Goal: Transaction & Acquisition: Purchase product/service

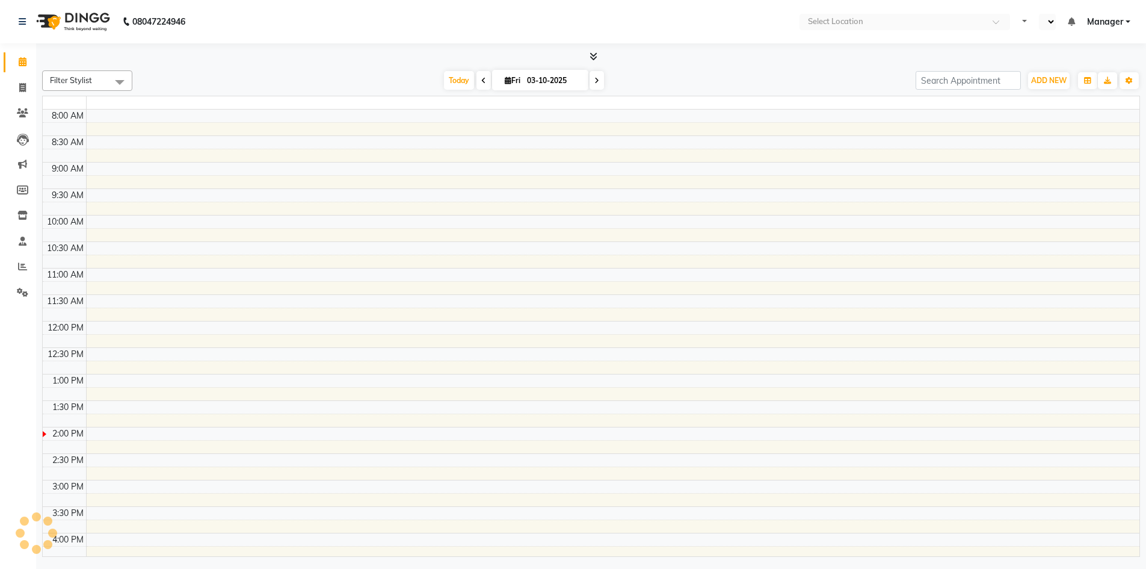
select select "en"
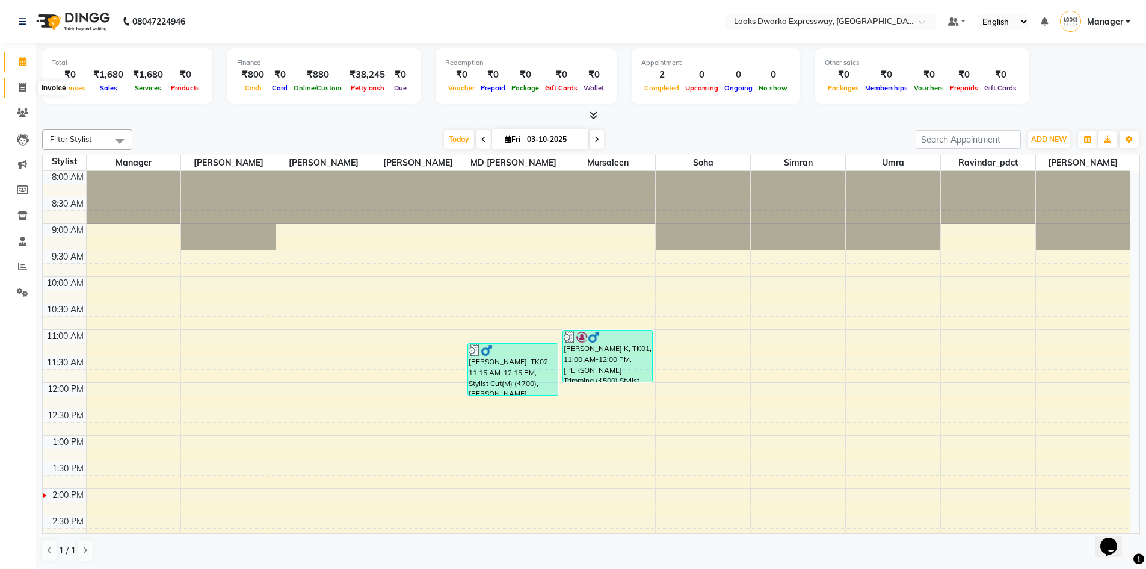
click at [22, 87] on icon at bounding box center [22, 87] width 7 height 9
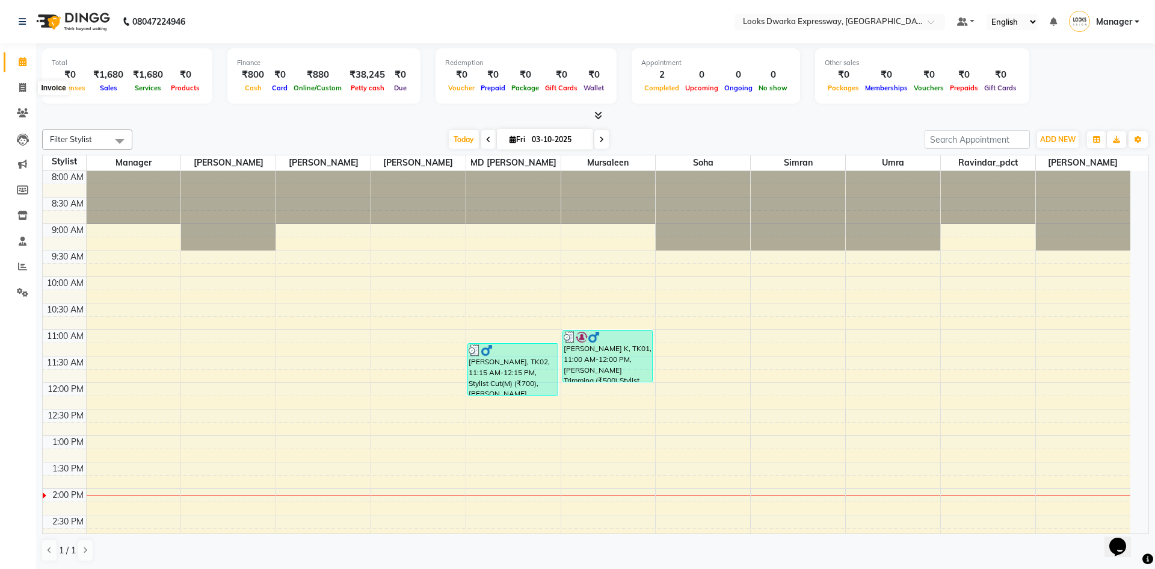
select select "6011"
select select "service"
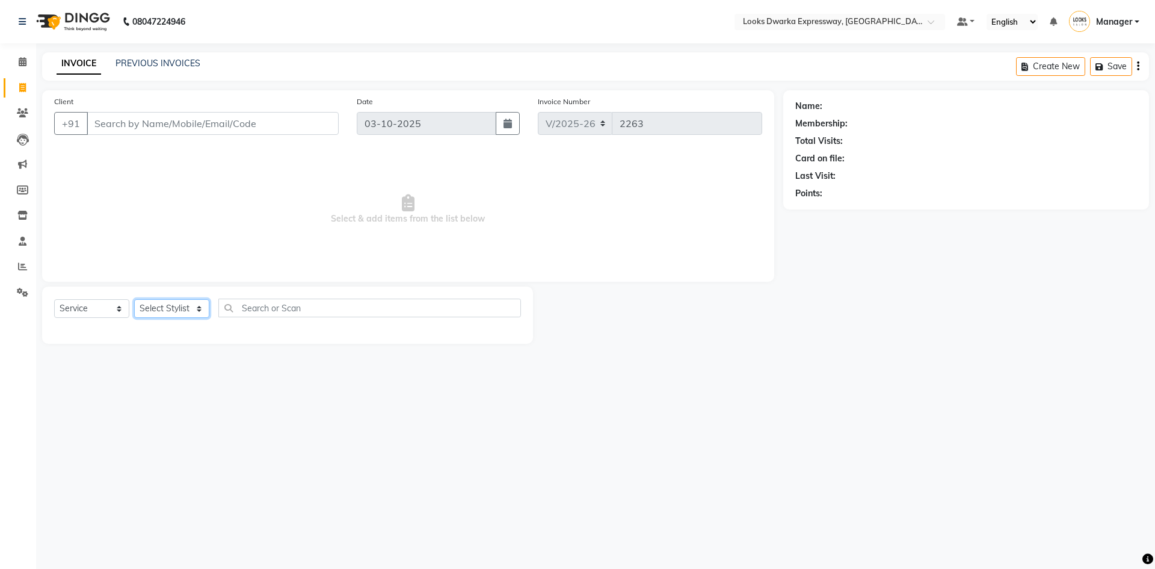
click at [196, 309] on select "Select Stylist Manager MD [PERSON_NAME] Ravindar_pdct [PERSON_NAME] [PERSON_NAM…" at bounding box center [171, 308] width 75 height 19
select select "43892"
click at [134, 299] on select "Select Stylist Manager MD [PERSON_NAME] Ravindar_pdct [PERSON_NAME] [PERSON_NAM…" at bounding box center [171, 308] width 75 height 19
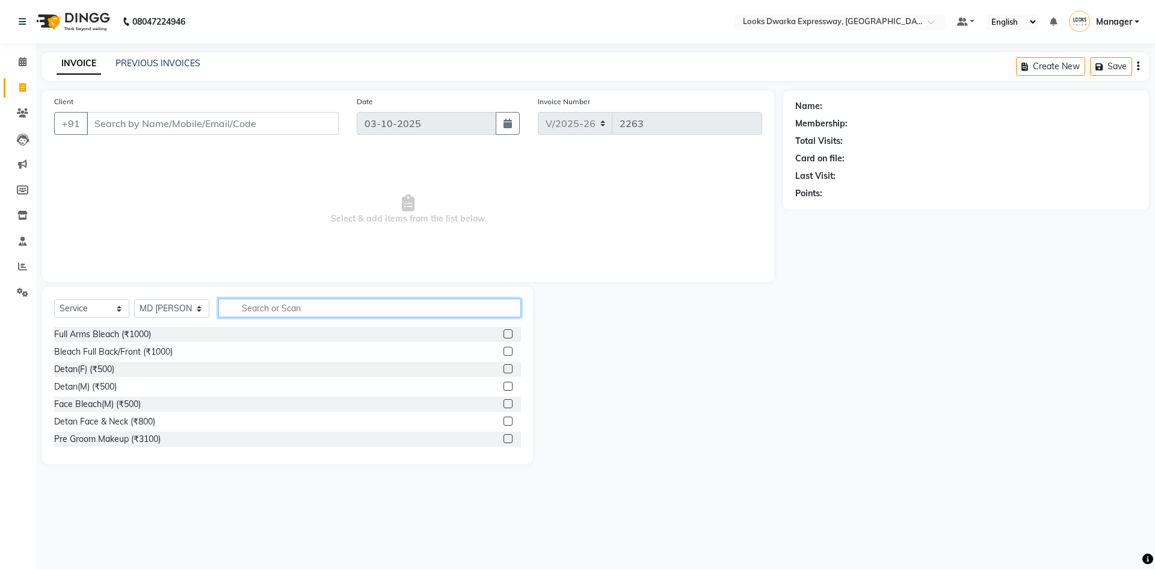
click at [302, 306] on input "text" at bounding box center [369, 307] width 303 height 19
type input "wa"
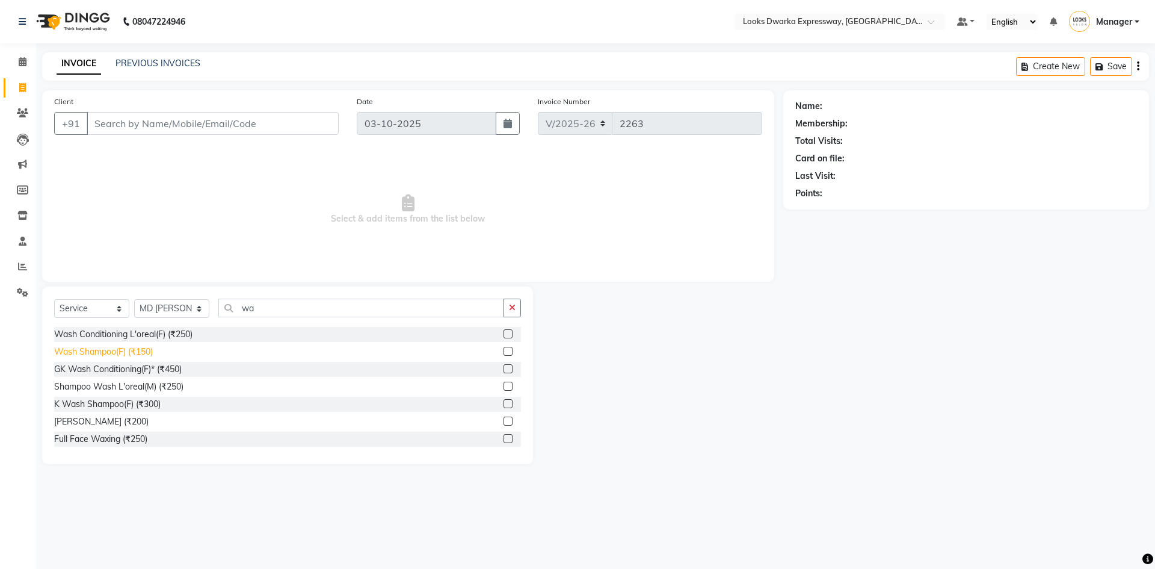
click at [143, 356] on div "Wash Shampoo(F) (₹150)" at bounding box center [103, 351] width 99 height 13
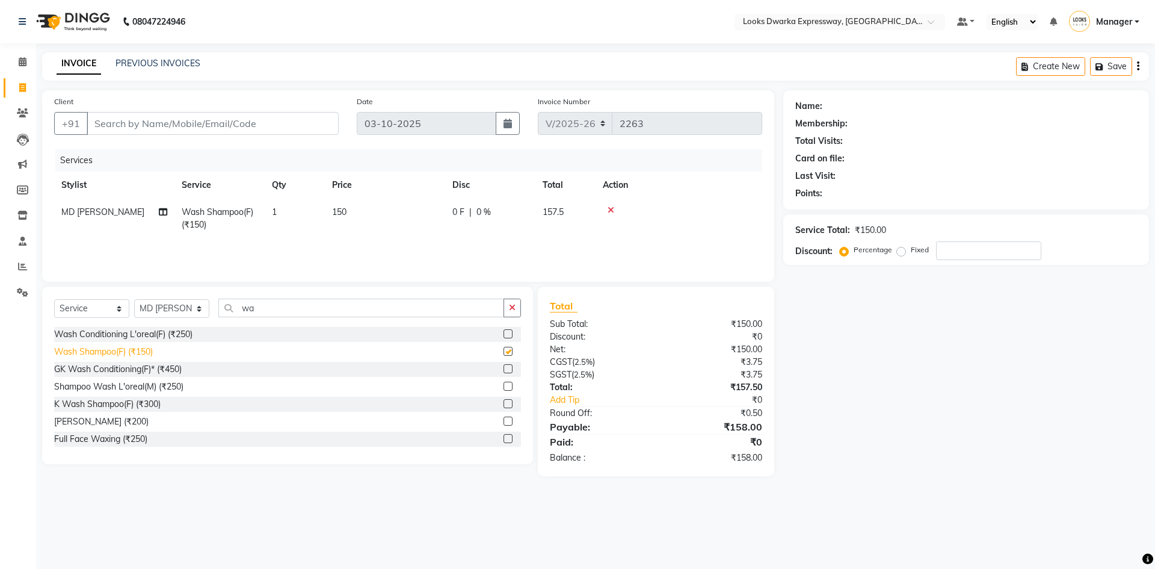
checkbox input "false"
click at [286, 301] on input "wa" at bounding box center [361, 307] width 286 height 19
type input "w"
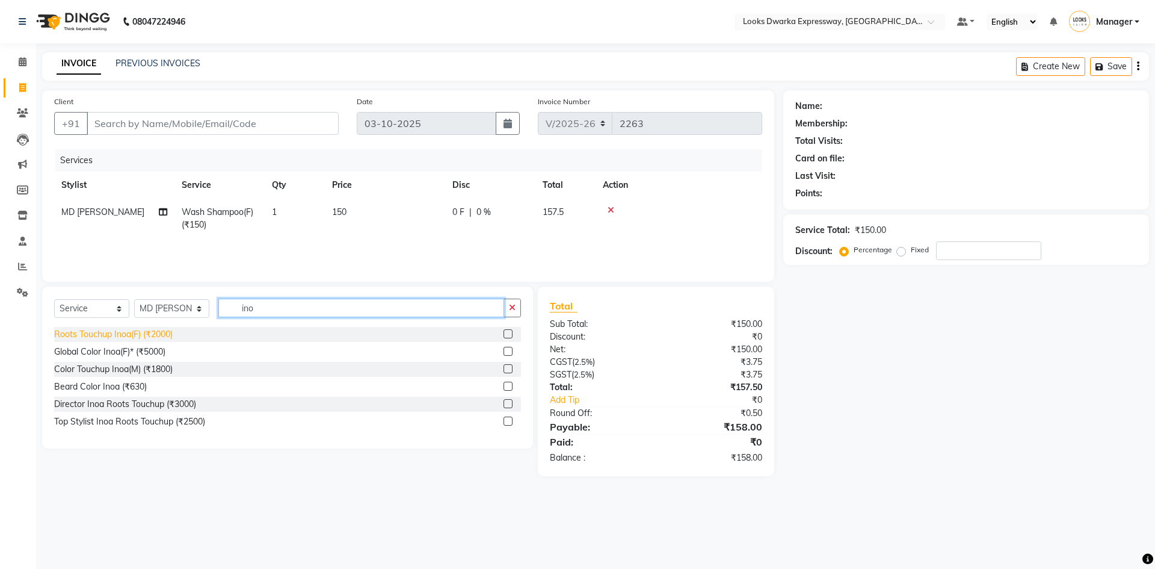
type input "ino"
click at [137, 335] on div "Roots Touchup Inoa(F) (₹2000)" at bounding box center [113, 334] width 119 height 13
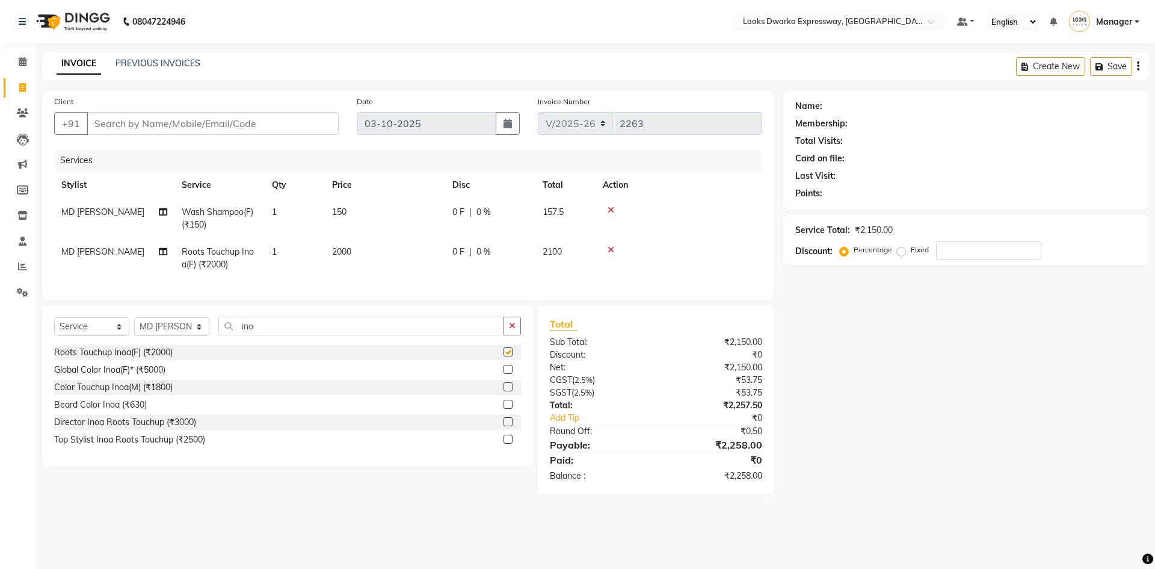
checkbox input "false"
click at [359, 246] on td "2000" at bounding box center [385, 258] width 120 height 40
select select "43892"
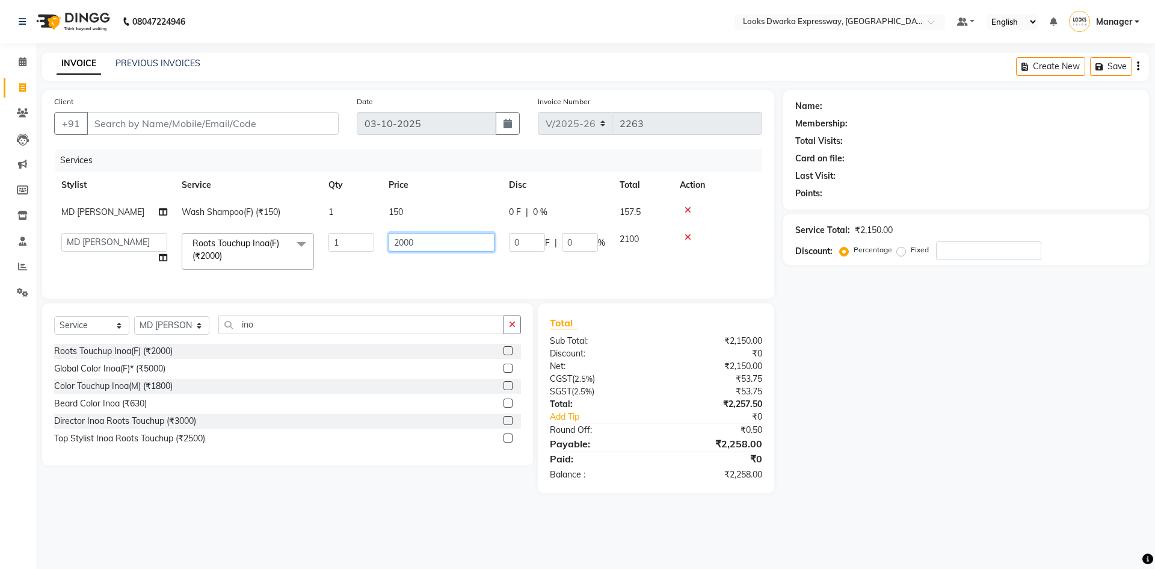
click at [431, 244] on input "2000" at bounding box center [442, 242] width 106 height 19
type input "2"
type input "1300"
click at [371, 489] on div "Select Service Product Membership Package Voucher Prepaid Gift Card Select Styl…" at bounding box center [283, 398] width 500 height 190
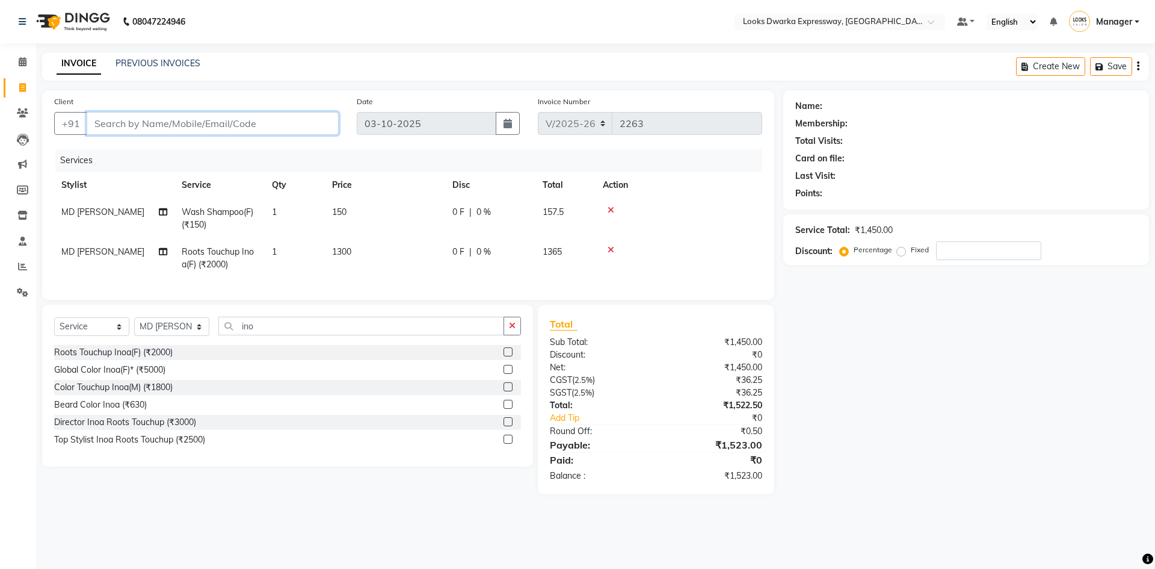
click at [248, 127] on input "Client" at bounding box center [213, 123] width 252 height 23
click at [185, 336] on select "Select Stylist Manager MD [PERSON_NAME] Ravindar_pdct [PERSON_NAME] [PERSON_NAM…" at bounding box center [171, 326] width 75 height 19
select select "86412"
click at [134, 326] on select "Select Stylist Manager MD [PERSON_NAME] Ravindar_pdct [PERSON_NAME] [PERSON_NAM…" at bounding box center [171, 326] width 75 height 19
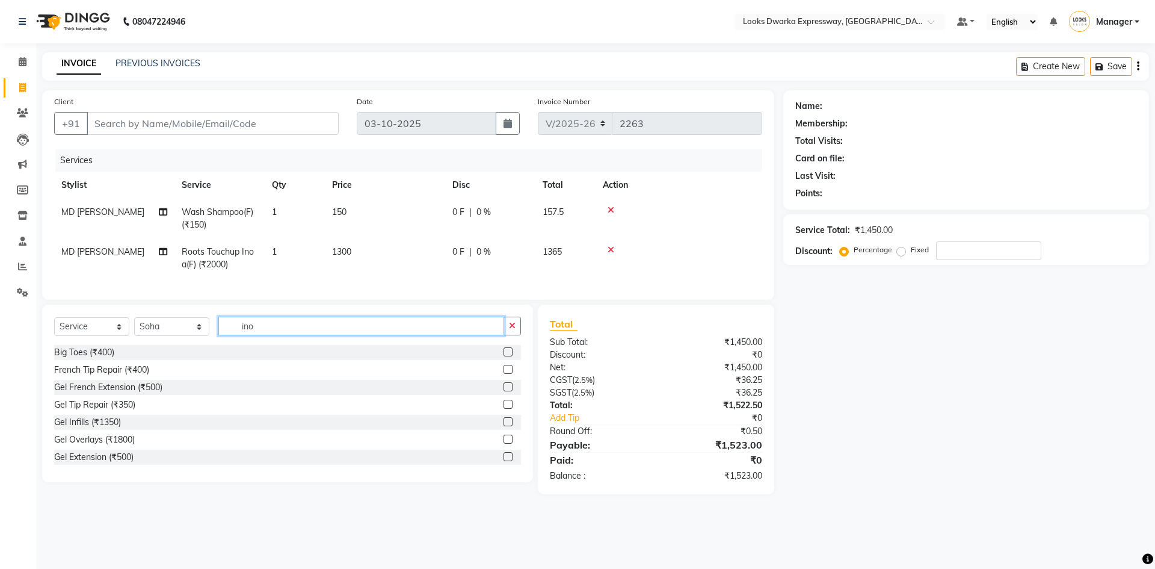
click at [283, 335] on input "ino" at bounding box center [361, 326] width 286 height 19
type input "i"
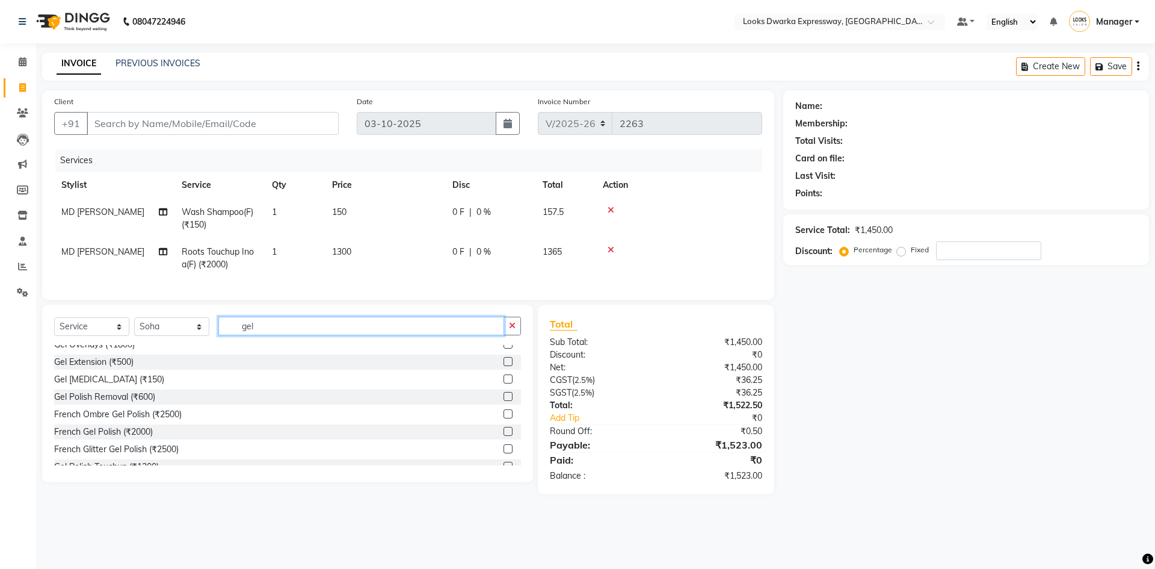
scroll to position [120, 0]
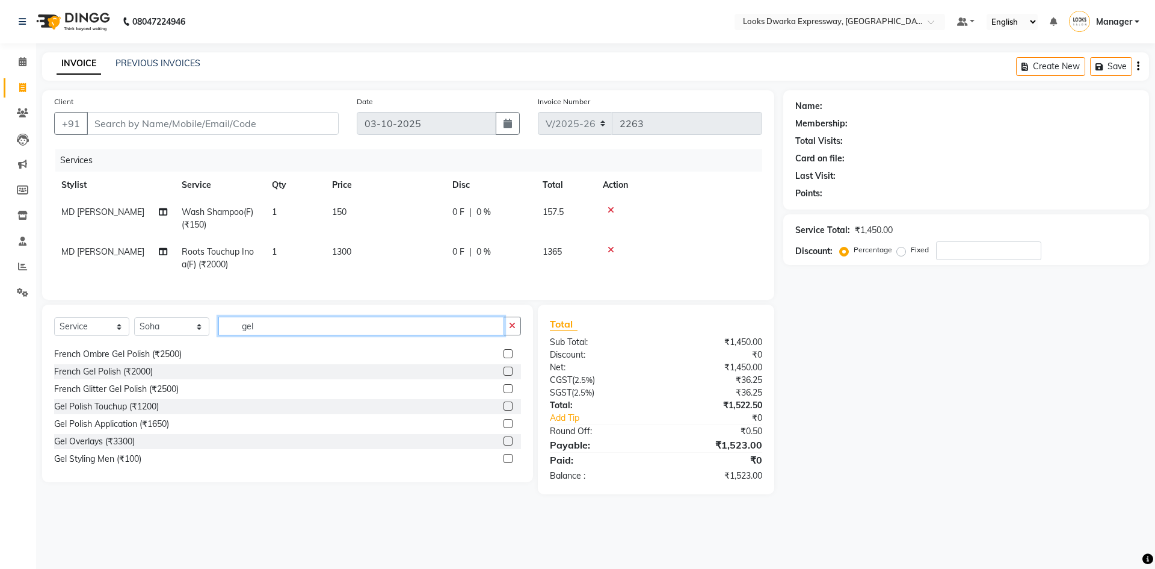
type input "gel"
click at [504, 428] on label at bounding box center [508, 423] width 9 height 9
click at [504, 428] on input "checkbox" at bounding box center [508, 424] width 8 height 8
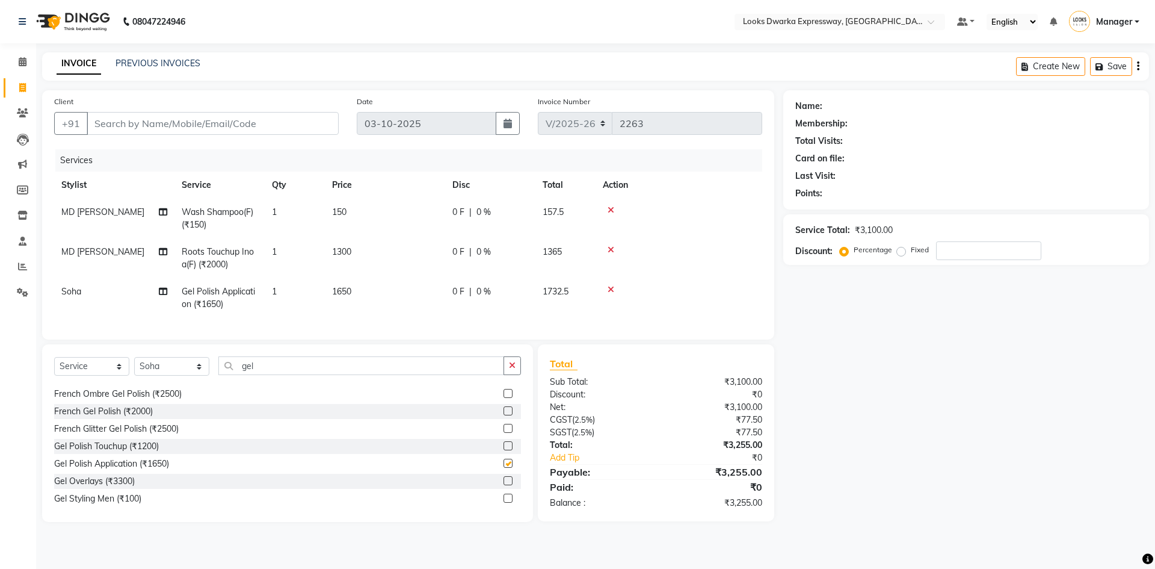
checkbox input "false"
click at [356, 291] on td "1650" at bounding box center [385, 298] width 120 height 40
select select "86412"
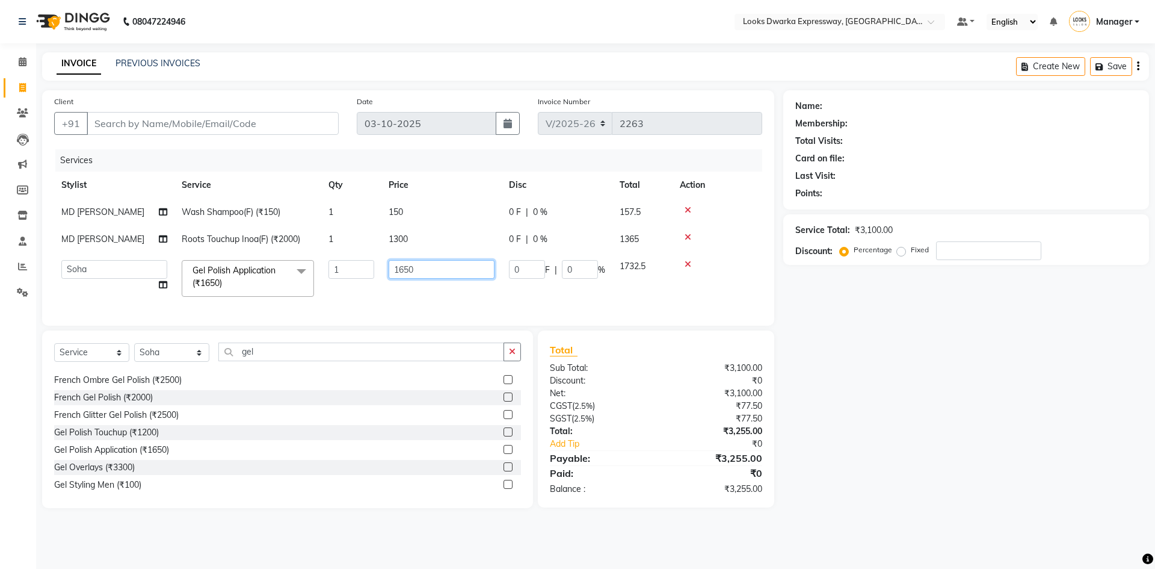
click at [421, 261] on input "1650" at bounding box center [442, 269] width 106 height 19
type input "1"
type input "800"
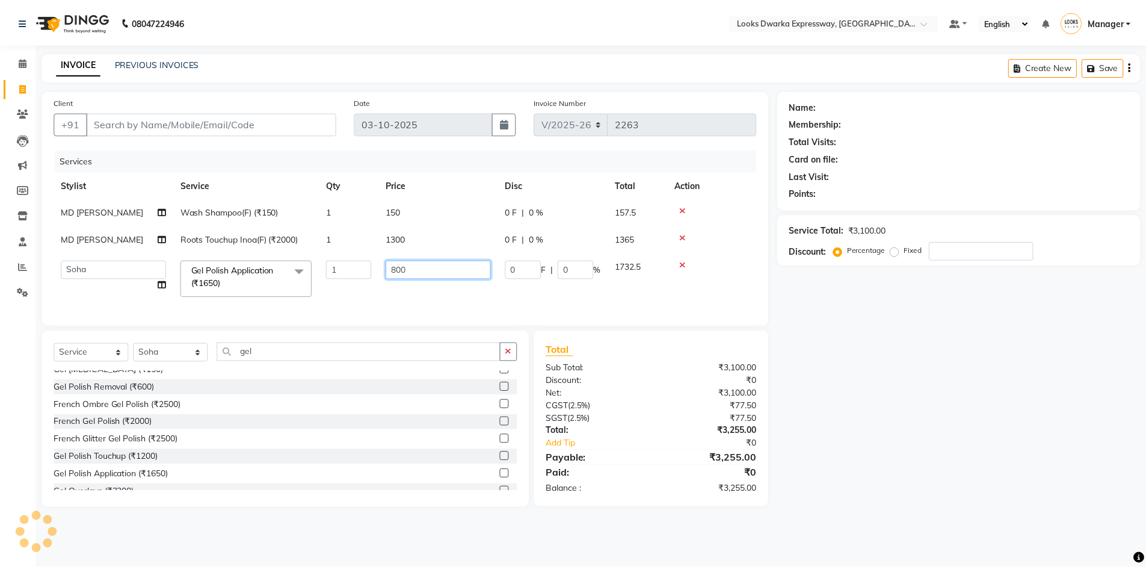
scroll to position [124, 0]
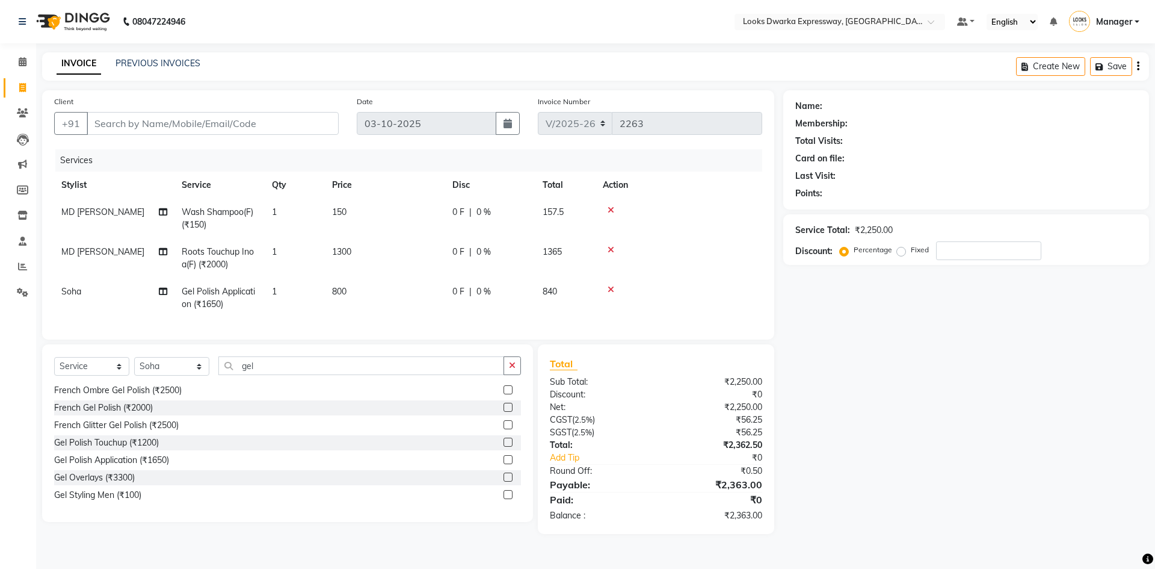
click at [498, 453] on div "Gel French Extension (₹500) Gel Tip Repair (₹350) Gel Infills (₹1350) Gel Overl…" at bounding box center [287, 445] width 467 height 120
click at [353, 290] on td "800" at bounding box center [385, 298] width 120 height 40
select select "86412"
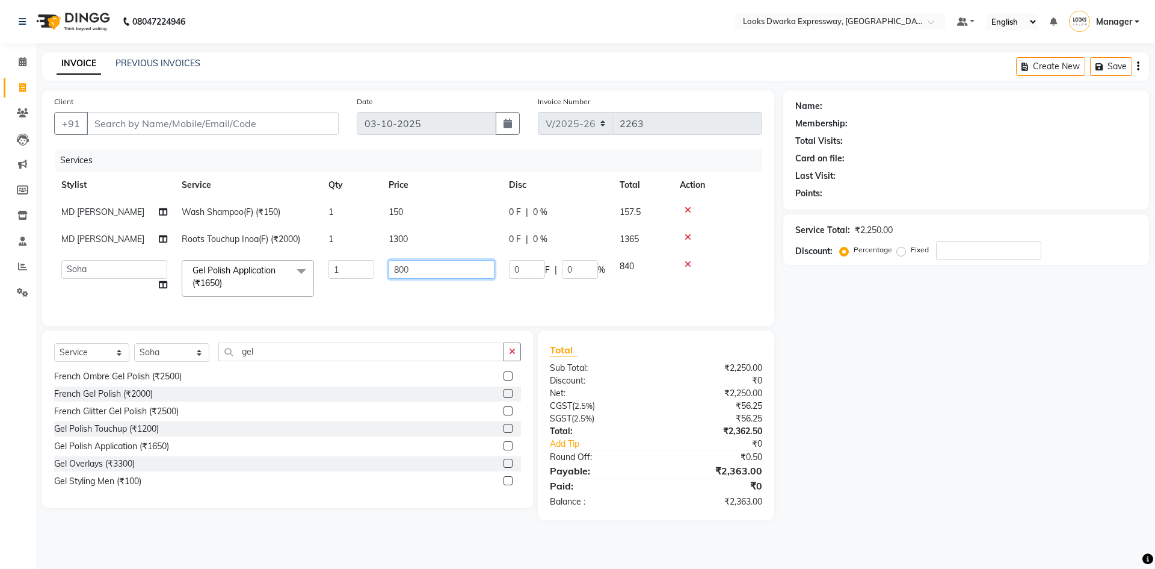
click at [426, 270] on input "800" at bounding box center [442, 269] width 106 height 19
click at [495, 454] on div "Gel French Extension (₹500) Gel Tip Repair (₹350) Gel Infills (₹1350) Gel Overl…" at bounding box center [287, 431] width 467 height 120
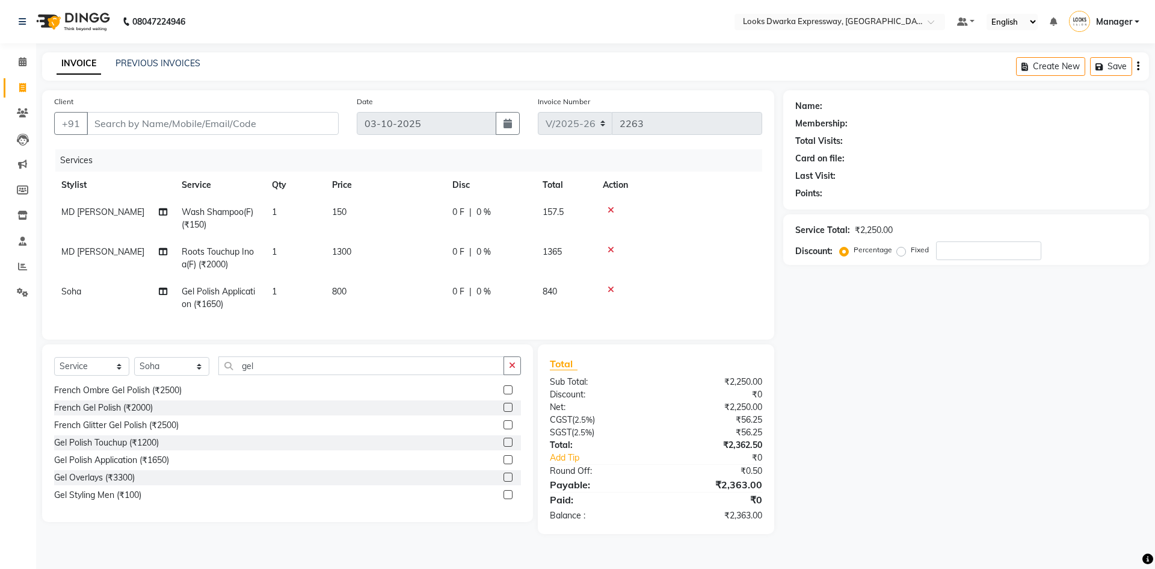
click at [349, 252] on span "1300" at bounding box center [341, 251] width 19 height 11
select select "43892"
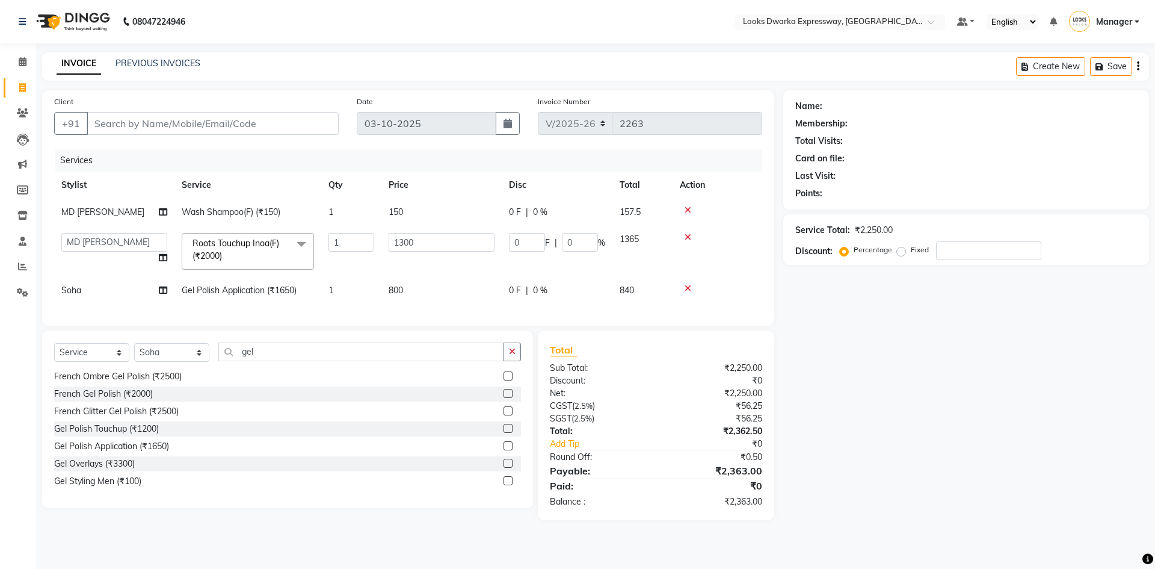
click at [504, 450] on label at bounding box center [508, 445] width 9 height 9
click at [504, 450] on input "checkbox" at bounding box center [508, 446] width 8 height 8
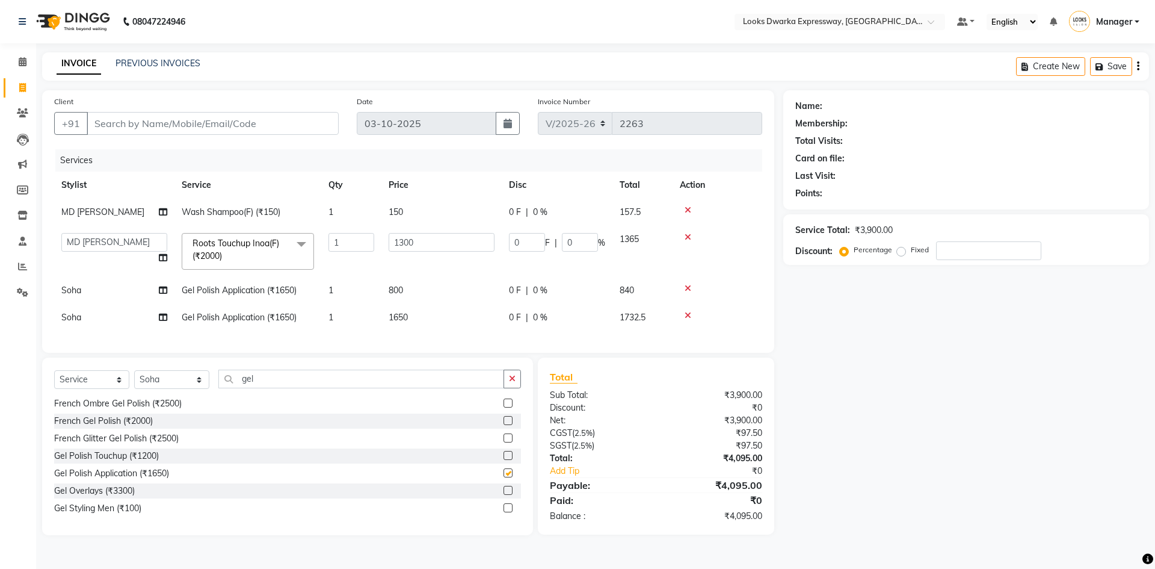
checkbox input "false"
click at [411, 314] on td "1650" at bounding box center [442, 317] width 120 height 27
select select "86412"
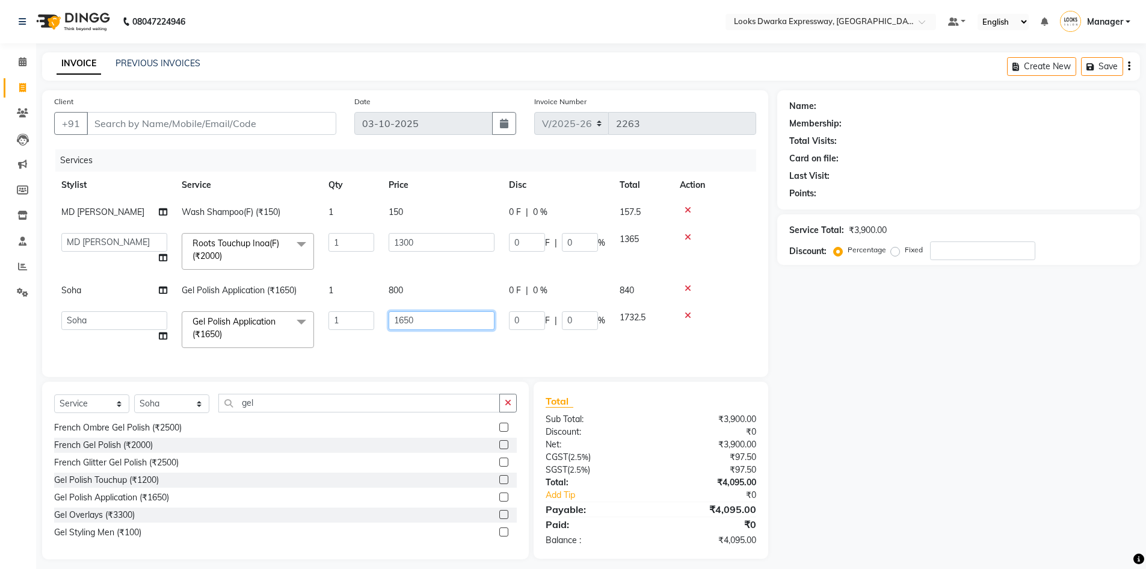
click at [426, 318] on input "1650" at bounding box center [442, 320] width 106 height 19
type input "1"
type input "800"
click at [974, 476] on div "Name: Membership: Total Visits: Card on file: Last Visit: Points: Service Total…" at bounding box center [963, 324] width 372 height 469
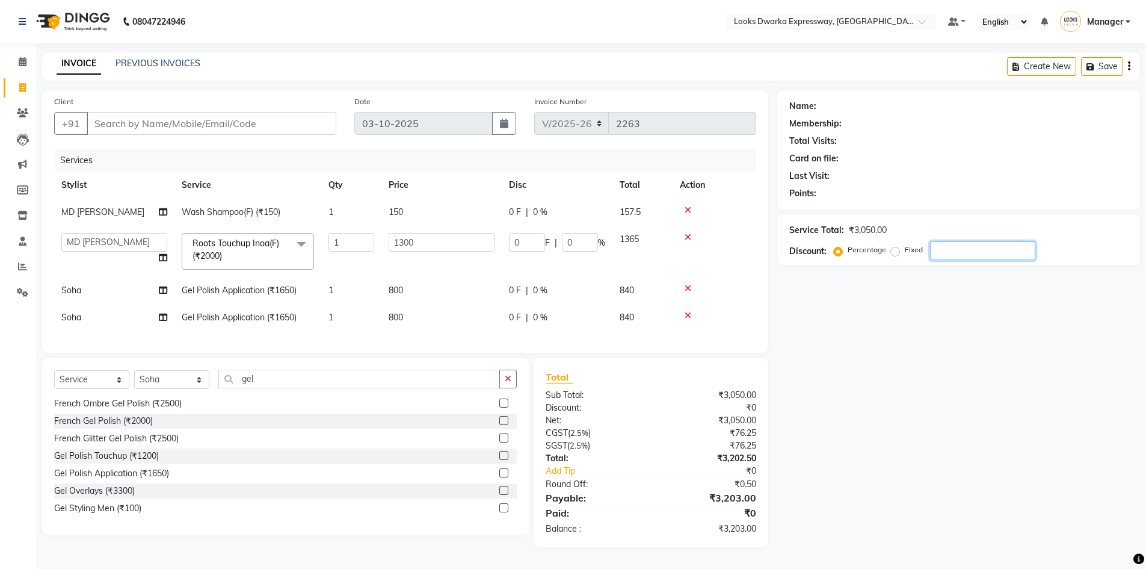
click at [1012, 412] on div "Name: Membership: Total Visits: Card on file: Last Visit: Points: Service Total…" at bounding box center [963, 318] width 372 height 457
click at [817, 404] on div "Name: Membership: Total Visits: Card on file: Last Visit: Points: Service Total…" at bounding box center [963, 318] width 372 height 457
drag, startPoint x: 173, startPoint y: 120, endPoint x: 179, endPoint y: 122, distance: 6.5
click at [173, 120] on input "Client" at bounding box center [212, 123] width 250 height 23
type input "7"
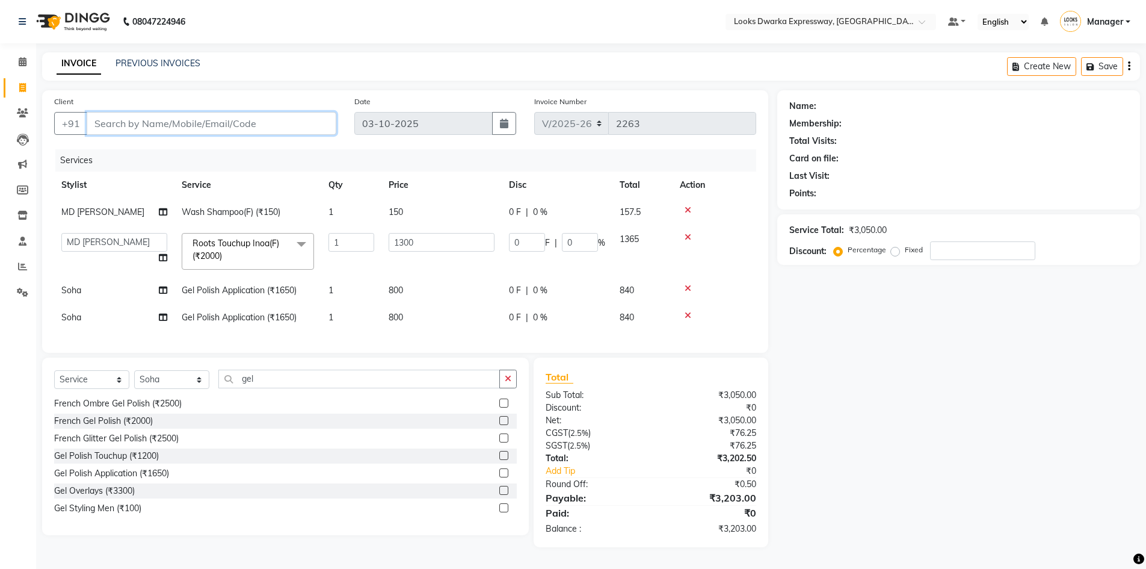
type input "0"
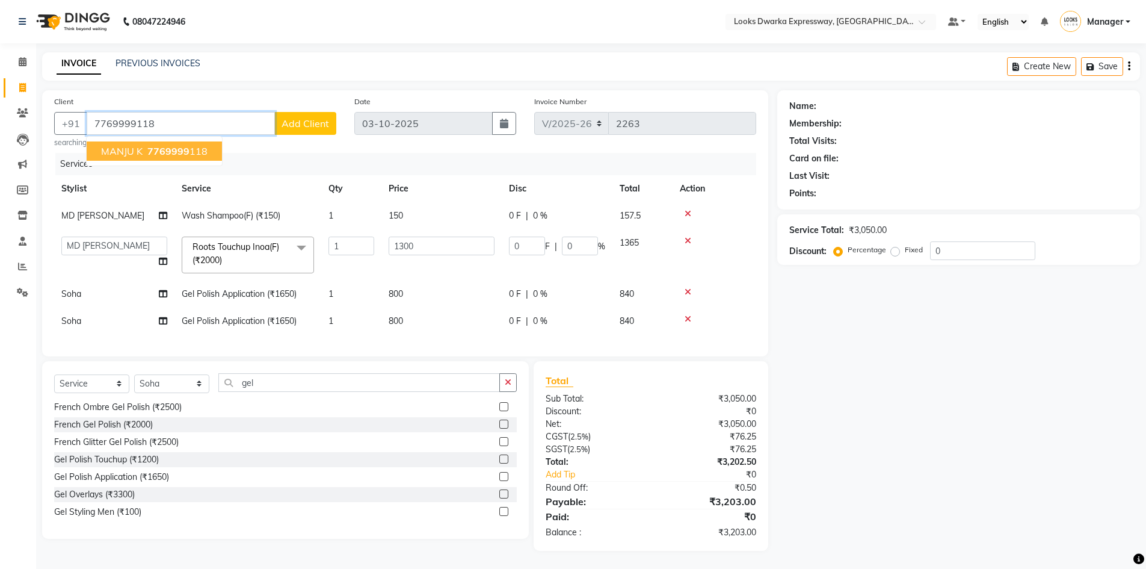
type input "7769999118"
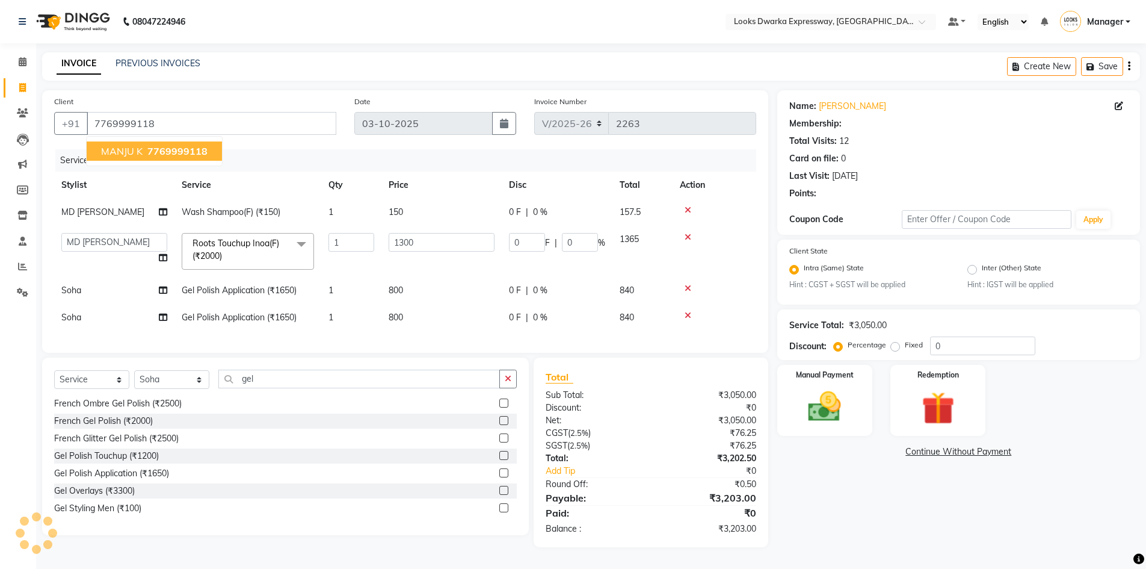
select select "1: Object"
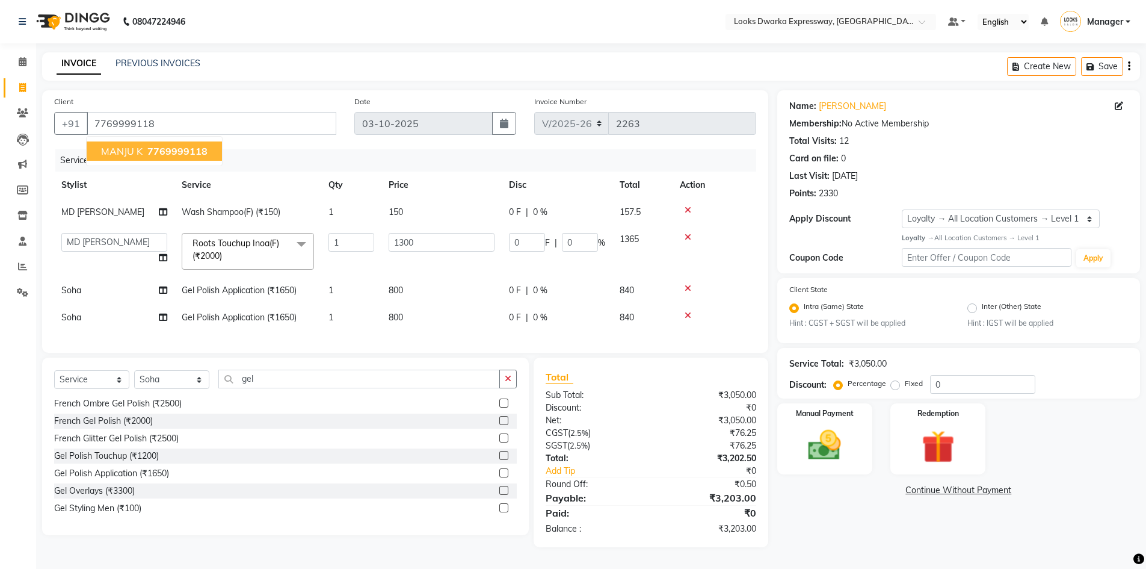
click at [141, 147] on span "MANJU K" at bounding box center [122, 151] width 42 height 12
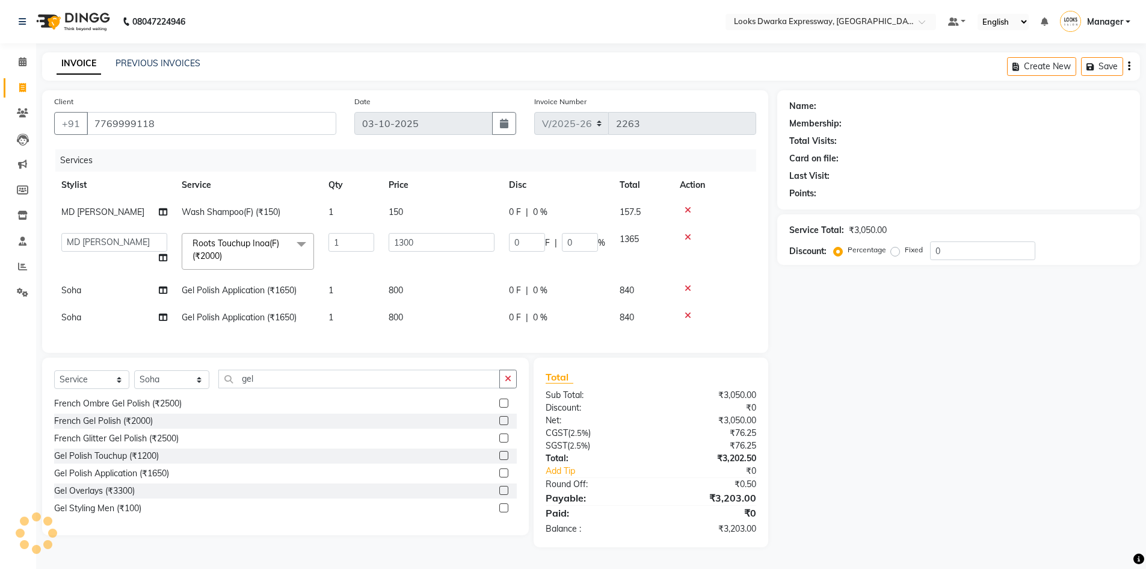
select select "1: Object"
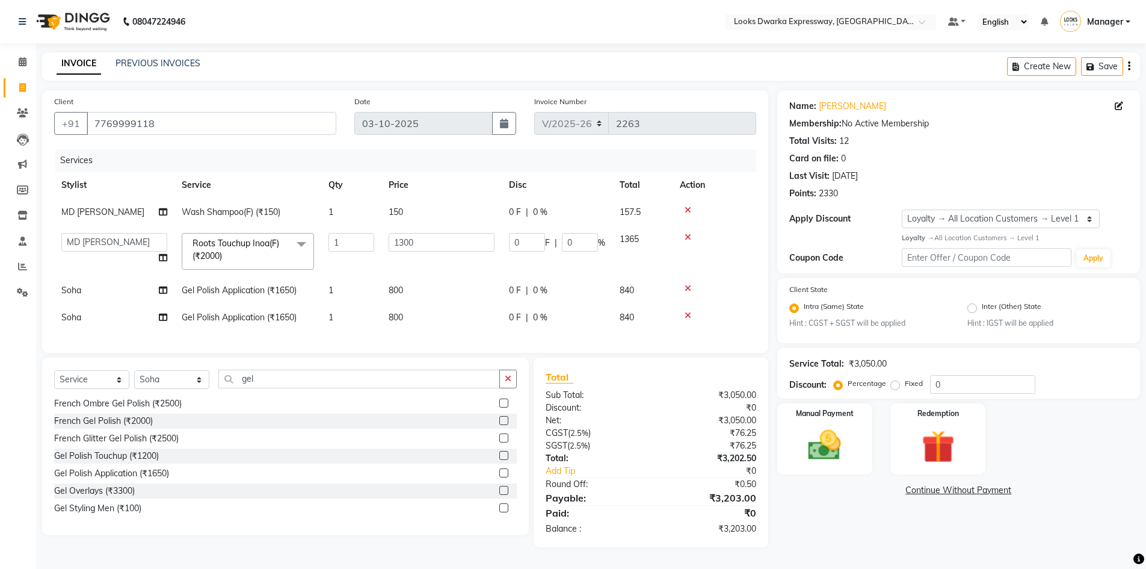
scroll to position [5, 0]
click at [824, 456] on img at bounding box center [824, 444] width 55 height 39
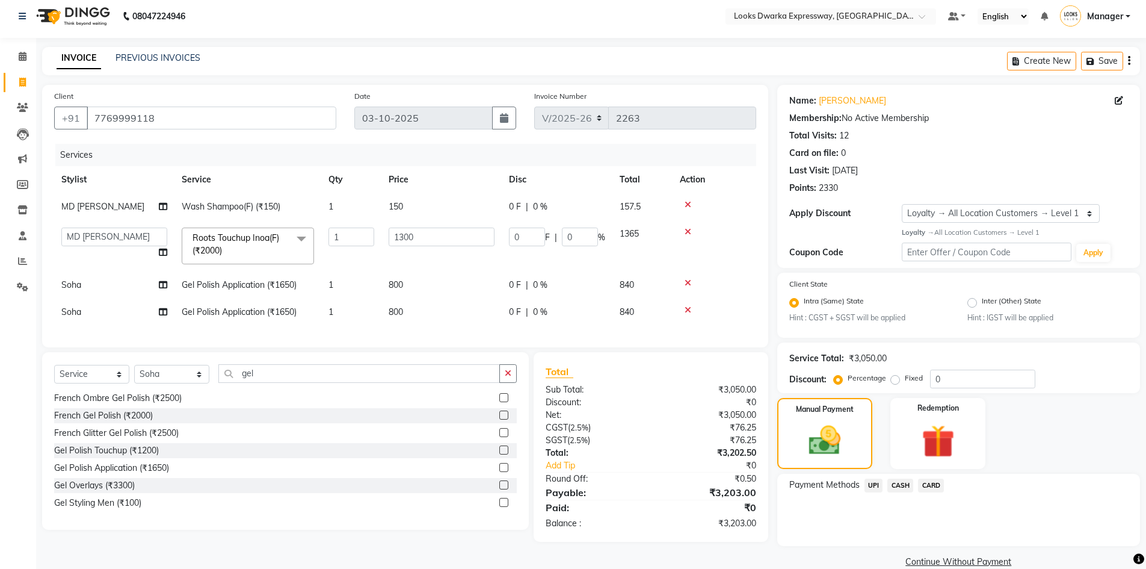
click at [934, 487] on span "CARD" at bounding box center [931, 485] width 26 height 14
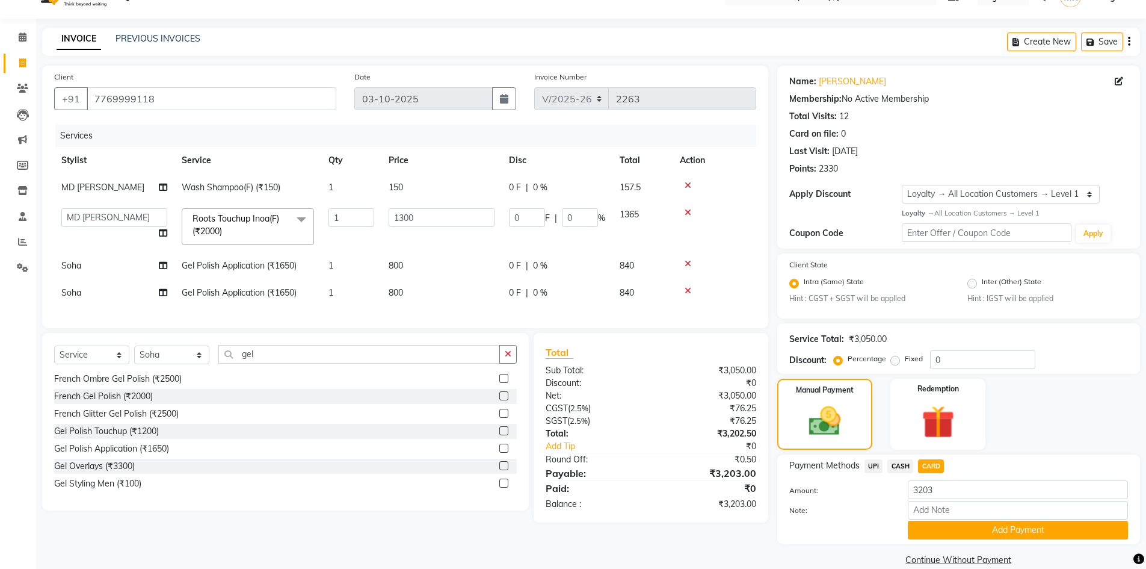
scroll to position [43, 0]
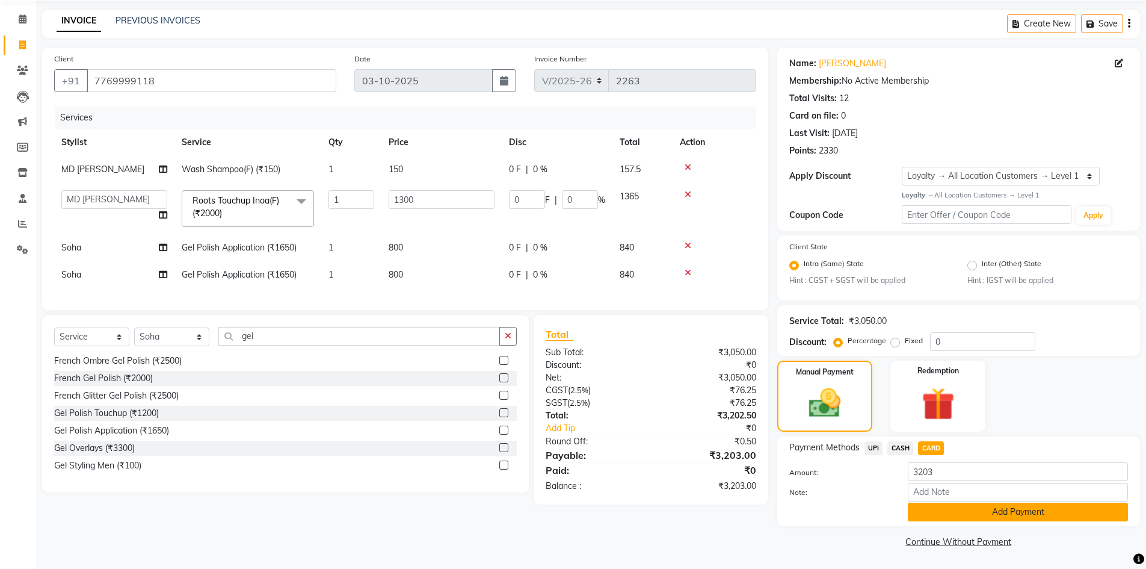
click at [932, 510] on button "Add Payment" at bounding box center [1018, 511] width 220 height 19
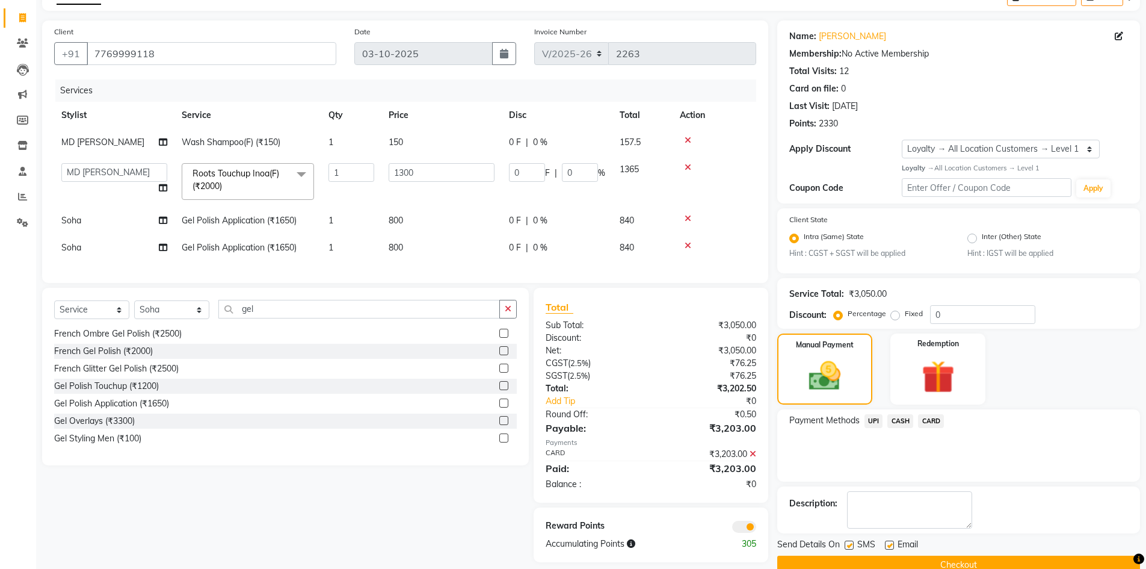
scroll to position [93, 0]
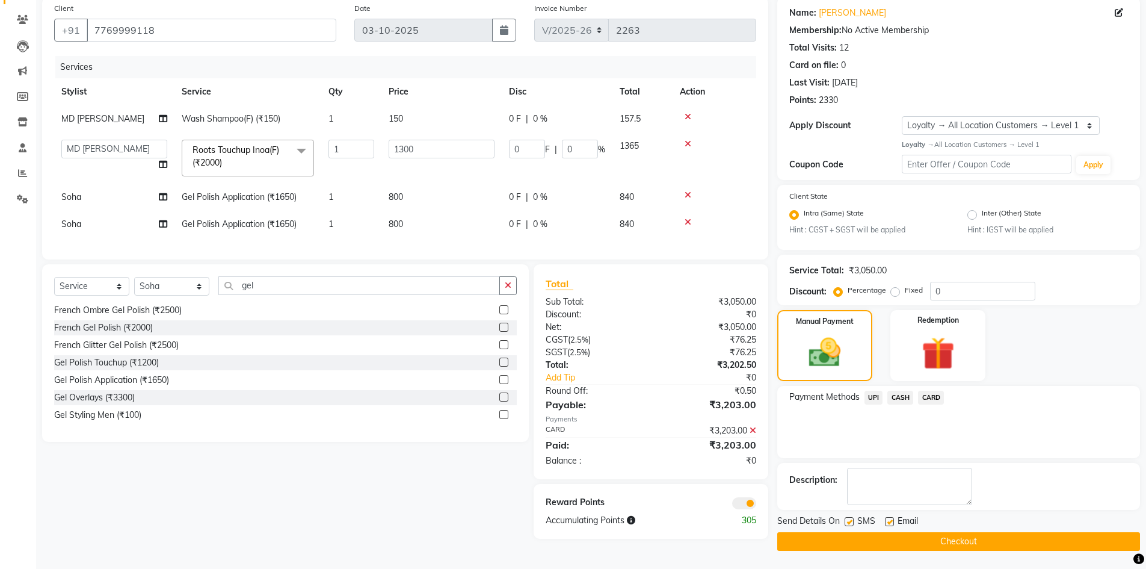
click at [826, 542] on button "Checkout" at bounding box center [958, 541] width 363 height 19
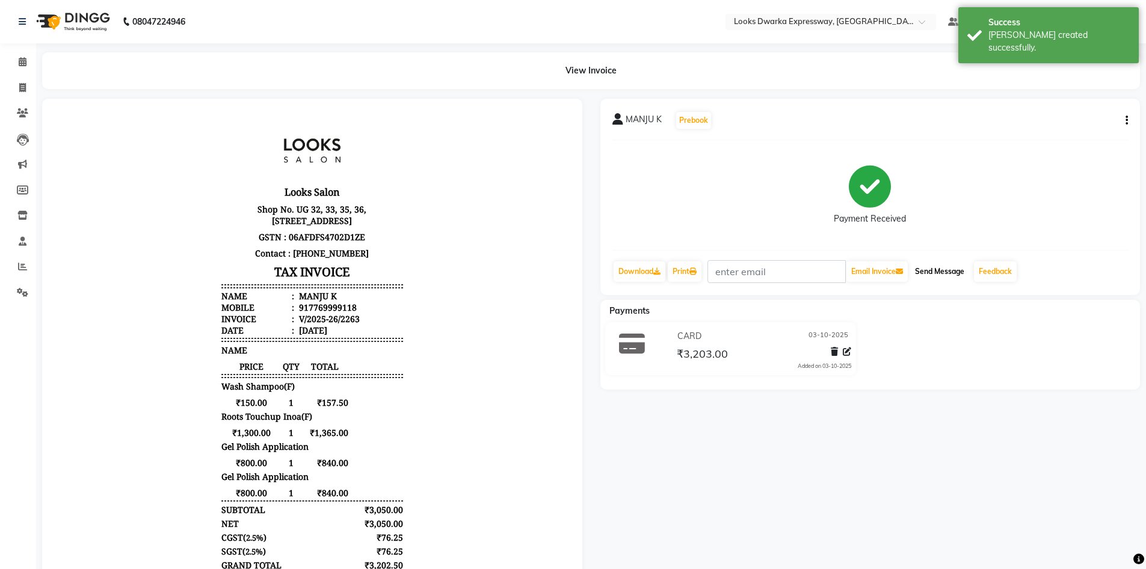
click at [951, 268] on button "Send Message" at bounding box center [939, 271] width 59 height 20
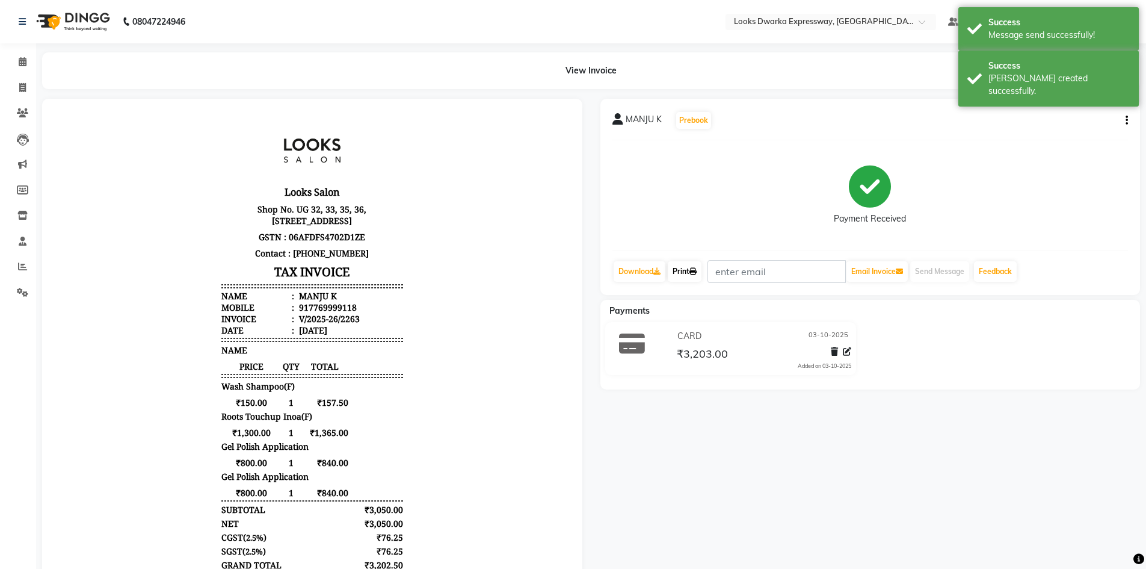
click at [687, 275] on link "Print" at bounding box center [685, 271] width 34 height 20
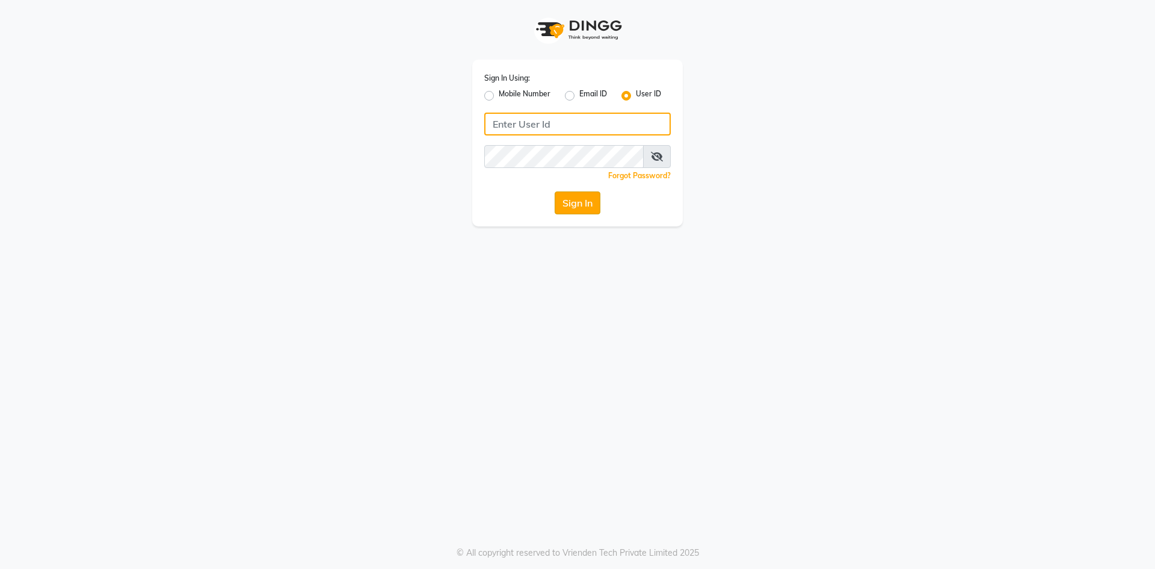
type input "e2600-01"
click at [577, 204] on button "Sign In" at bounding box center [578, 202] width 46 height 23
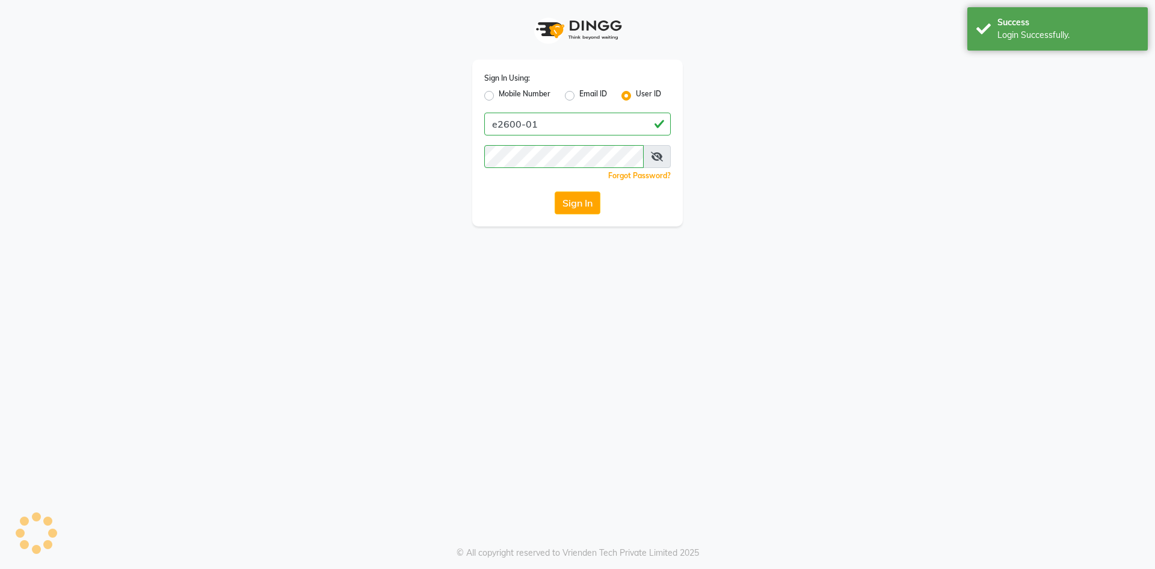
select select "6011"
select select "service"
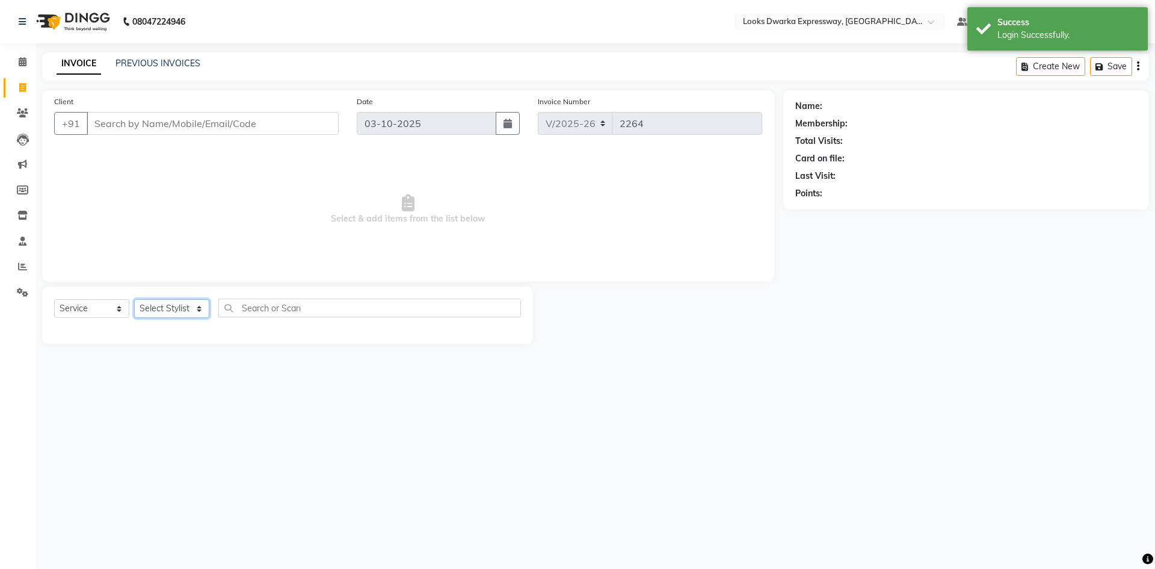
click at [199, 306] on select "Select Stylist Manager MD [PERSON_NAME] Ravindar_pdct [PERSON_NAME] [PERSON_NAM…" at bounding box center [171, 308] width 75 height 19
select select "61091"
click at [134, 299] on select "Select Stylist Manager MD [PERSON_NAME] Ravindar_pdct [PERSON_NAME] [PERSON_NAM…" at bounding box center [171, 308] width 75 height 19
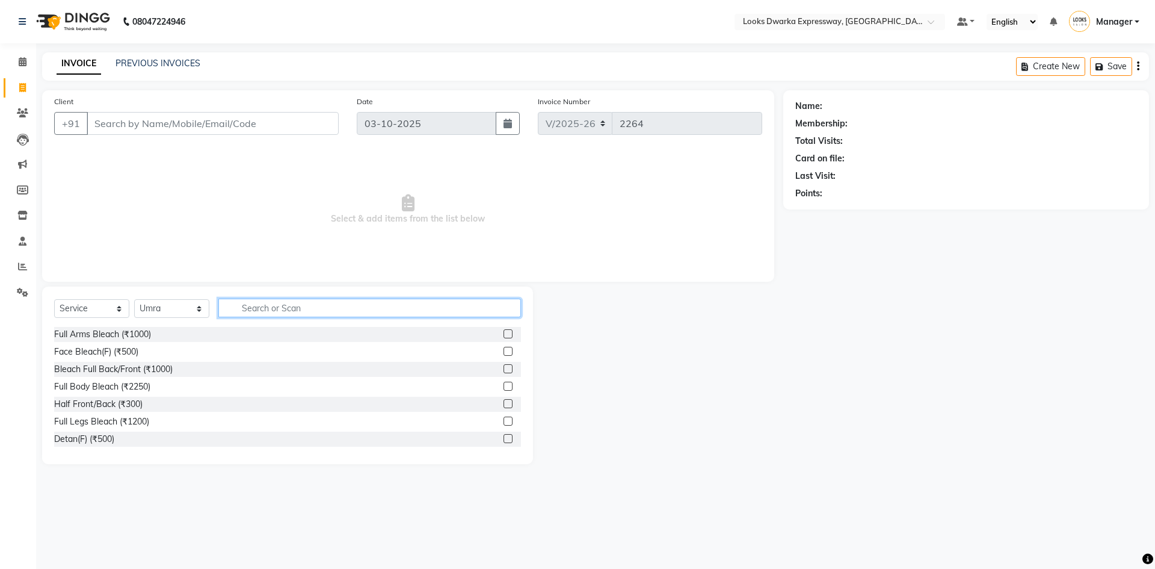
click at [274, 309] on input "text" at bounding box center [369, 307] width 303 height 19
type input "full w"
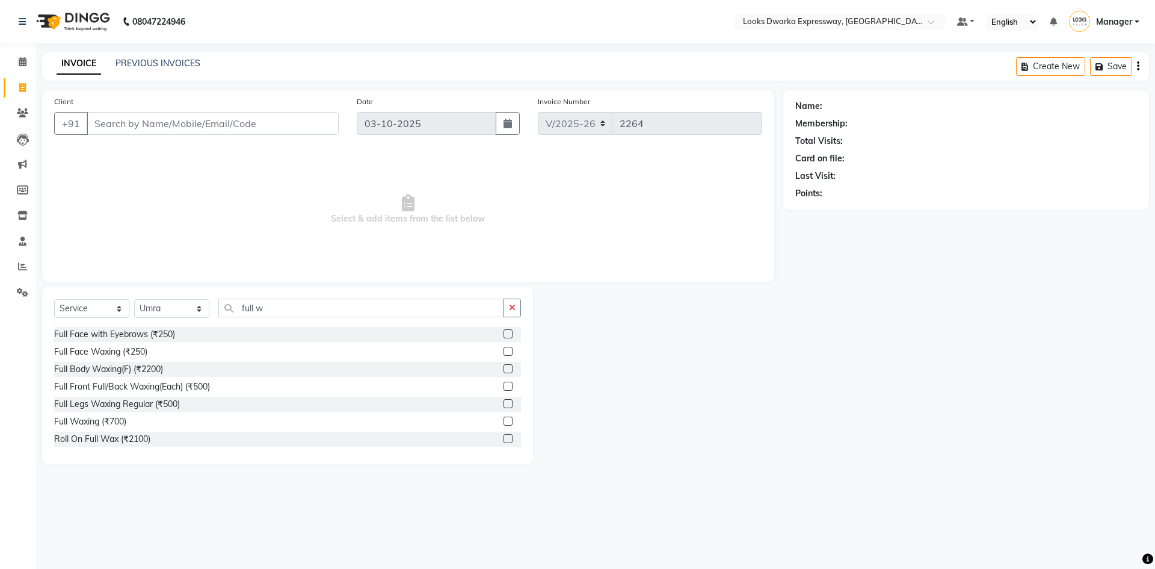
click at [504, 350] on label at bounding box center [508, 351] width 9 height 9
click at [504, 350] on input "checkbox" at bounding box center [508, 352] width 8 height 8
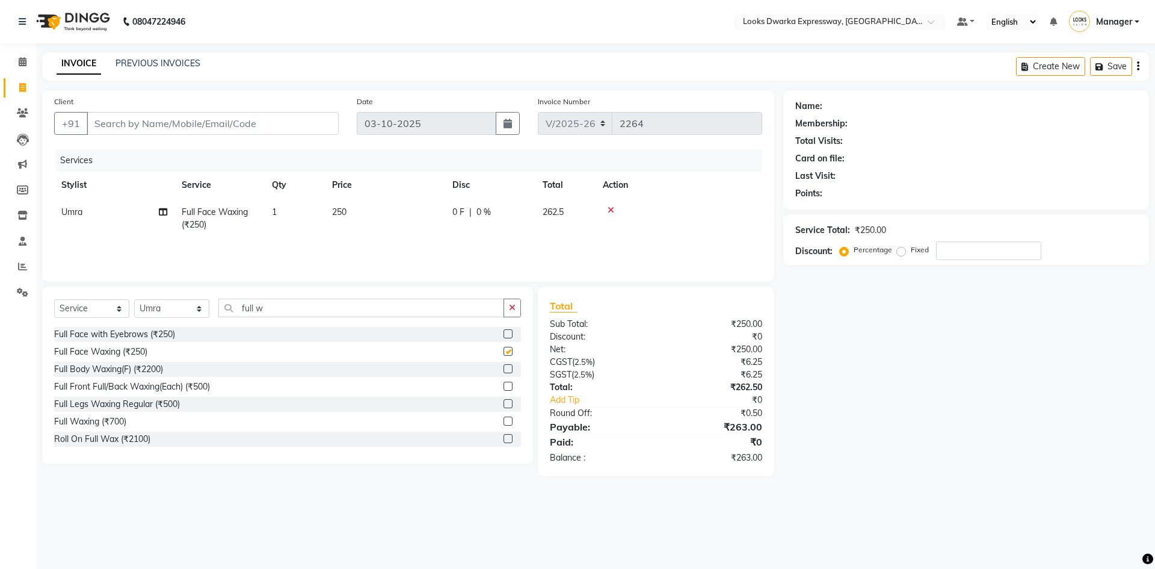
checkbox input "false"
click at [371, 209] on td "250" at bounding box center [385, 219] width 120 height 40
select select "61091"
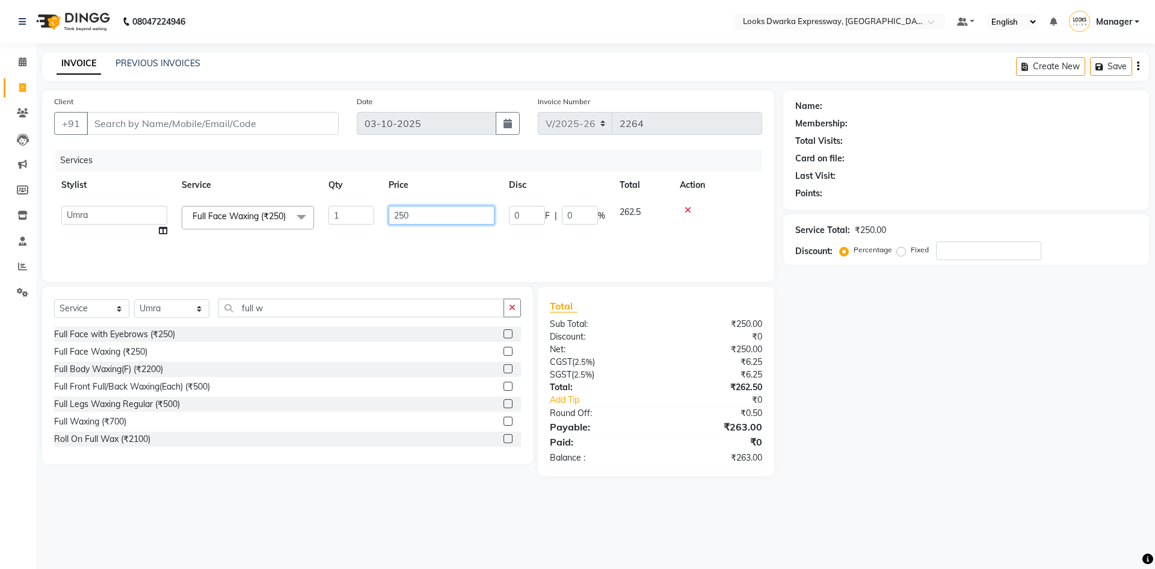
click at [426, 218] on input "250" at bounding box center [442, 215] width 106 height 19
type input "2"
type input "1000"
click at [1032, 481] on main "INVOICE PREVIOUS INVOICES Create New Save Client +91 Date [DATE] Invoice Number…" at bounding box center [595, 273] width 1119 height 442
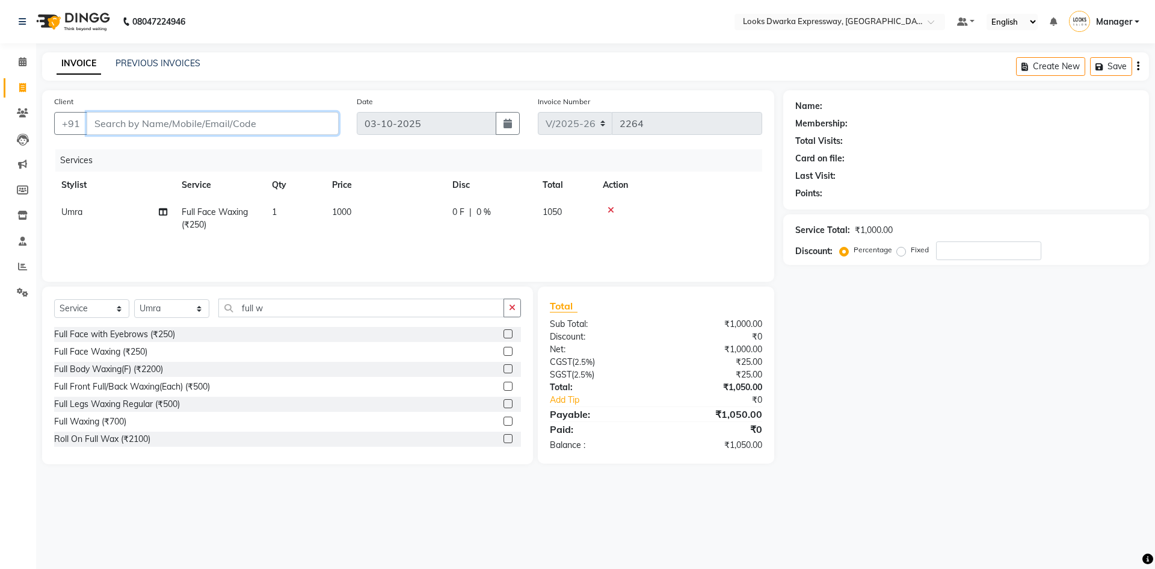
click at [108, 126] on input "Client" at bounding box center [213, 123] width 252 height 23
type input "9"
type input "0"
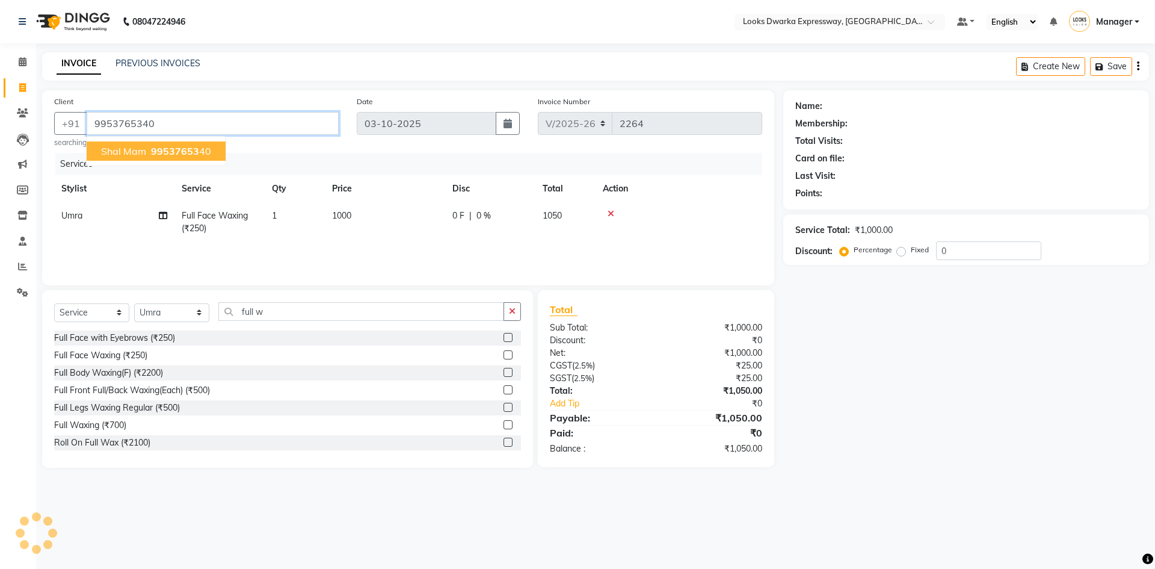
type input "9953765340"
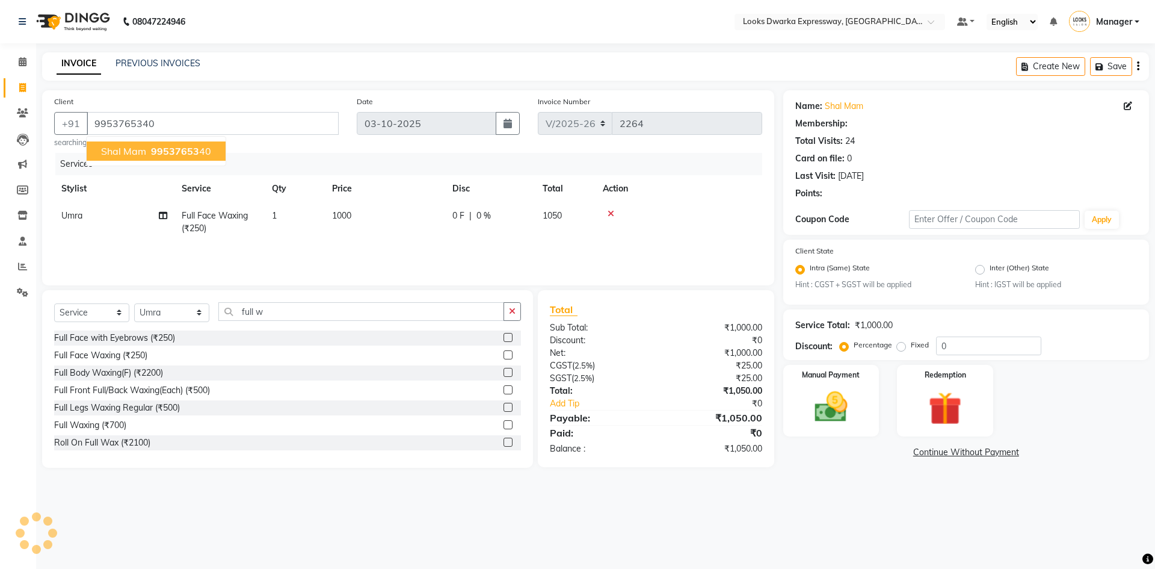
select select "1: Object"
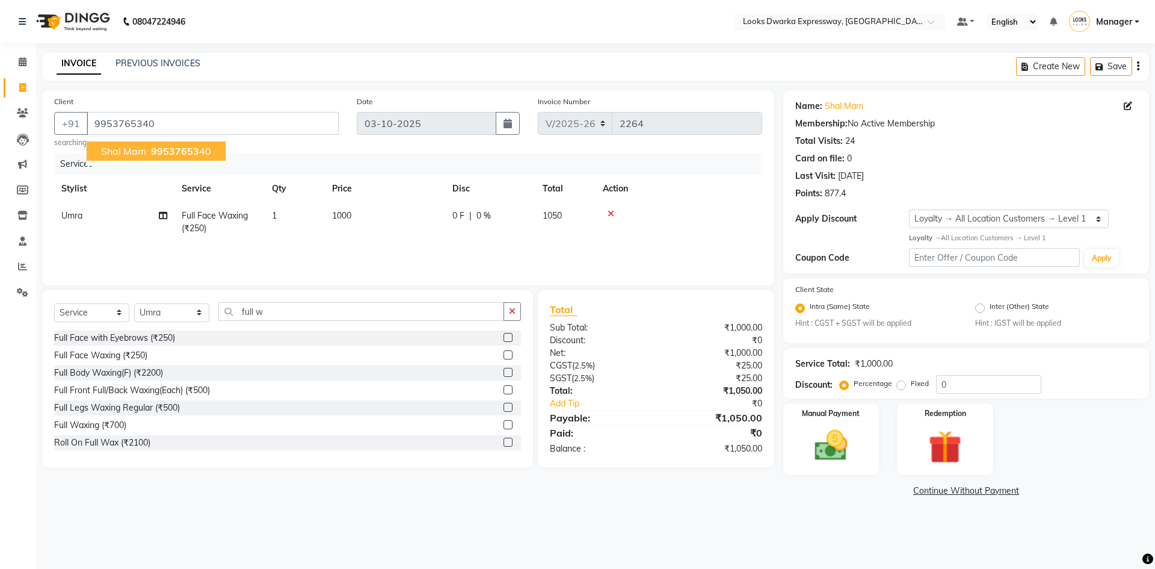
click at [121, 147] on span "shal mam" at bounding box center [123, 151] width 45 height 12
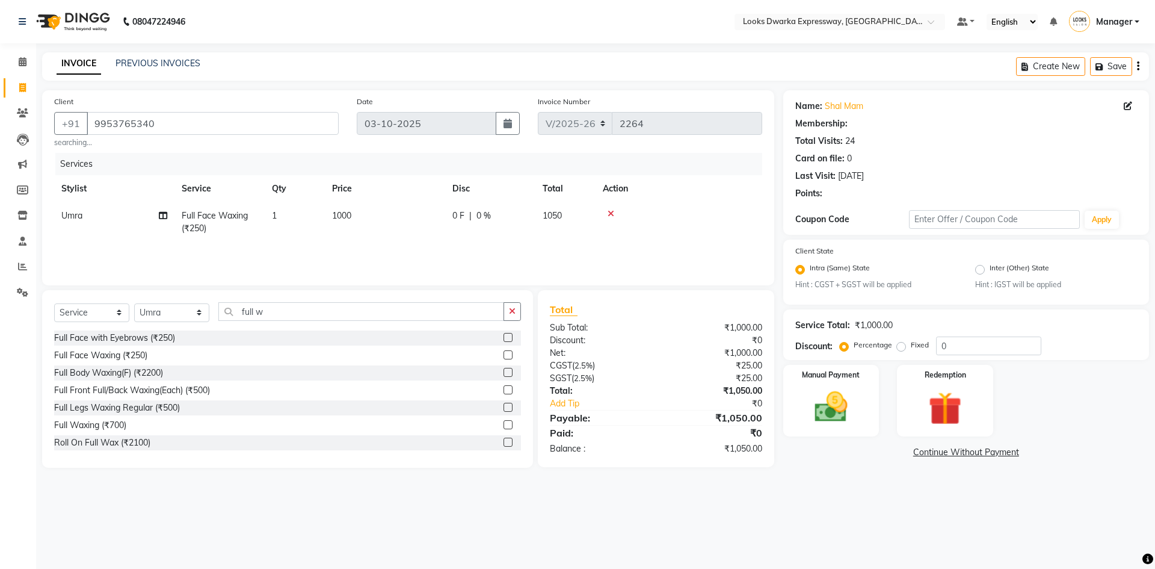
select select "1: Object"
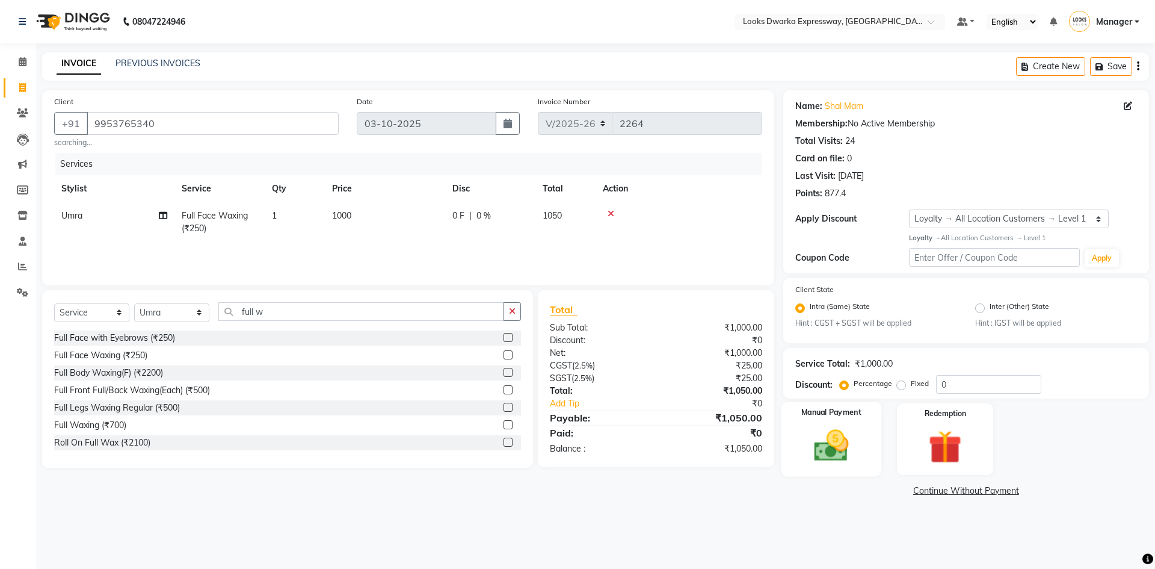
click at [844, 442] on img at bounding box center [831, 445] width 56 height 40
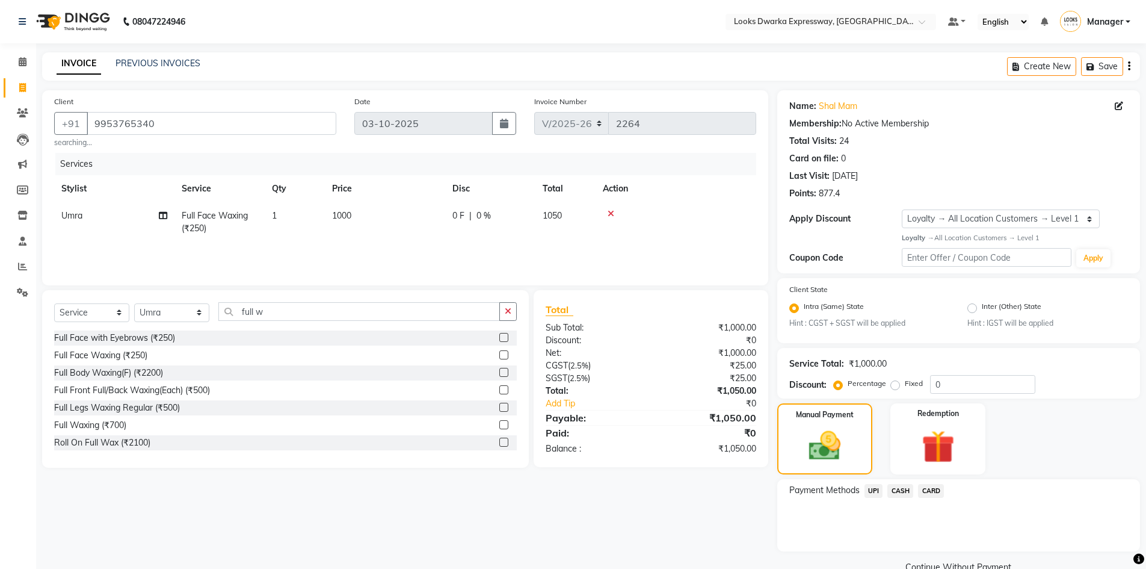
click at [872, 489] on span "UPI" at bounding box center [874, 491] width 19 height 14
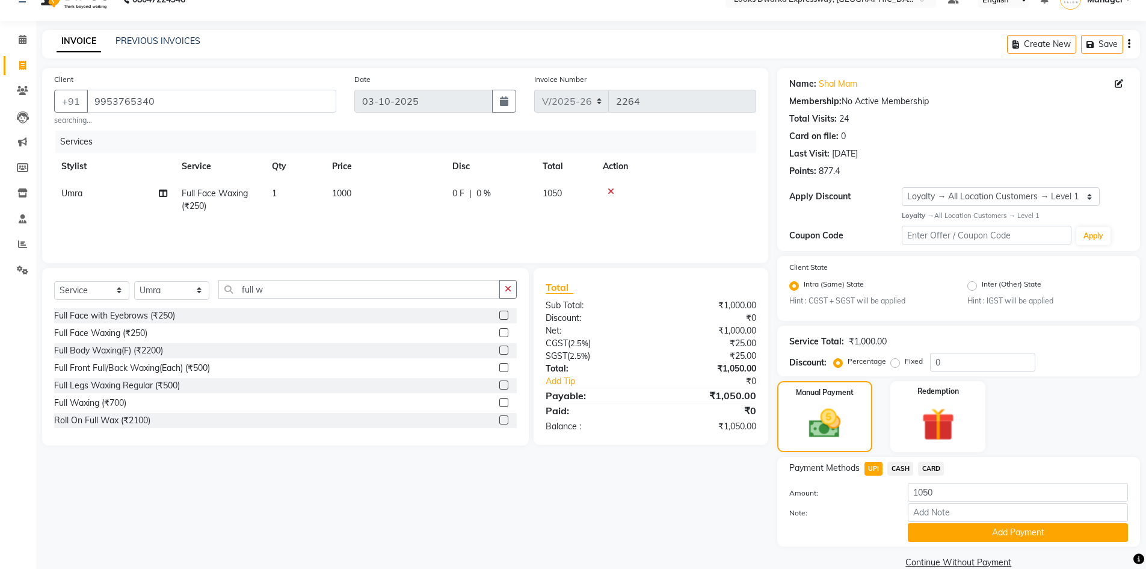
scroll to position [43, 0]
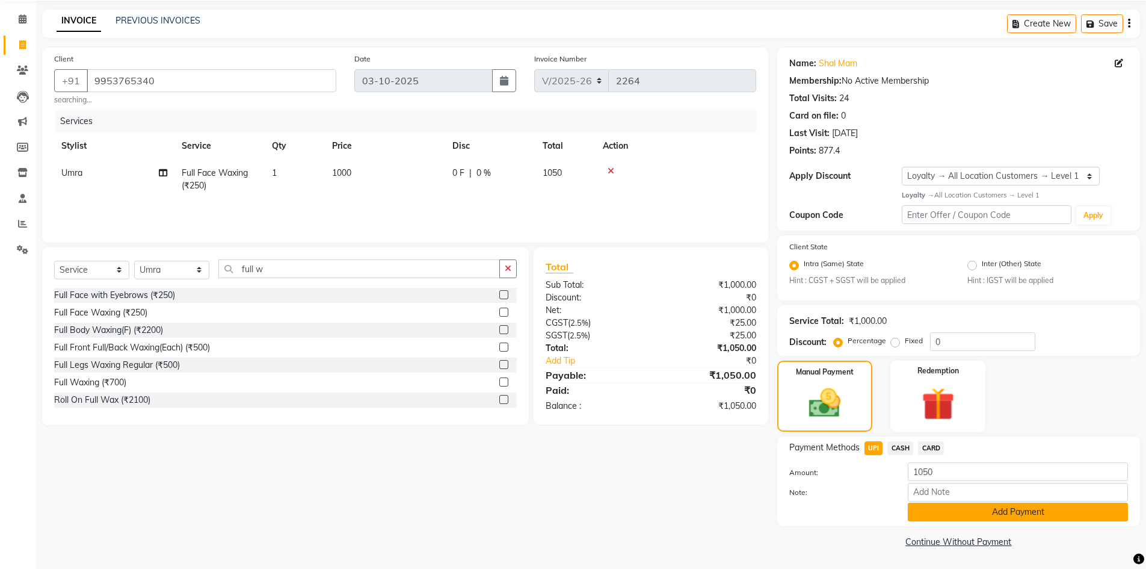
click at [984, 518] on button "Add Payment" at bounding box center [1018, 511] width 220 height 19
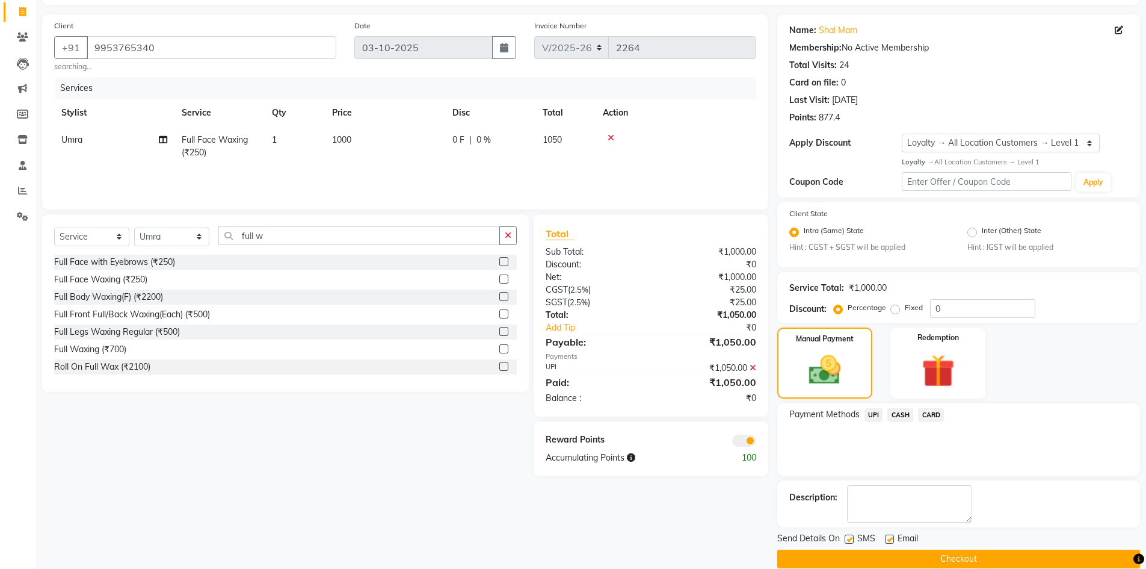
scroll to position [93, 0]
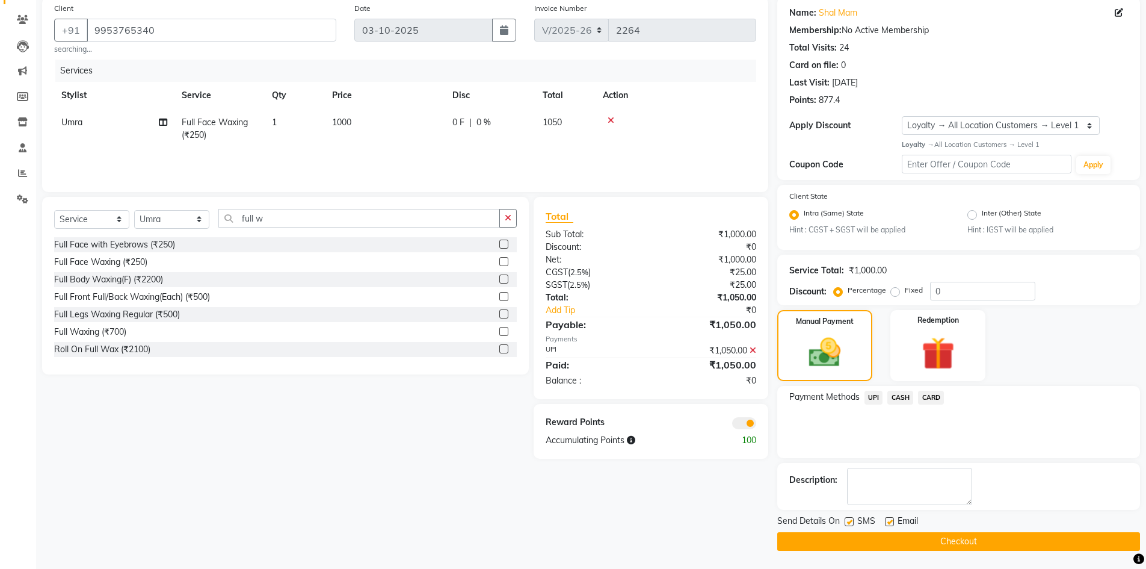
click at [921, 541] on button "Checkout" at bounding box center [958, 541] width 363 height 19
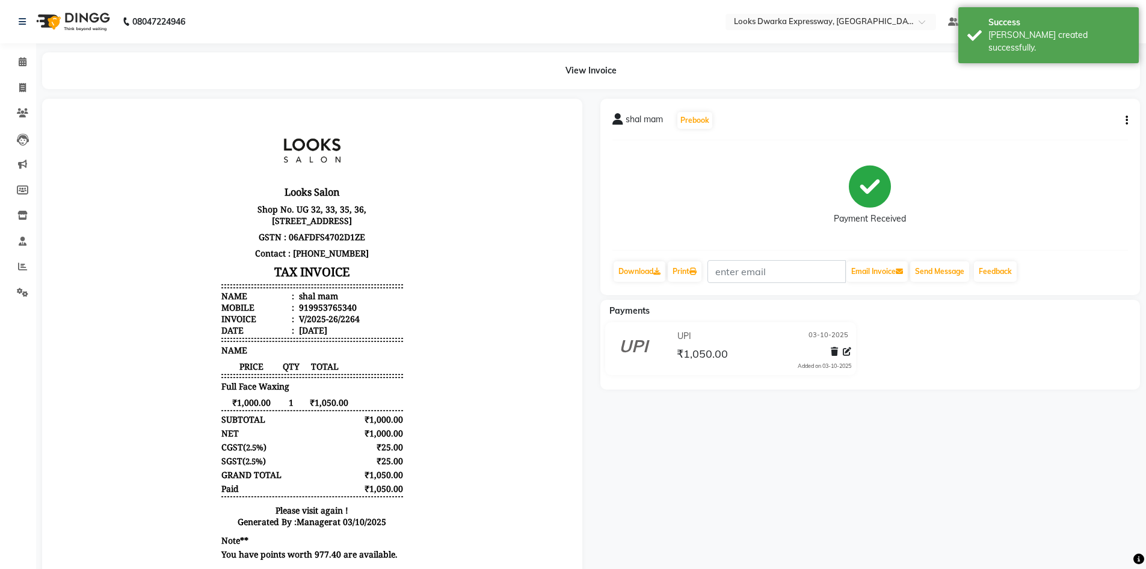
click at [21, 73] on li "Calendar" at bounding box center [18, 62] width 36 height 26
click at [21, 63] on icon at bounding box center [23, 61] width 8 height 9
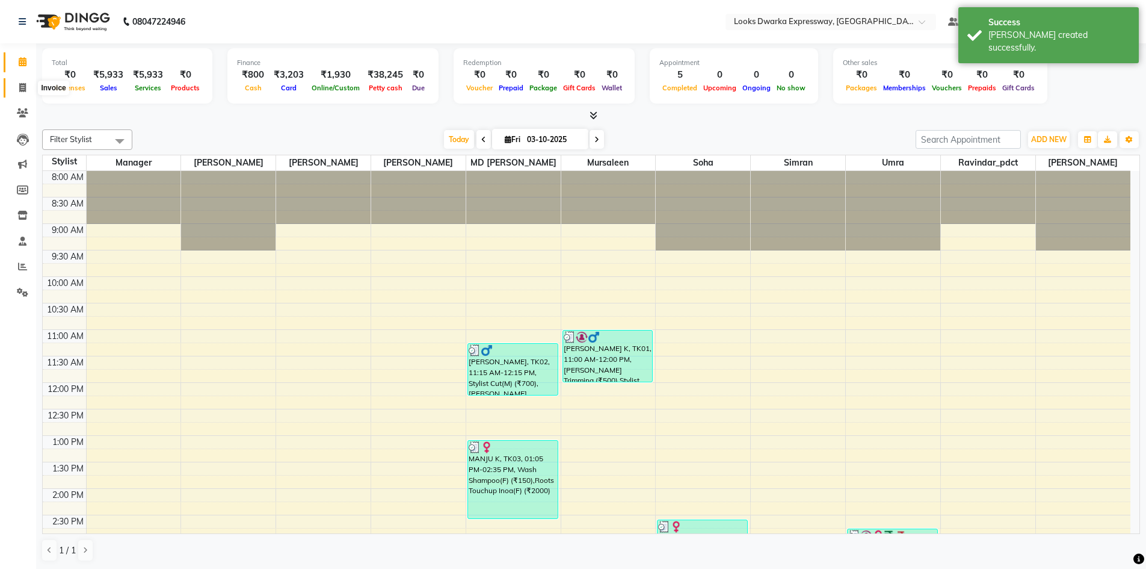
click at [22, 90] on icon at bounding box center [22, 87] width 7 height 9
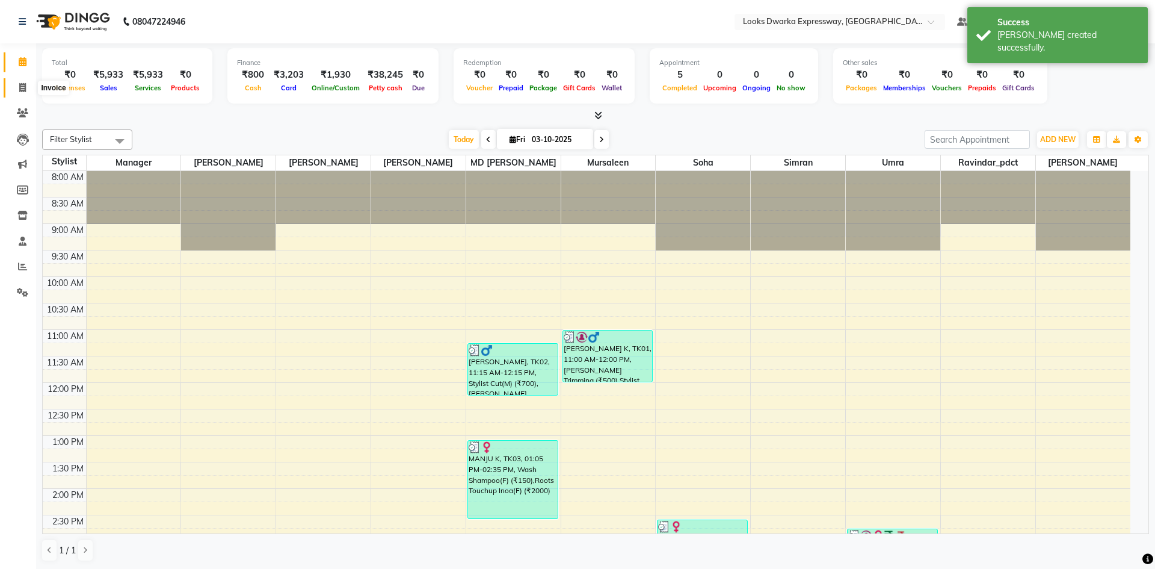
select select "6011"
select select "service"
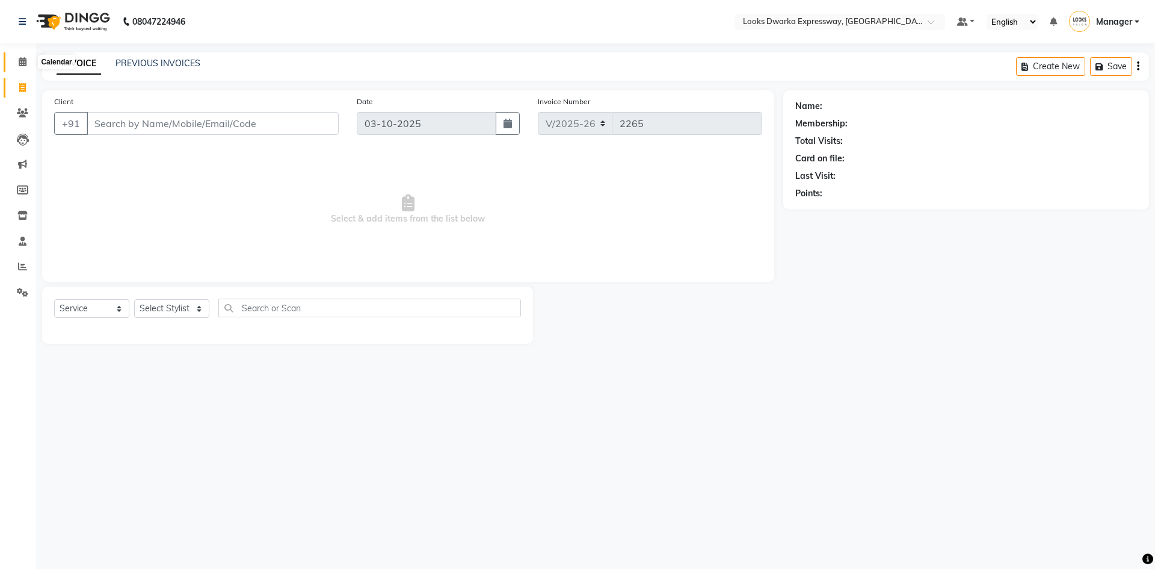
click at [29, 63] on span at bounding box center [22, 62] width 21 height 14
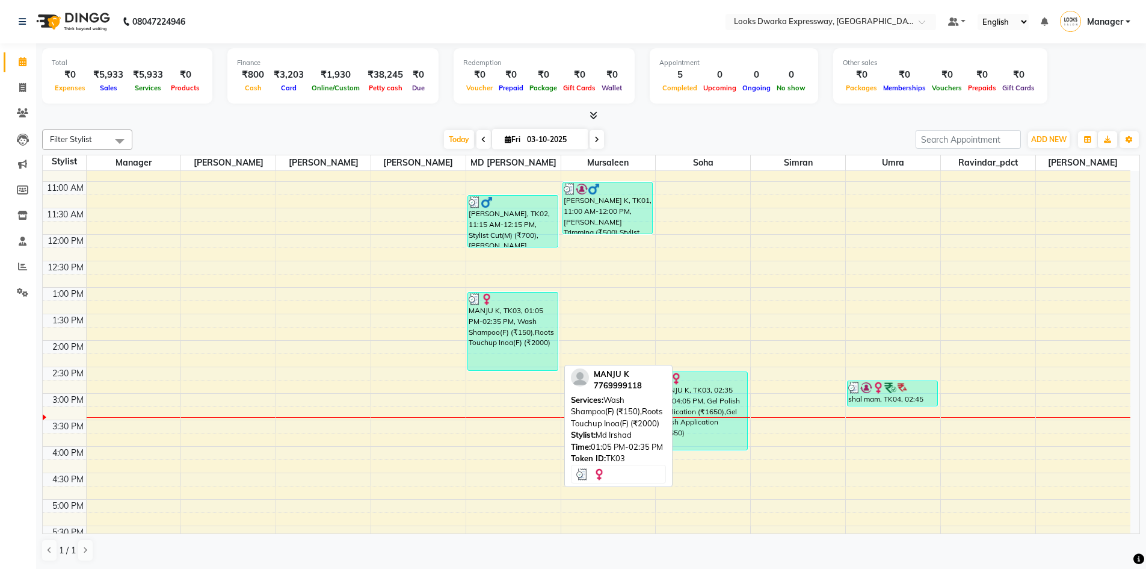
scroll to position [181, 0]
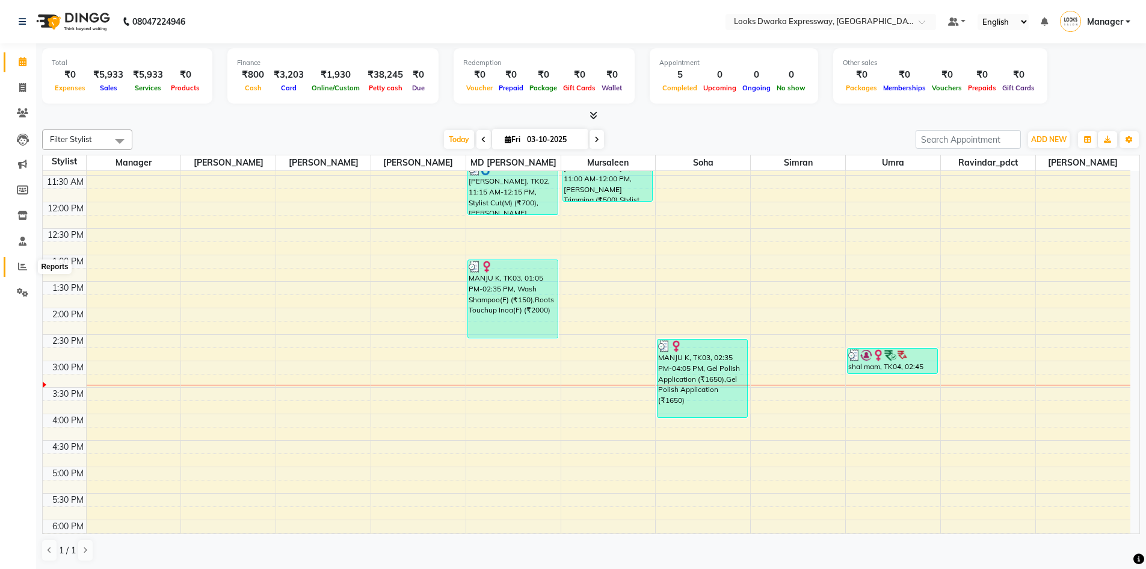
click at [26, 264] on icon at bounding box center [22, 266] width 9 height 9
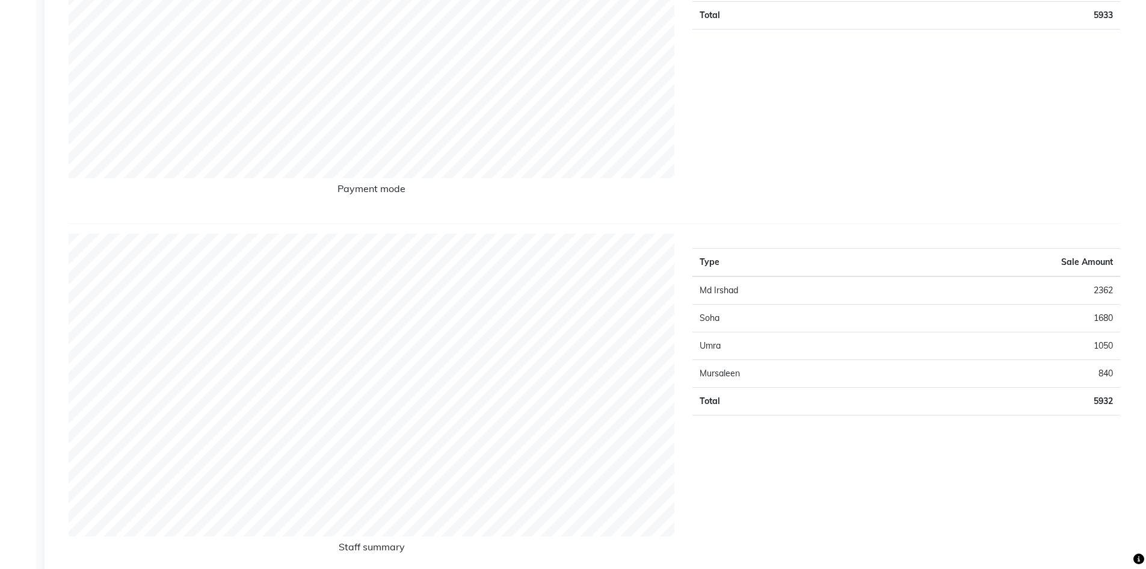
scroll to position [361, 0]
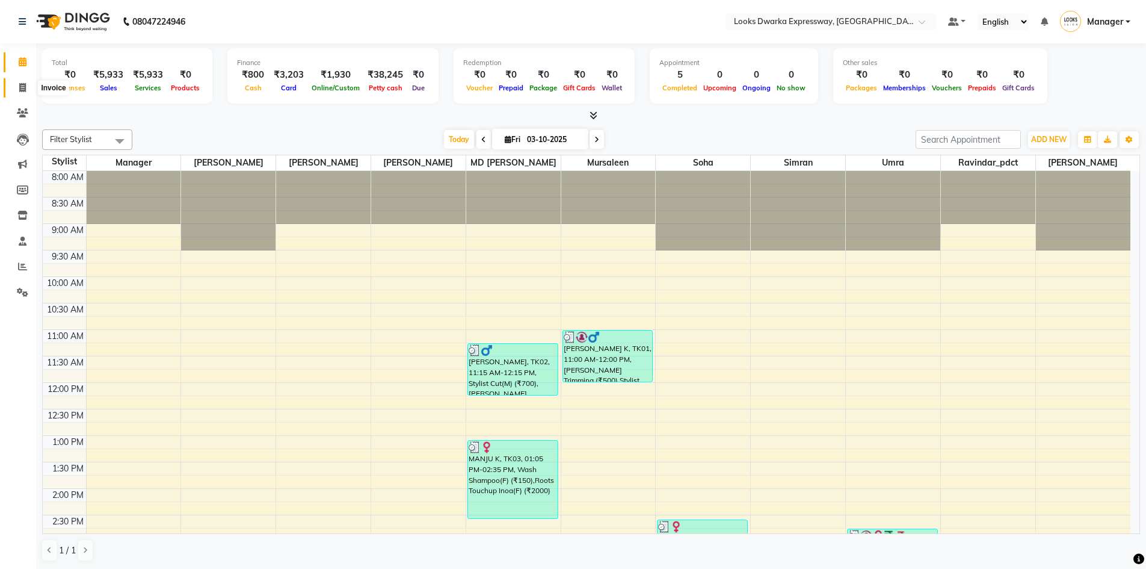
click at [26, 90] on icon at bounding box center [22, 87] width 7 height 9
select select "service"
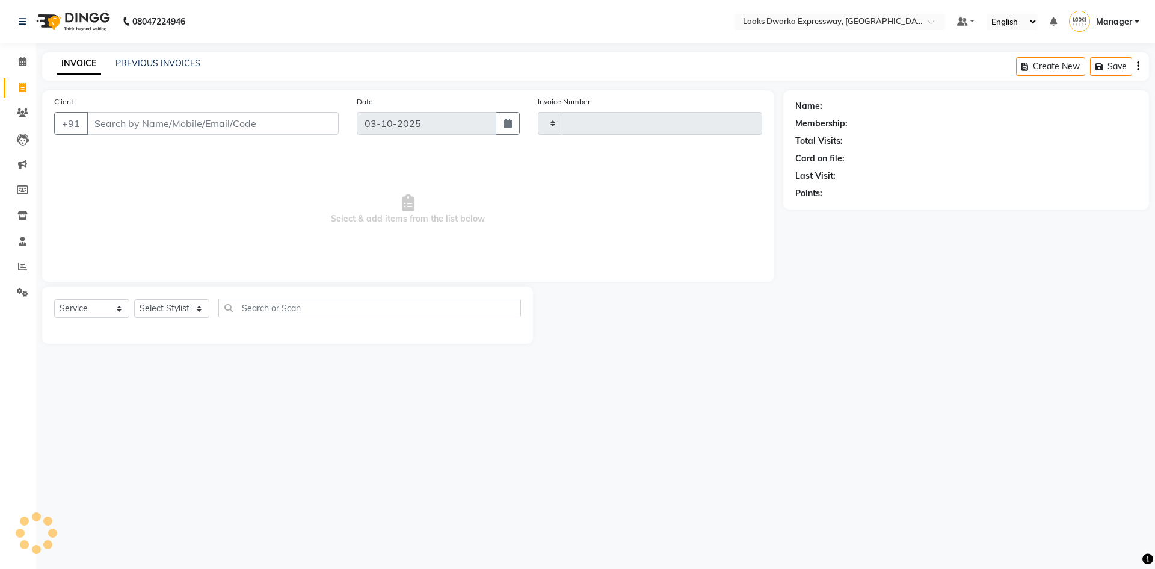
type input "2265"
select select "6011"
drag, startPoint x: 203, startPoint y: 133, endPoint x: 209, endPoint y: 147, distance: 14.9
click at [208, 134] on input "Client" at bounding box center [213, 123] width 252 height 23
click at [182, 312] on select "Select Stylist Manager MD [PERSON_NAME] Ravindar_pdct [PERSON_NAME] [PERSON_NAM…" at bounding box center [171, 308] width 75 height 19
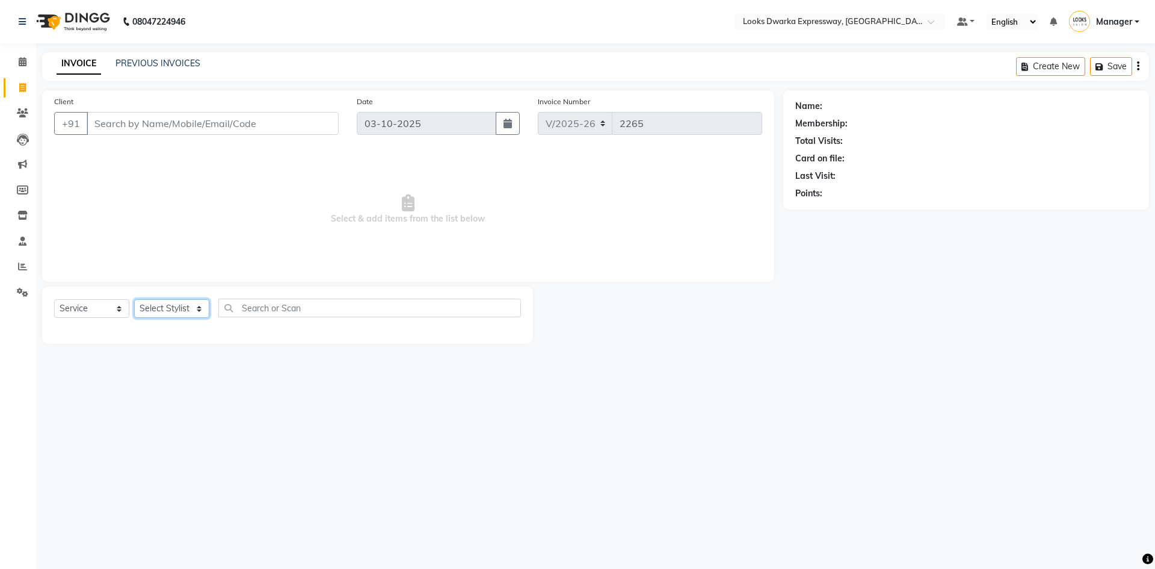
select select "43893"
click at [134, 299] on select "Select Stylist Manager MD [PERSON_NAME] Ravindar_pdct [PERSON_NAME] [PERSON_NAM…" at bounding box center [171, 308] width 75 height 19
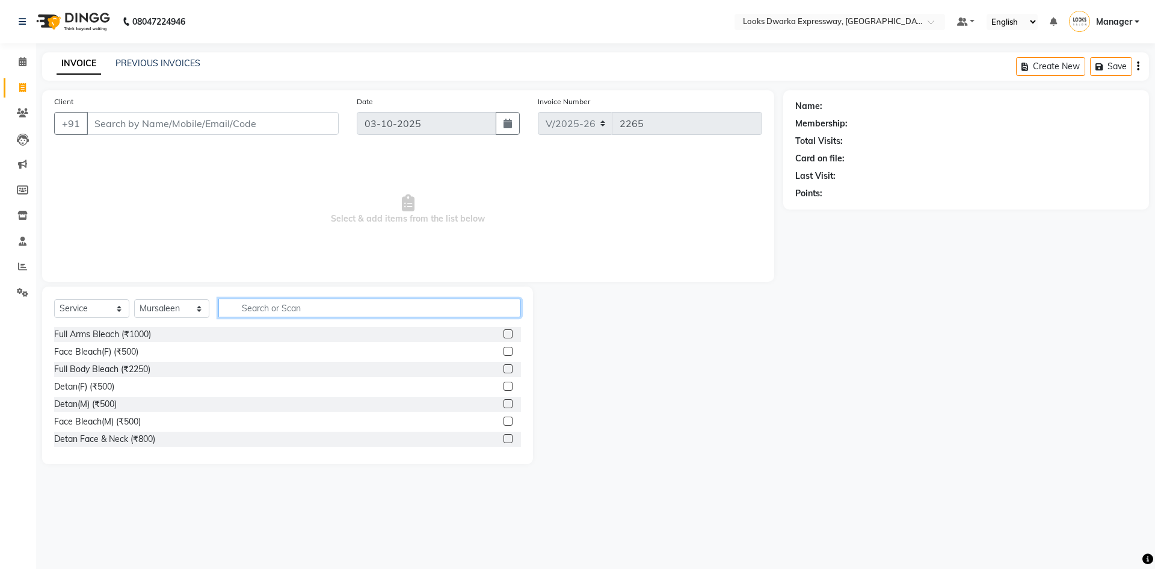
click at [252, 316] on input "text" at bounding box center [369, 307] width 303 height 19
type input "n"
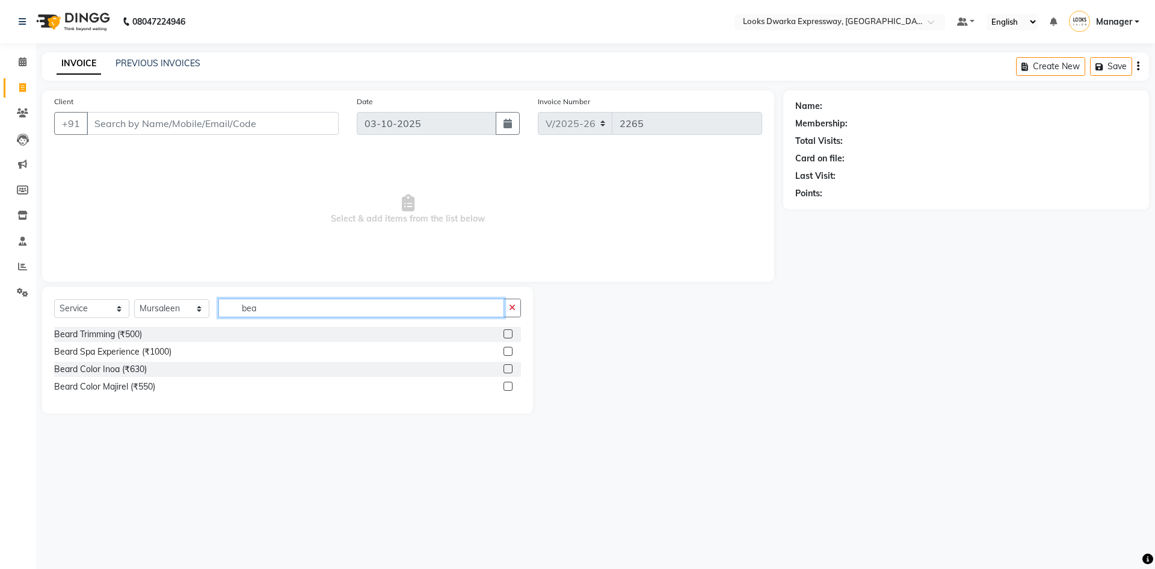
type input "bea"
click at [187, 110] on div "Client +91" at bounding box center [196, 119] width 303 height 49
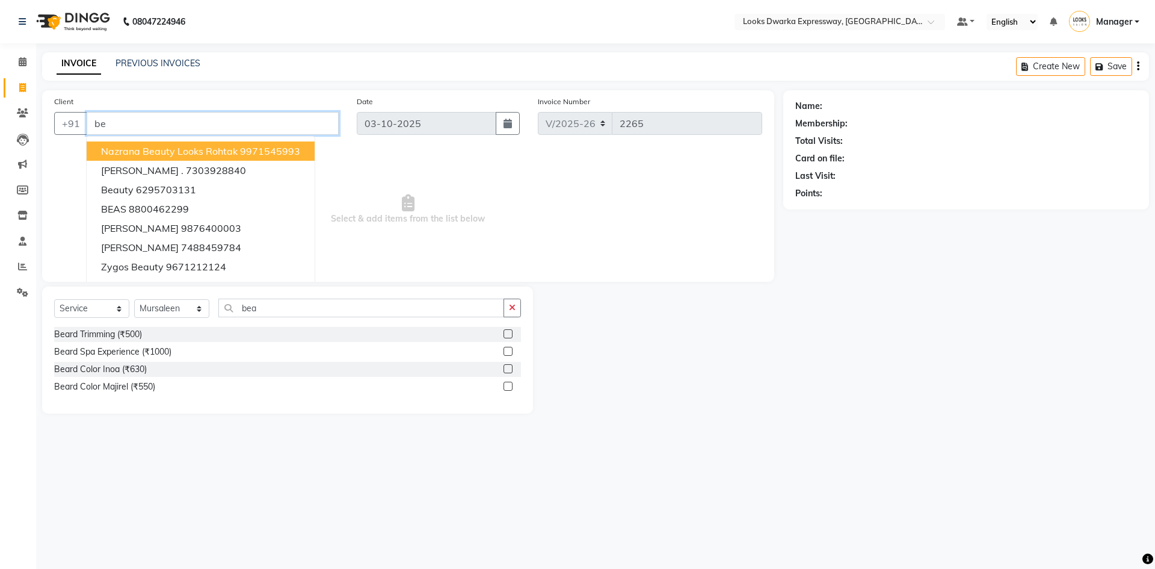
type input "b"
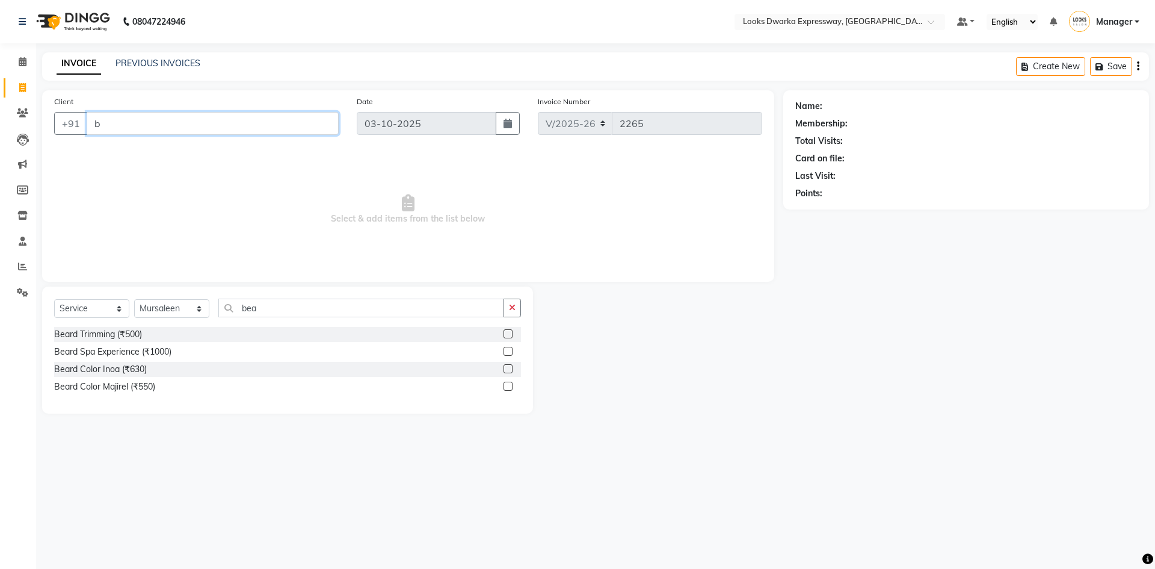
click at [107, 122] on input "b" at bounding box center [213, 123] width 252 height 23
click at [120, 339] on div "Beard Trimming (₹500)" at bounding box center [98, 334] width 88 height 13
checkbox input "false"
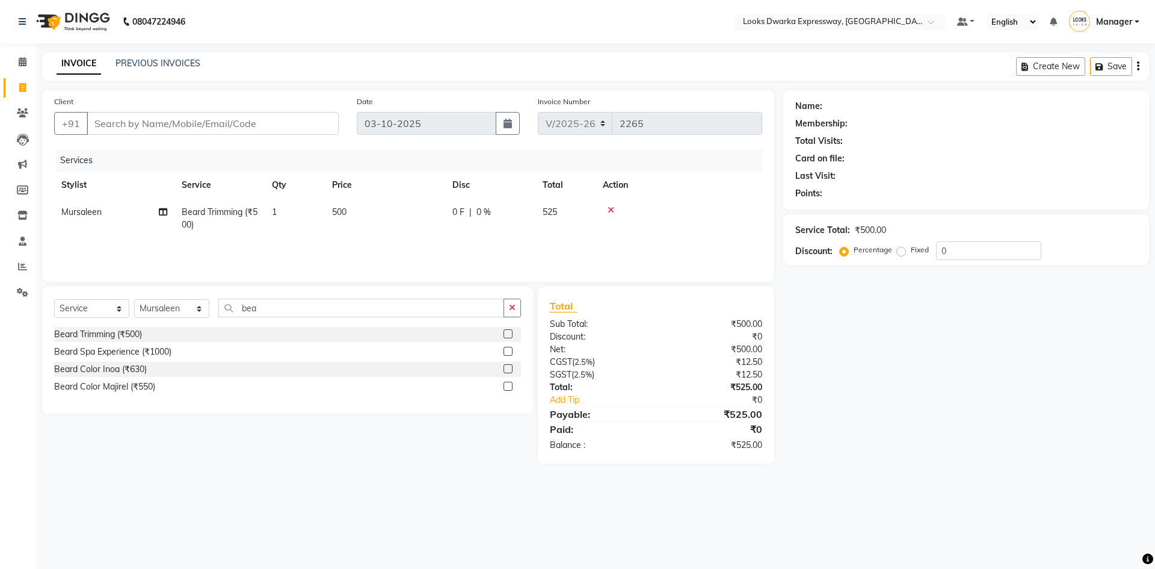
click at [373, 222] on td "500" at bounding box center [385, 219] width 120 height 40
select select "43893"
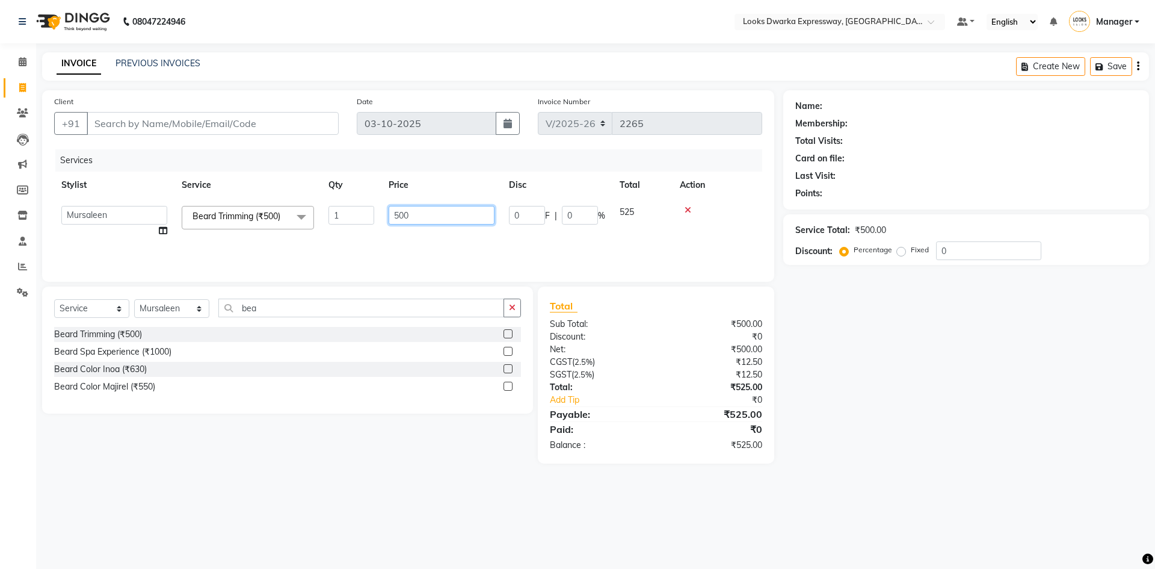
click at [413, 209] on input "500" at bounding box center [442, 215] width 106 height 19
type input "5"
type input "300"
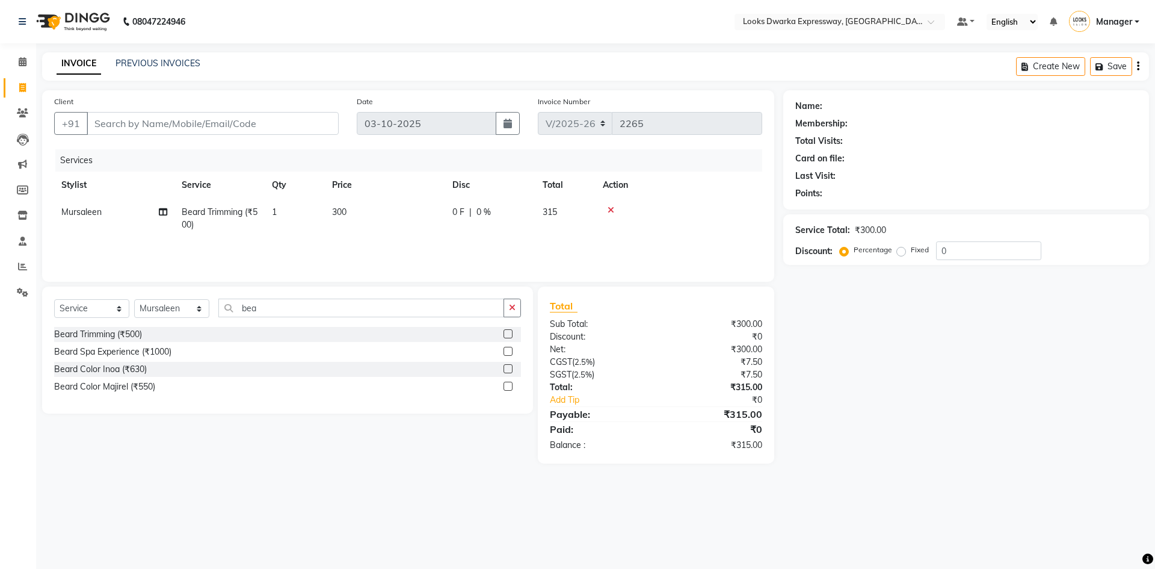
drag, startPoint x: 388, startPoint y: 554, endPoint x: 357, endPoint y: 480, distance: 80.7
click at [388, 552] on div "08047224946 Select Location × Looks Dwarka Expressway, [GEOGRAPHIC_DATA] Defaul…" at bounding box center [577, 284] width 1155 height 569
click at [282, 124] on input "Client" at bounding box center [213, 123] width 252 height 23
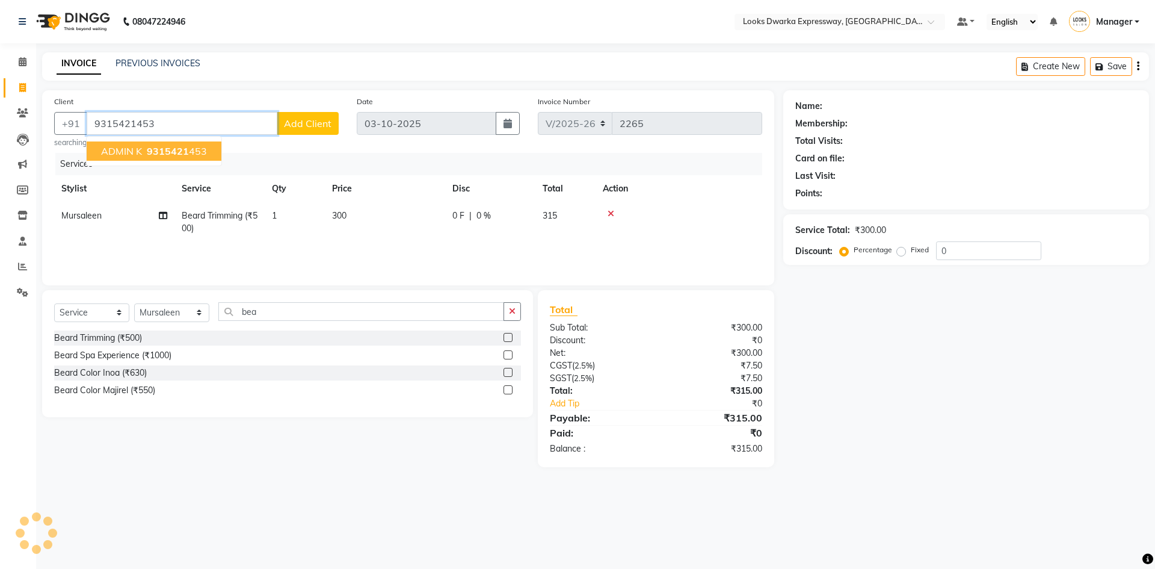
type input "9315421453"
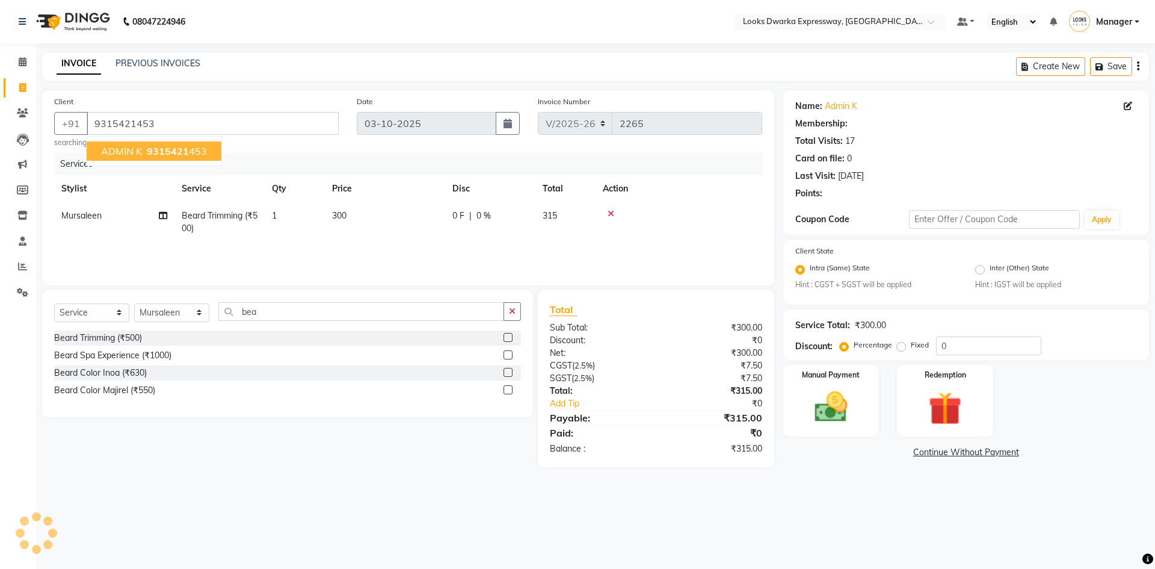
select select "1: Object"
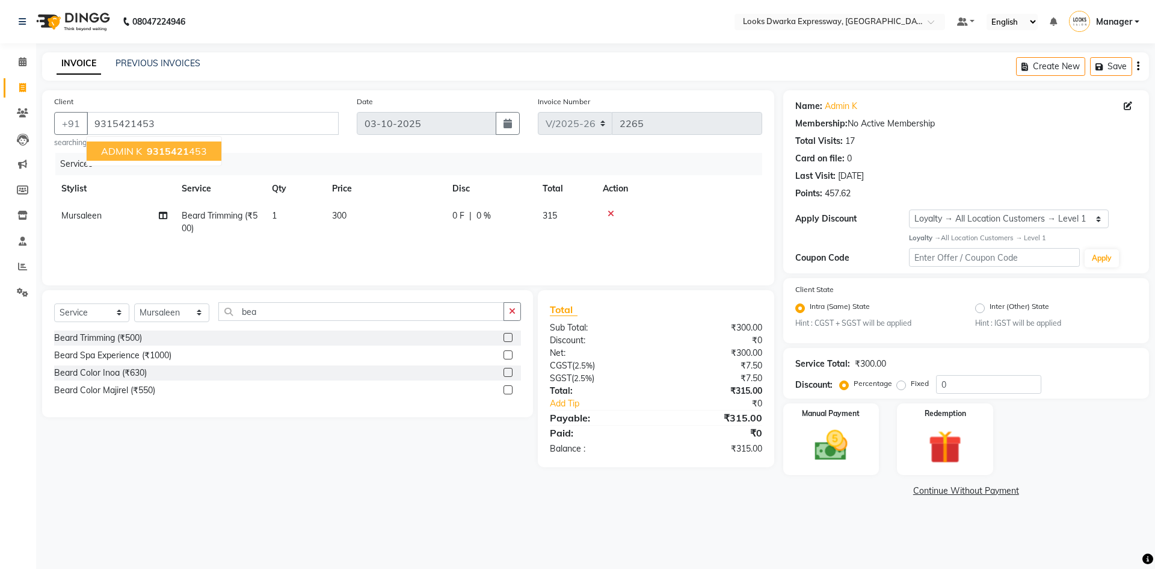
click at [128, 150] on span "ADMIN K" at bounding box center [121, 151] width 41 height 12
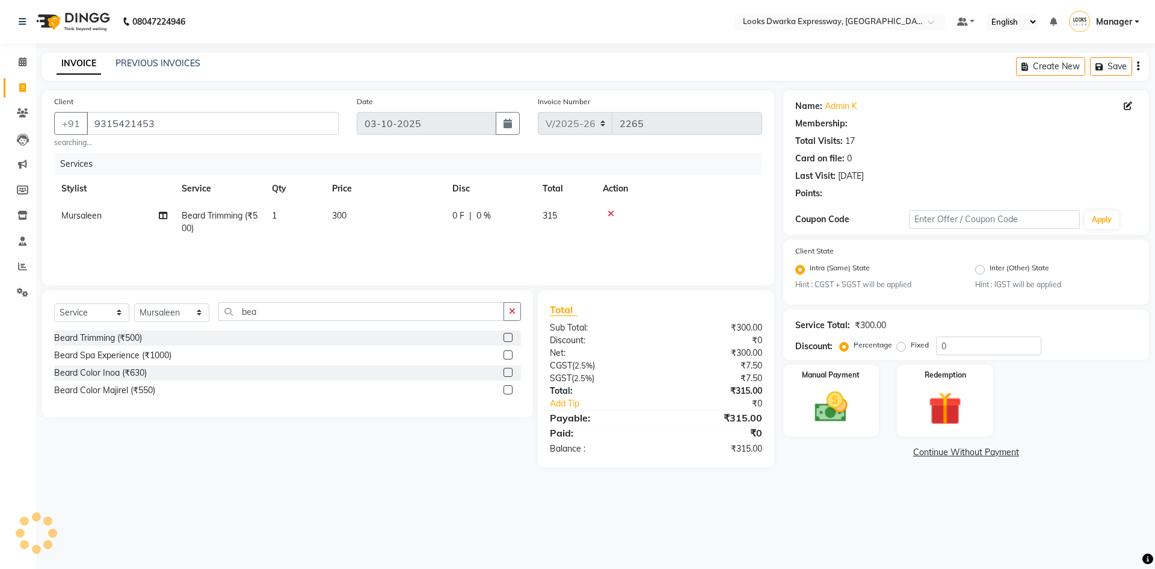
select select "1: Object"
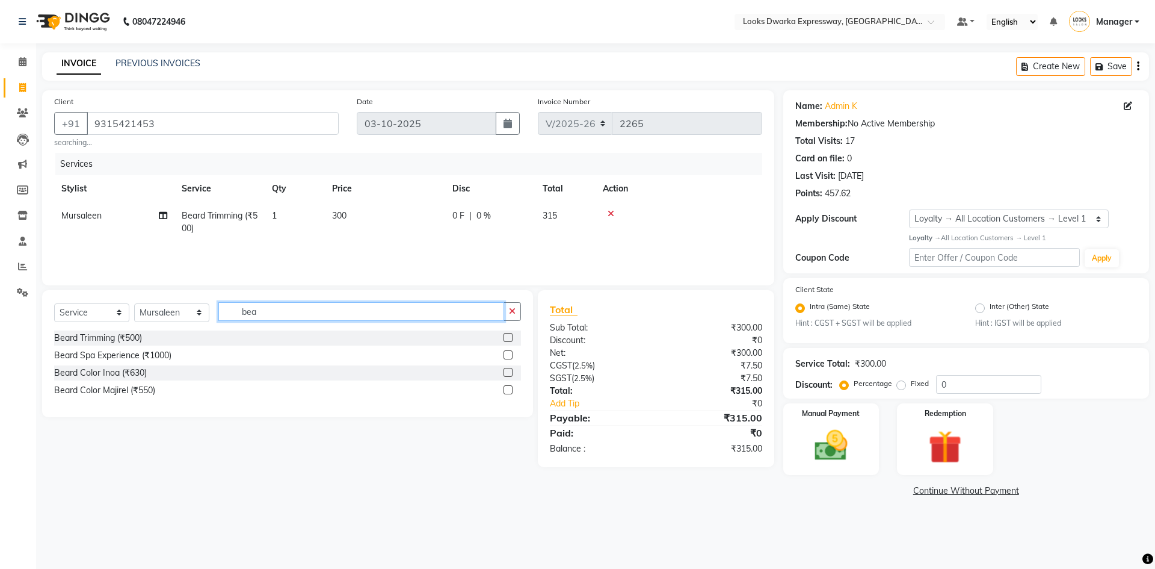
click at [302, 313] on input "bea" at bounding box center [361, 311] width 286 height 19
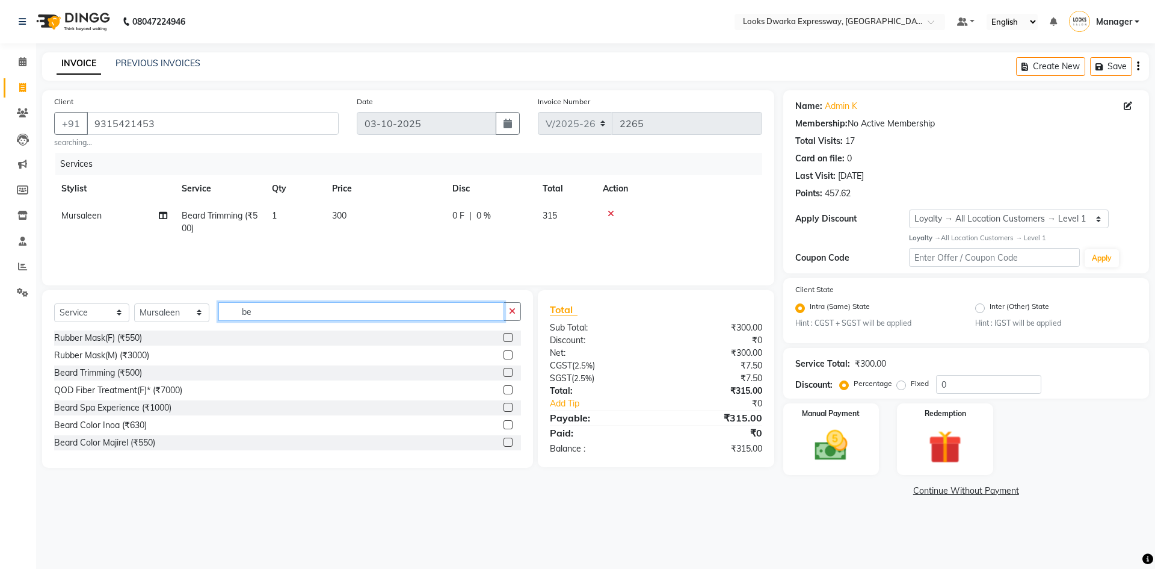
type input "b"
click at [302, 311] on input "cle" at bounding box center [361, 311] width 286 height 19
type input "c"
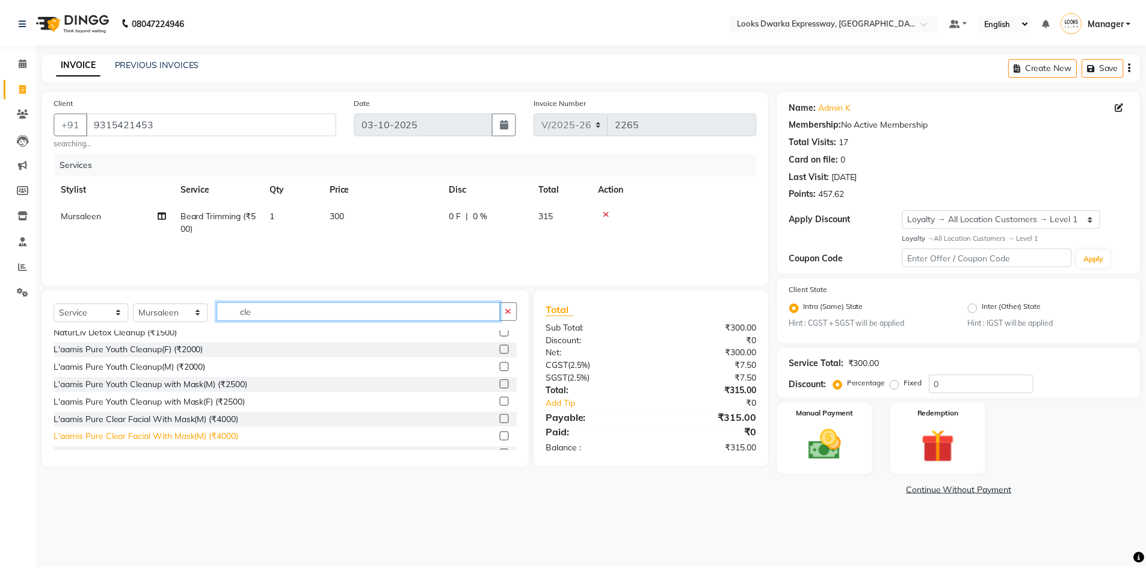
scroll to position [120, 0]
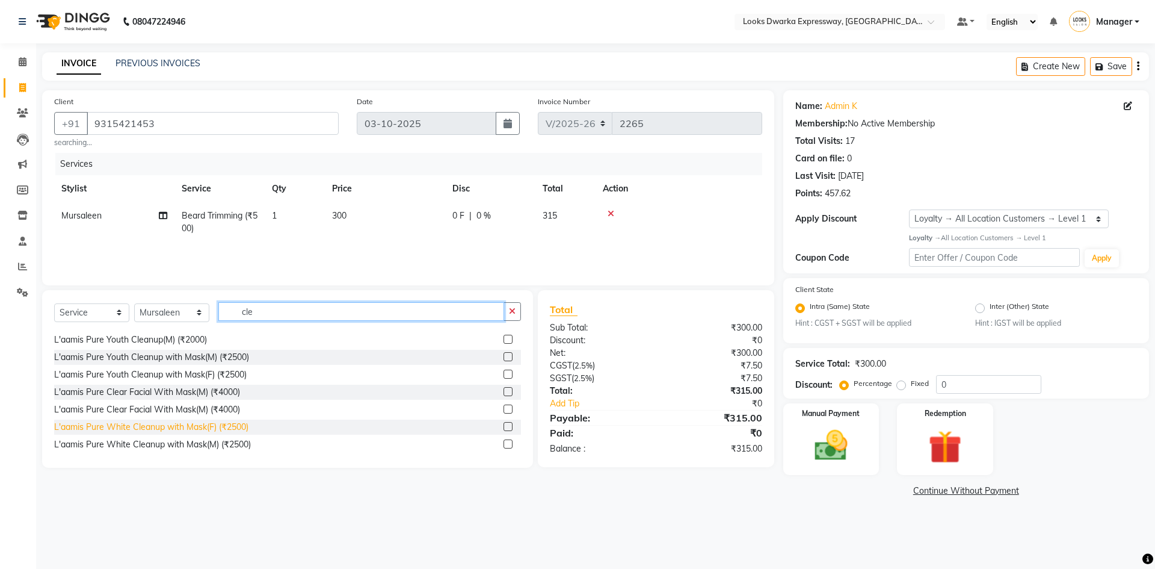
type input "cle"
click at [143, 429] on div "L'aamis Pure White Cleanup with Mask(F) (₹2500)" at bounding box center [151, 427] width 194 height 13
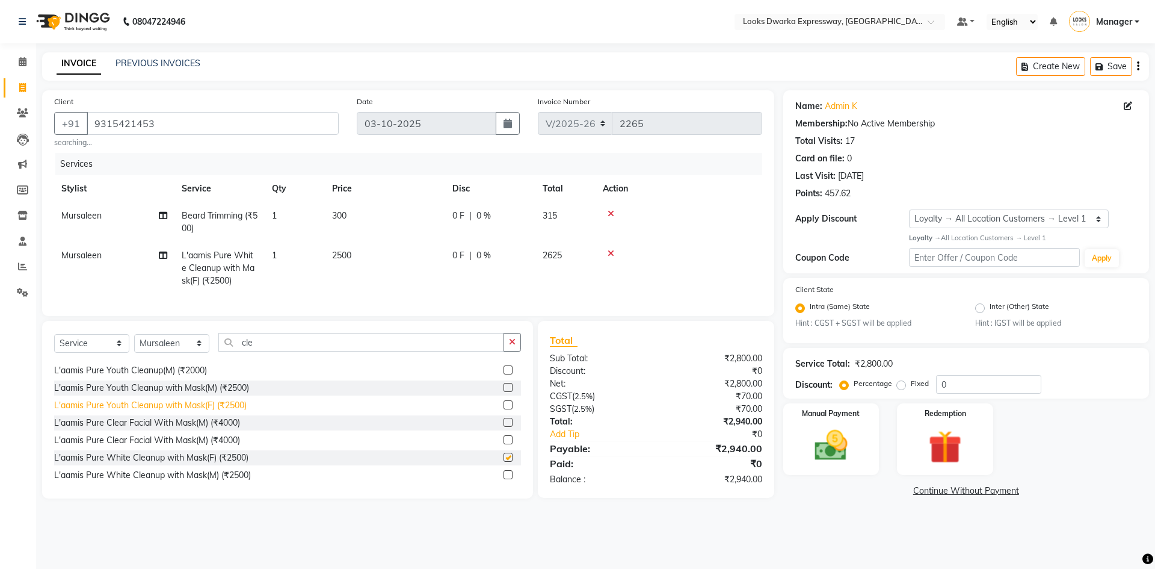
checkbox input "false"
click at [385, 256] on td "2500" at bounding box center [385, 268] width 120 height 52
select select "43893"
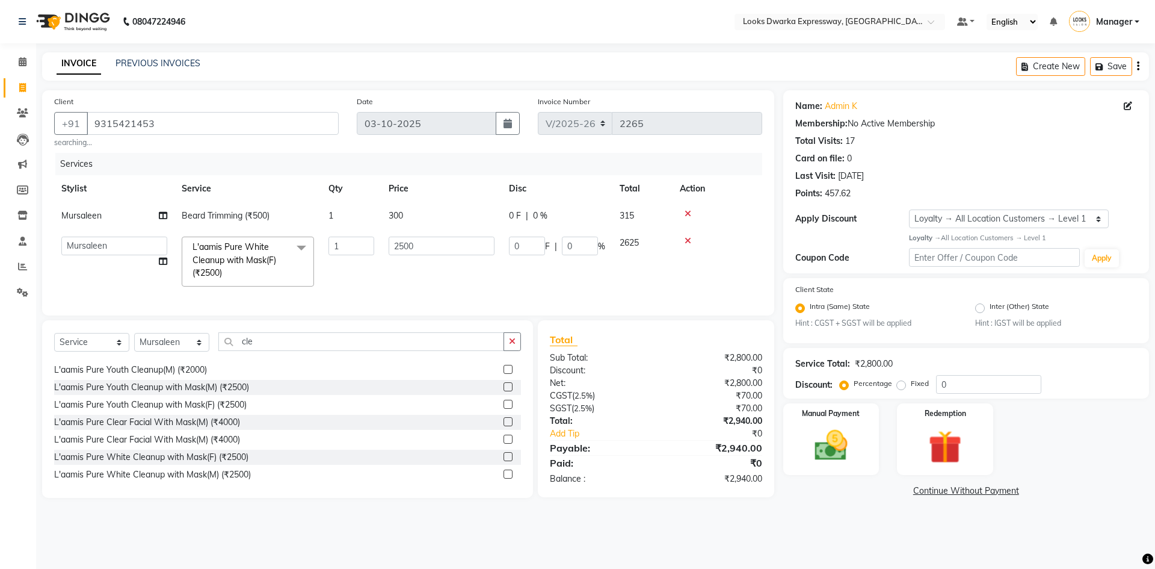
click at [450, 256] on td "2500" at bounding box center [442, 261] width 120 height 64
click at [477, 244] on input "2500" at bounding box center [442, 245] width 106 height 19
type input "2"
type input "2000"
click at [1003, 262] on input "text" at bounding box center [994, 257] width 171 height 19
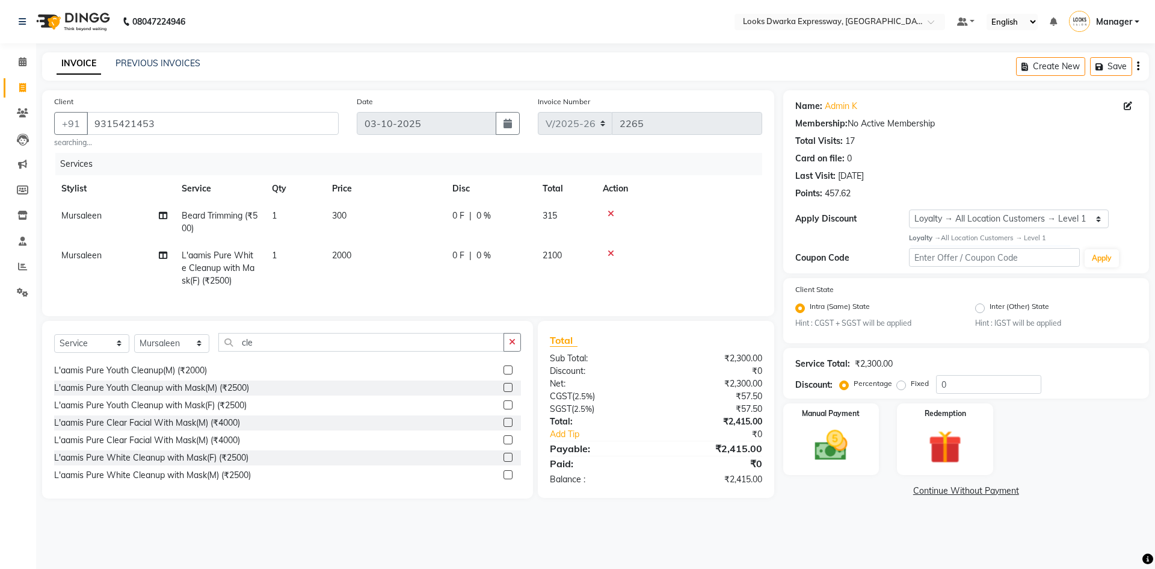
click at [611, 211] on icon at bounding box center [611, 213] width 7 height 8
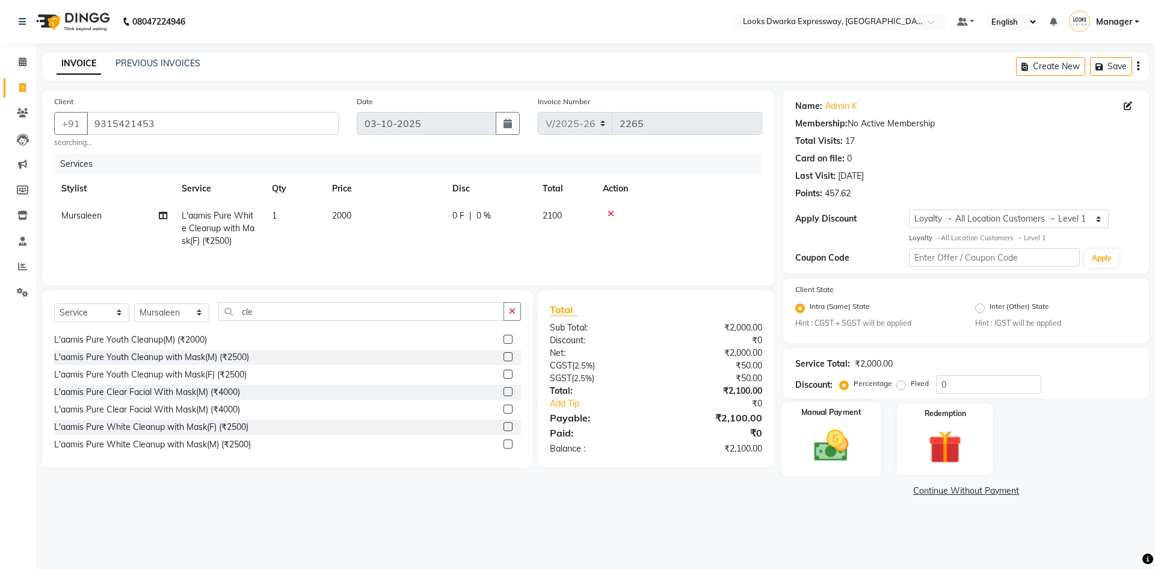
click at [847, 448] on img at bounding box center [831, 445] width 56 height 40
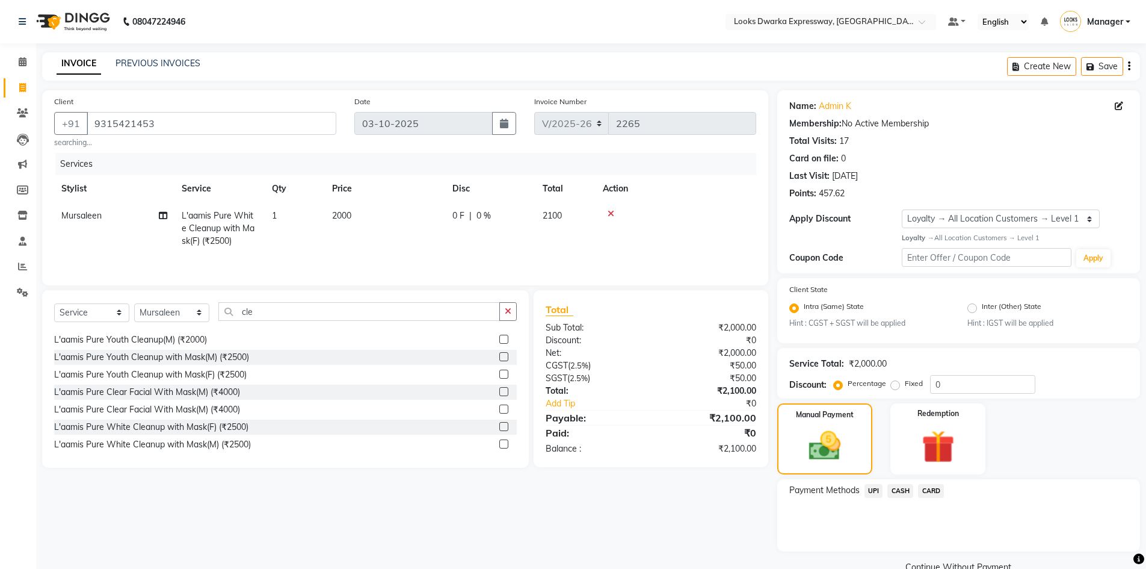
click at [897, 491] on span "CASH" at bounding box center [901, 491] width 26 height 14
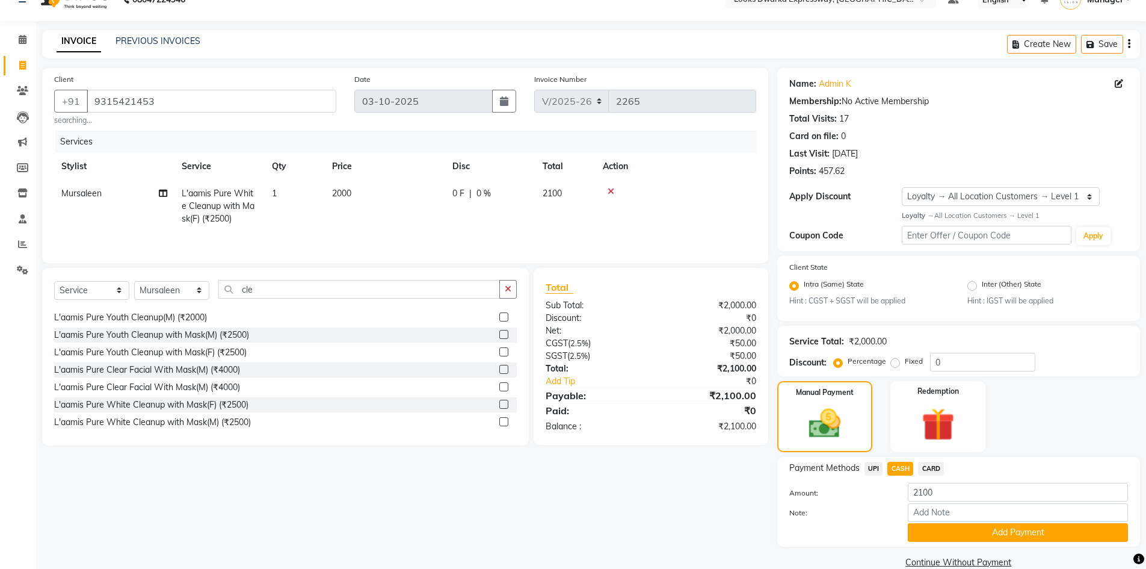
scroll to position [43, 0]
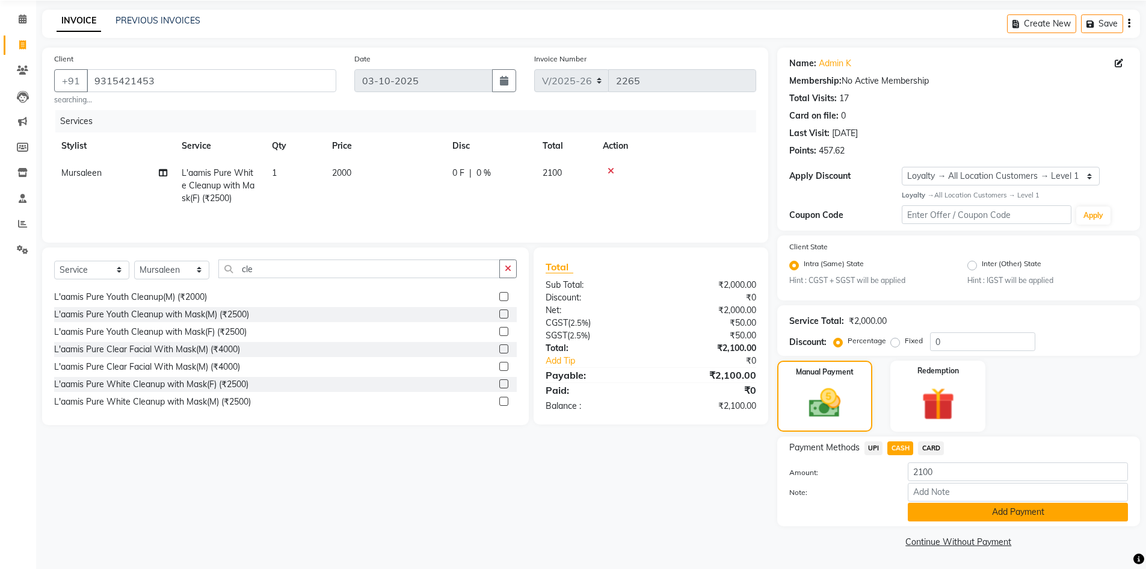
click at [935, 515] on button "Add Payment" at bounding box center [1018, 511] width 220 height 19
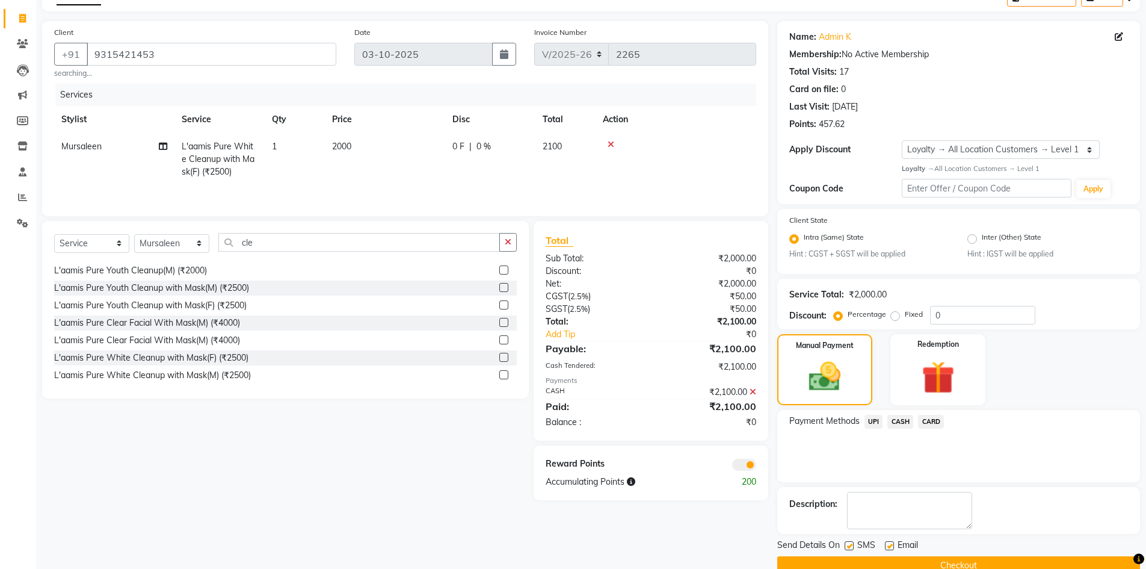
scroll to position [93, 0]
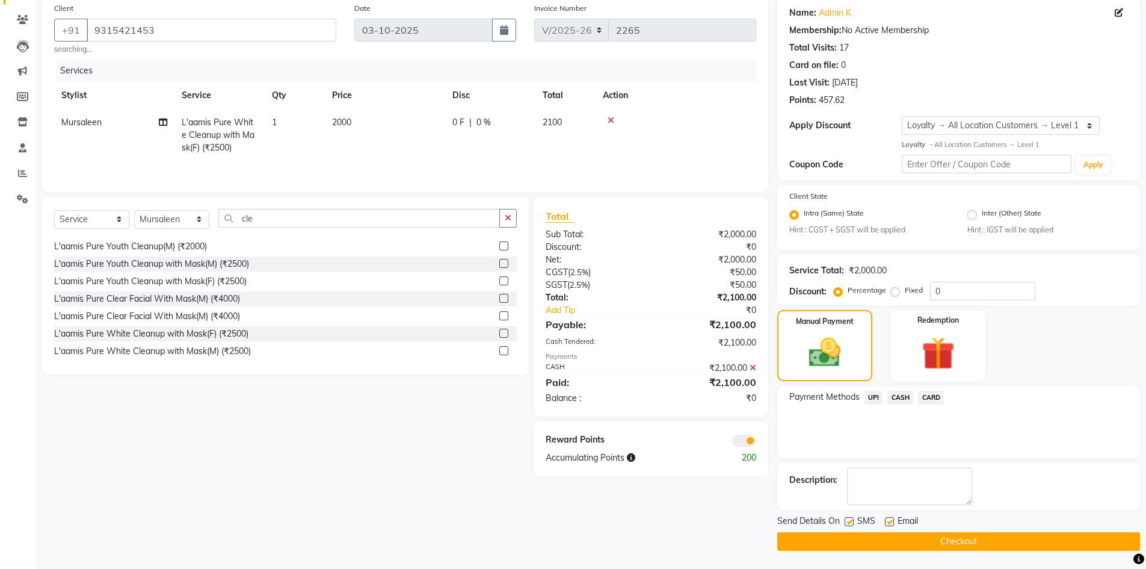
click at [891, 545] on button "Checkout" at bounding box center [958, 541] width 363 height 19
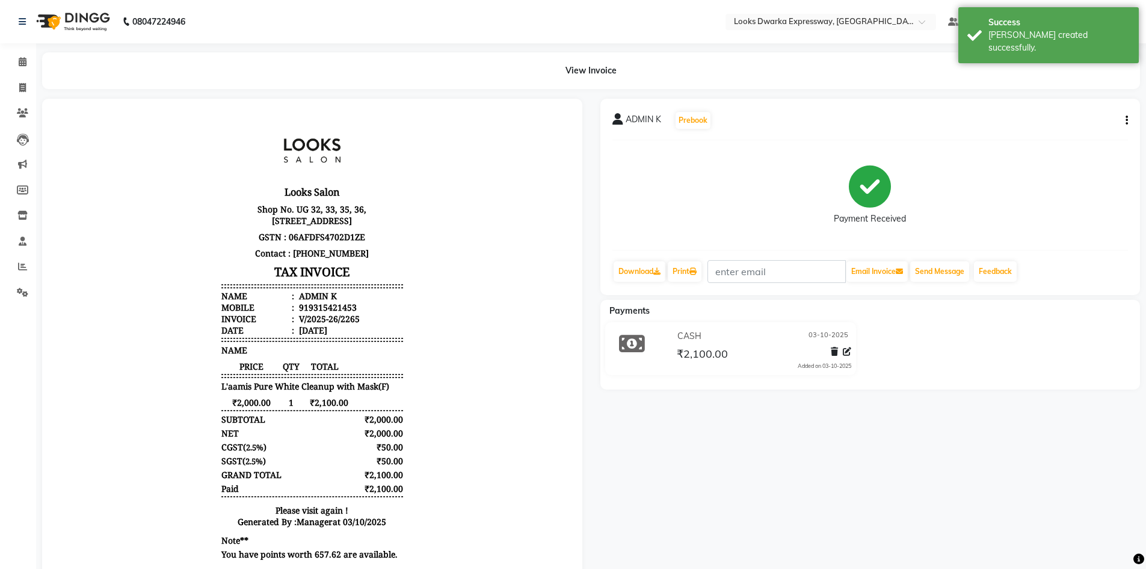
click at [824, 410] on div "ADMIN K Prebook Payment Received Download Print Email Invoice Send Message Feed…" at bounding box center [871, 344] width 558 height 490
select select "service"
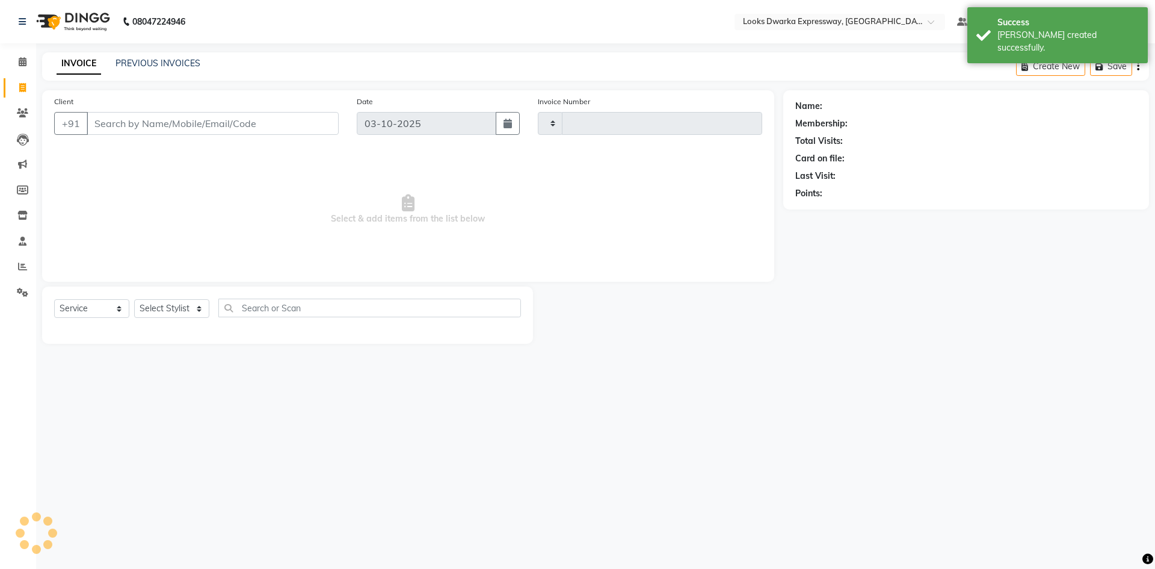
type input "2266"
select select "6011"
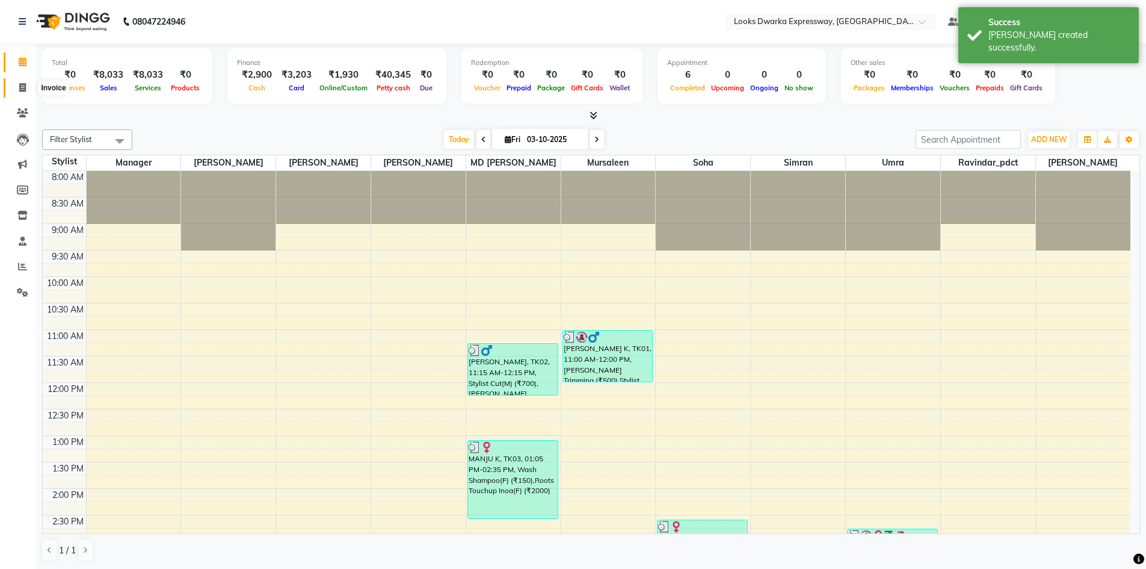
click at [23, 87] on icon at bounding box center [22, 87] width 7 height 9
select select "6011"
select select "service"
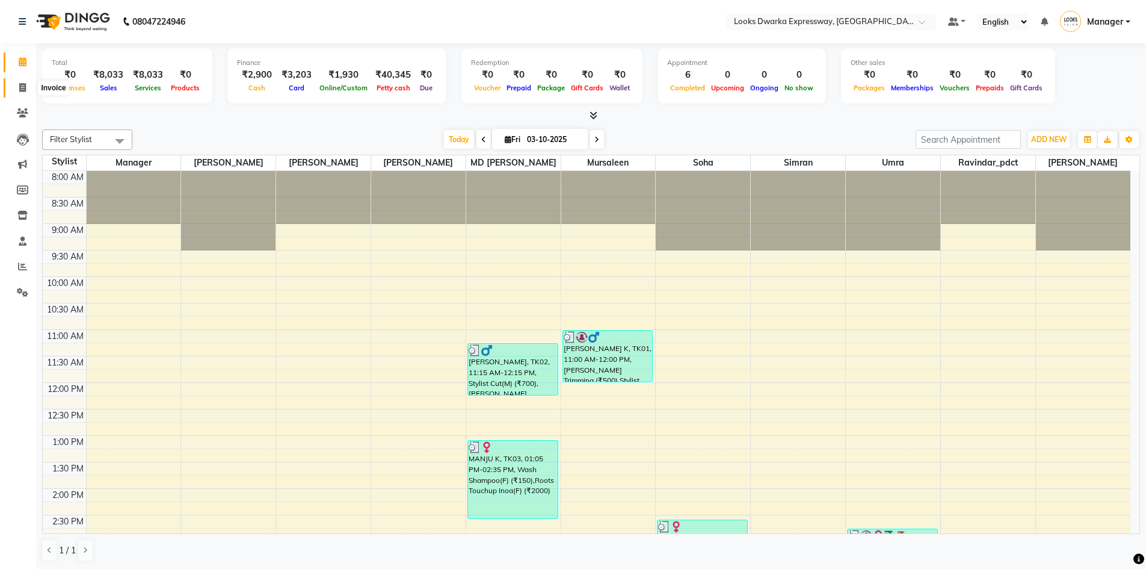
drag, startPoint x: 26, startPoint y: 85, endPoint x: 24, endPoint y: 79, distance: 6.3
click at [26, 84] on icon at bounding box center [22, 87] width 7 height 9
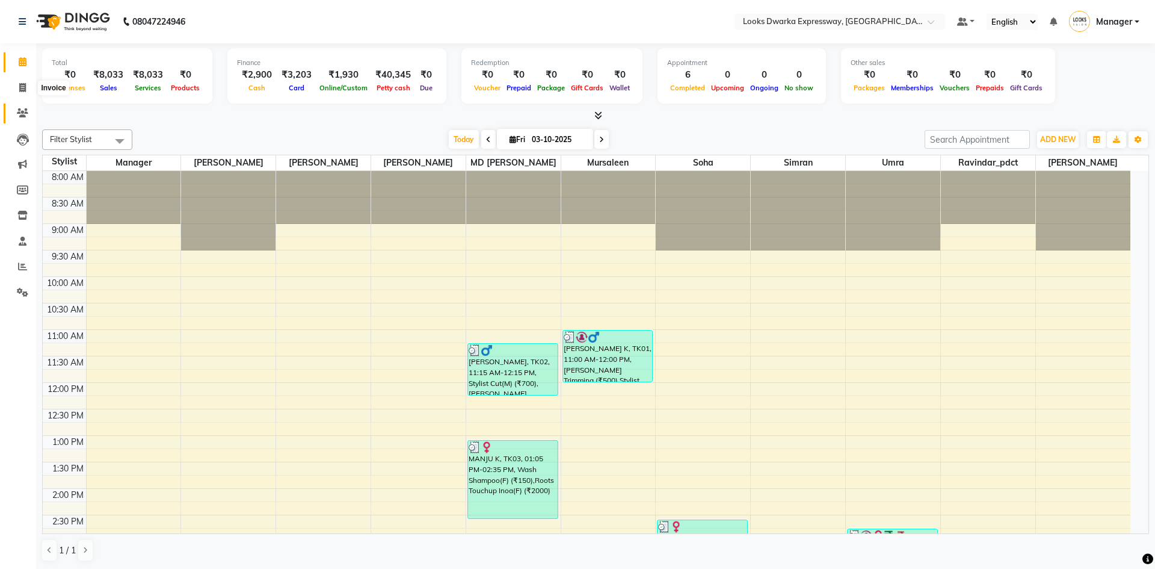
select select "6011"
select select "service"
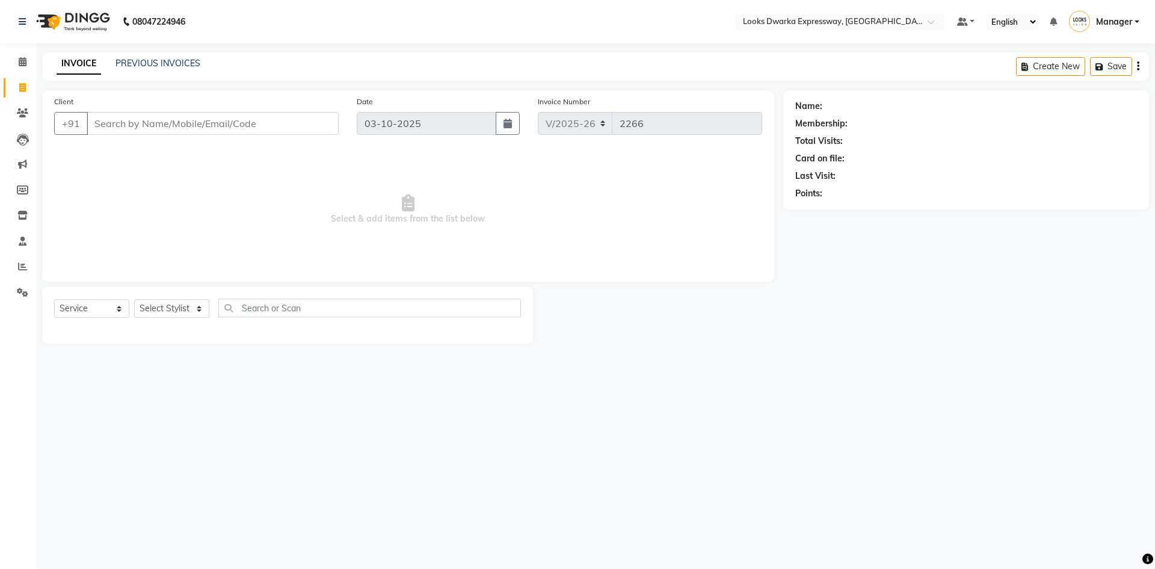
click at [150, 131] on input "Client" at bounding box center [213, 123] width 252 height 23
click at [169, 318] on select "Select Stylist Manager MD [PERSON_NAME] Ravindar_pdct [PERSON_NAME] [PERSON_NAM…" at bounding box center [171, 308] width 75 height 19
select select "43631"
click at [134, 299] on select "Select Stylist Manager MD [PERSON_NAME] Ravindar_pdct [PERSON_NAME] [PERSON_NAM…" at bounding box center [171, 308] width 75 height 19
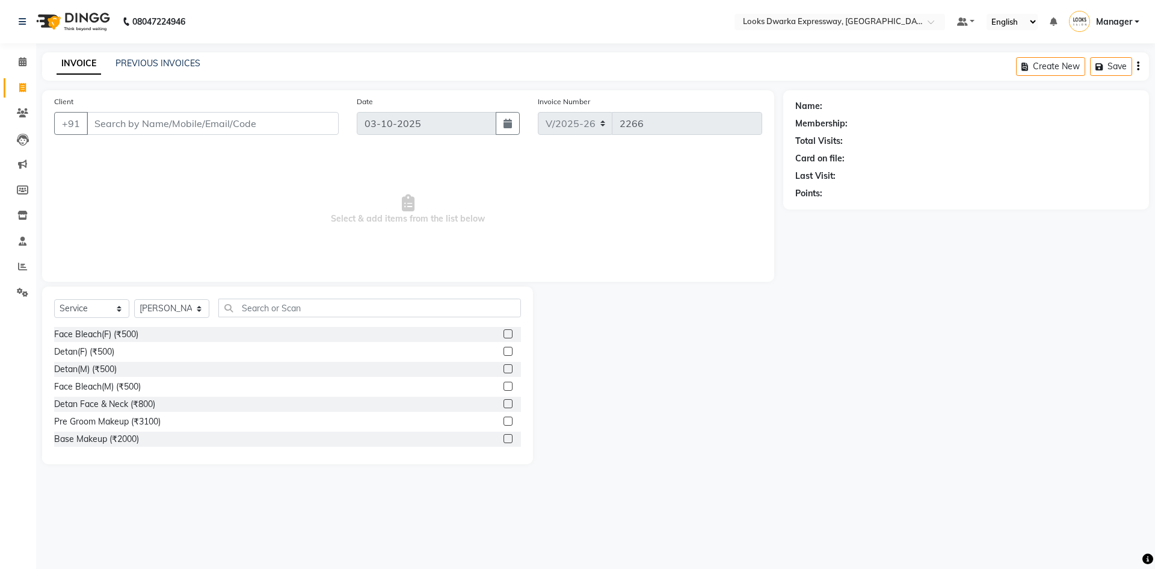
click at [302, 317] on div "Select Service Product Membership Package Voucher Prepaid Gift Card Select Styl…" at bounding box center [287, 312] width 467 height 28
click at [300, 311] on input "text" at bounding box center [369, 307] width 303 height 19
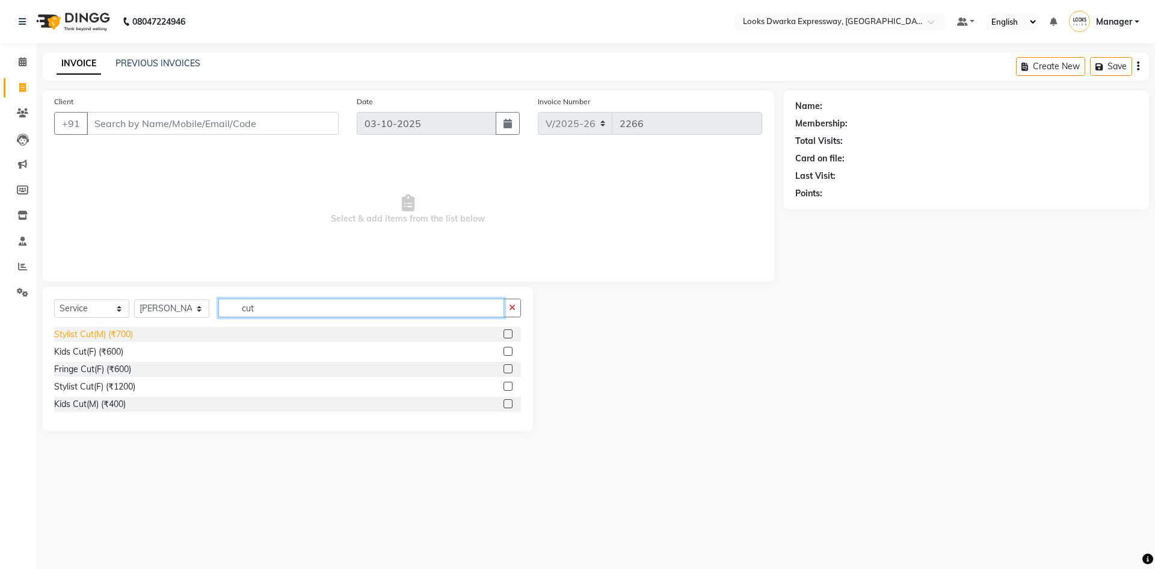
type input "cut"
click at [106, 339] on div "Stylist Cut(M) (₹700)" at bounding box center [93, 334] width 79 height 13
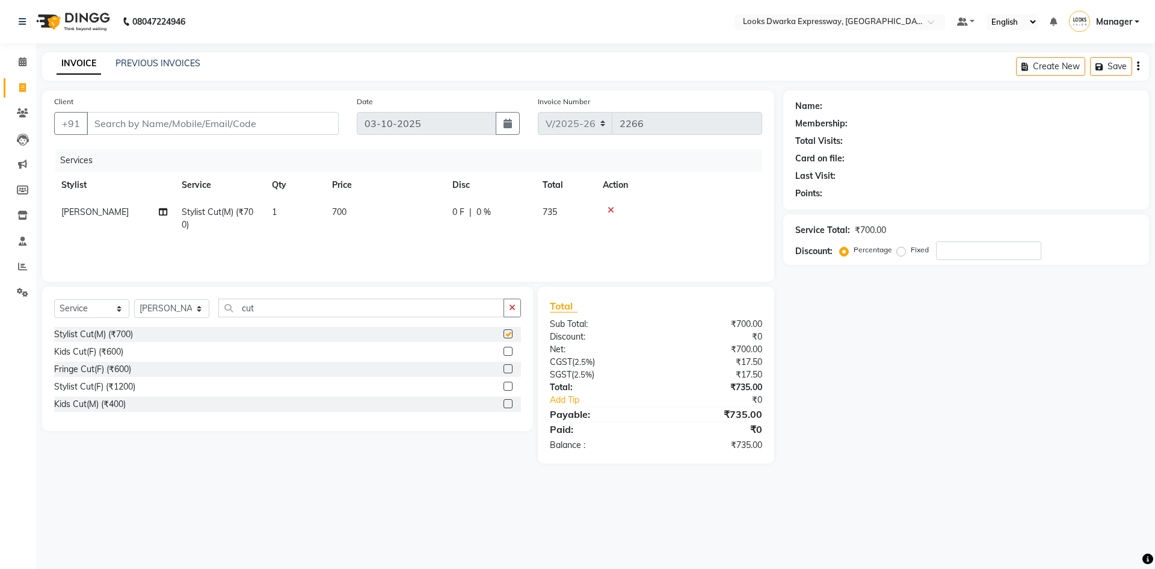
checkbox input "false"
click at [341, 212] on span "700" at bounding box center [339, 211] width 14 height 11
select select "43631"
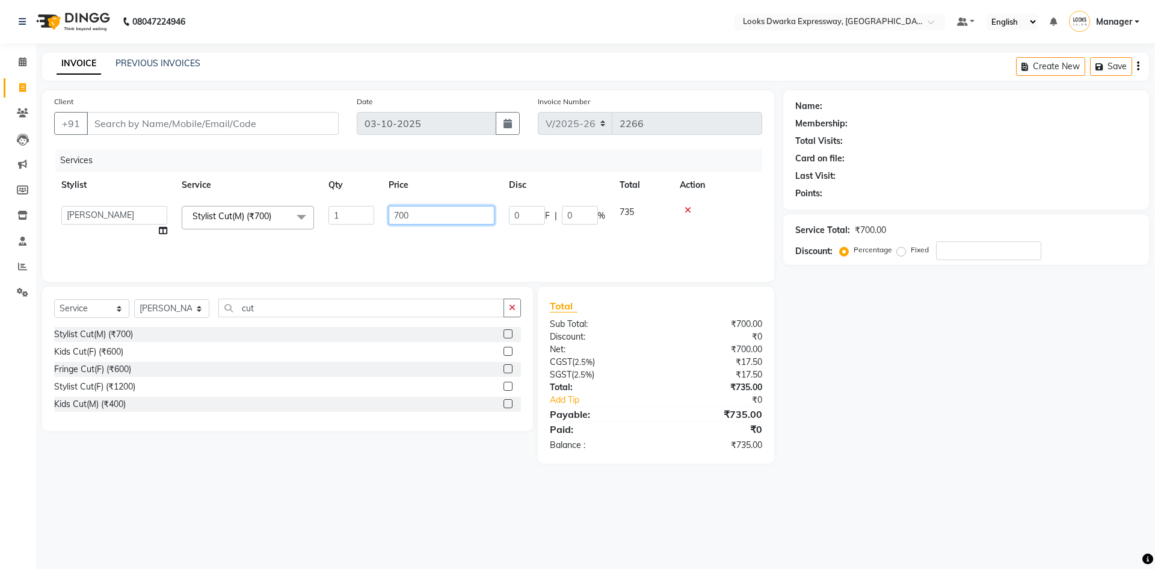
click at [412, 221] on input "700" at bounding box center [442, 215] width 106 height 19
type input "7"
type input "500"
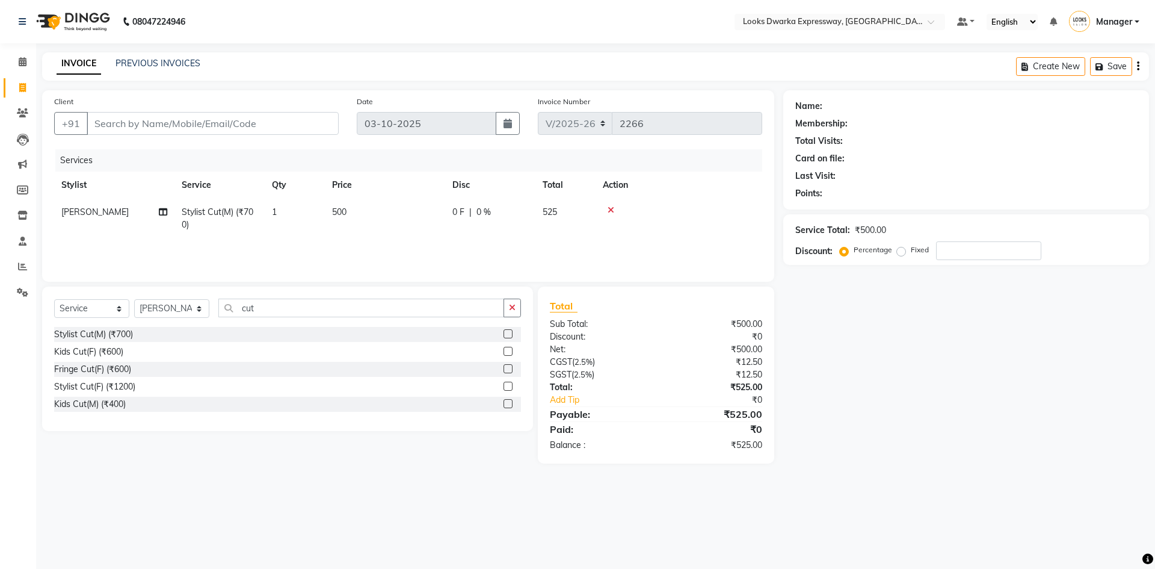
click at [237, 534] on div "08047224946 Select Location × Looks Dwarka Expressway, [GEOGRAPHIC_DATA] Defaul…" at bounding box center [577, 284] width 1155 height 569
click at [357, 306] on input "cut" at bounding box center [361, 307] width 286 height 19
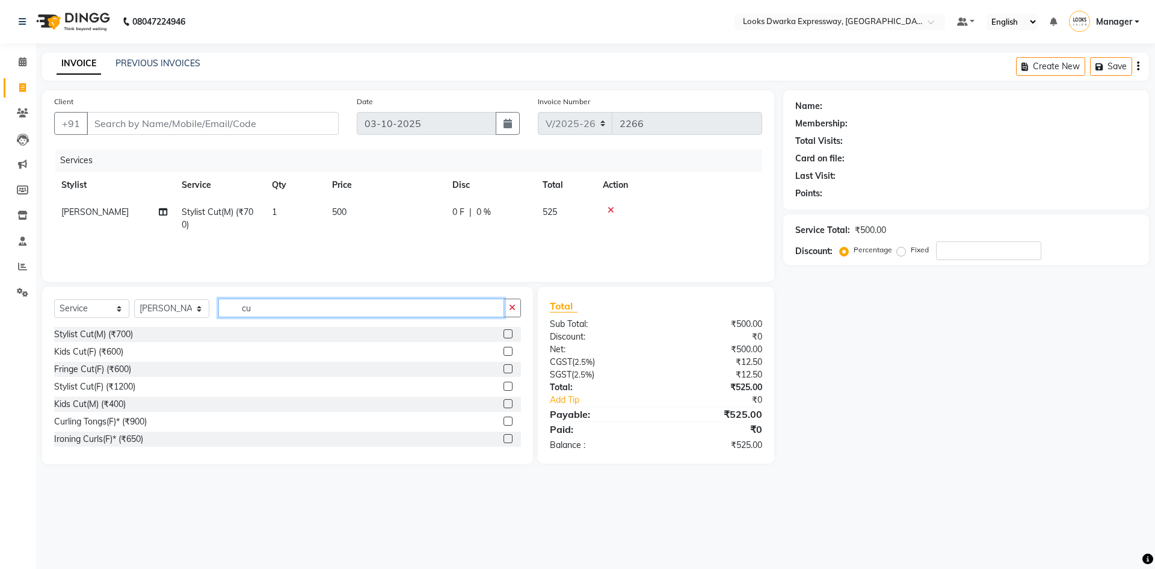
type input "c"
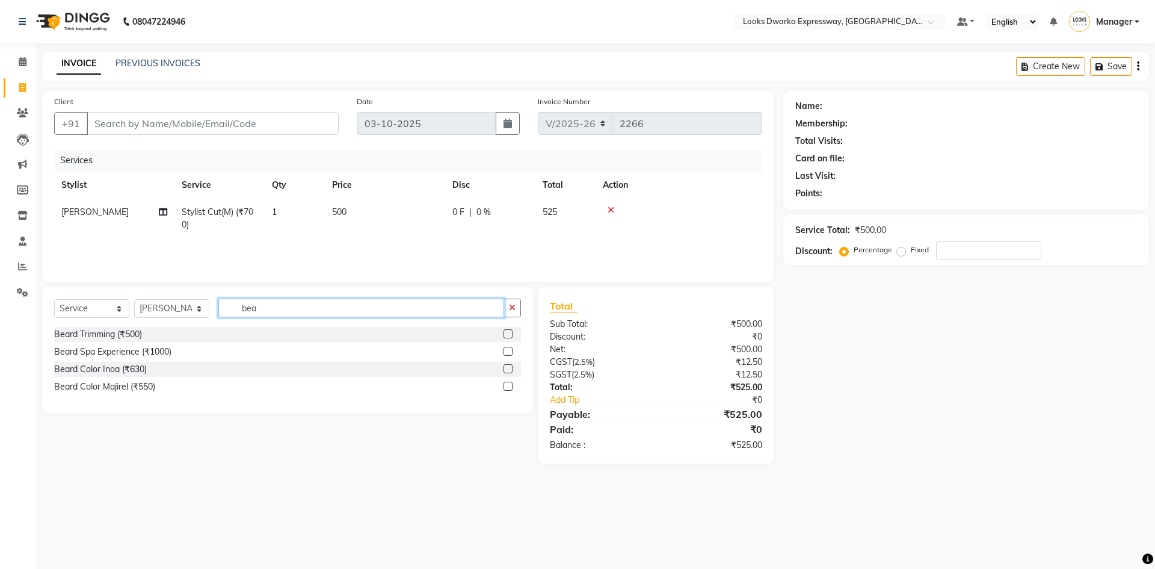
type input "bea"
click at [90, 343] on div "[PERSON_NAME] Trimming (₹500) [PERSON_NAME] Spa Experience (₹1000) [PERSON_NAME…" at bounding box center [287, 362] width 467 height 70
click at [140, 334] on div "Beard Trimming (₹500)" at bounding box center [98, 334] width 88 height 13
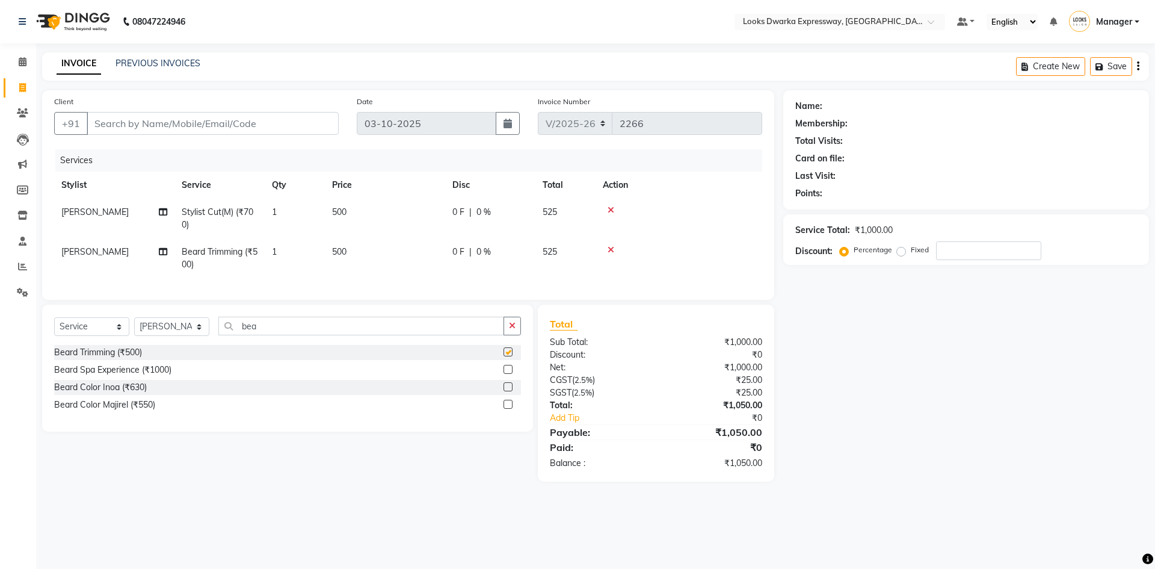
checkbox input "false"
click at [382, 260] on td "500" at bounding box center [385, 258] width 120 height 40
select select "43631"
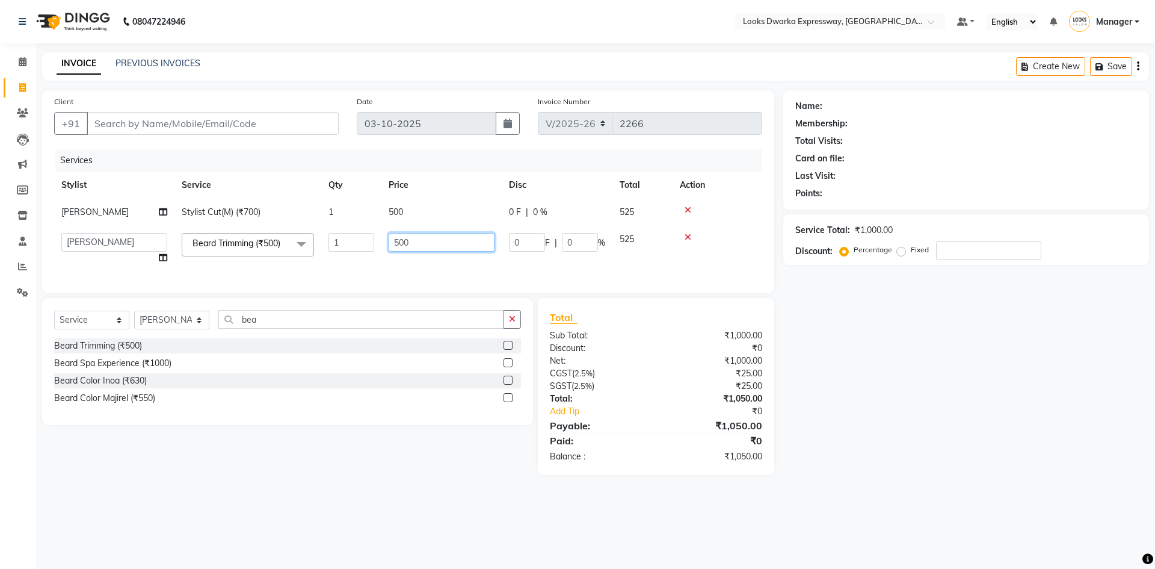
drag, startPoint x: 447, startPoint y: 249, endPoint x: 437, endPoint y: 250, distance: 10.4
click at [447, 248] on input "500" at bounding box center [442, 242] width 106 height 19
type input "5"
type input "300"
click at [224, 516] on div "08047224946 Select Location × Looks Dwarka Expressway, [GEOGRAPHIC_DATA] Defaul…" at bounding box center [577, 284] width 1155 height 569
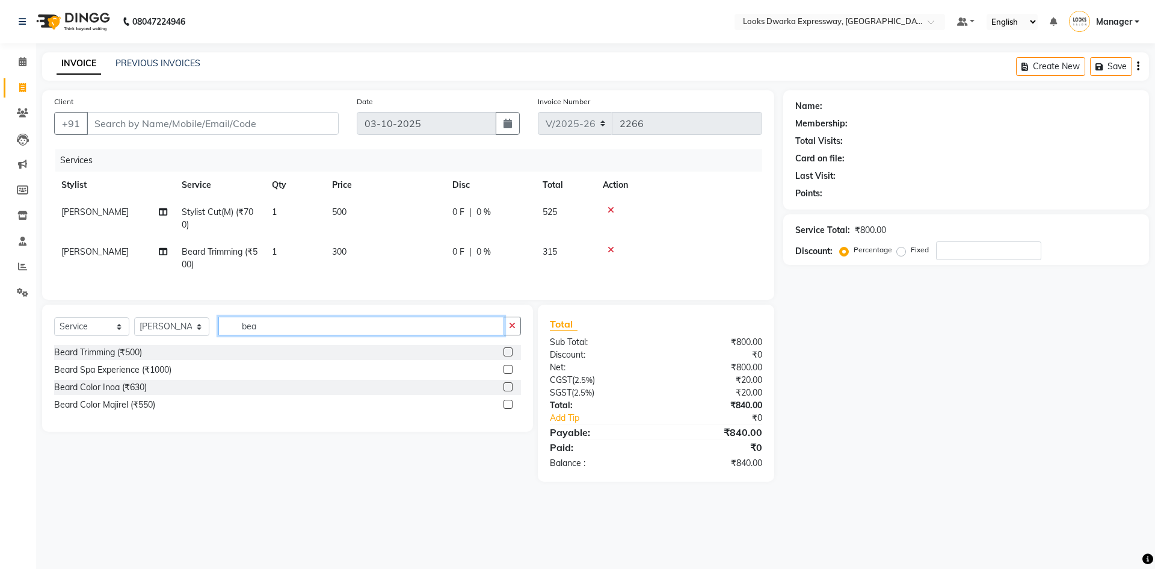
drag, startPoint x: 282, startPoint y: 341, endPoint x: 279, endPoint y: 335, distance: 6.7
click at [282, 335] on input "bea" at bounding box center [361, 326] width 286 height 19
type input "b"
type input "nose w"
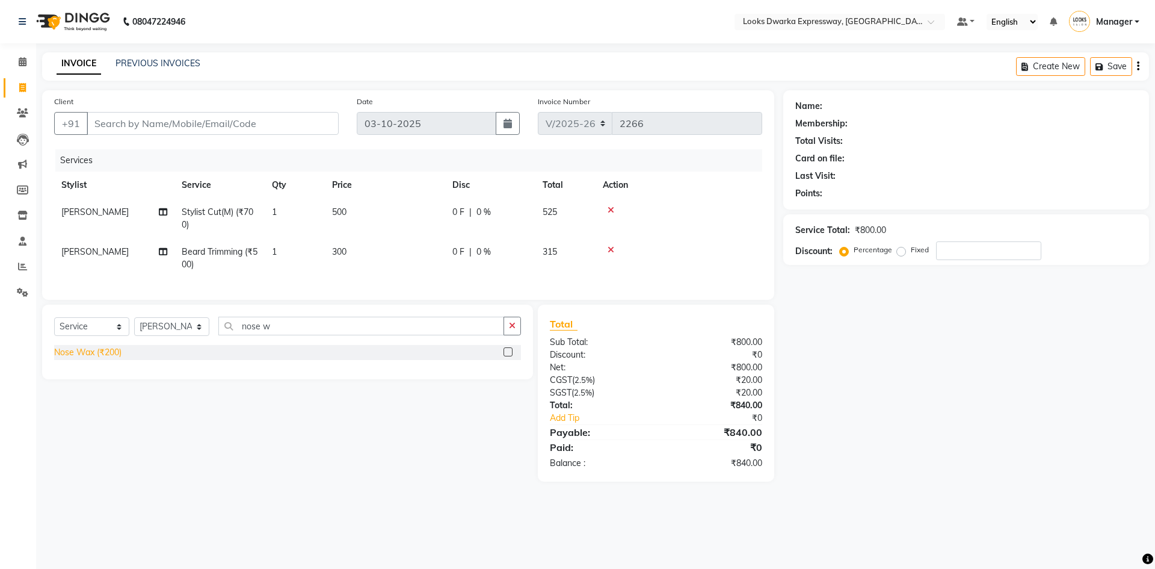
click at [55, 356] on div "Nose Wax (₹200)" at bounding box center [87, 352] width 67 height 13
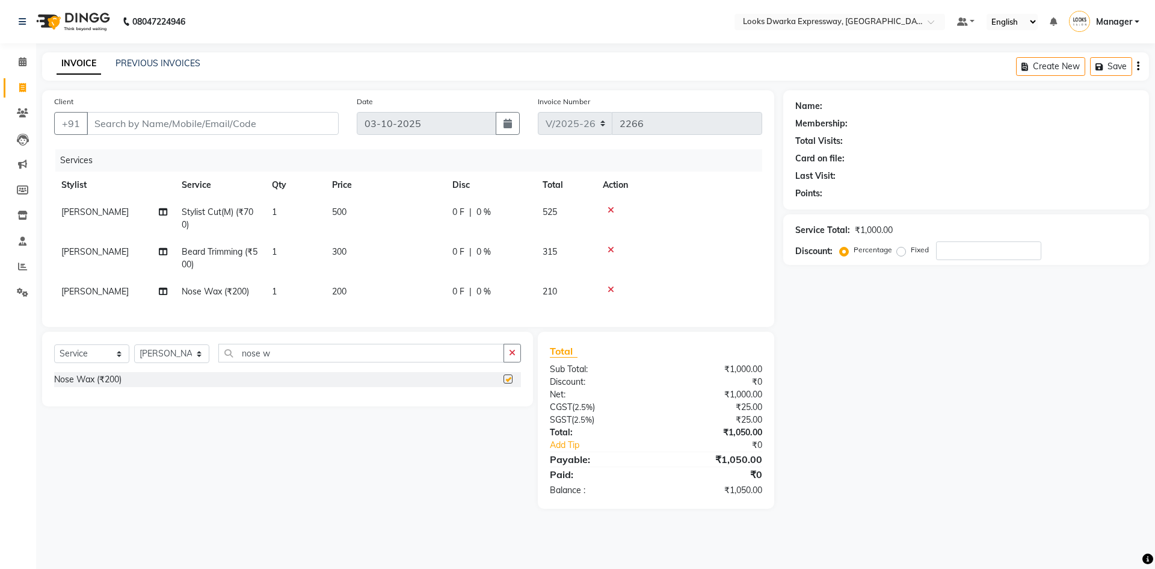
checkbox input "false"
click at [343, 276] on td "300" at bounding box center [385, 258] width 120 height 40
select select "43631"
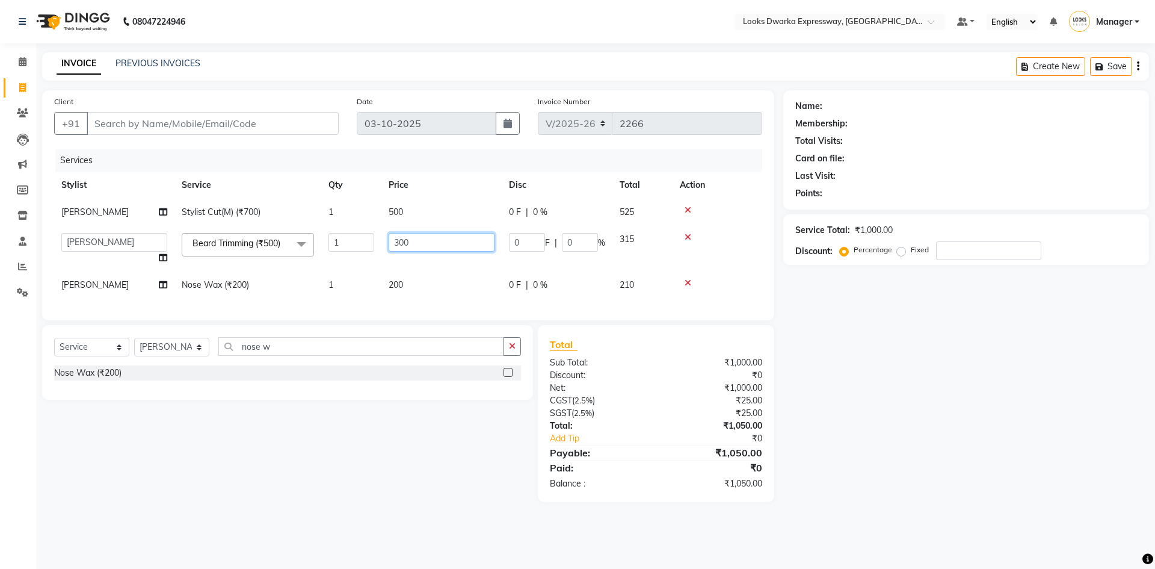
click at [430, 234] on input "300" at bounding box center [442, 242] width 106 height 19
click at [427, 277] on tbody "[PERSON_NAME] Cut(M) (₹700) 1 500 0 F | 0 % 525 Manager MD [PERSON_NAME] Ravind…" at bounding box center [408, 249] width 708 height 100
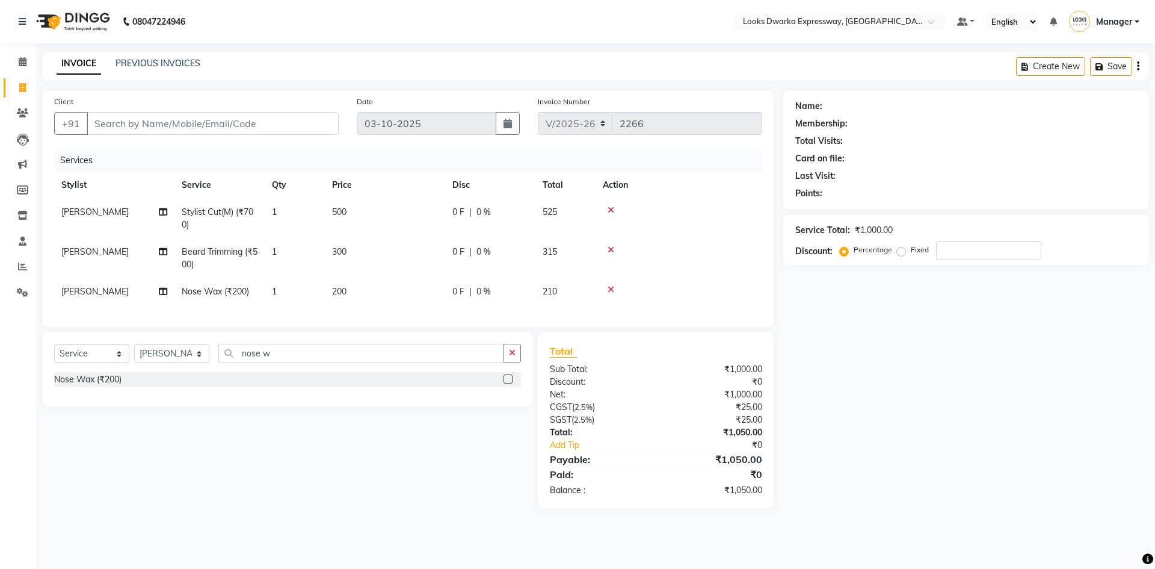
click at [398, 300] on td "200" at bounding box center [385, 291] width 120 height 27
select select "43631"
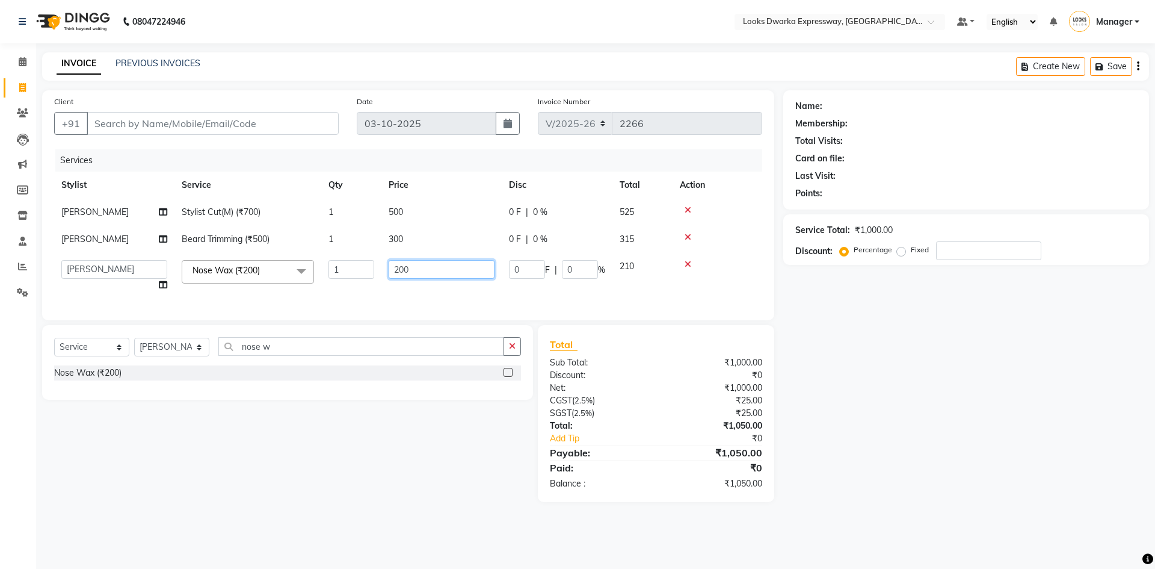
click at [417, 273] on input "200" at bounding box center [442, 269] width 106 height 19
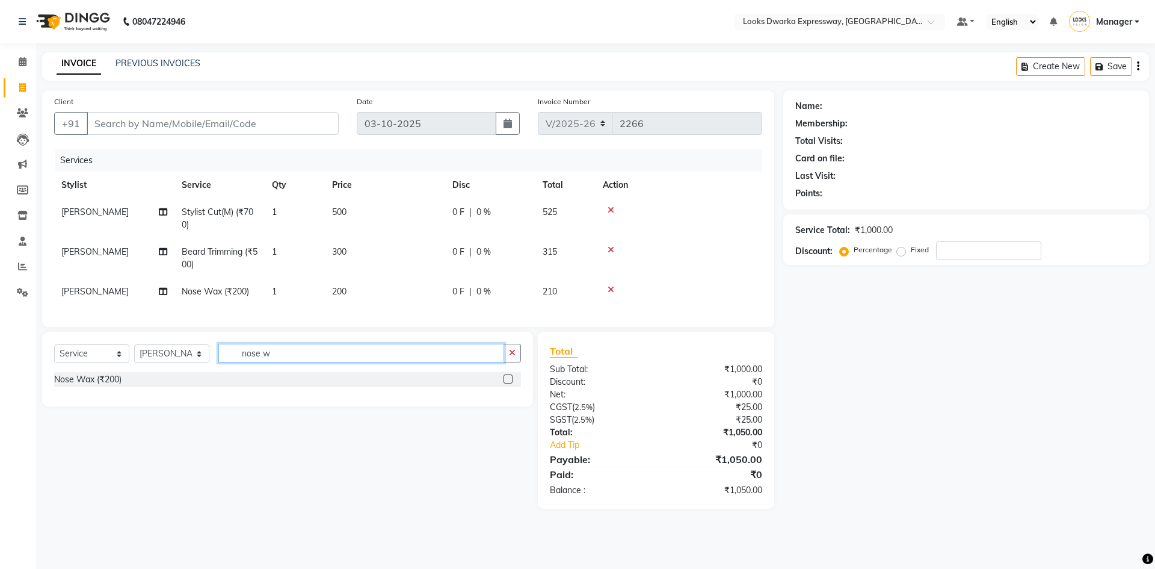
click at [294, 362] on input "nose w" at bounding box center [361, 353] width 286 height 19
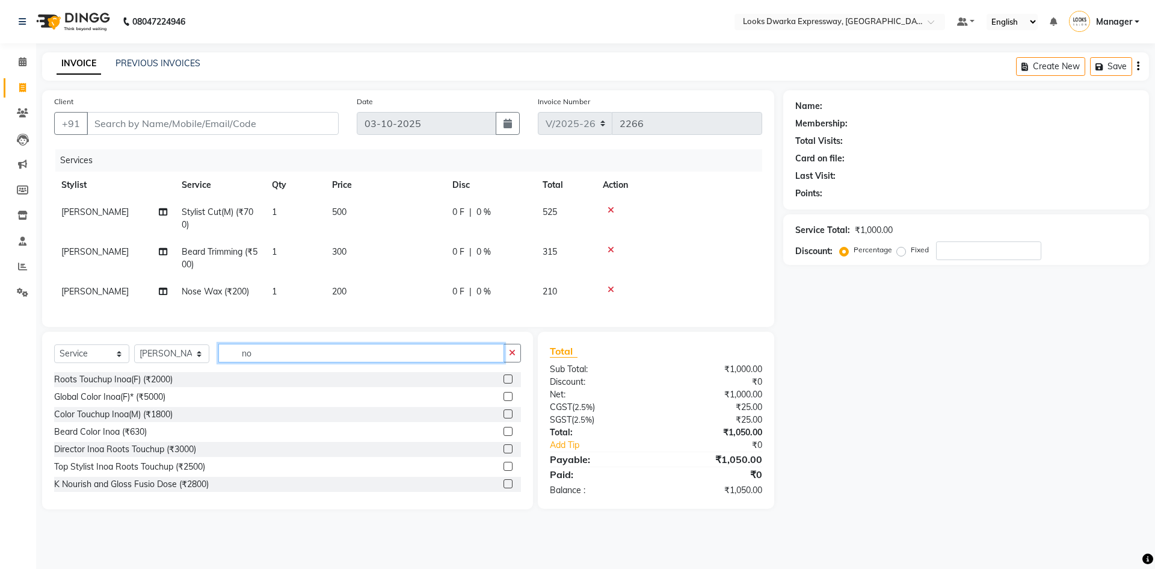
type input "n"
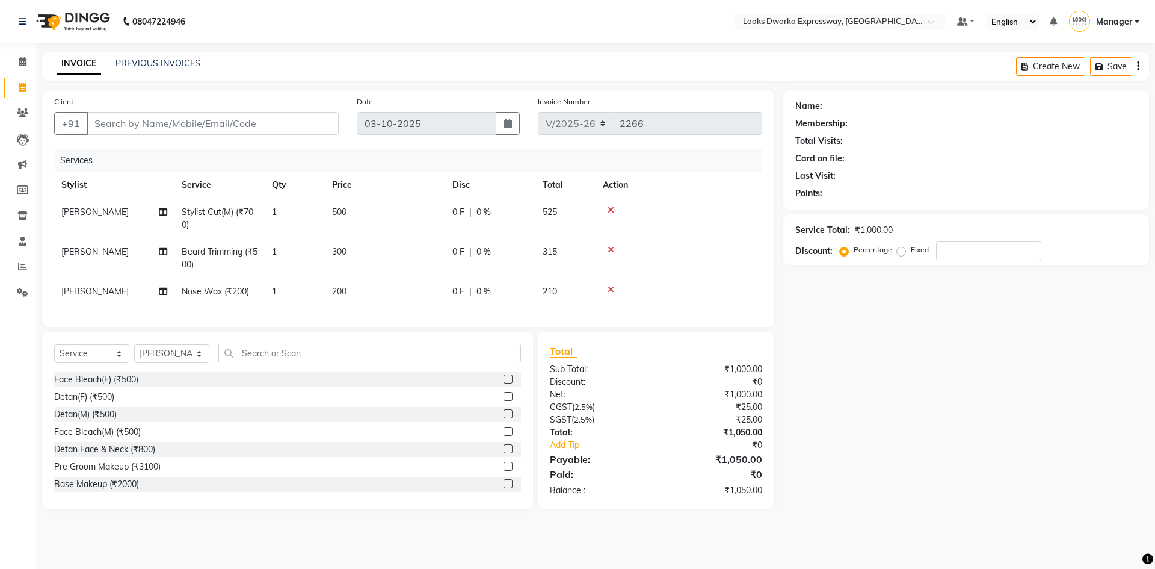
click at [1097, 371] on div "Name: Membership: Total Visits: Card on file: Last Visit: Points: Service Total…" at bounding box center [970, 299] width 375 height 419
drag, startPoint x: 1062, startPoint y: 363, endPoint x: 1040, endPoint y: 391, distance: 35.5
click at [1040, 391] on div "Name: Membership: Total Visits: Card on file: Last Visit: Points: Service Total…" at bounding box center [970, 299] width 375 height 419
click at [1148, 346] on div "Name: Membership: Total Visits: Card on file: Last Visit: Points: Service Total…" at bounding box center [970, 299] width 375 height 419
click at [1123, 333] on div "Name: Membership: Total Visits: Card on file: Last Visit: Points: Service Total…" at bounding box center [970, 299] width 375 height 419
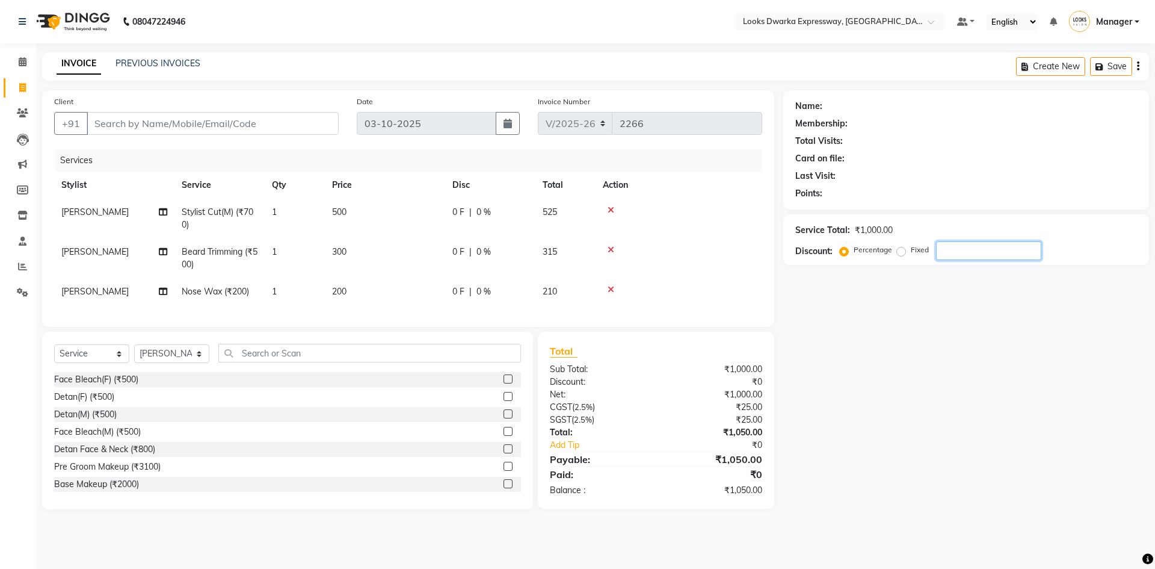
click at [1123, 333] on div "Name: Membership: Total Visits: Card on file: Last Visit: Points: Service Total…" at bounding box center [970, 299] width 375 height 419
click at [1116, 332] on div "Name: Membership: Total Visits: Card on file: Last Visit: Points: Service Total…" at bounding box center [970, 299] width 375 height 419
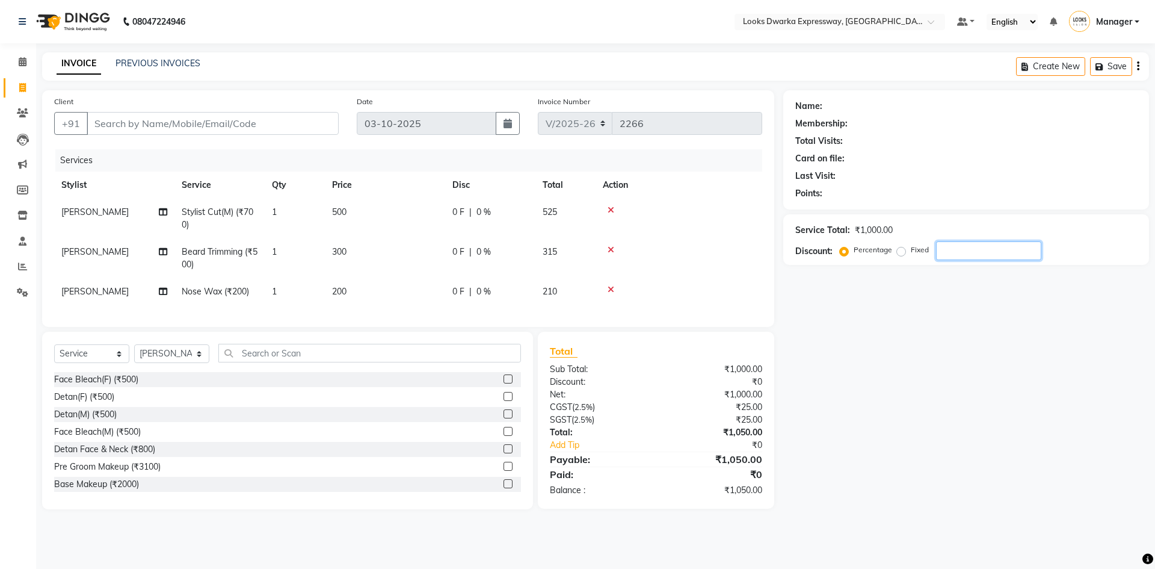
click at [1118, 333] on div "Name: Membership: Total Visits: Card on file: Last Visit: Points: Service Total…" at bounding box center [970, 299] width 375 height 419
click at [203, 362] on select "Select Stylist Manager MD [PERSON_NAME] Ravindar_pdct [PERSON_NAME] [PERSON_NAM…" at bounding box center [171, 353] width 75 height 19
select select "79681"
click at [134, 353] on select "Select Stylist Manager MD [PERSON_NAME] Ravindar_pdct [PERSON_NAME] [PERSON_NAM…" at bounding box center [171, 353] width 75 height 19
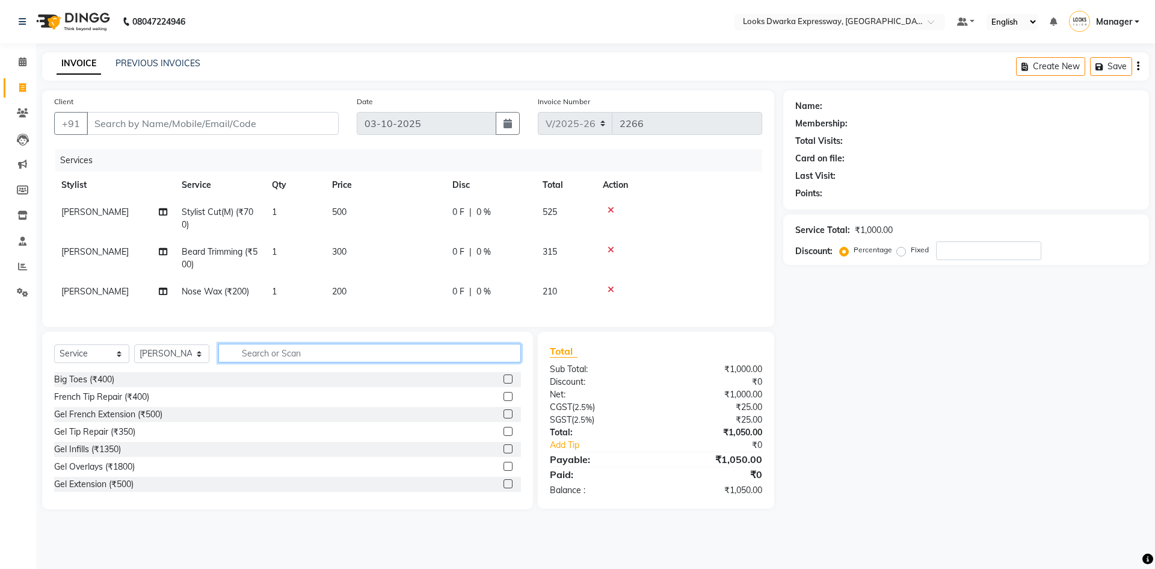
click at [264, 362] on input "text" at bounding box center [369, 353] width 303 height 19
type input "h"
type input "ha"
click at [504, 418] on label at bounding box center [508, 413] width 9 height 9
click at [504, 418] on input "checkbox" at bounding box center [508, 414] width 8 height 8
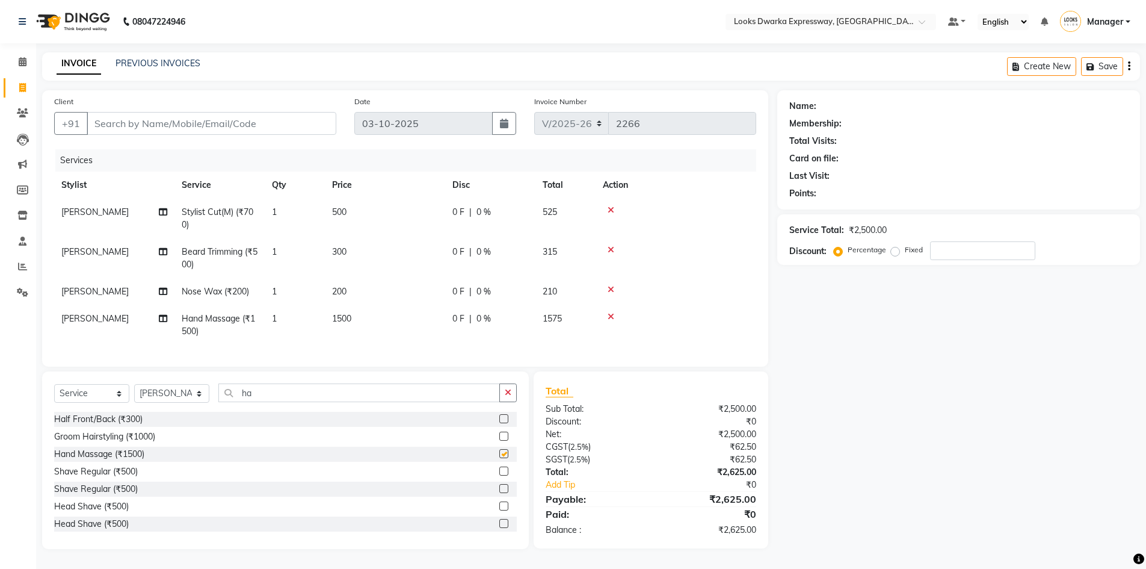
checkbox input "false"
click at [360, 314] on td "1500" at bounding box center [385, 325] width 120 height 40
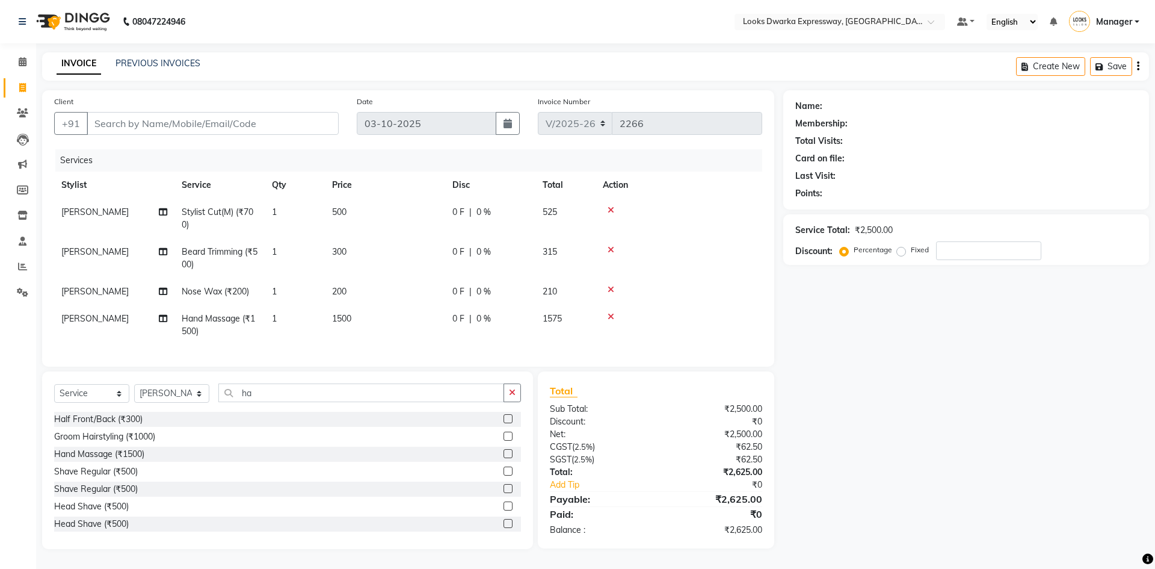
select select "79681"
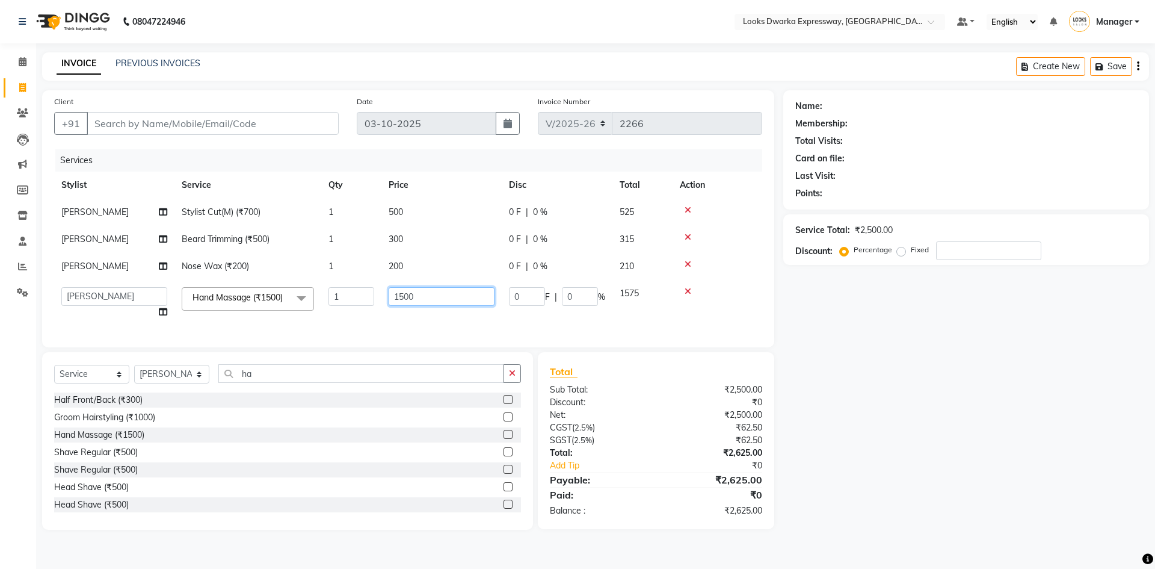
click at [427, 294] on input "1500" at bounding box center [442, 296] width 106 height 19
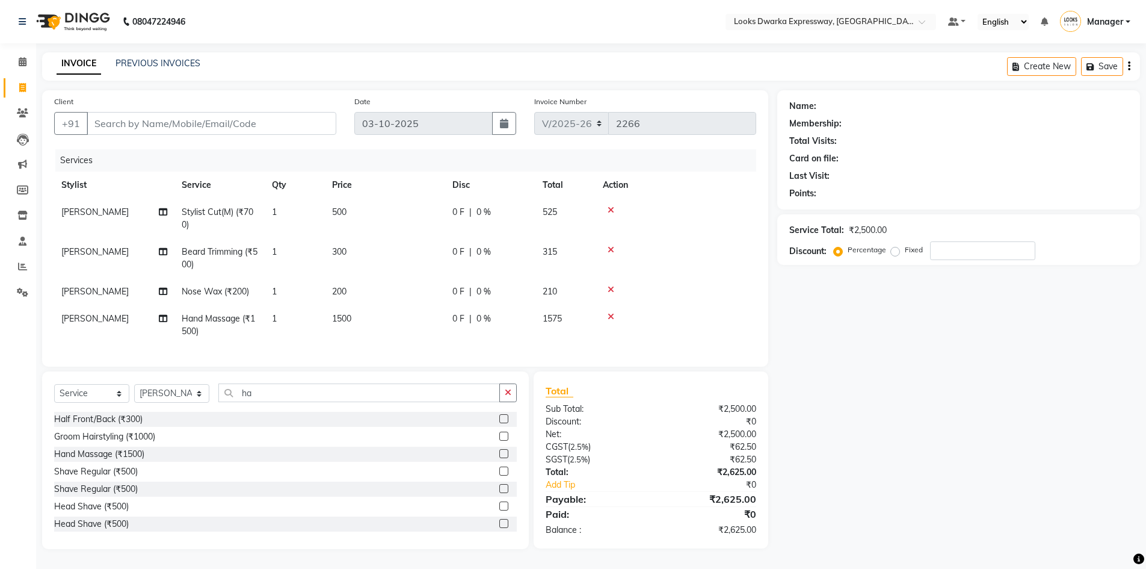
click at [688, 288] on tbody "[PERSON_NAME] Cut(M) (₹700) 1 500 0 F | 0 % 525 [PERSON_NAME] (₹500) 1 300 0 F …" at bounding box center [405, 272] width 702 height 146
click at [302, 389] on div "Select Service Product Membership Package Voucher Prepaid Gift Card Select Styl…" at bounding box center [285, 460] width 487 height 178
click at [321, 386] on div "Select Service Product Membership Package Voucher Prepaid Gift Card Select Styl…" at bounding box center [285, 460] width 487 height 178
drag, startPoint x: 319, startPoint y: 394, endPoint x: 314, endPoint y: 400, distance: 8.6
click at [318, 394] on input "ha" at bounding box center [359, 392] width 282 height 19
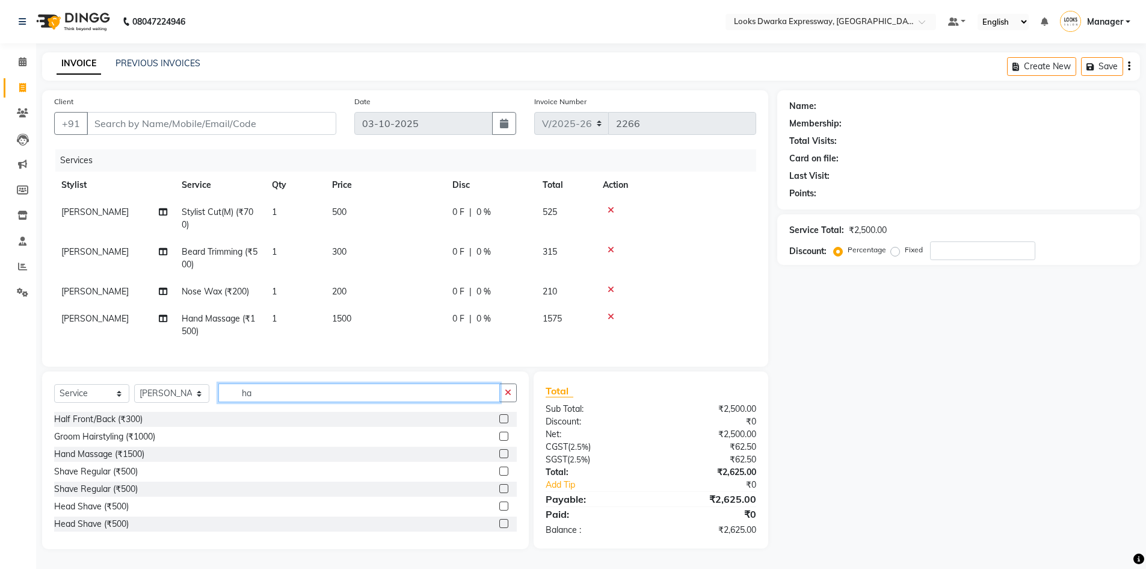
type input "h"
type input "head m"
click at [499, 458] on label at bounding box center [503, 453] width 9 height 9
click at [499, 458] on input "checkbox" at bounding box center [503, 454] width 8 height 8
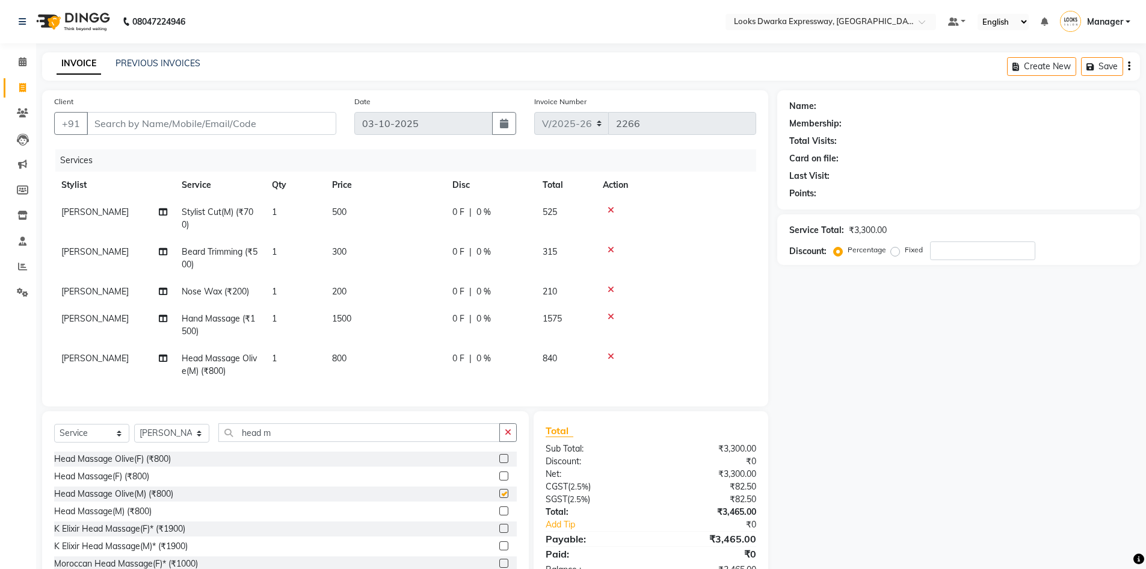
checkbox input "false"
click at [610, 314] on icon at bounding box center [611, 316] width 7 height 8
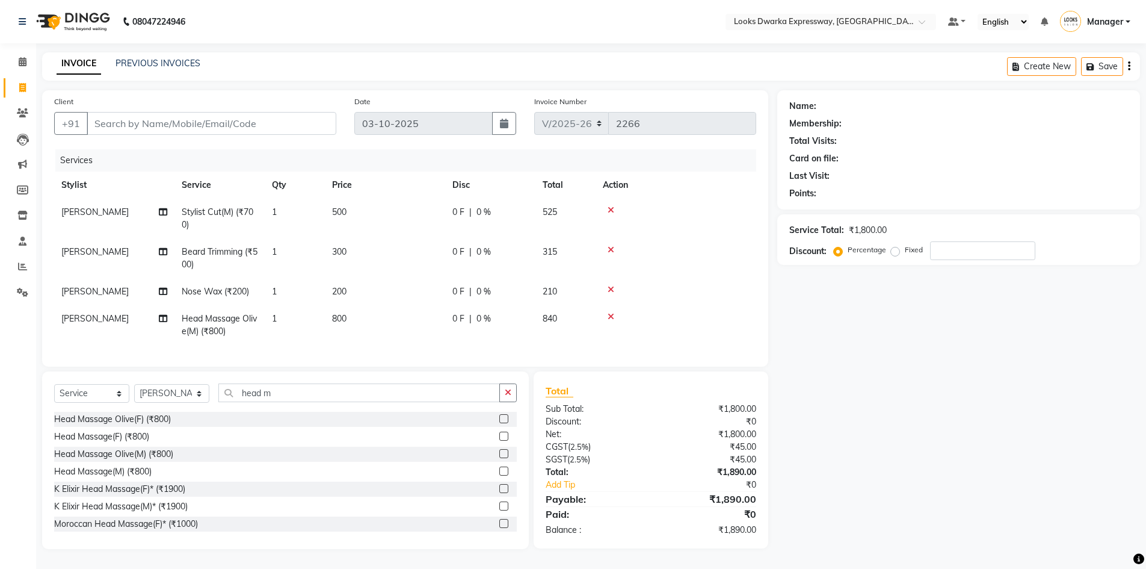
click at [360, 317] on td "800" at bounding box center [385, 325] width 120 height 40
select select "79681"
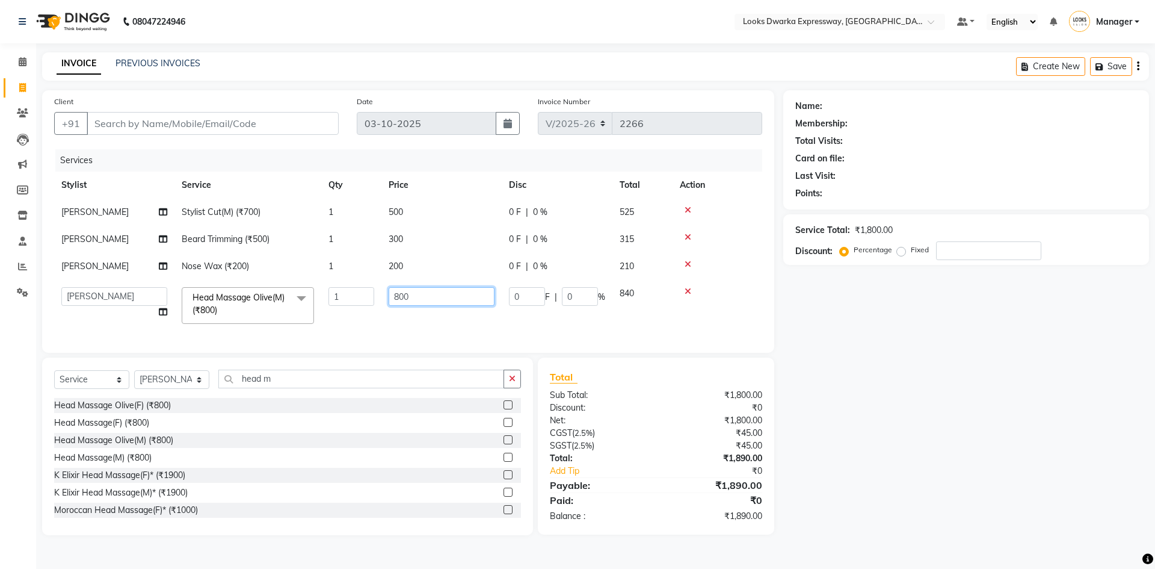
click at [417, 298] on input "800" at bounding box center [442, 296] width 106 height 19
type input "8"
type input "600"
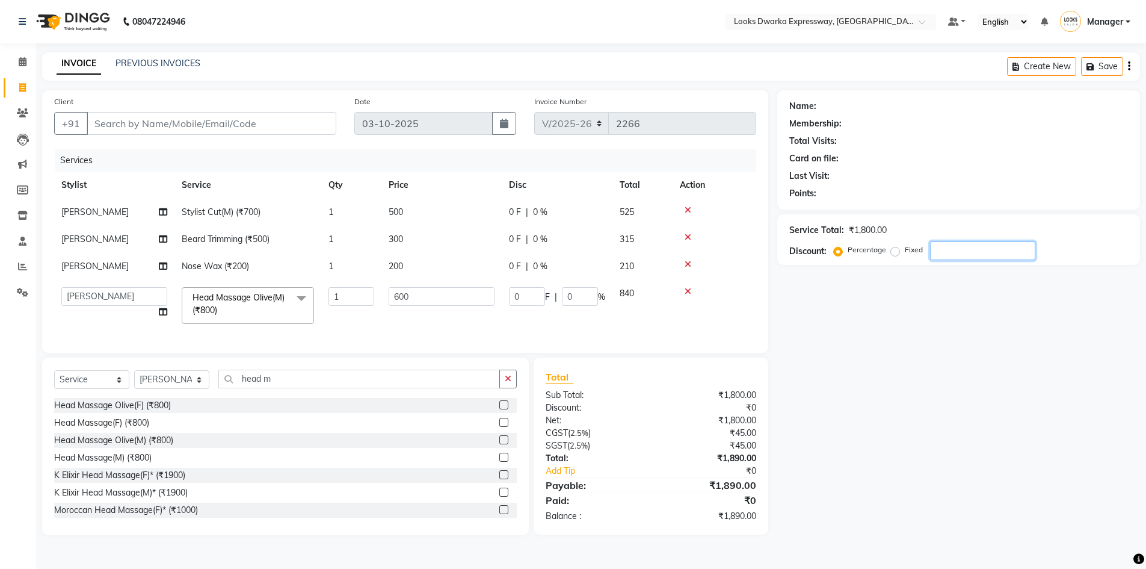
click at [1071, 535] on div "Name: Membership: Total Visits: Card on file: Last Visit: Points: Service Total…" at bounding box center [963, 312] width 372 height 445
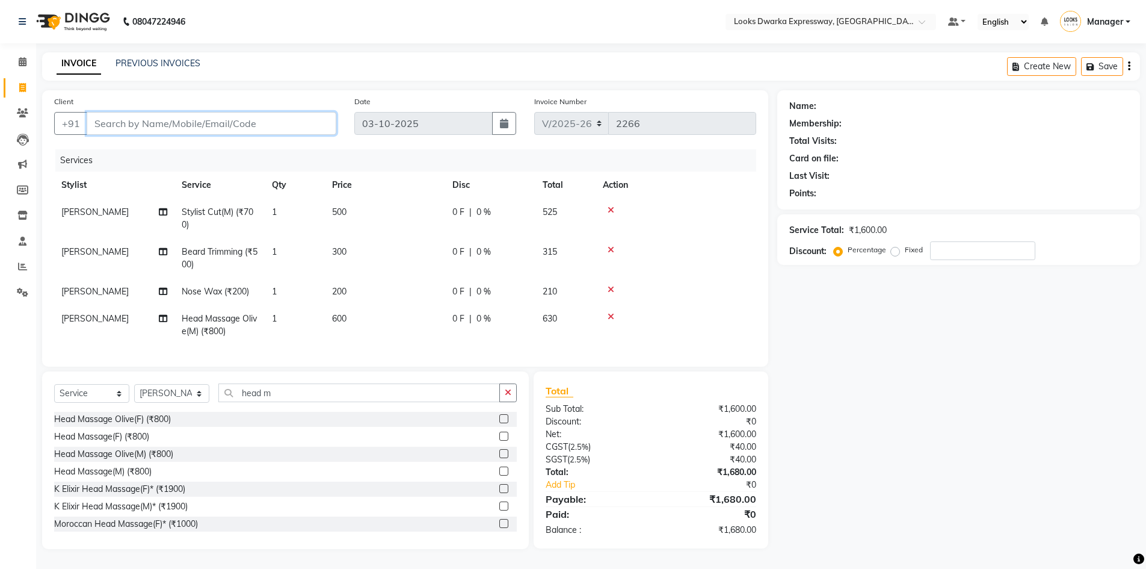
click at [124, 121] on input "Client" at bounding box center [212, 123] width 250 height 23
type input "8"
type input "0"
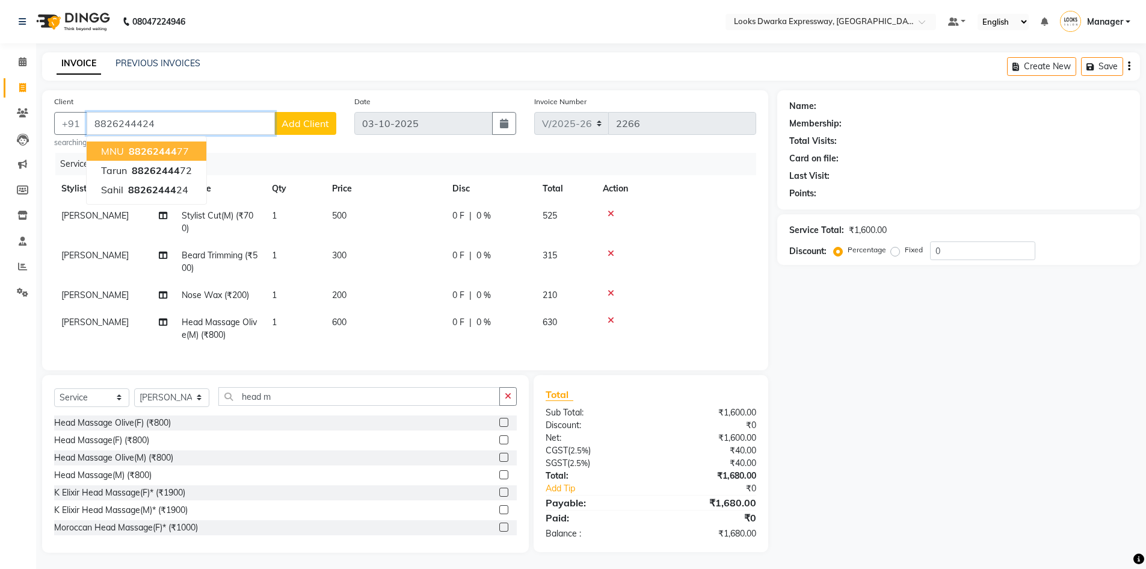
type input "8826244424"
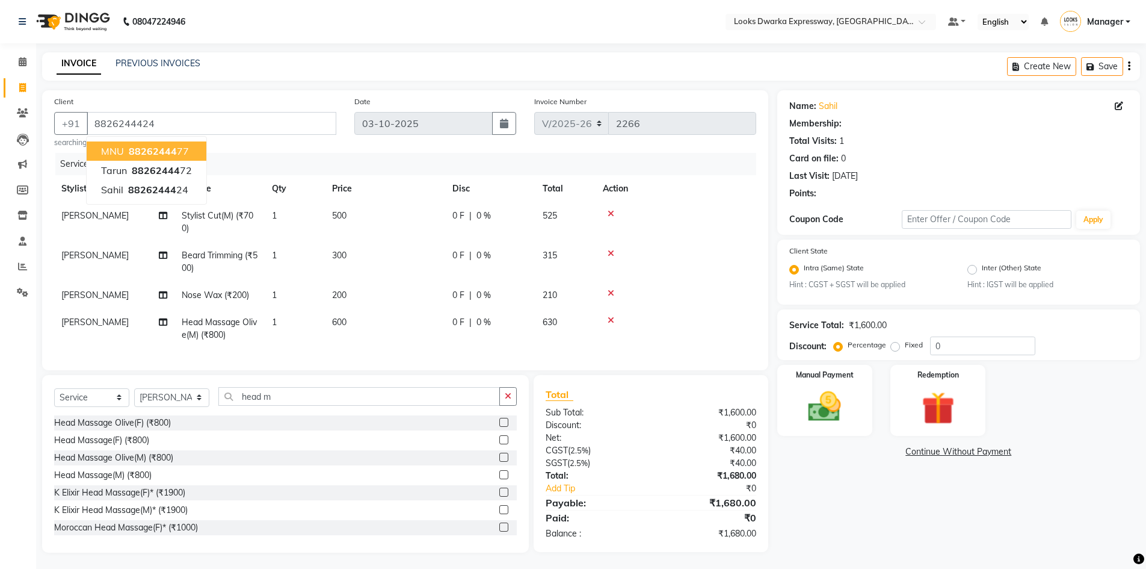
radio input "false"
radio input "true"
select select "1: Object"
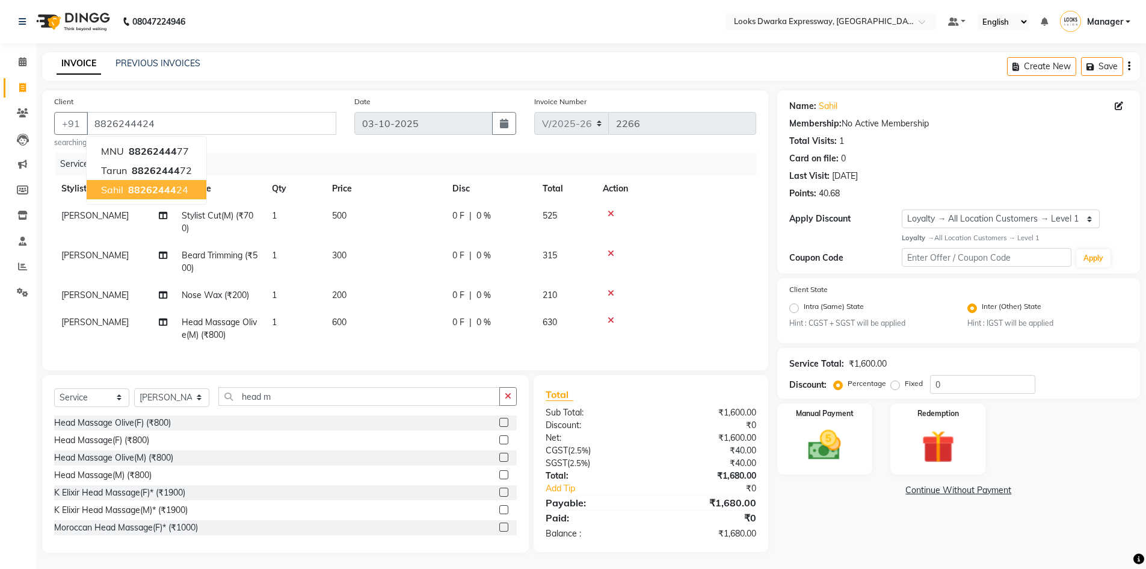
click at [144, 190] on span "88262444" at bounding box center [152, 190] width 48 height 12
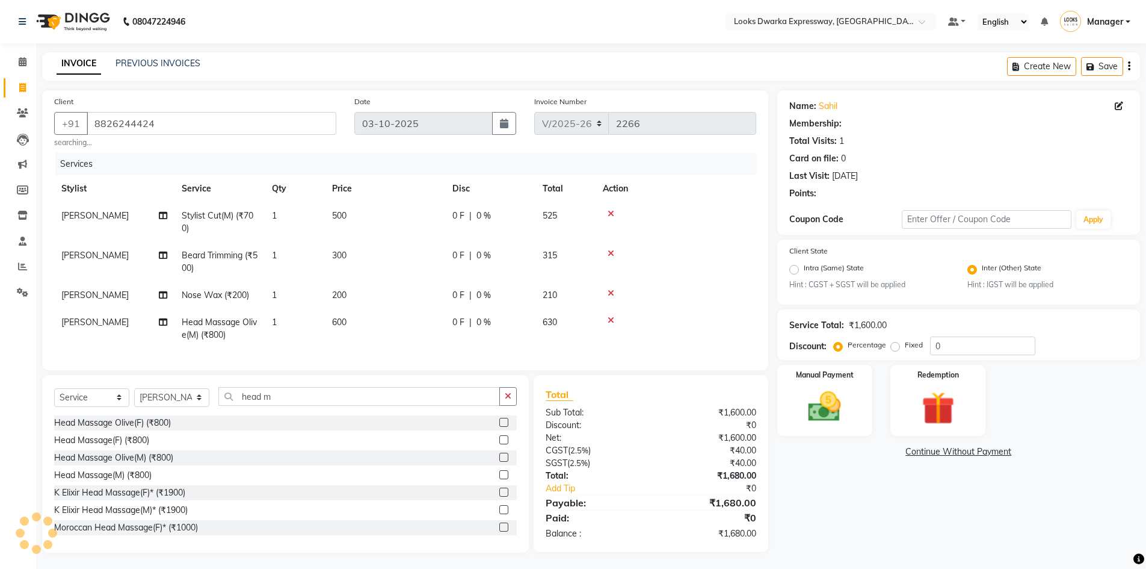
select select "1: Object"
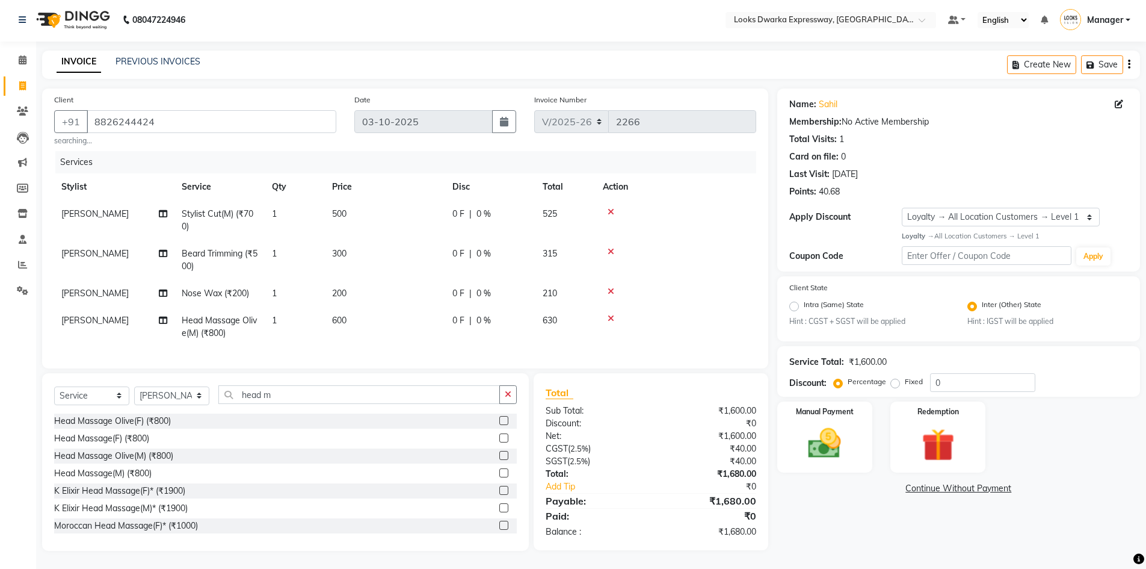
scroll to position [11, 0]
click at [837, 434] on img at bounding box center [824, 443] width 55 height 39
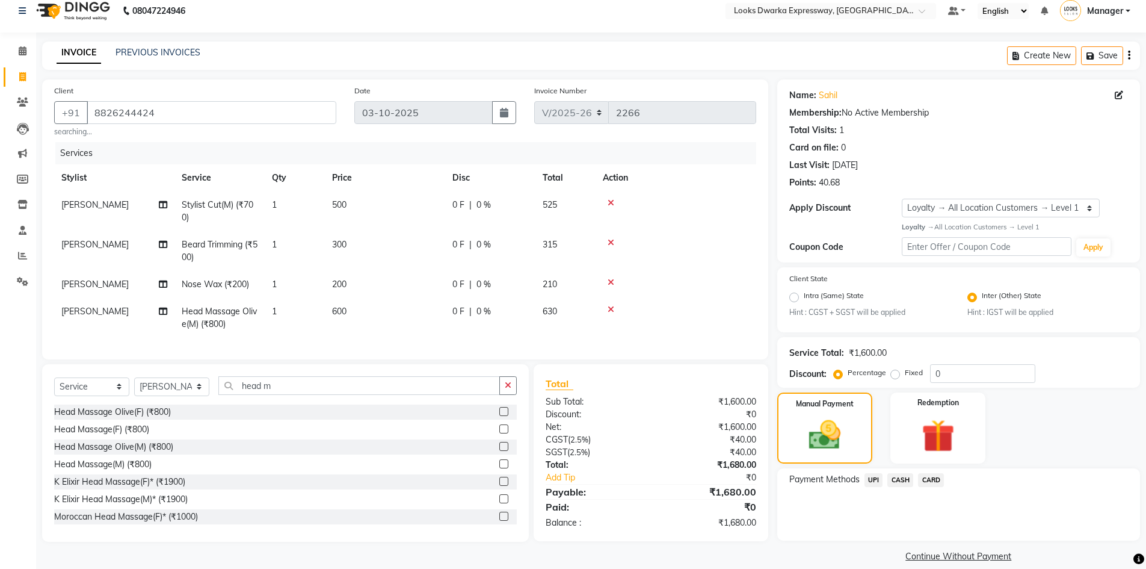
click at [904, 480] on span "CASH" at bounding box center [901, 480] width 26 height 14
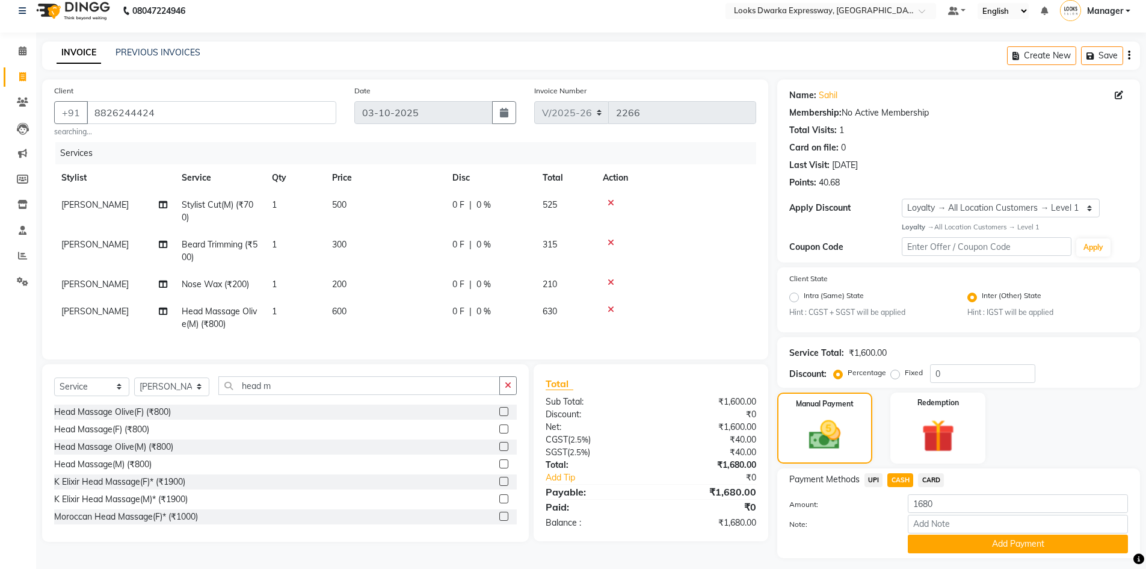
scroll to position [43, 0]
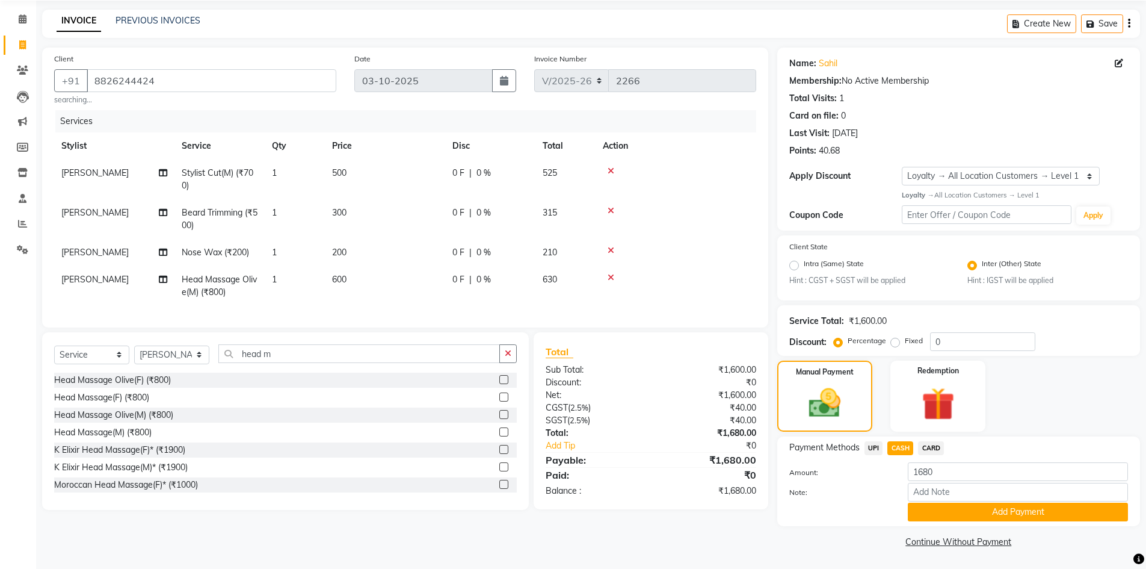
click at [959, 510] on button "Add Payment" at bounding box center [1018, 511] width 220 height 19
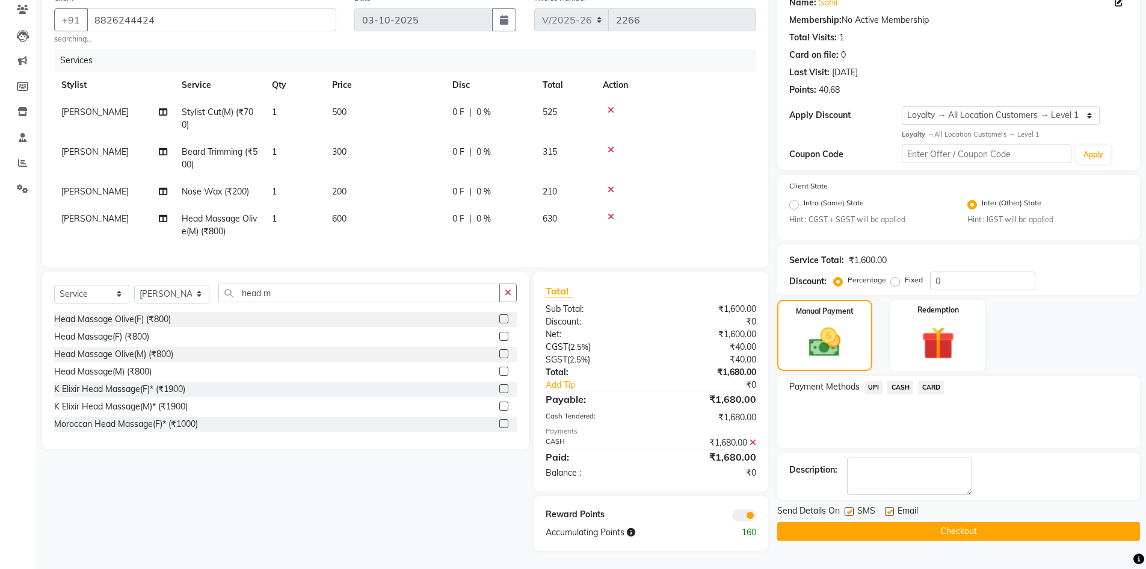
scroll to position [113, 0]
click at [933, 522] on button "Checkout" at bounding box center [958, 531] width 363 height 19
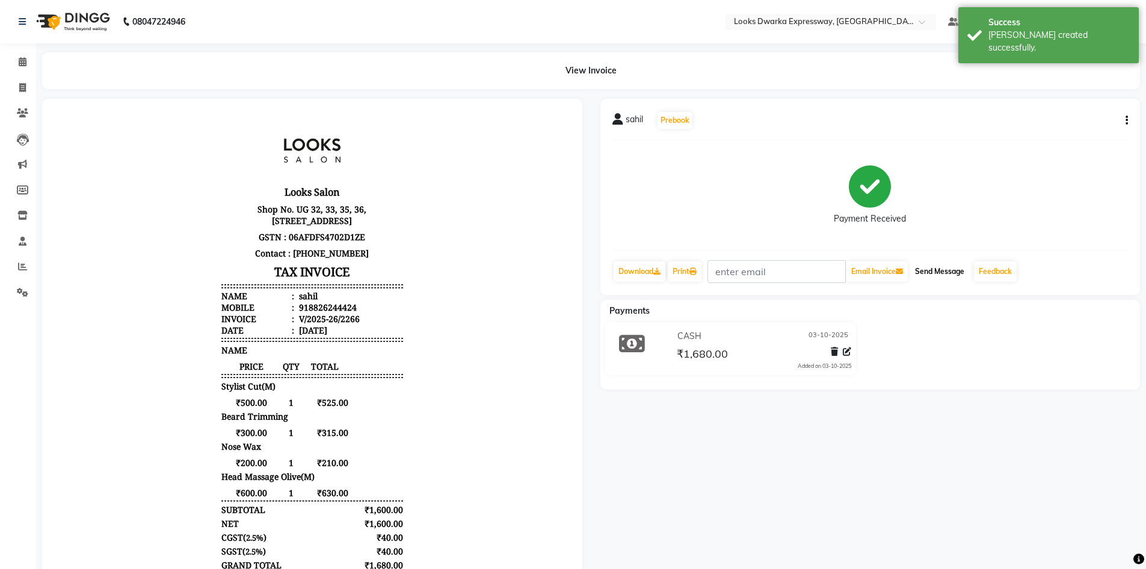
click at [936, 273] on button "Send Message" at bounding box center [939, 271] width 59 height 20
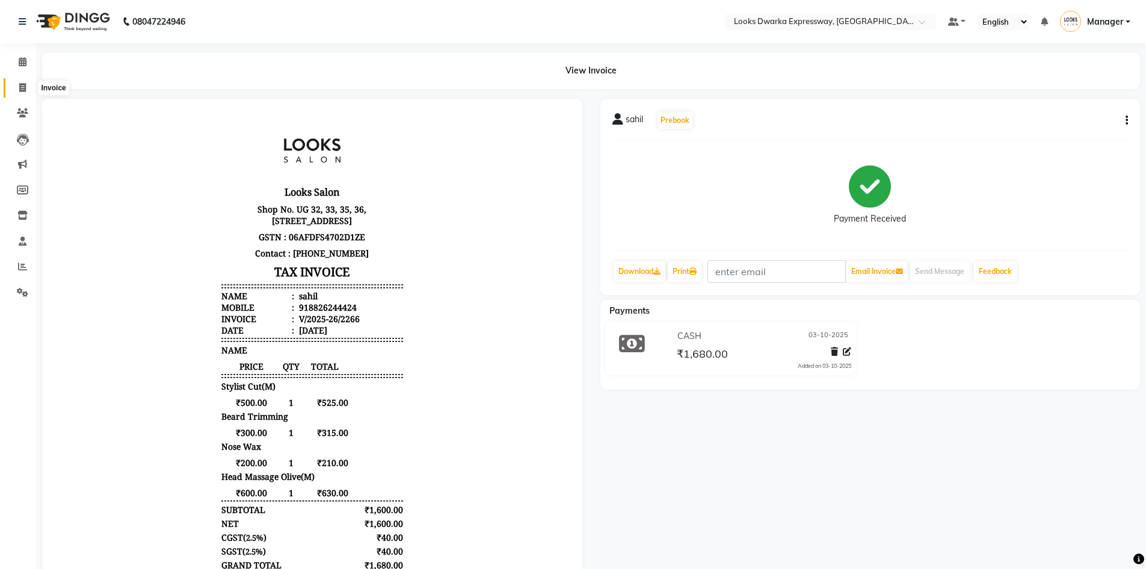
click at [23, 91] on span at bounding box center [22, 88] width 21 height 14
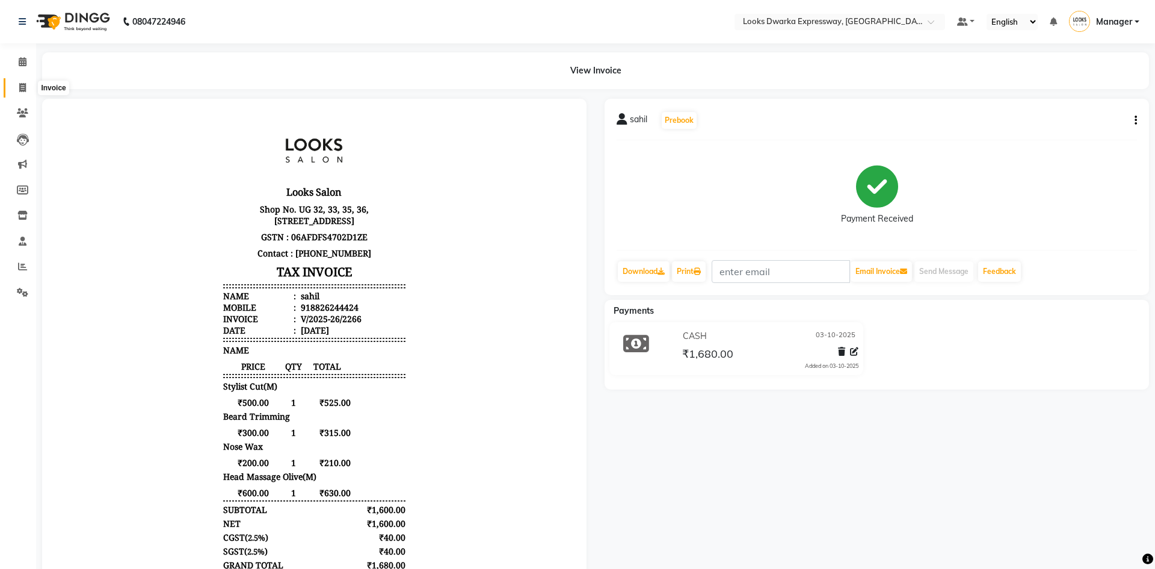
select select "6011"
select select "service"
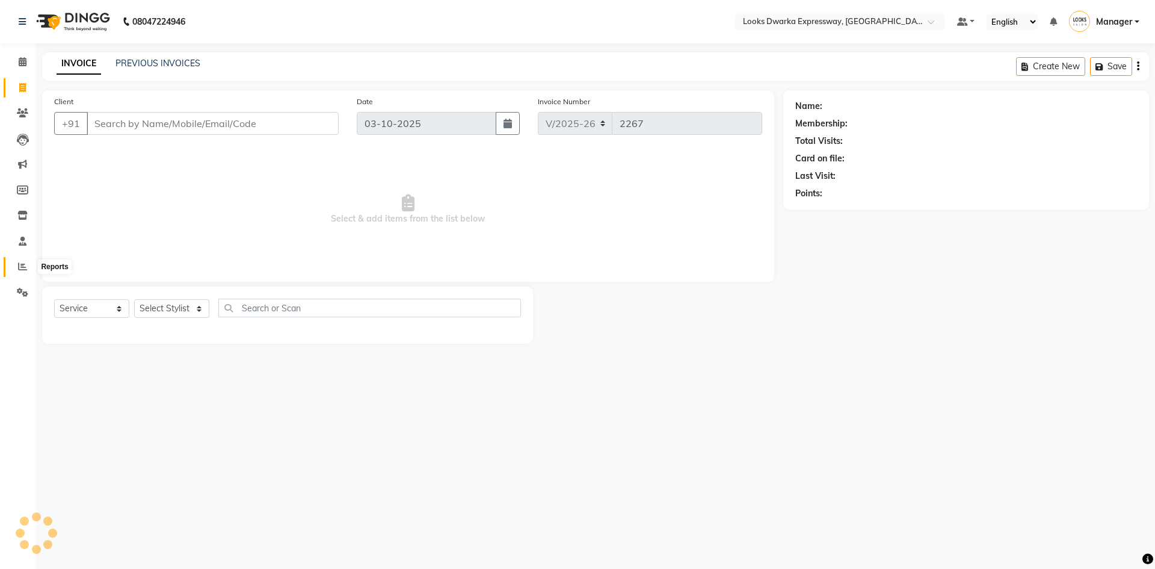
click at [19, 267] on icon at bounding box center [22, 266] width 9 height 9
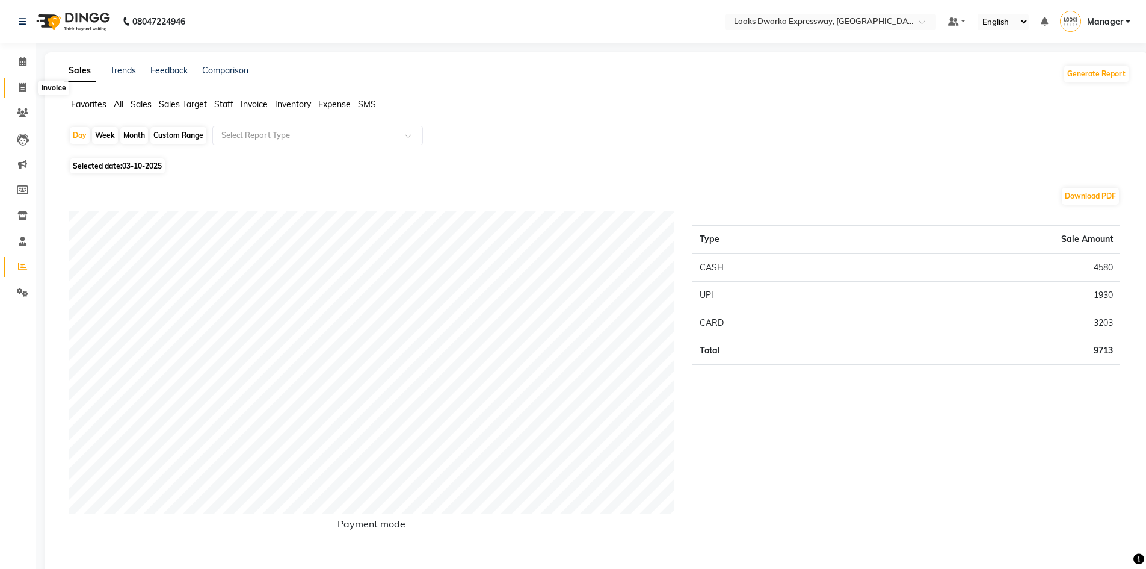
click at [21, 86] on icon at bounding box center [22, 87] width 7 height 9
select select "service"
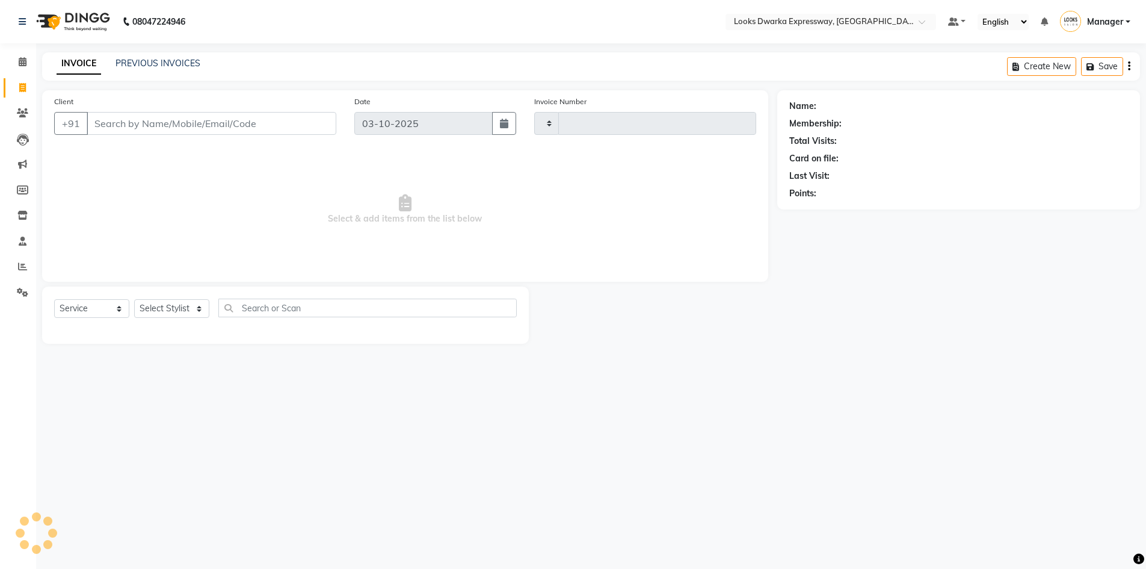
type input "2267"
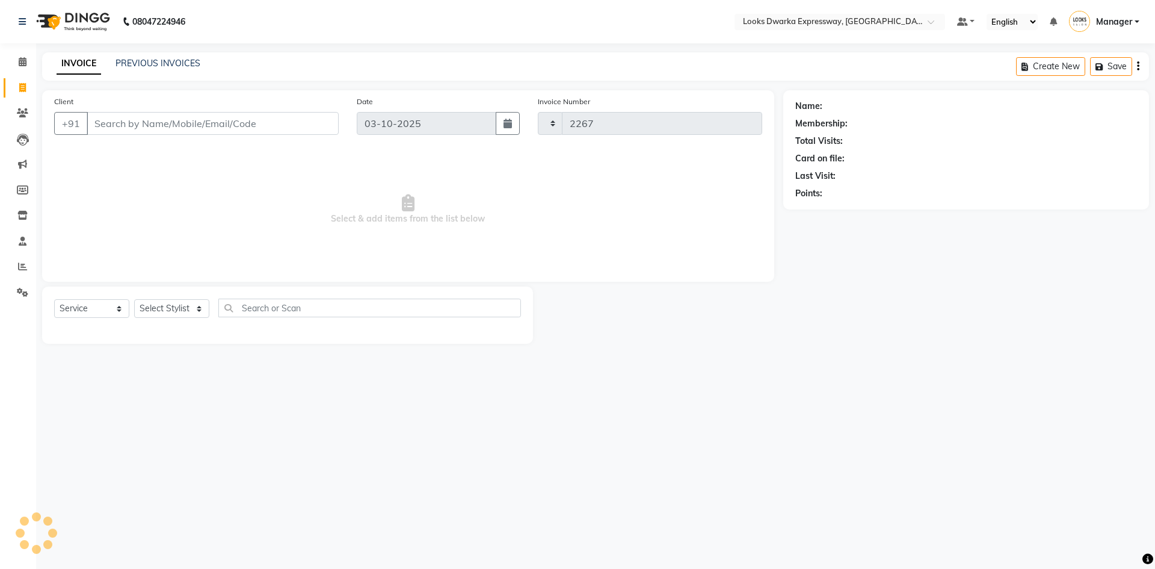
select select "6011"
click at [22, 58] on icon at bounding box center [23, 61] width 8 height 9
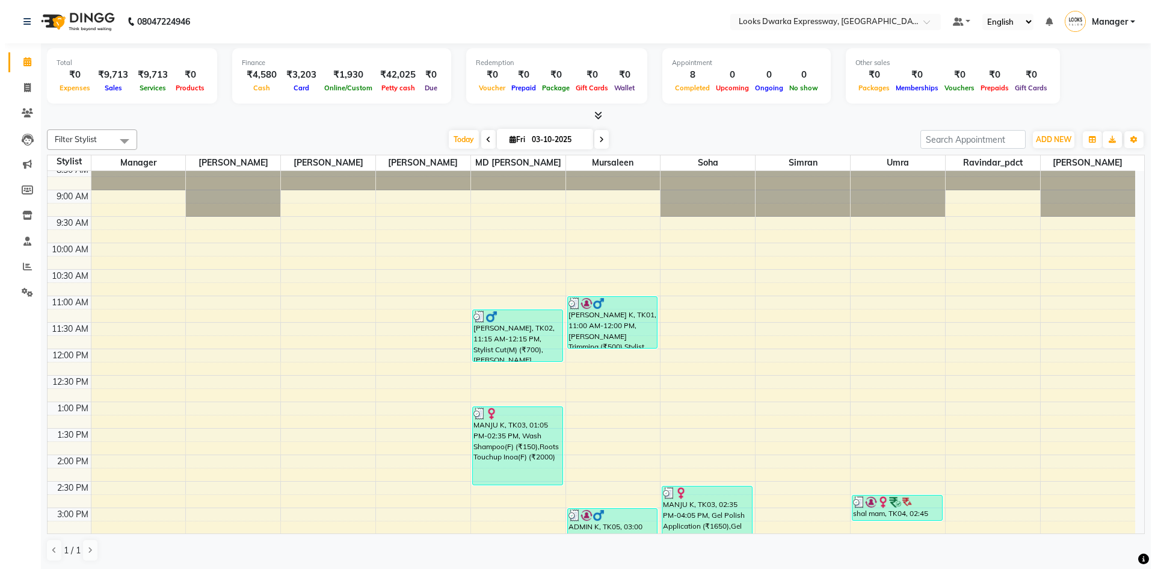
scroll to position [60, 0]
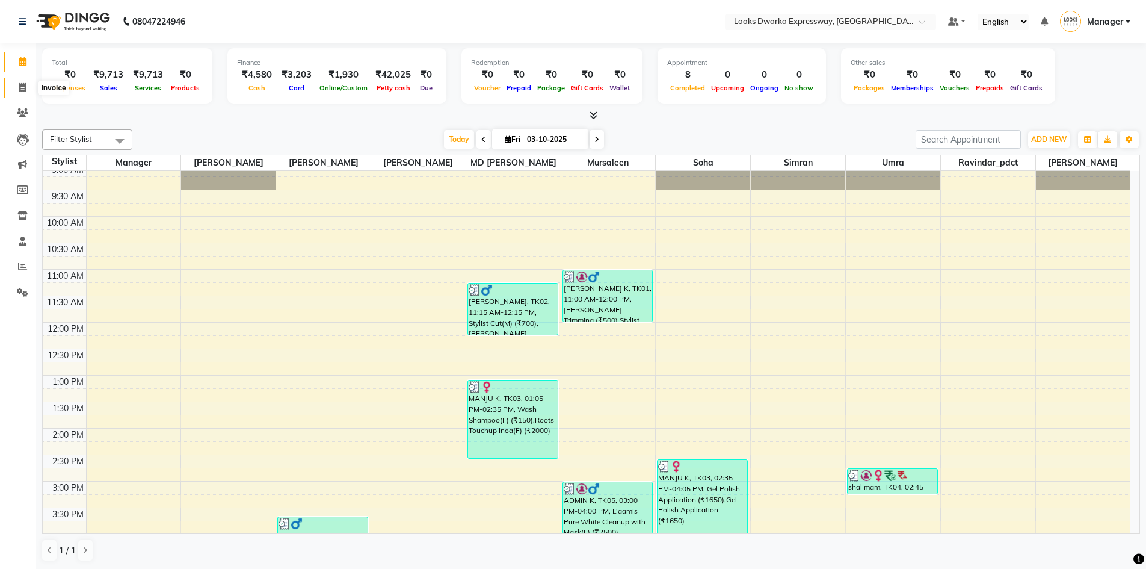
click at [23, 85] on icon at bounding box center [22, 87] width 7 height 9
select select "service"
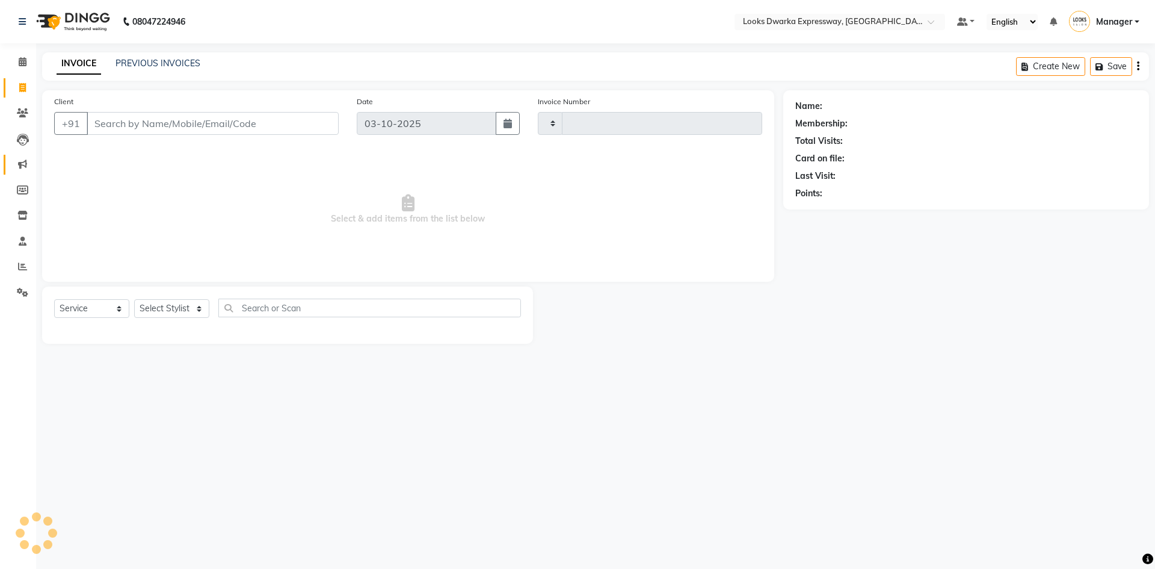
type input "2267"
select select "6011"
click at [88, 307] on select "Select Service Product Membership Package Voucher Prepaid Gift Card" at bounding box center [91, 308] width 75 height 19
select select "P"
click at [54, 299] on select "Select Service Product Membership Package Voucher Prepaid Gift Card" at bounding box center [91, 308] width 75 height 19
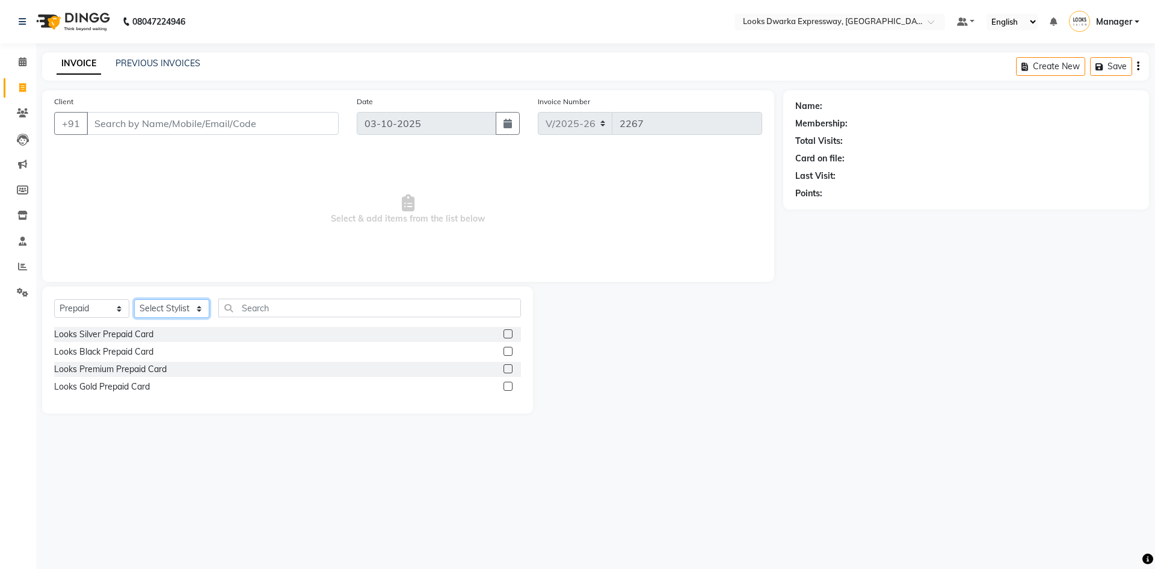
click at [182, 306] on select "Select Stylist Manager MD [PERSON_NAME] Ravindar_pdct [PERSON_NAME] [PERSON_NAM…" at bounding box center [171, 308] width 75 height 19
drag, startPoint x: 283, startPoint y: 493, endPoint x: 280, endPoint y: 480, distance: 14.2
click at [284, 488] on div "08047224946 Select Location × Looks Dwarka Expressway, [GEOGRAPHIC_DATA] Defaul…" at bounding box center [577, 284] width 1155 height 569
click at [510, 333] on label at bounding box center [508, 333] width 9 height 9
click at [510, 333] on input "checkbox" at bounding box center [508, 334] width 8 height 8
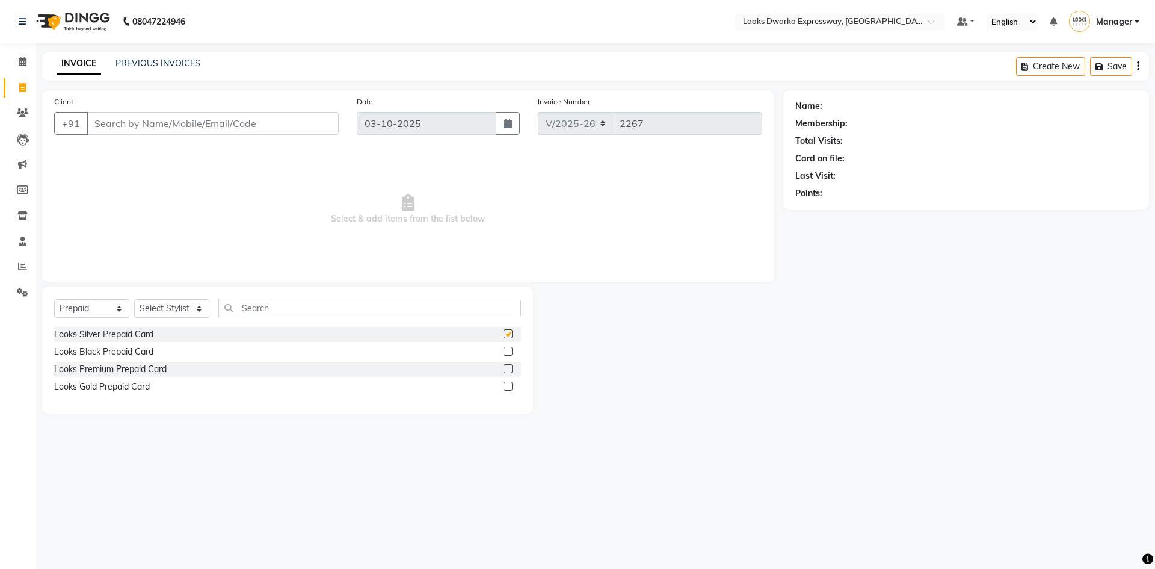
checkbox input "false"
drag, startPoint x: 197, startPoint y: 304, endPoint x: 190, endPoint y: 300, distance: 8.9
click at [197, 304] on select "Select Stylist Manager MD [PERSON_NAME] Ravindar_pdct [PERSON_NAME] [PERSON_NAM…" at bounding box center [171, 308] width 75 height 19
select select "42993"
click at [134, 299] on select "Select Stylist Manager MD [PERSON_NAME] Ravindar_pdct [PERSON_NAME] [PERSON_NAM…" at bounding box center [171, 308] width 75 height 19
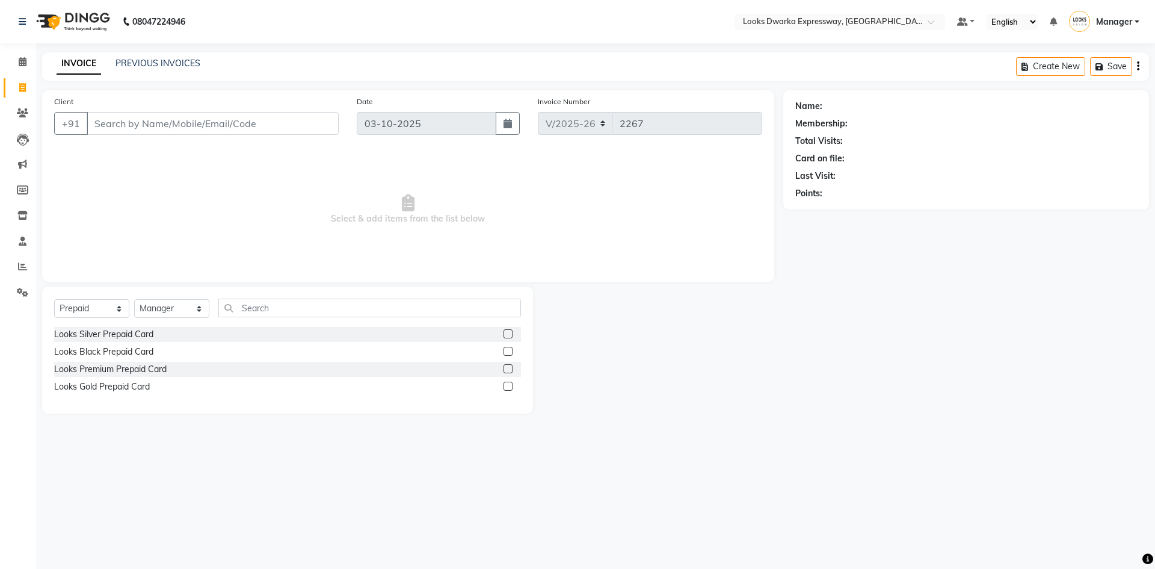
click at [508, 336] on label at bounding box center [508, 333] width 9 height 9
click at [508, 336] on input "checkbox" at bounding box center [508, 334] width 8 height 8
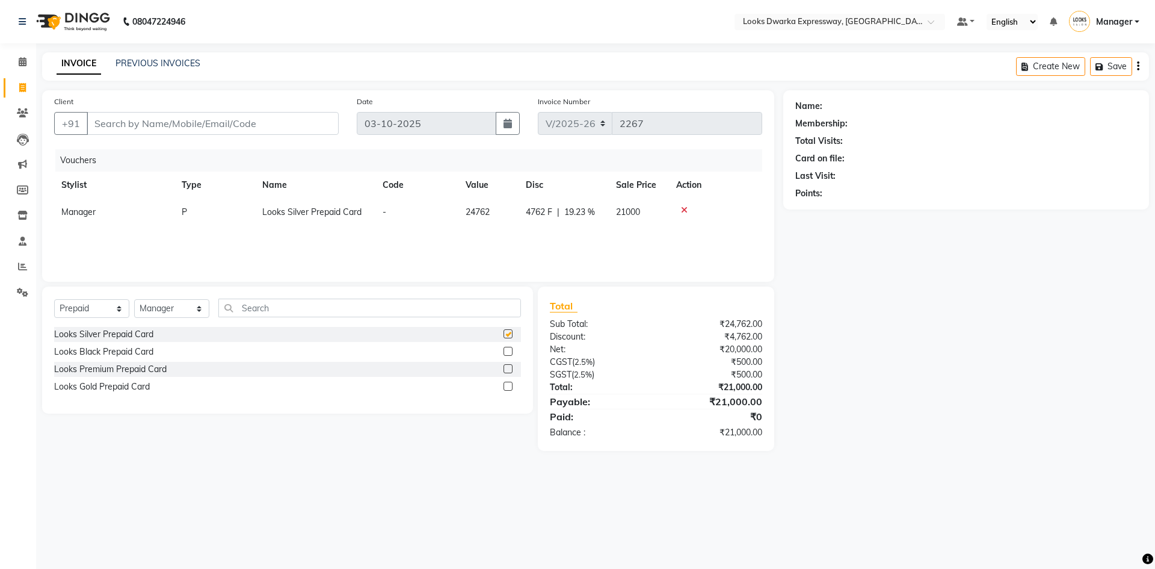
checkbox input "false"
click at [508, 351] on label at bounding box center [508, 351] width 9 height 9
click at [508, 351] on input "checkbox" at bounding box center [508, 352] width 8 height 8
checkbox input "false"
click at [681, 209] on icon at bounding box center [684, 210] width 7 height 8
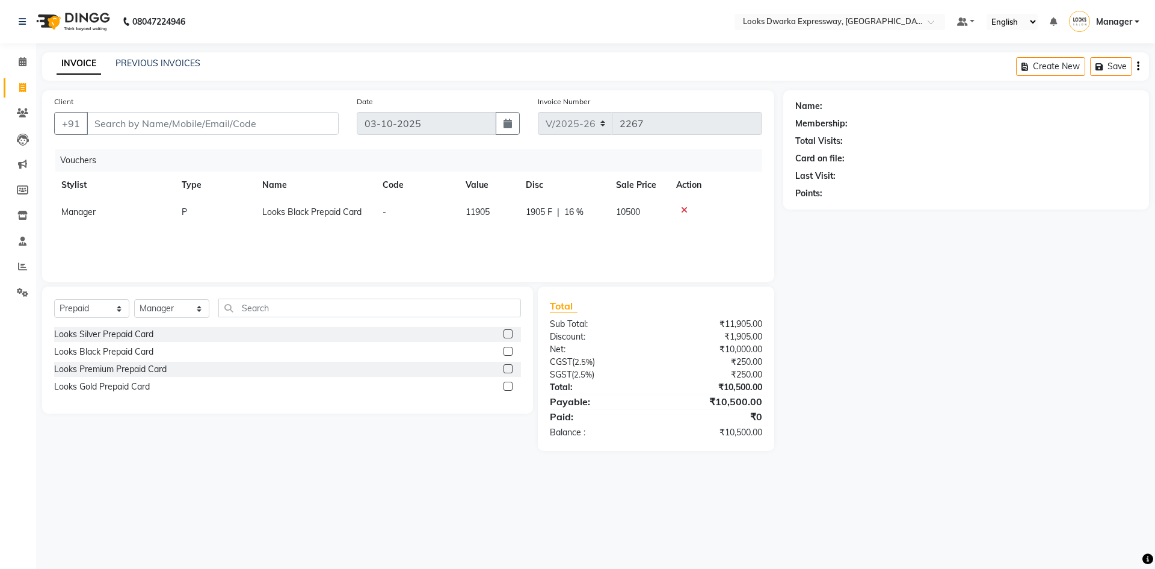
click at [647, 211] on td "10500" at bounding box center [639, 212] width 60 height 27
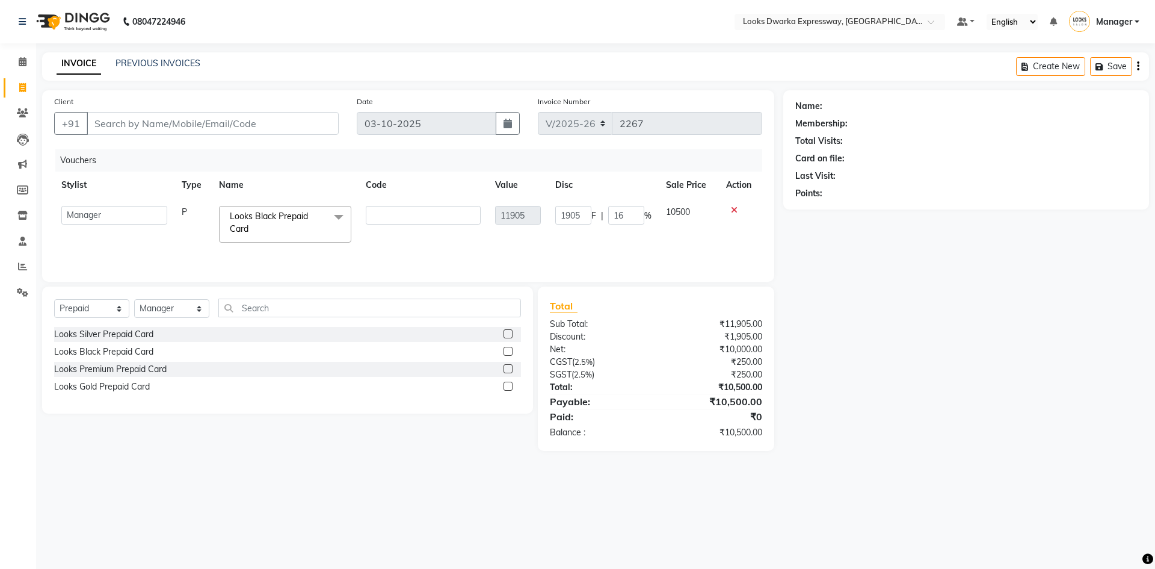
click at [740, 206] on div at bounding box center [740, 210] width 28 height 8
click at [737, 209] on div at bounding box center [740, 210] width 28 height 8
click at [737, 210] on icon at bounding box center [734, 210] width 7 height 8
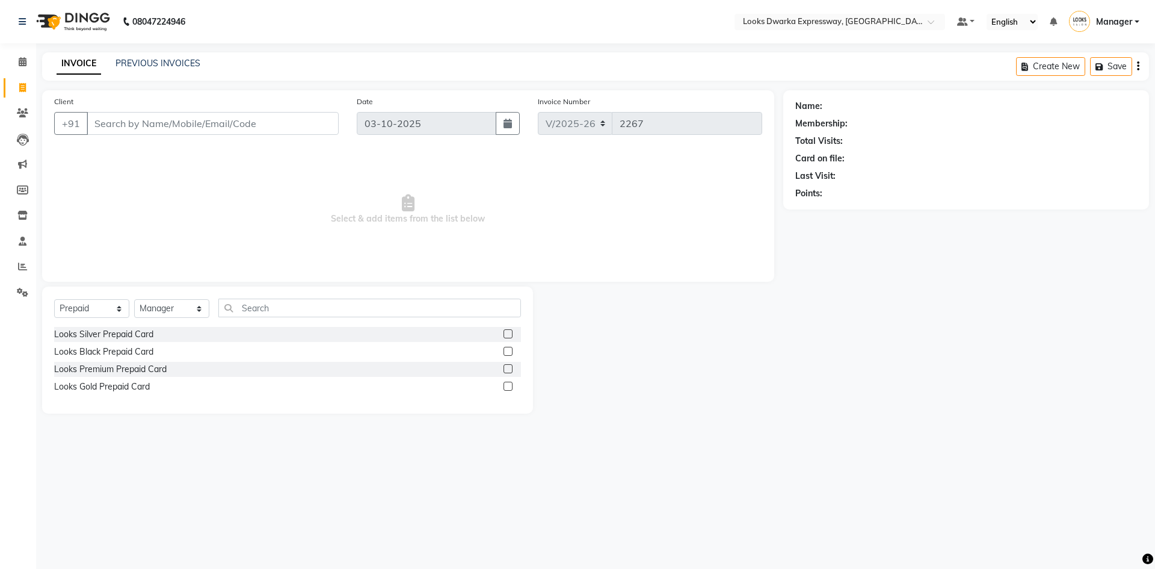
drag, startPoint x: 724, startPoint y: 345, endPoint x: 696, endPoint y: 318, distance: 39.2
drag, startPoint x: 694, startPoint y: 323, endPoint x: 182, endPoint y: 311, distance: 512.8
click at [182, 311] on select "Select Stylist Manager MD [PERSON_NAME] Ravindar_pdct [PERSON_NAME] [PERSON_NAM…" at bounding box center [171, 308] width 75 height 19
select select "61091"
click at [134, 299] on select "Select Stylist Manager MD [PERSON_NAME] Ravindar_pdct [PERSON_NAME] [PERSON_NAM…" at bounding box center [171, 308] width 75 height 19
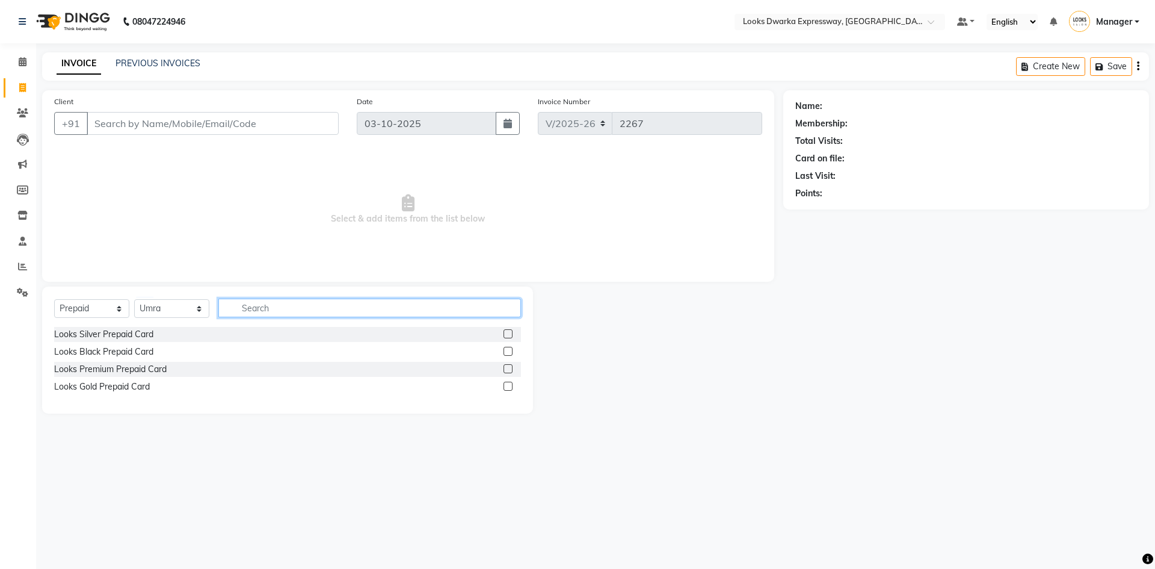
click at [323, 306] on input "text" at bounding box center [369, 307] width 303 height 19
click at [510, 353] on label at bounding box center [508, 351] width 9 height 9
click at [510, 353] on input "checkbox" at bounding box center [508, 352] width 8 height 8
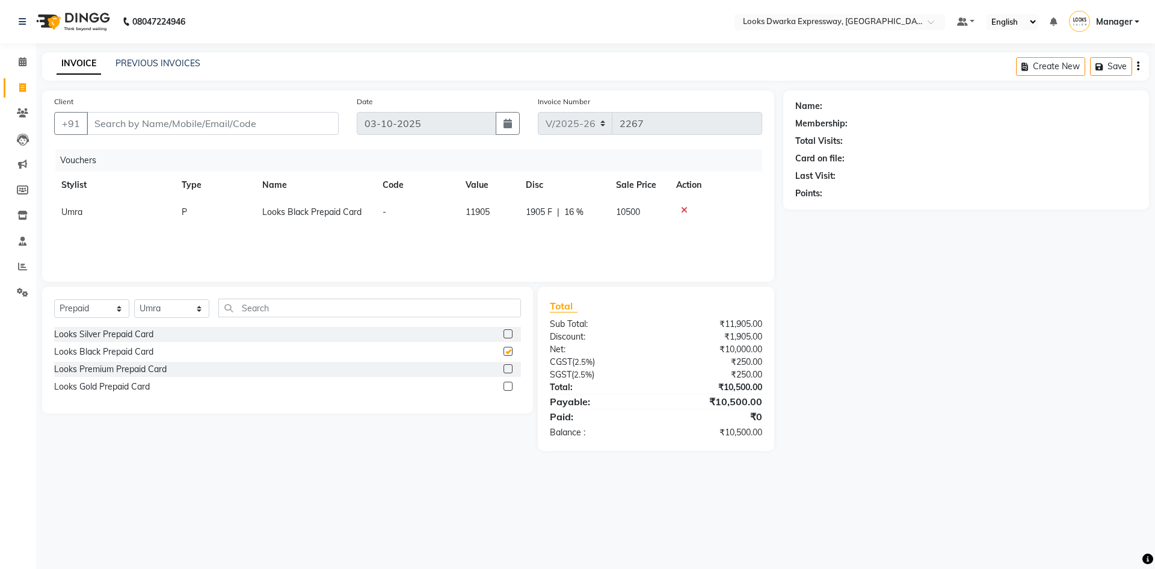
checkbox input "false"
click at [685, 210] on icon at bounding box center [684, 210] width 7 height 8
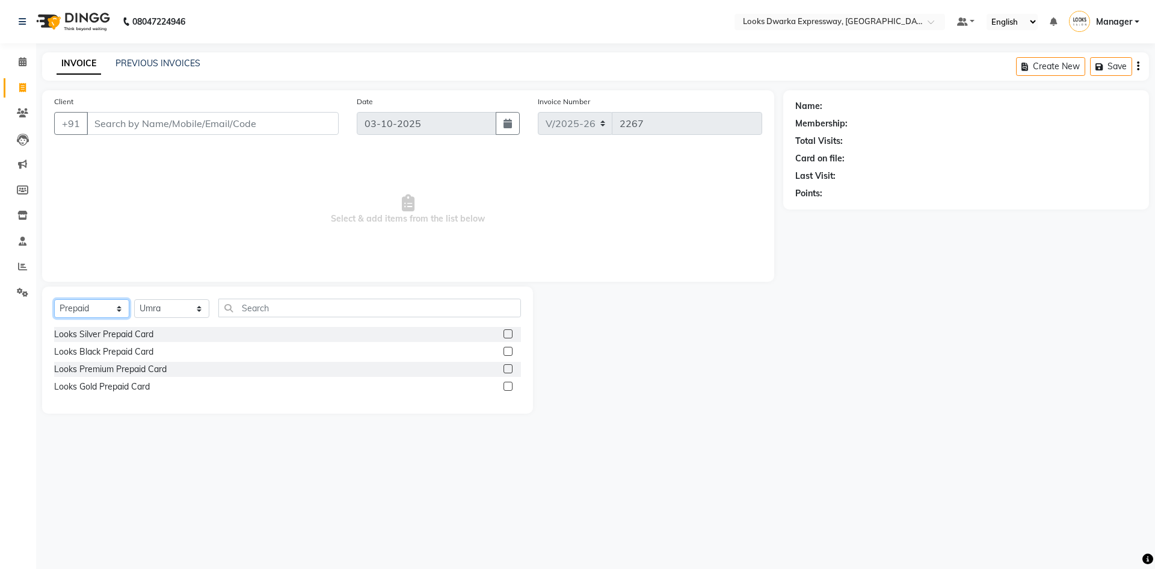
click at [85, 306] on select "Select Service Product Membership Package Voucher Prepaid Gift Card" at bounding box center [91, 308] width 75 height 19
select select "service"
click at [54, 299] on select "Select Service Product Membership Package Voucher Prepaid Gift Card" at bounding box center [91, 308] width 75 height 19
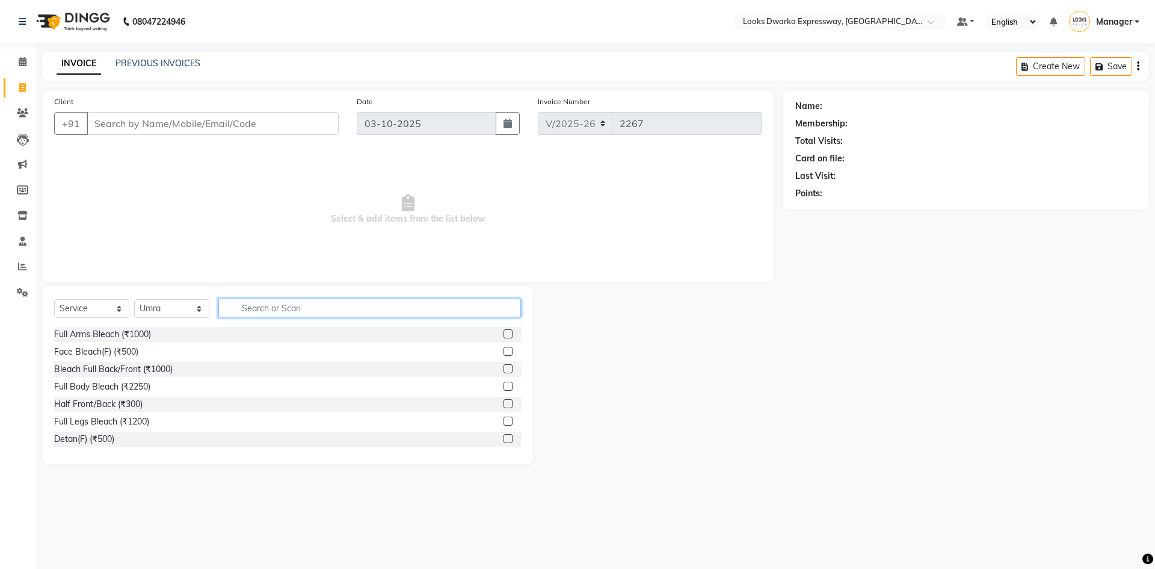
click at [263, 317] on input "text" at bounding box center [369, 307] width 303 height 19
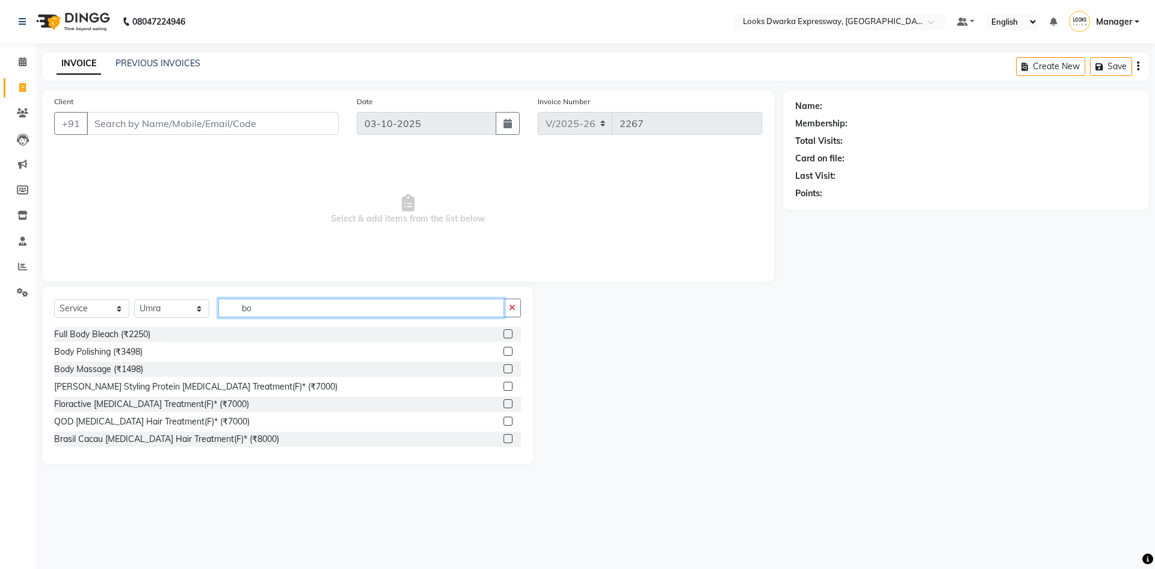
type input "b"
type input "n"
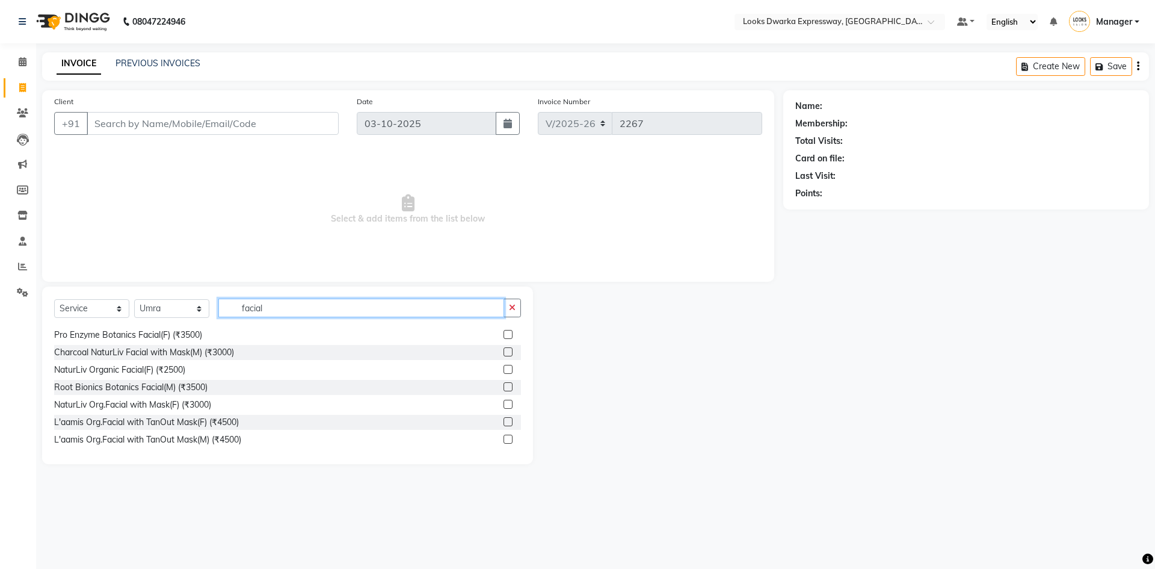
scroll to position [193, 0]
type input "facial"
click at [519, 450] on div "Hydra Facial Treatment (₹7000) Obagi (Red Carpet Facial) (₹16000) Hypho (Red Ca…" at bounding box center [287, 389] width 467 height 125
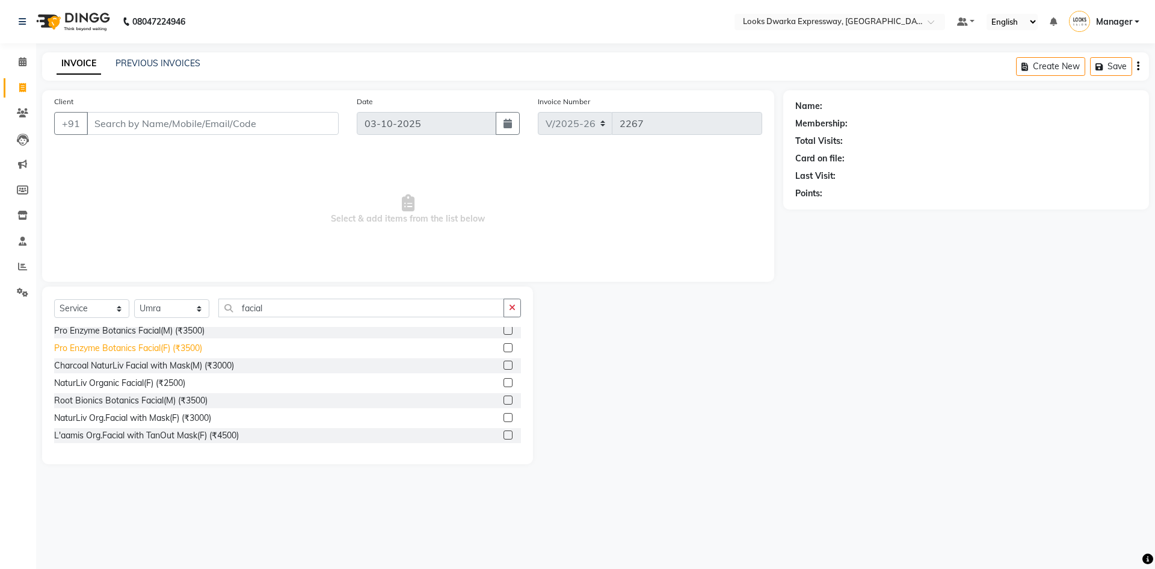
scroll to position [118, 0]
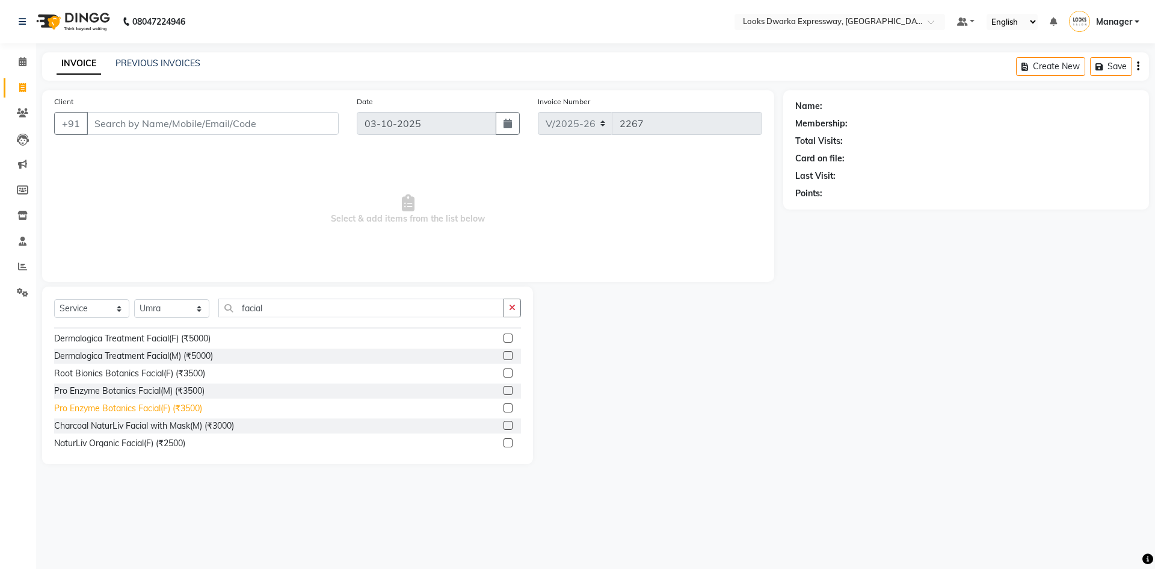
click at [197, 409] on div "Pro Enzyme Botanics Facial(F) (₹3500)" at bounding box center [128, 408] width 148 height 13
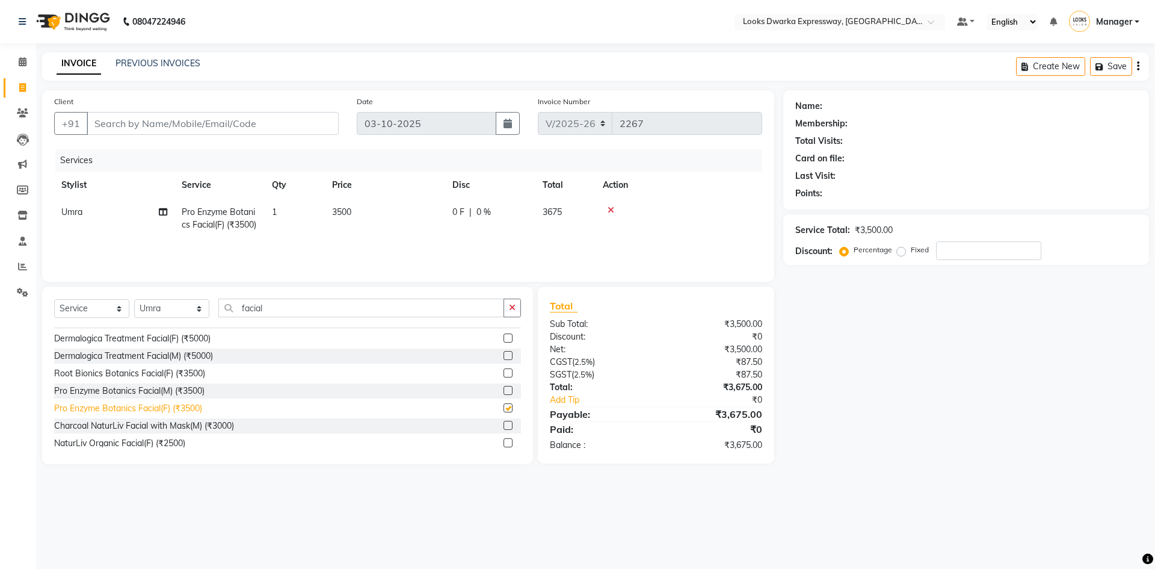
checkbox input "false"
click at [300, 309] on input "facial" at bounding box center [361, 307] width 286 height 19
type input "f"
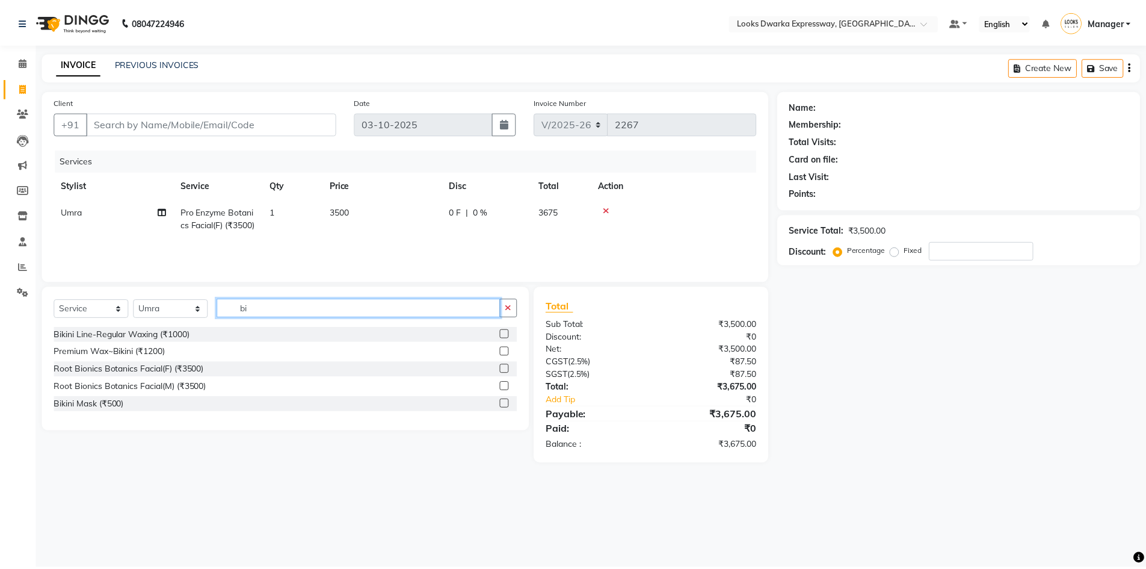
scroll to position [0, 0]
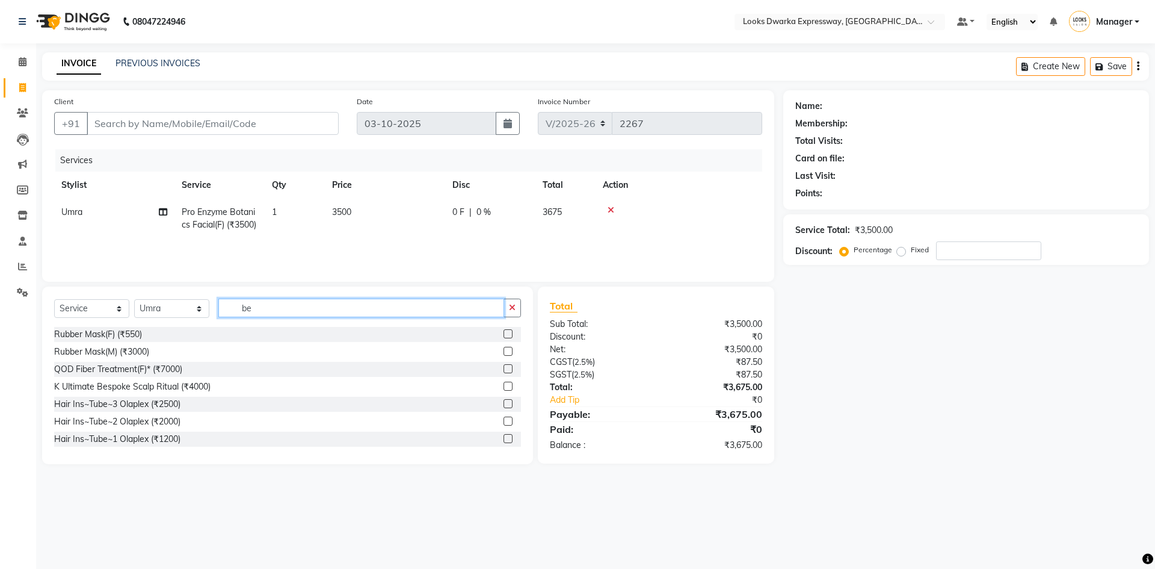
type input "b"
type input "d"
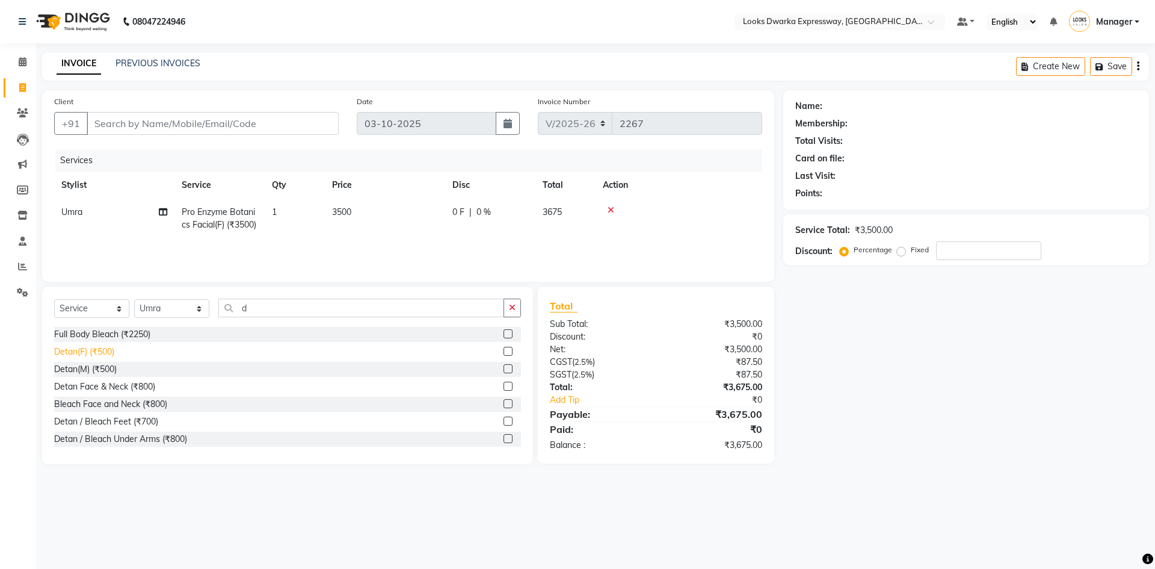
click at [100, 355] on div "Detan(F) (₹500)" at bounding box center [84, 351] width 60 height 13
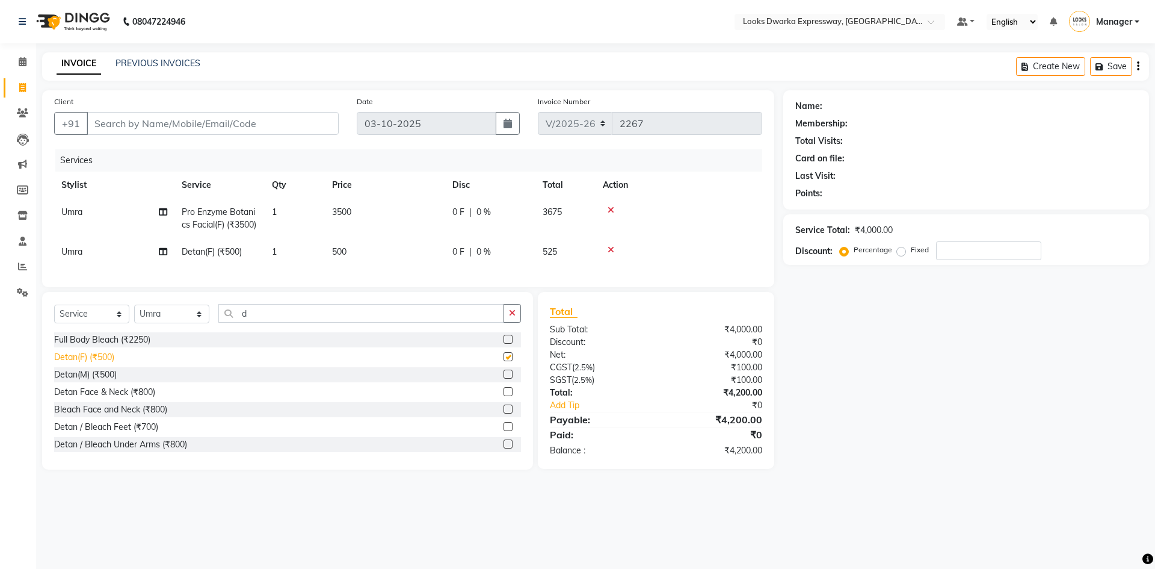
checkbox input "false"
click at [272, 323] on input "d" at bounding box center [361, 313] width 286 height 19
type input "d"
type input "eye"
click at [97, 381] on div "Eyebrows (₹200)" at bounding box center [86, 374] width 65 height 13
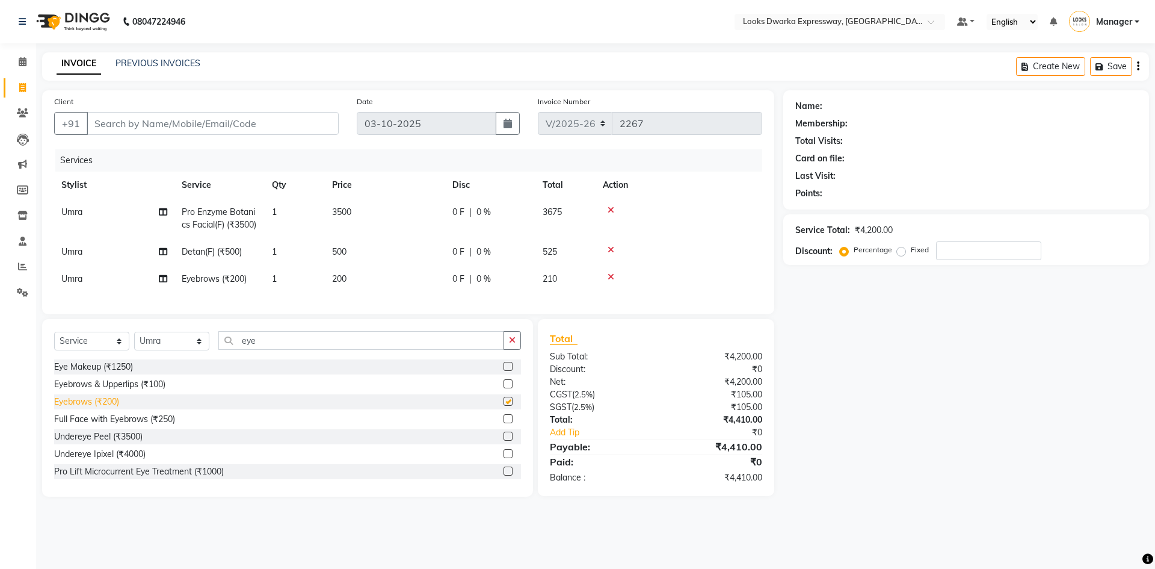
checkbox input "false"
click at [362, 291] on td "200" at bounding box center [385, 278] width 120 height 27
select select "61091"
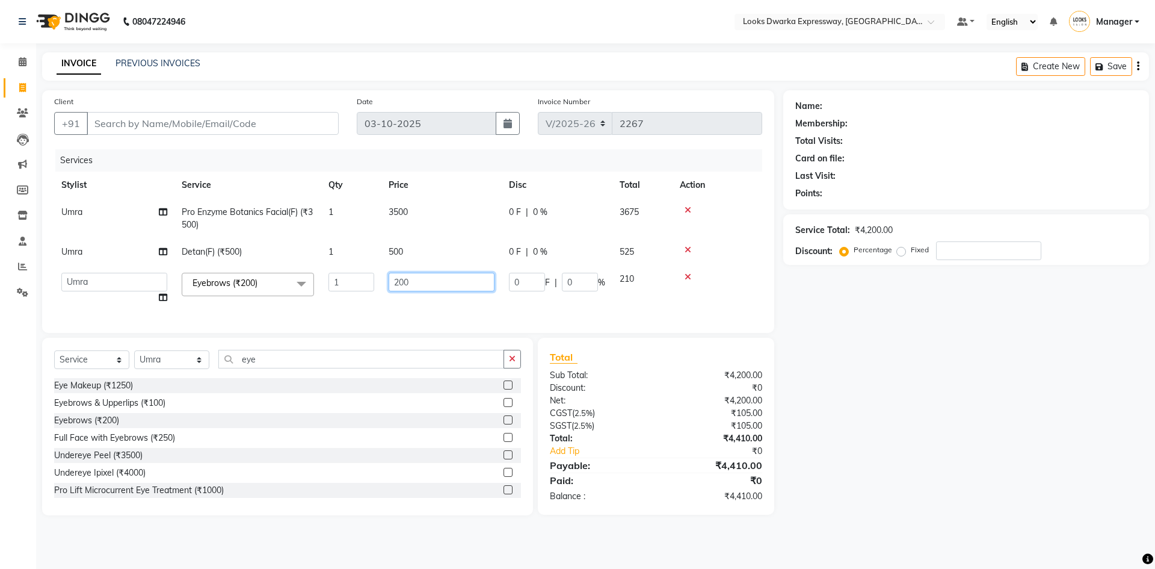
click at [412, 276] on input "200" at bounding box center [442, 282] width 106 height 19
type input "2"
click at [147, 409] on div "Eyebrows & Upperlips (₹100)" at bounding box center [109, 403] width 111 height 13
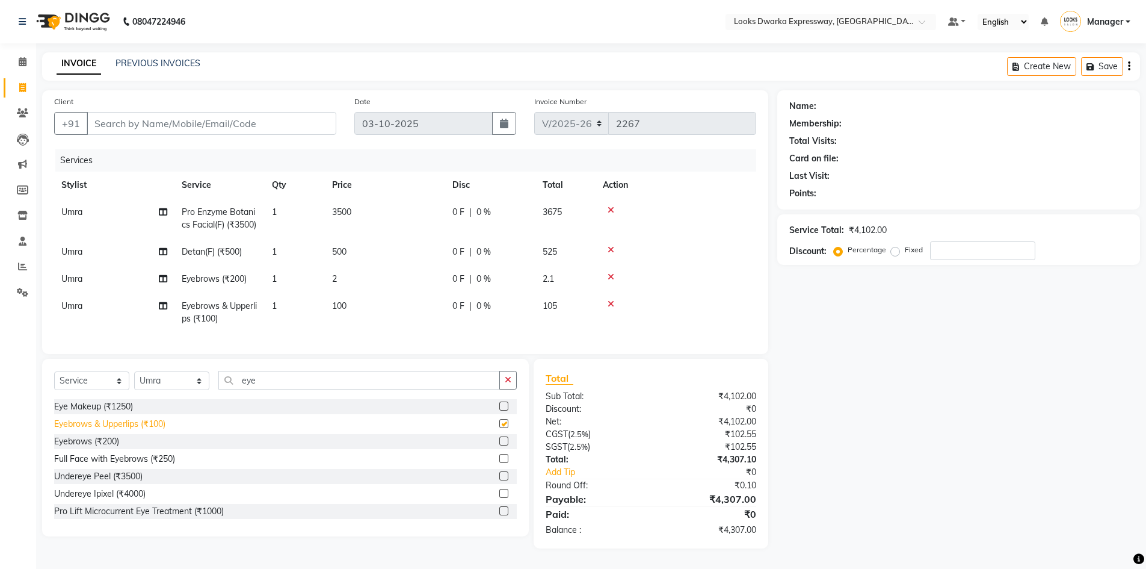
checkbox input "false"
click at [365, 312] on td "100" at bounding box center [385, 312] width 120 height 40
select select "61091"
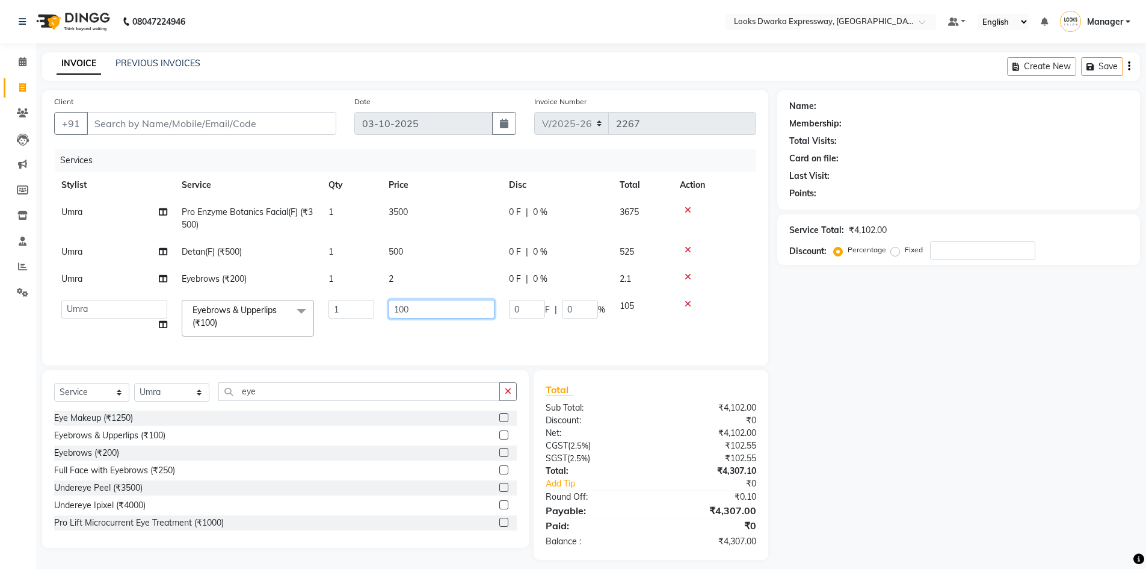
click at [419, 307] on input "100" at bounding box center [442, 309] width 106 height 19
type input "1"
type input "200"
click at [461, 330] on tr "Manager MD [PERSON_NAME] Ravindar_pdct [PERSON_NAME] [PERSON_NAME] Soha SSBEAUT…" at bounding box center [405, 317] width 702 height 51
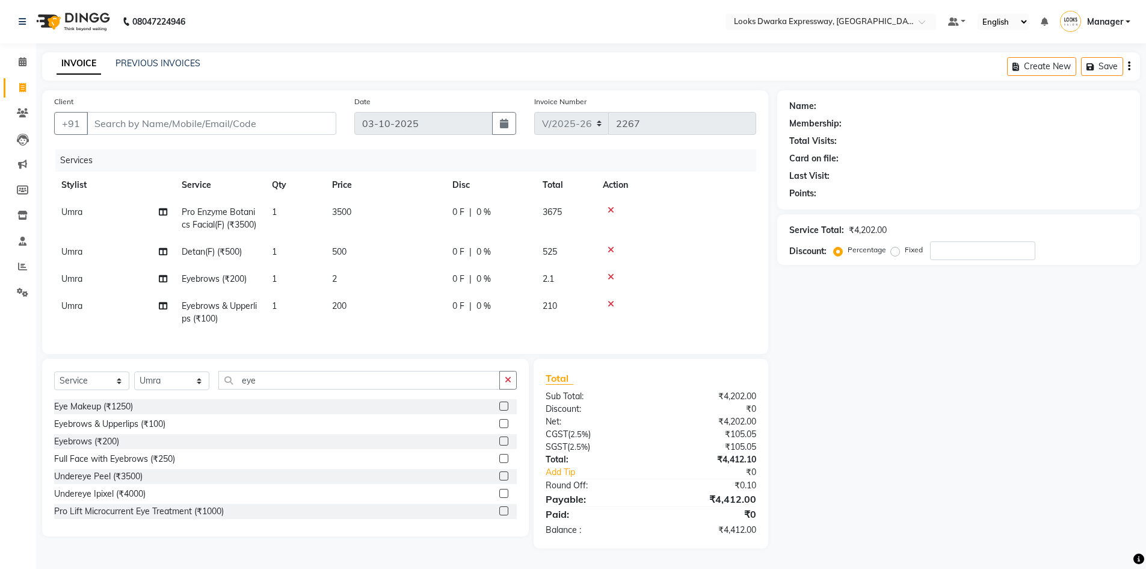
click at [614, 281] on icon at bounding box center [611, 277] width 7 height 8
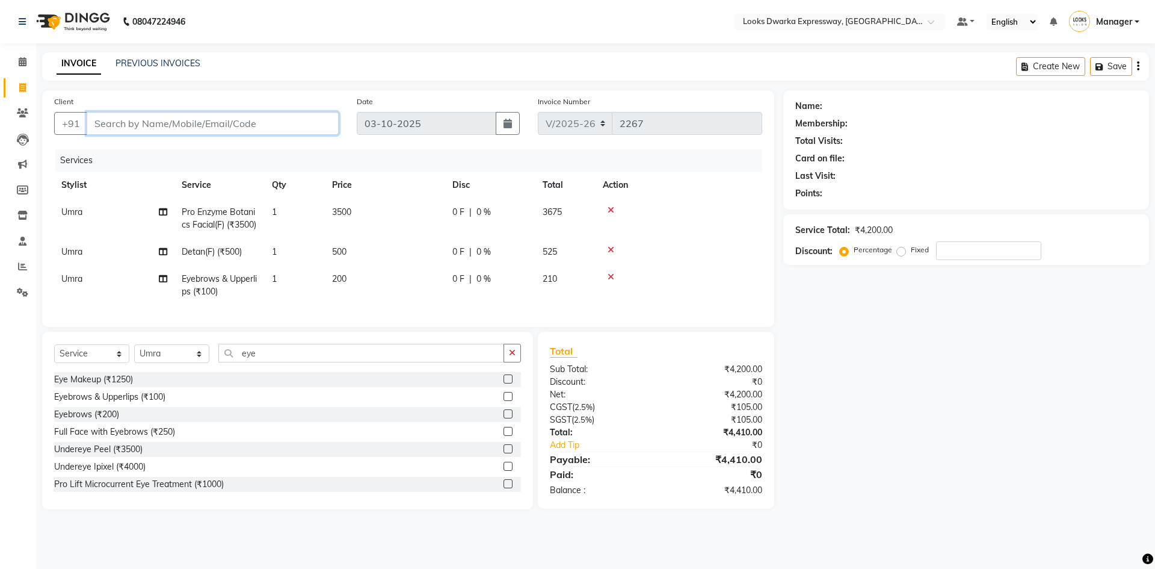
click at [304, 129] on input "Client" at bounding box center [213, 123] width 252 height 23
type input "9"
type input "0"
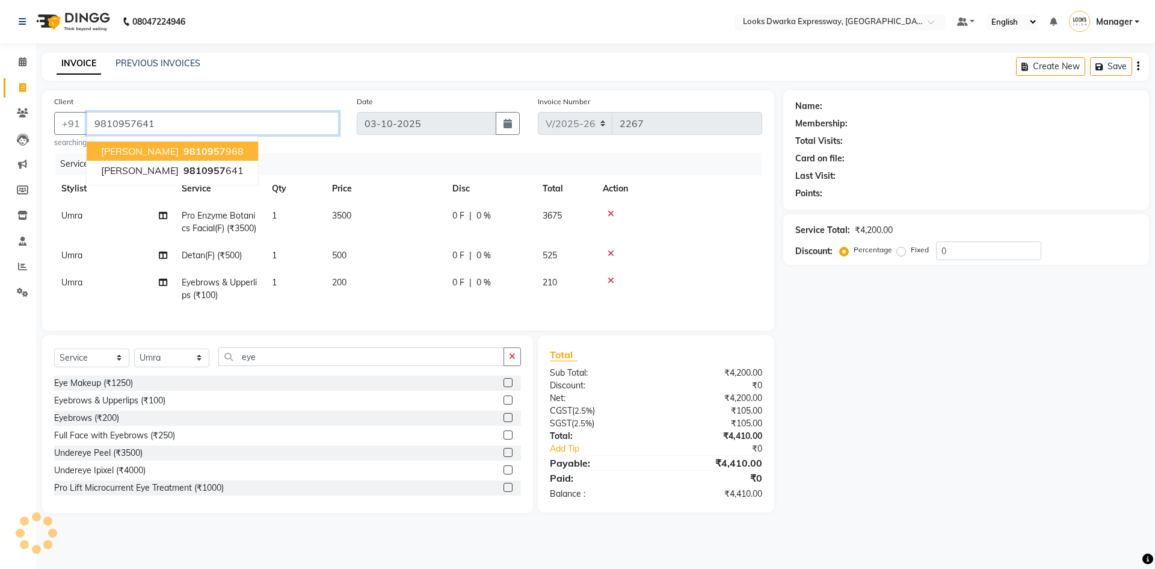
type input "9810957641"
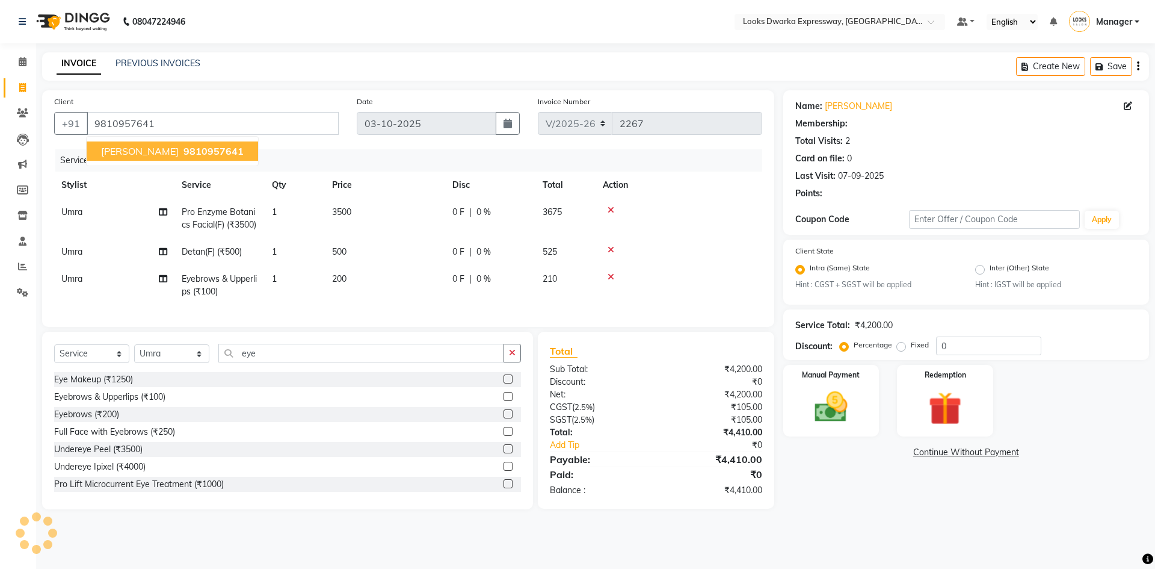
select select "1: Object"
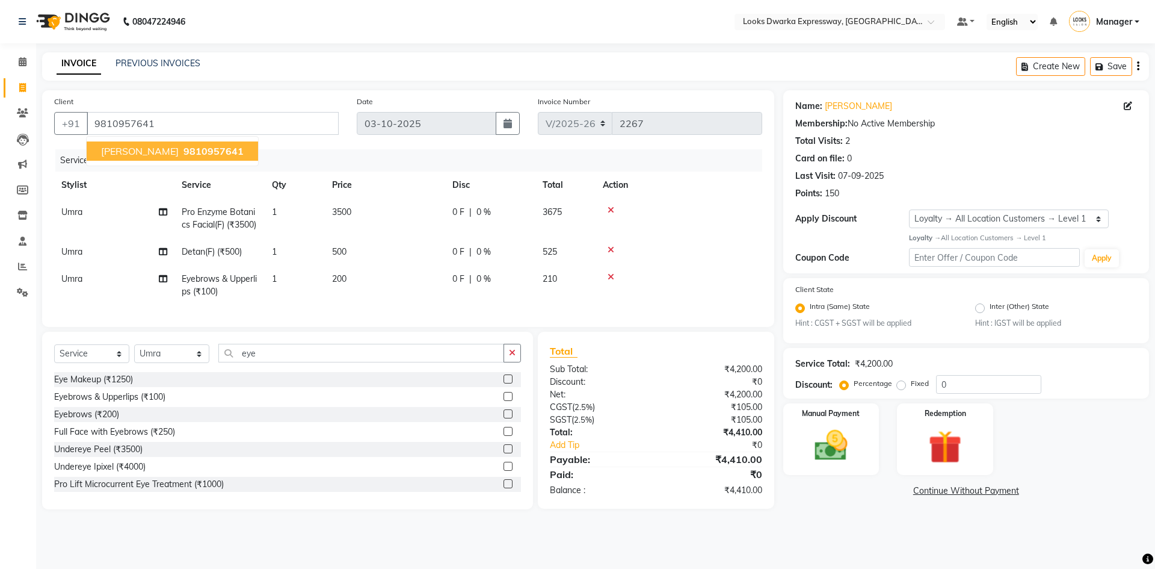
click at [184, 153] on span "9810957641" at bounding box center [214, 151] width 60 height 12
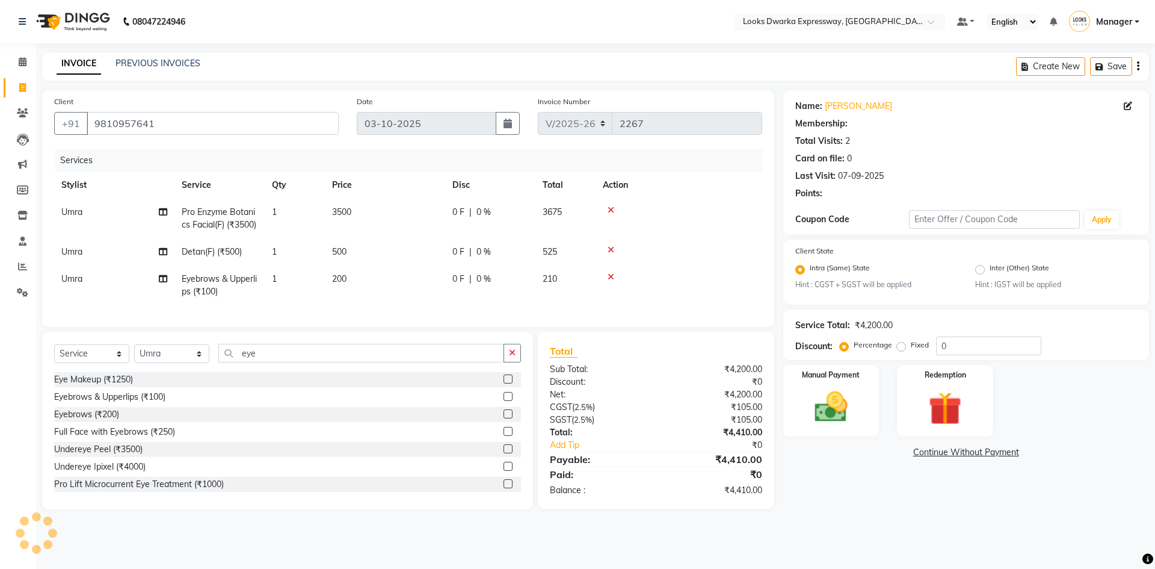
select select "1: Object"
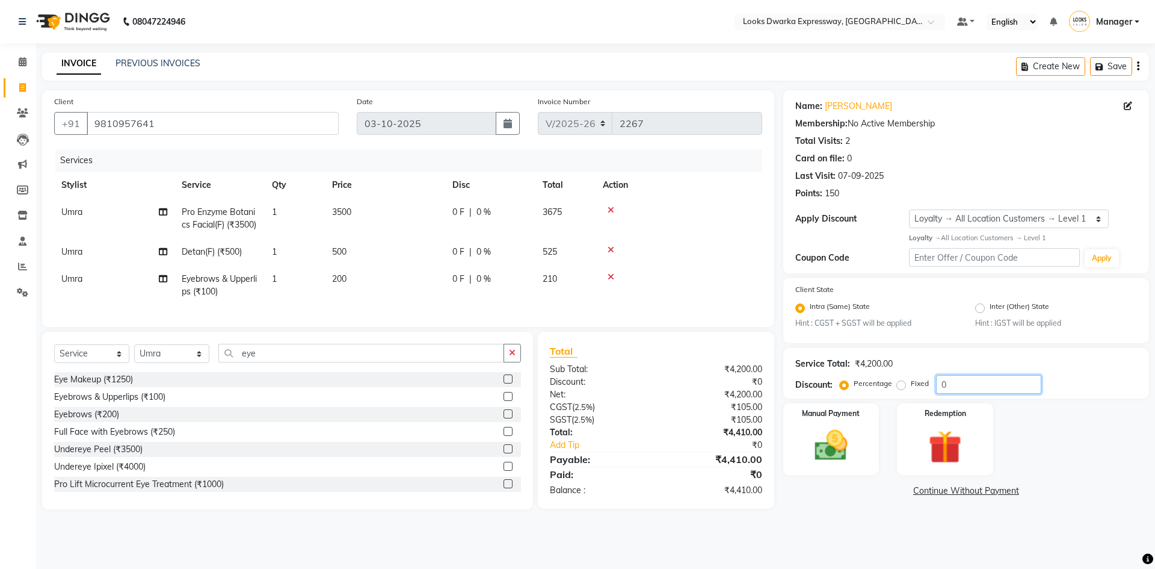
click at [974, 382] on input "0" at bounding box center [988, 384] width 105 height 19
type input "10"
click at [872, 527] on main "INVOICE PREVIOUS INVOICES Create New Save Client [PHONE_NUMBER] Date [DATE] Inv…" at bounding box center [595, 289] width 1119 height 475
click at [800, 509] on div "Name: [PERSON_NAME] Membership: No Active Membership Total Visits: 2 Card on fi…" at bounding box center [970, 299] width 375 height 419
click at [851, 441] on img at bounding box center [831, 445] width 56 height 40
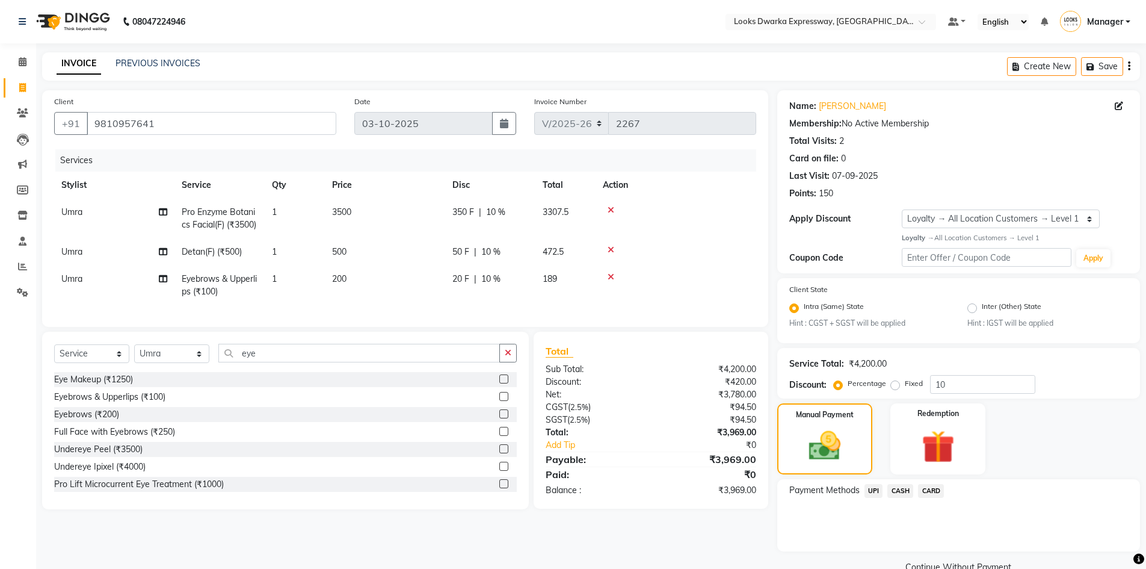
click at [870, 492] on span "UPI" at bounding box center [874, 491] width 19 height 14
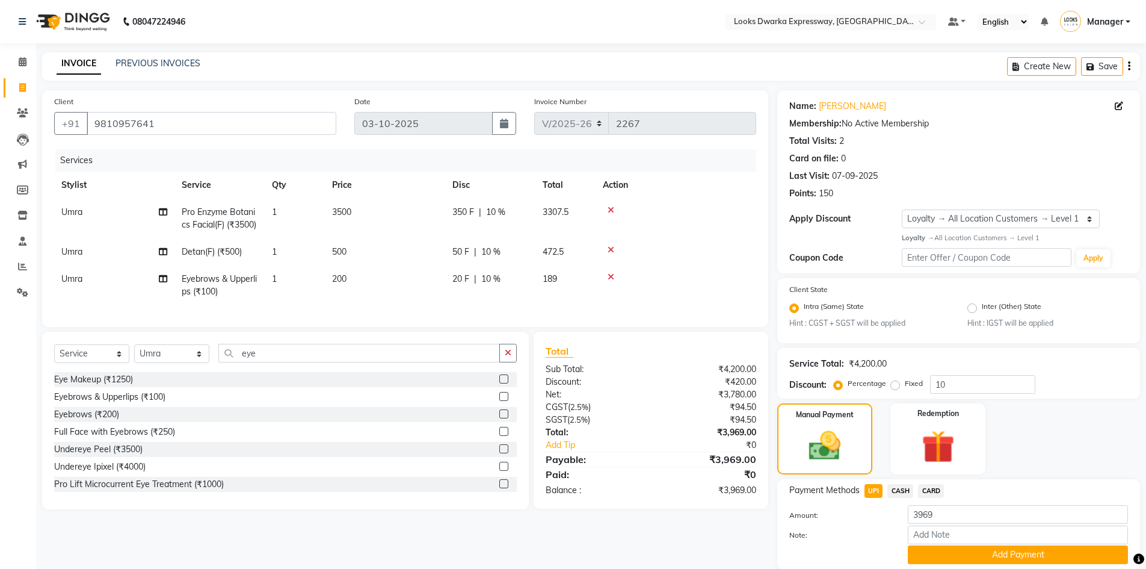
scroll to position [43, 0]
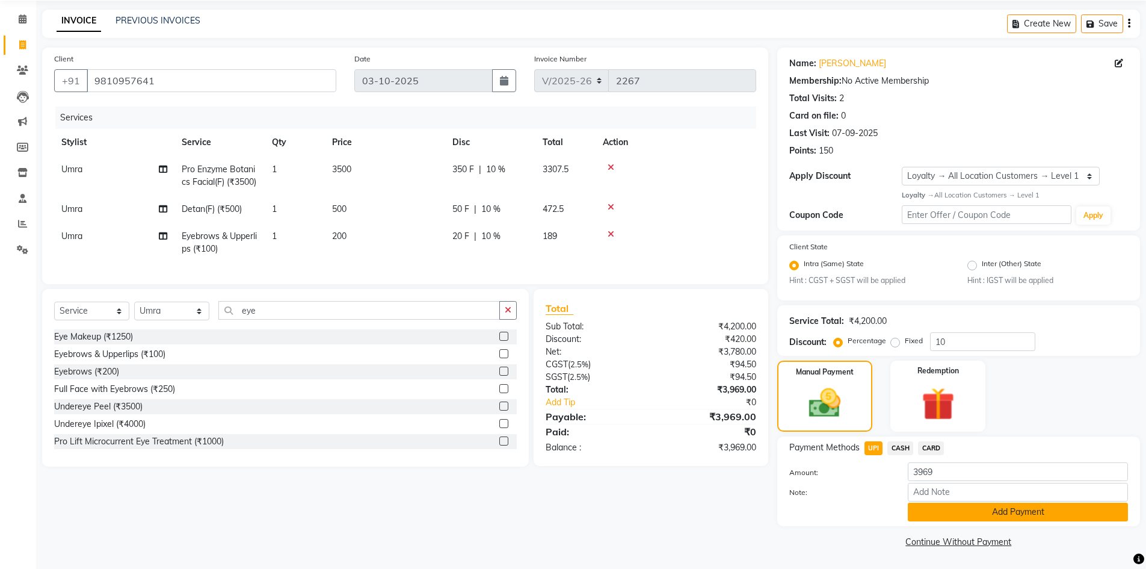
click at [936, 510] on button "Add Payment" at bounding box center [1018, 511] width 220 height 19
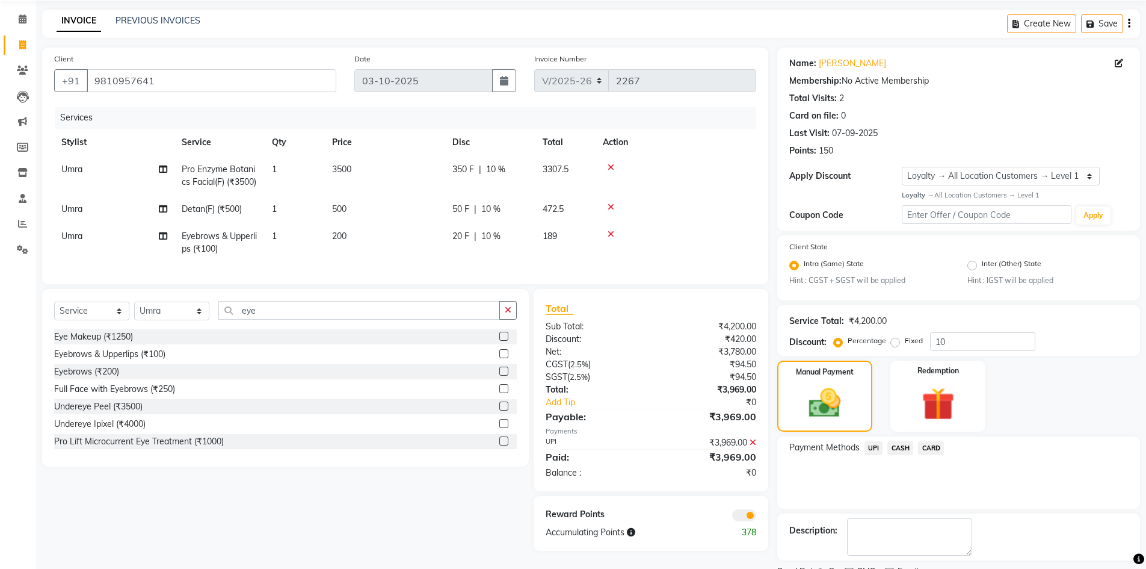
scroll to position [93, 0]
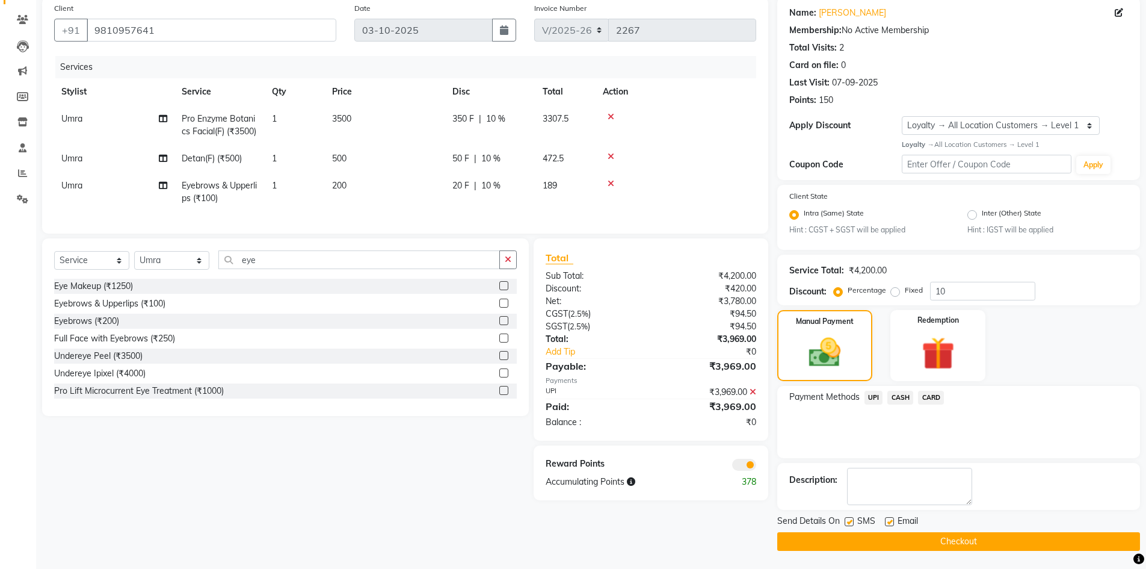
click at [887, 540] on button "Checkout" at bounding box center [958, 541] width 363 height 19
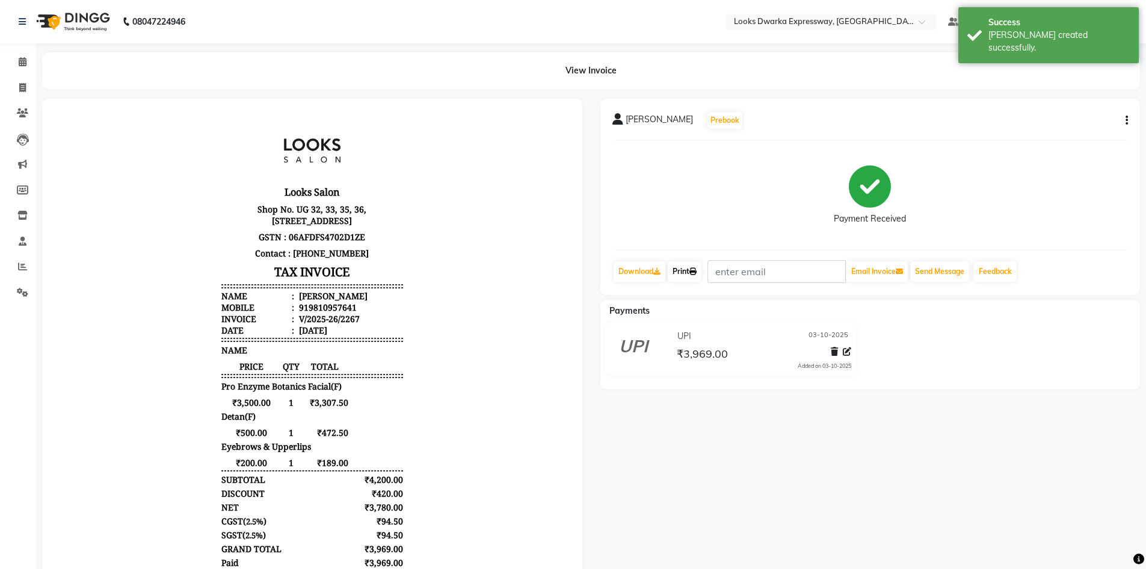
click at [689, 274] on link "Print" at bounding box center [685, 271] width 34 height 20
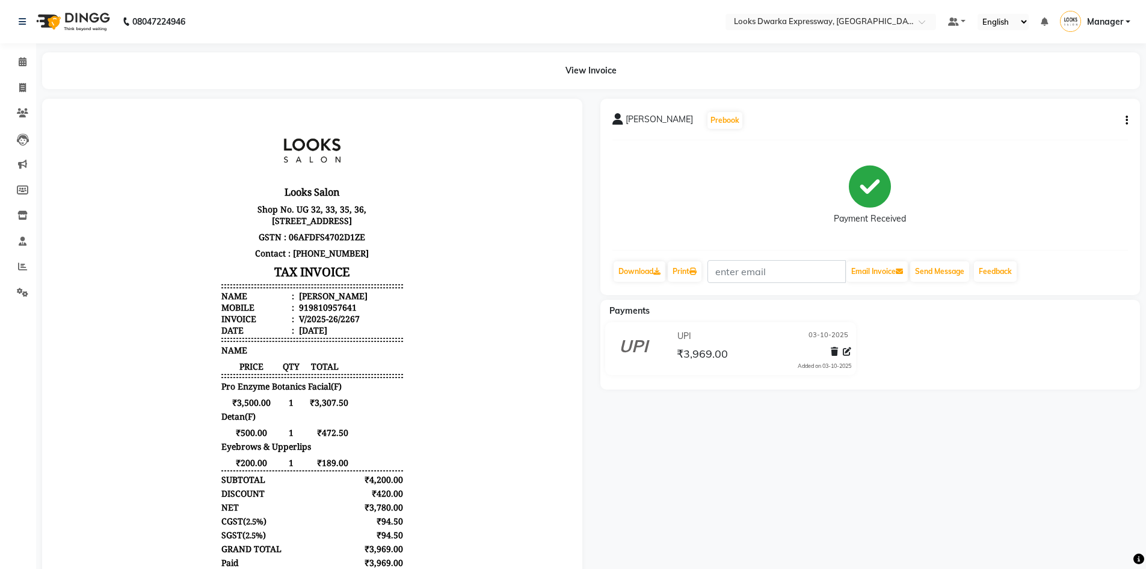
drag, startPoint x: 1117, startPoint y: 503, endPoint x: 1107, endPoint y: 508, distance: 11.3
click at [1117, 503] on div "[PERSON_NAME] Prebook Payment Received Download Print Email Invoice Send Messag…" at bounding box center [871, 381] width 558 height 564
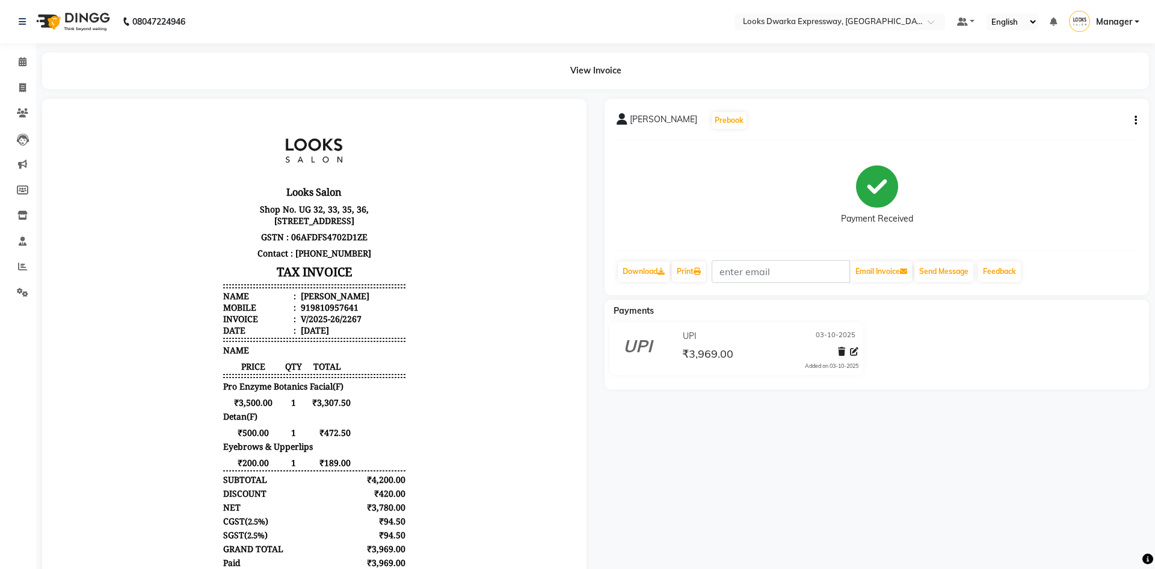
select select "service"
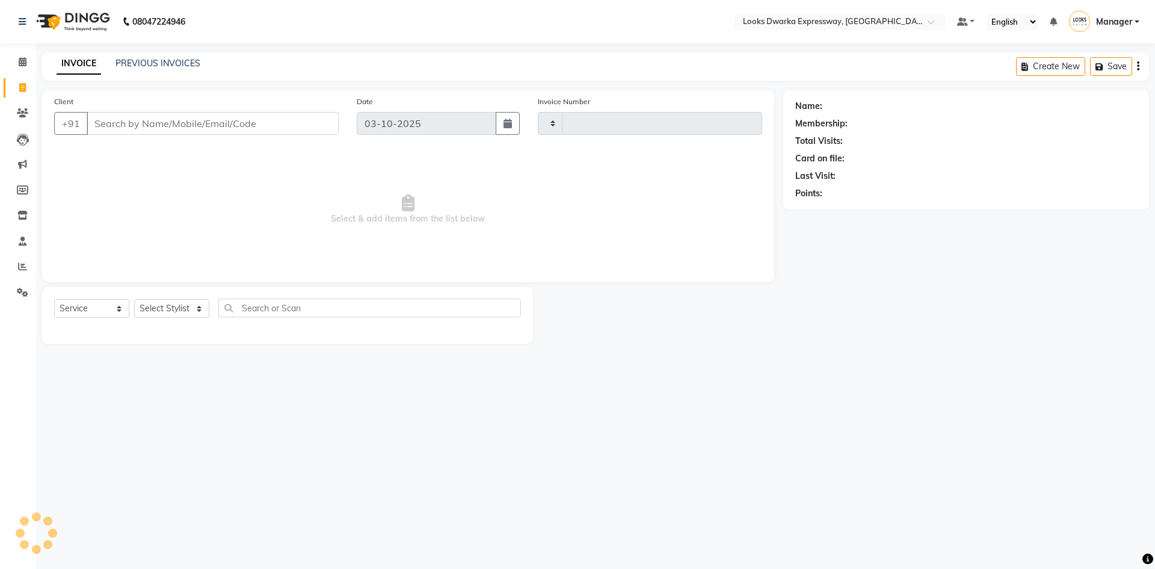
type input "2268"
select select "6011"
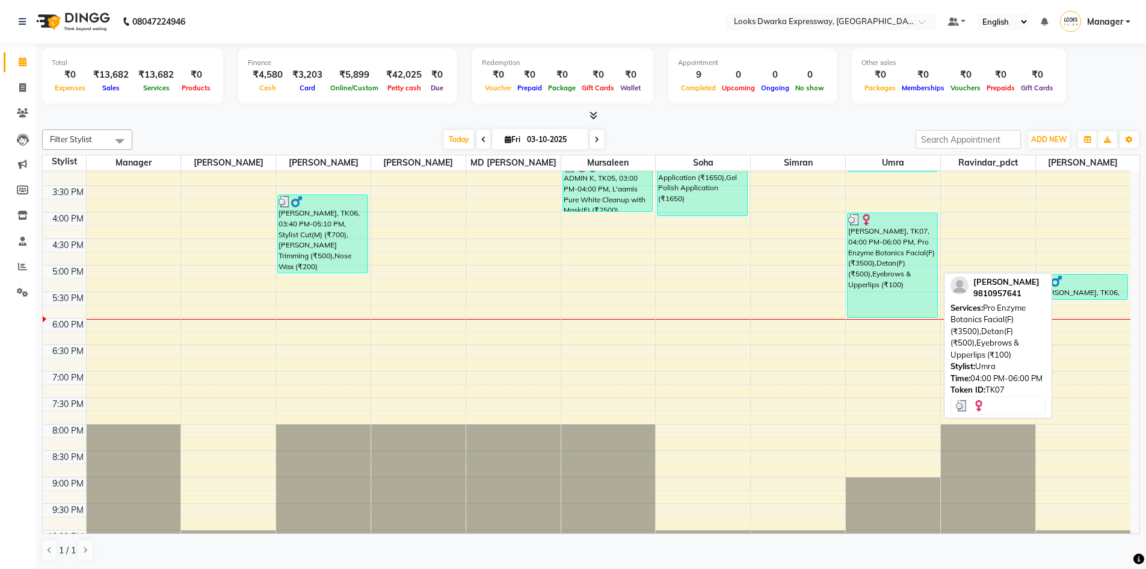
scroll to position [361, 0]
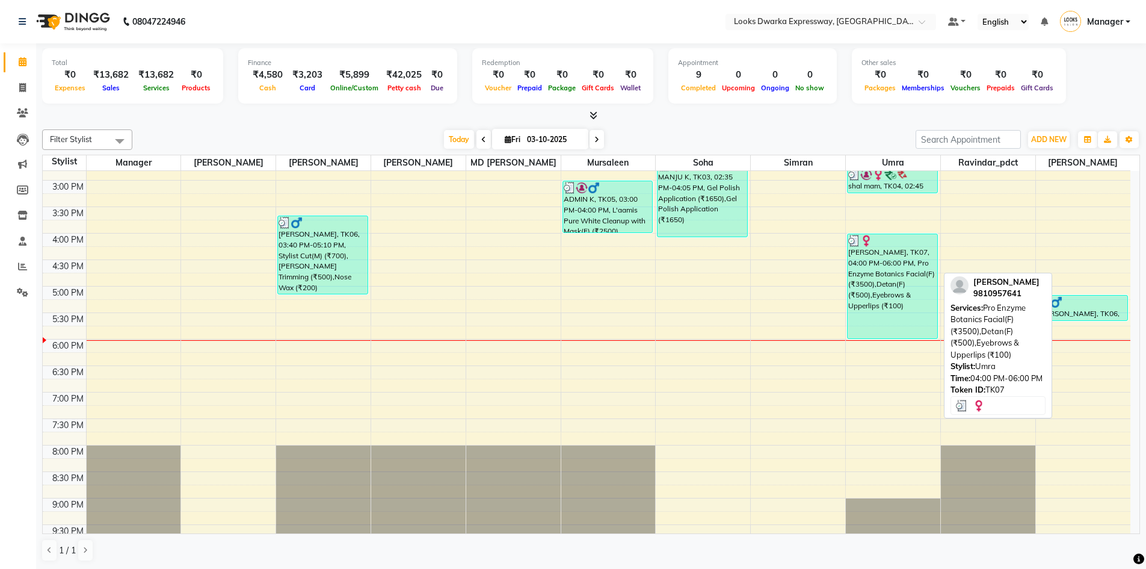
click at [882, 279] on div "[PERSON_NAME], TK07, 04:00 PM-06:00 PM, Pro Enzyme Botanics Facial(F) (₹3500),D…" at bounding box center [893, 286] width 90 height 104
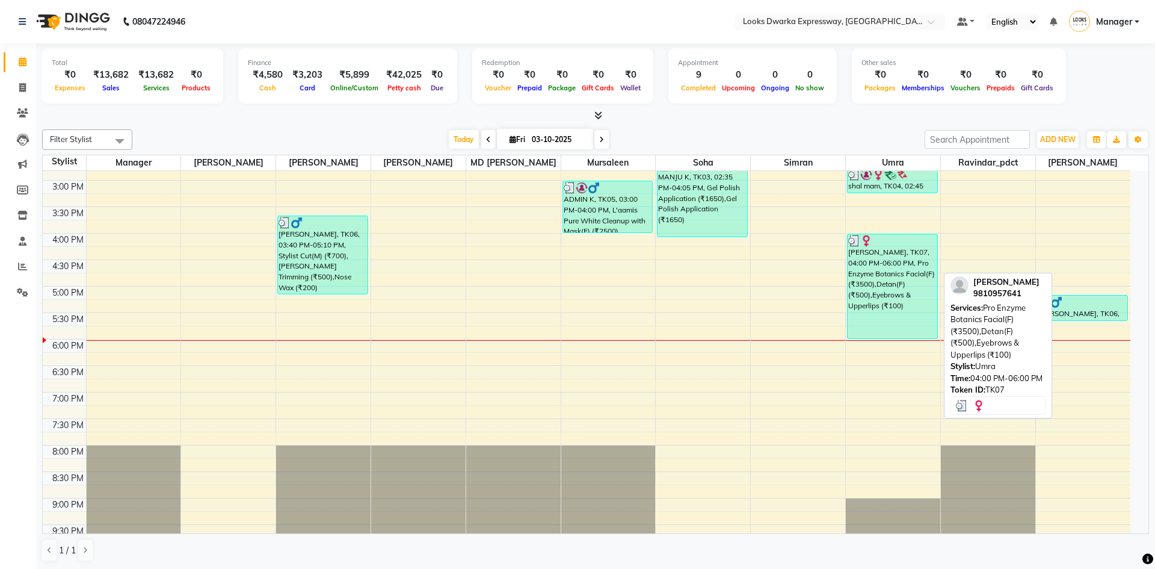
select select "3"
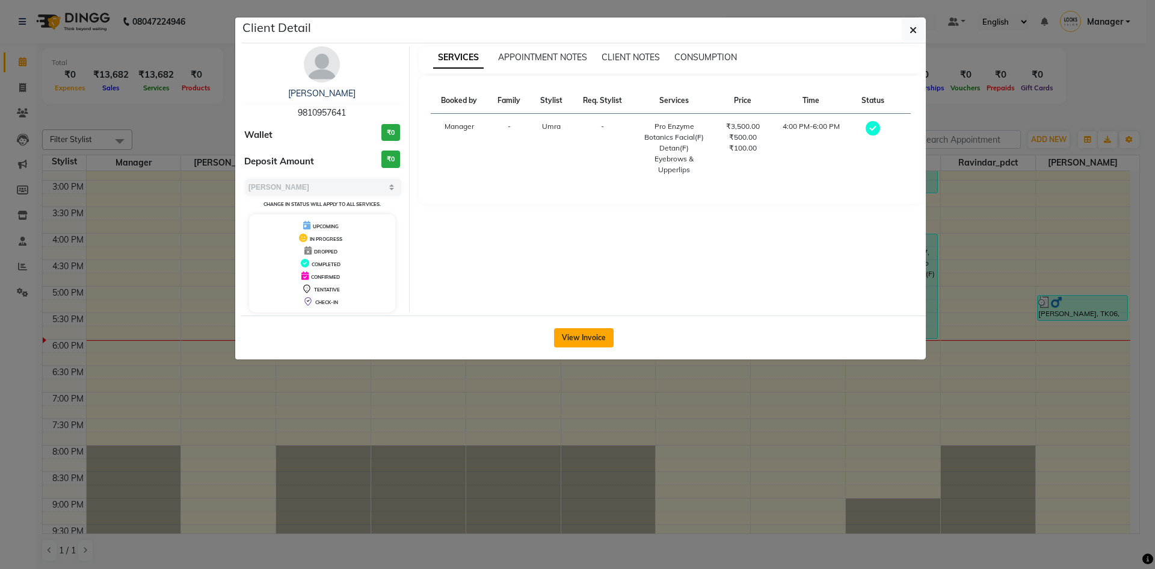
click at [592, 336] on button "View Invoice" at bounding box center [584, 337] width 60 height 19
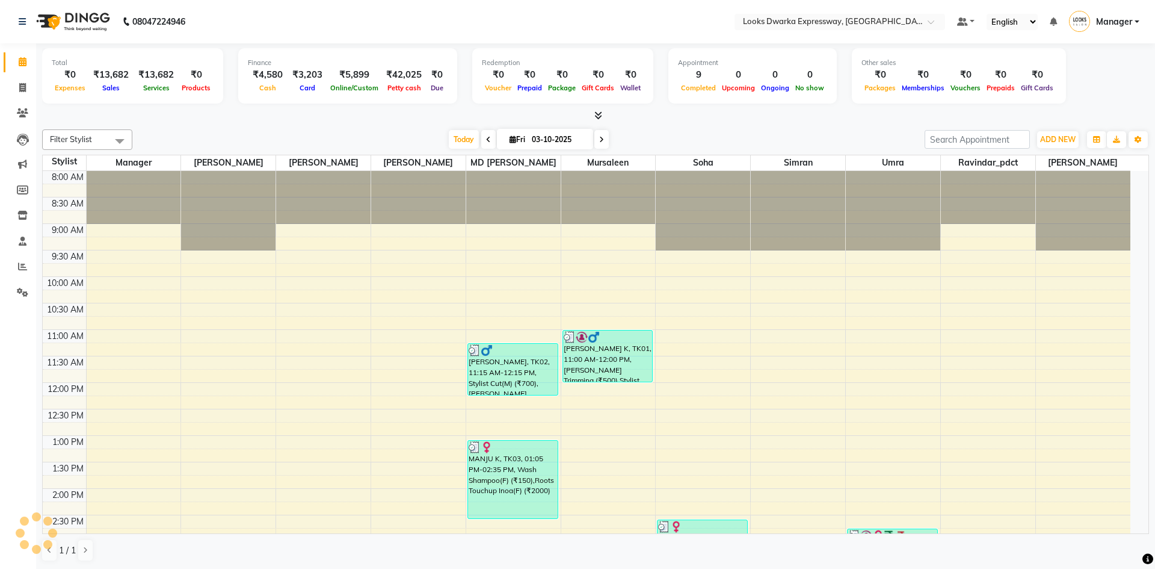
select select "6011"
select select "service"
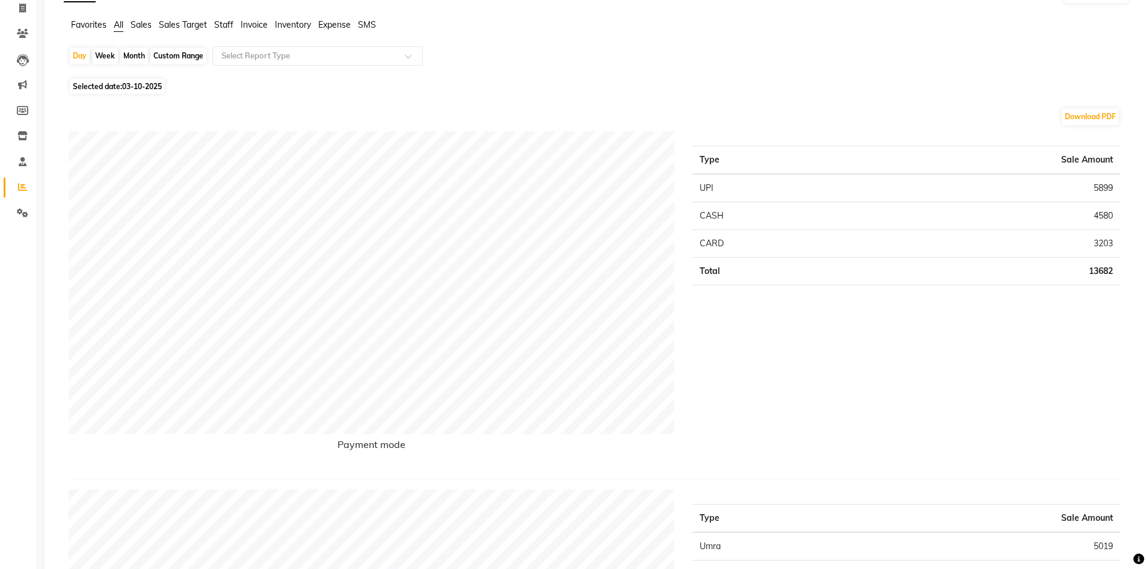
scroll to position [241, 0]
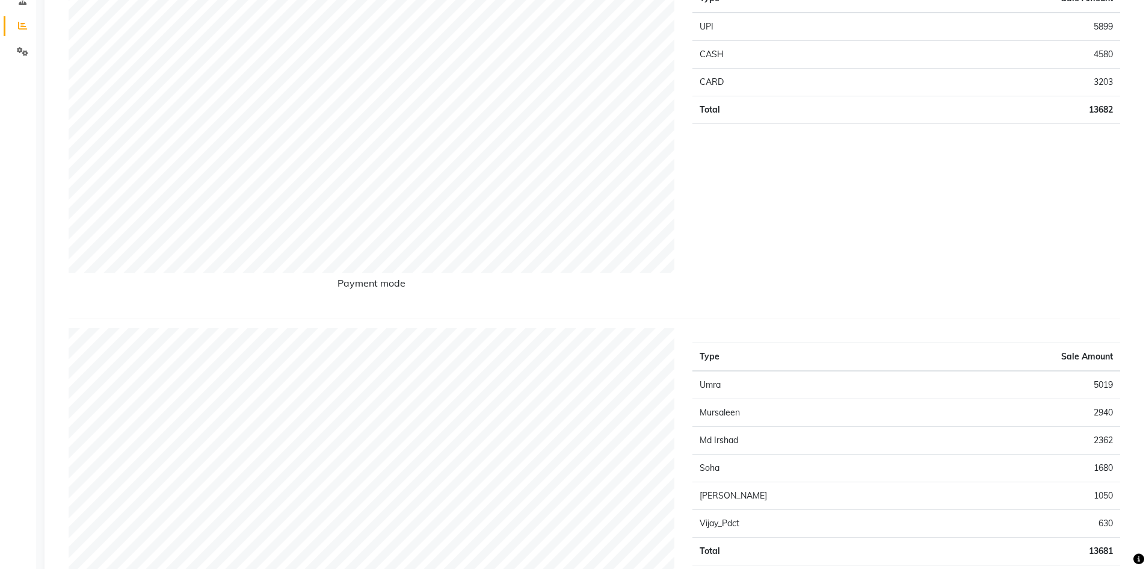
select select "service"
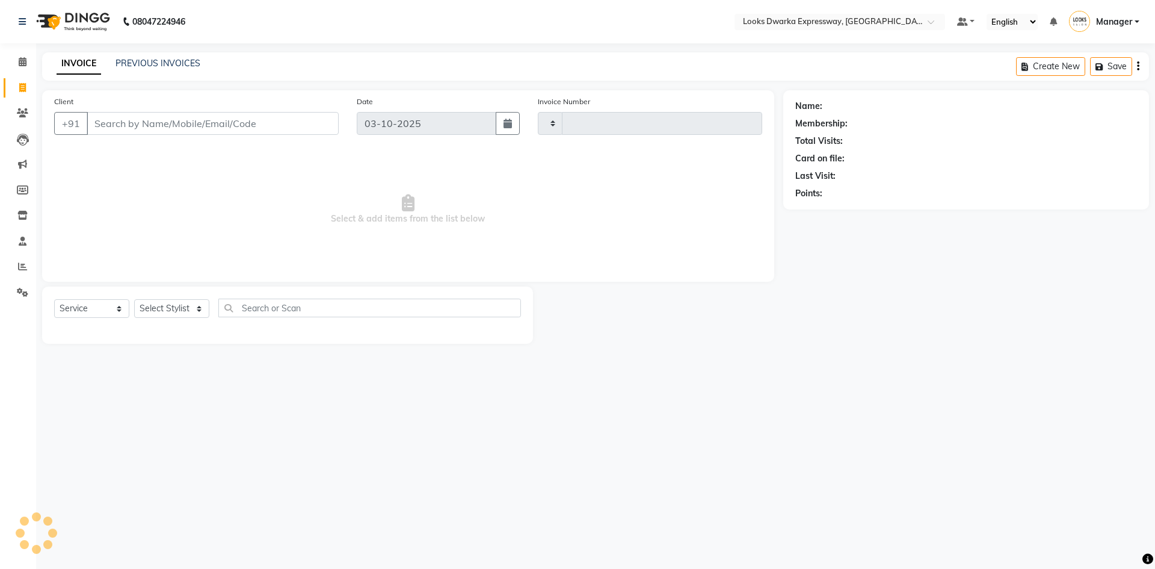
type input "2268"
select select "6011"
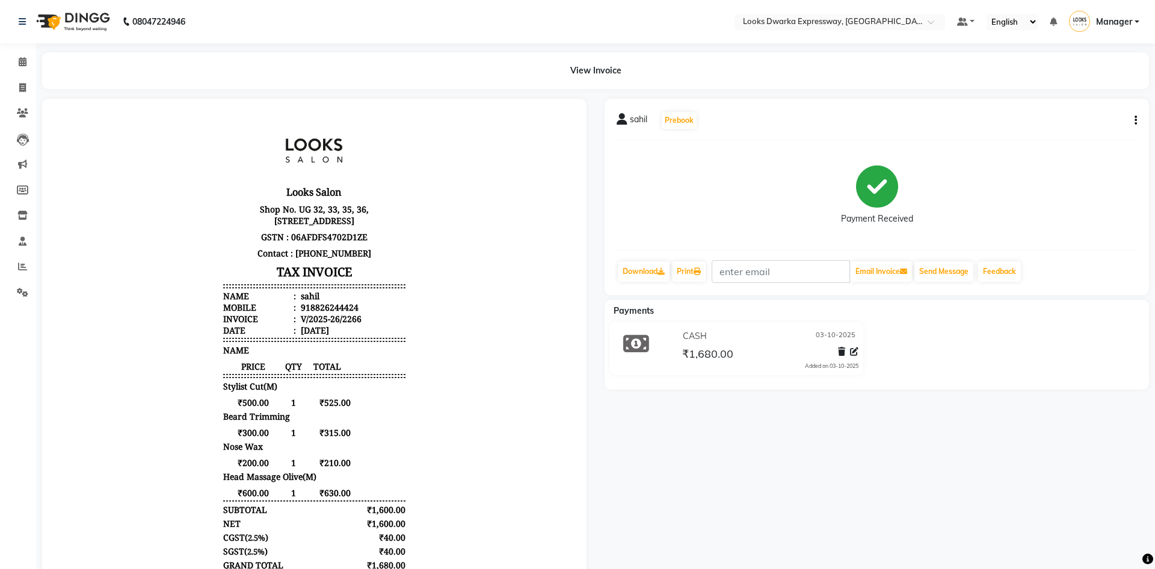
select select "6011"
select select "service"
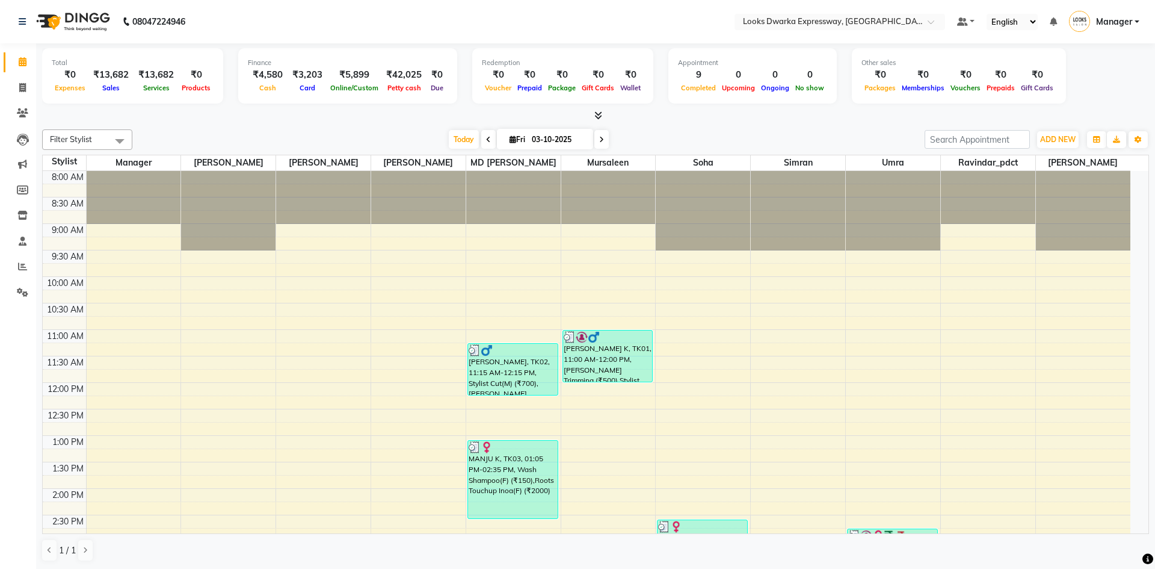
select select "service"
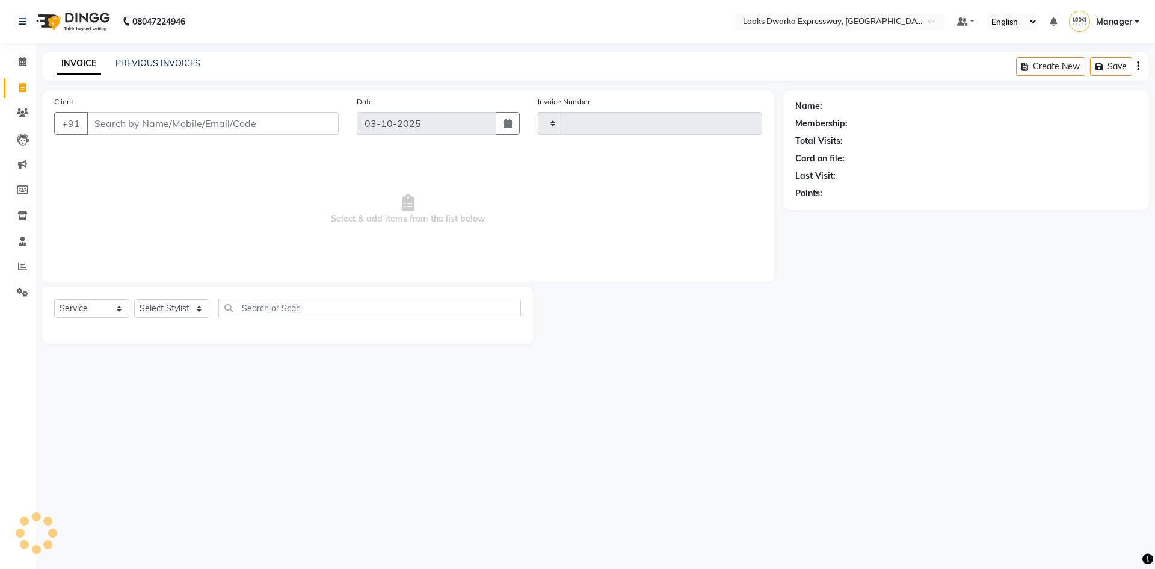
type input "2268"
select select "6011"
click at [167, 306] on select "Select Stylist Manager MD [PERSON_NAME] Ravindar_pdct [PERSON_NAME] [PERSON_NAM…" at bounding box center [171, 308] width 75 height 19
select select "43633"
click at [134, 299] on select "Select Stylist Manager MD [PERSON_NAME] Ravindar_pdct [PERSON_NAME] [PERSON_NAM…" at bounding box center [171, 308] width 75 height 19
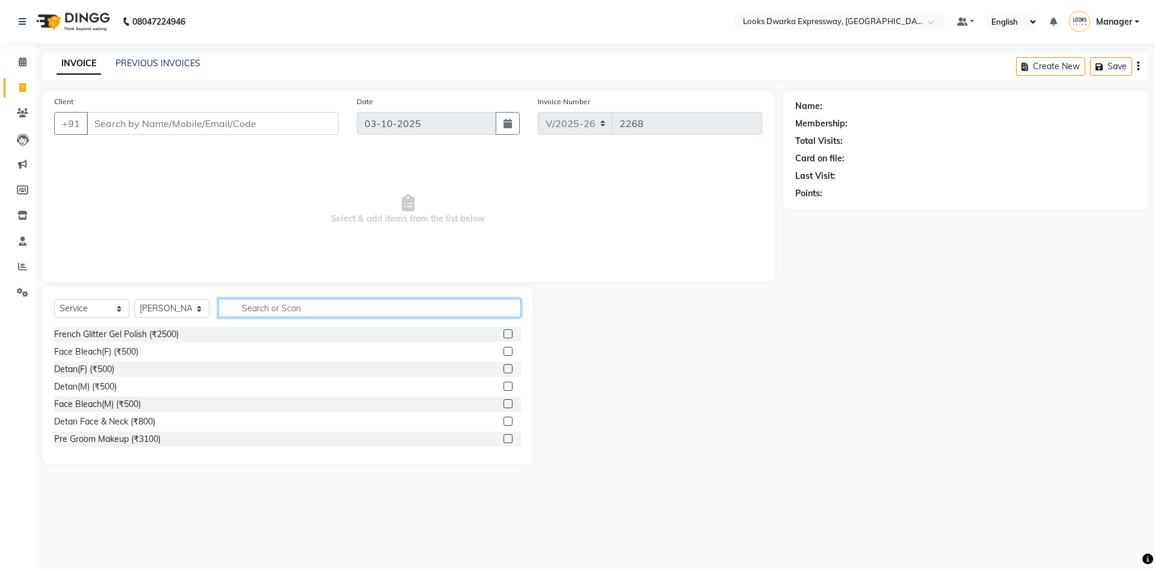
click at [258, 309] on input "text" at bounding box center [369, 307] width 303 height 19
type input "cut"
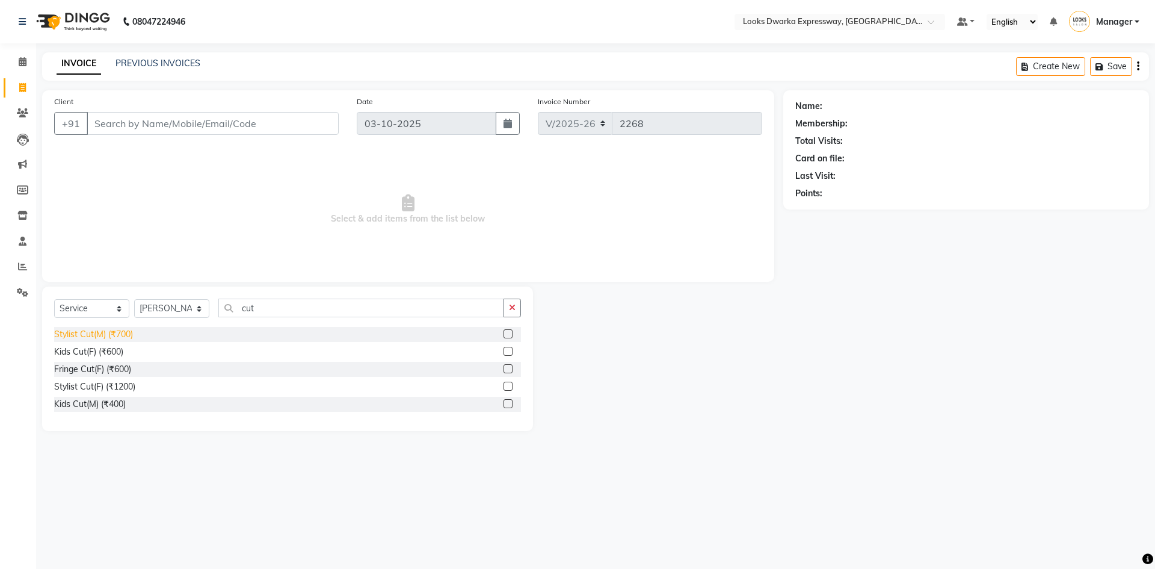
click at [128, 338] on div "Stylist Cut(M) (₹700)" at bounding box center [93, 334] width 79 height 13
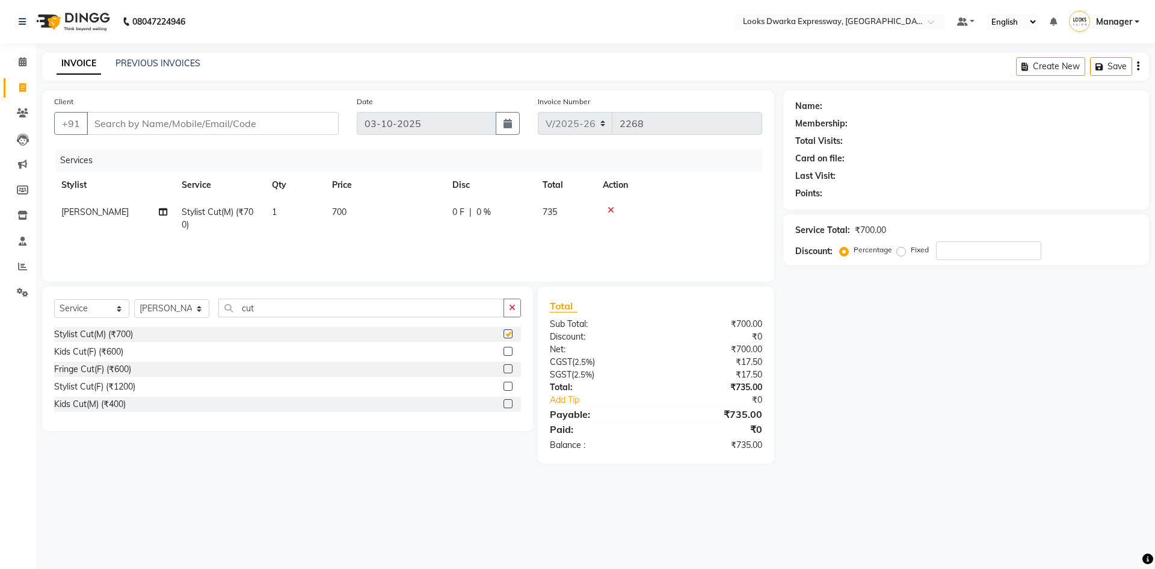
checkbox input "false"
click at [360, 210] on td "700" at bounding box center [385, 219] width 120 height 40
select select "43633"
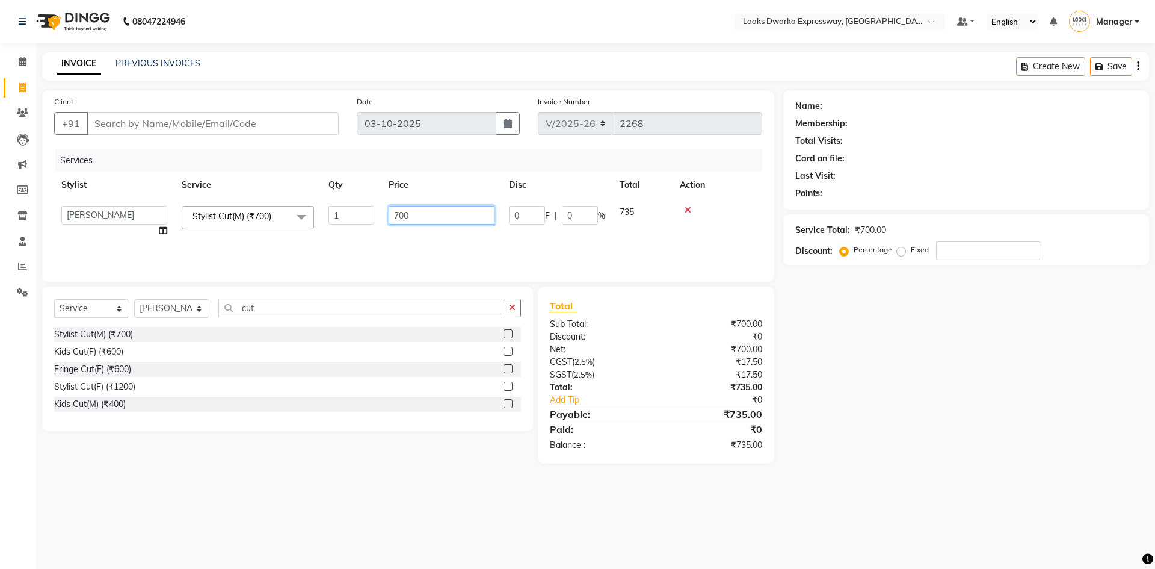
click at [427, 220] on input "700" at bounding box center [442, 215] width 106 height 19
type input "7"
type input "500"
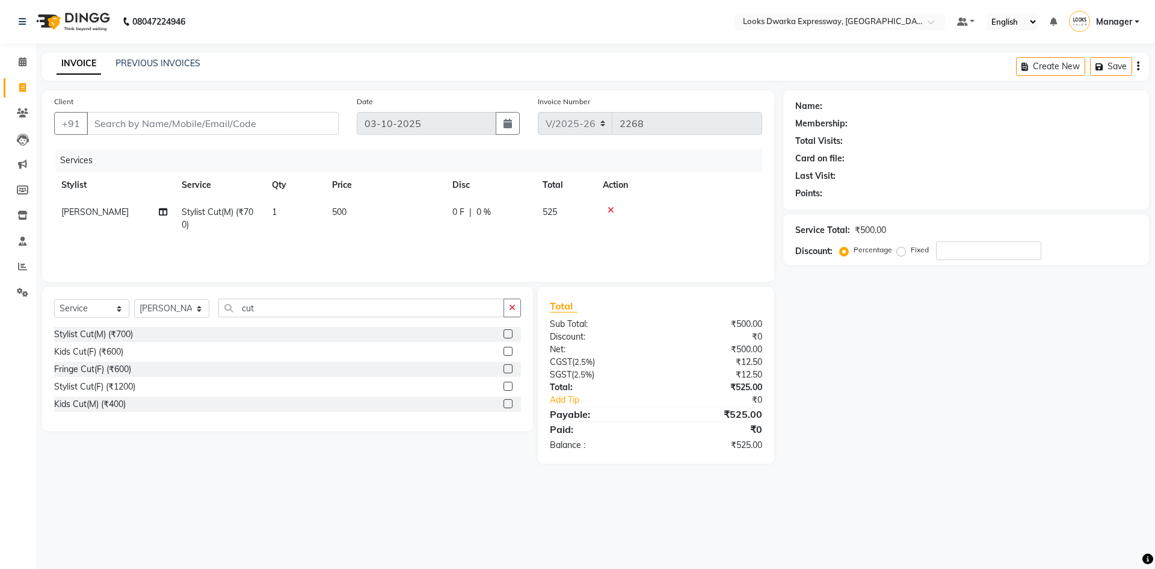
click at [293, 292] on div "Select Service Product Membership Package Voucher Prepaid Gift Card Select Styl…" at bounding box center [287, 358] width 491 height 144
click at [292, 302] on input "cut" at bounding box center [361, 307] width 286 height 19
type input "c"
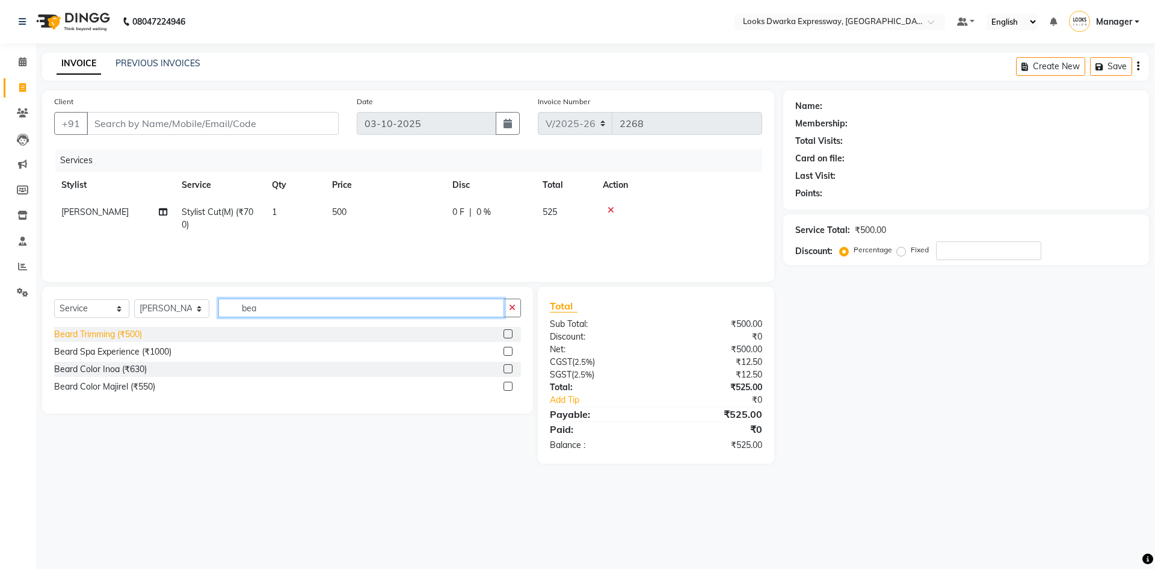
type input "bea"
drag, startPoint x: 106, startPoint y: 330, endPoint x: 119, endPoint y: 326, distance: 13.7
click at [109, 330] on div "Beard Trimming (₹500)" at bounding box center [98, 334] width 88 height 13
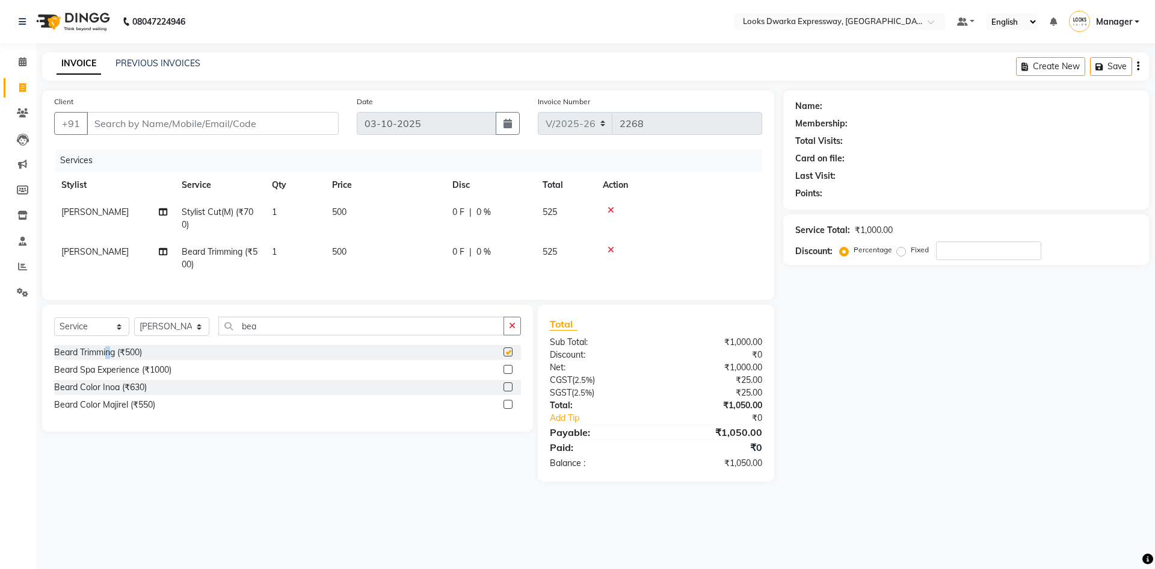
checkbox input "false"
click at [357, 250] on td "500" at bounding box center [385, 258] width 120 height 40
select select "43633"
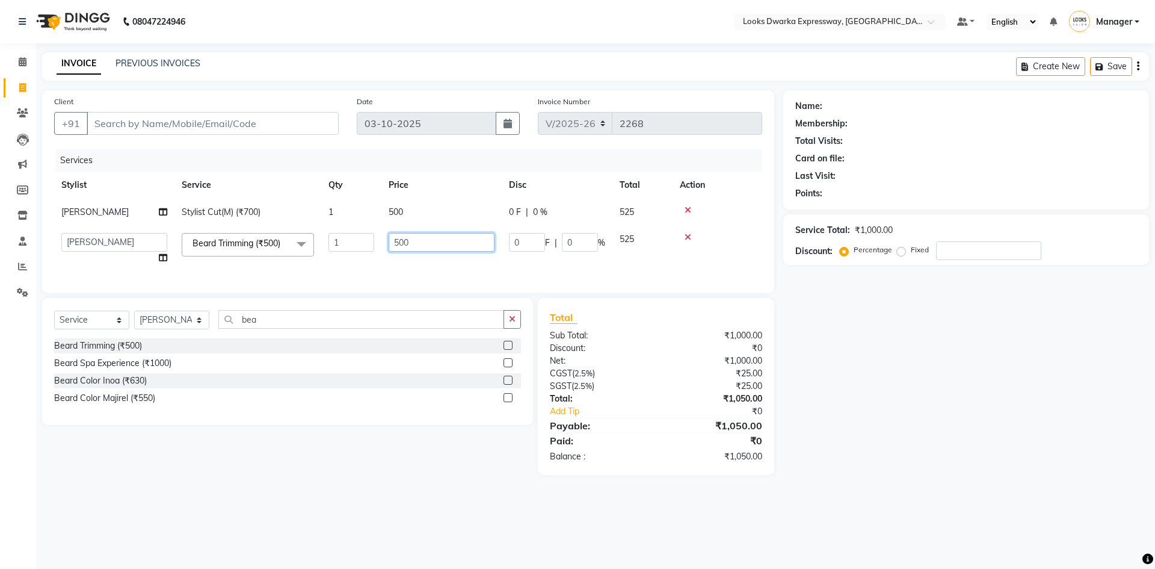
click at [413, 239] on input "500" at bounding box center [442, 242] width 106 height 19
type input "5"
type input "300"
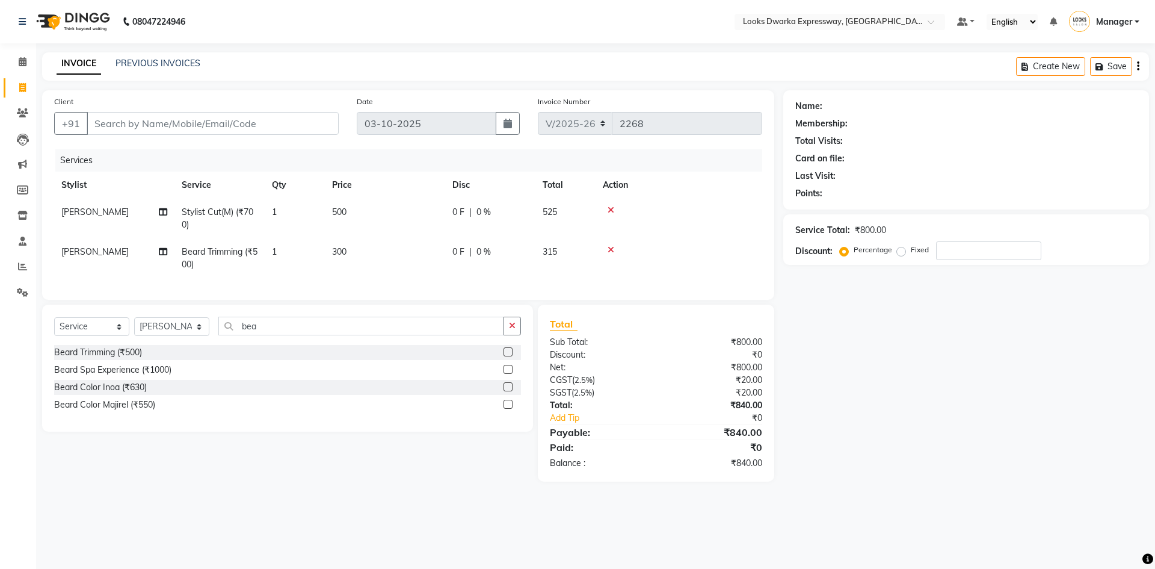
click at [182, 511] on div "08047224946 Select Location × Looks Dwarka Expressway, [GEOGRAPHIC_DATA] Defaul…" at bounding box center [577, 284] width 1155 height 569
click at [238, 120] on input "Client" at bounding box center [213, 123] width 252 height 23
type input "9"
type input "0"
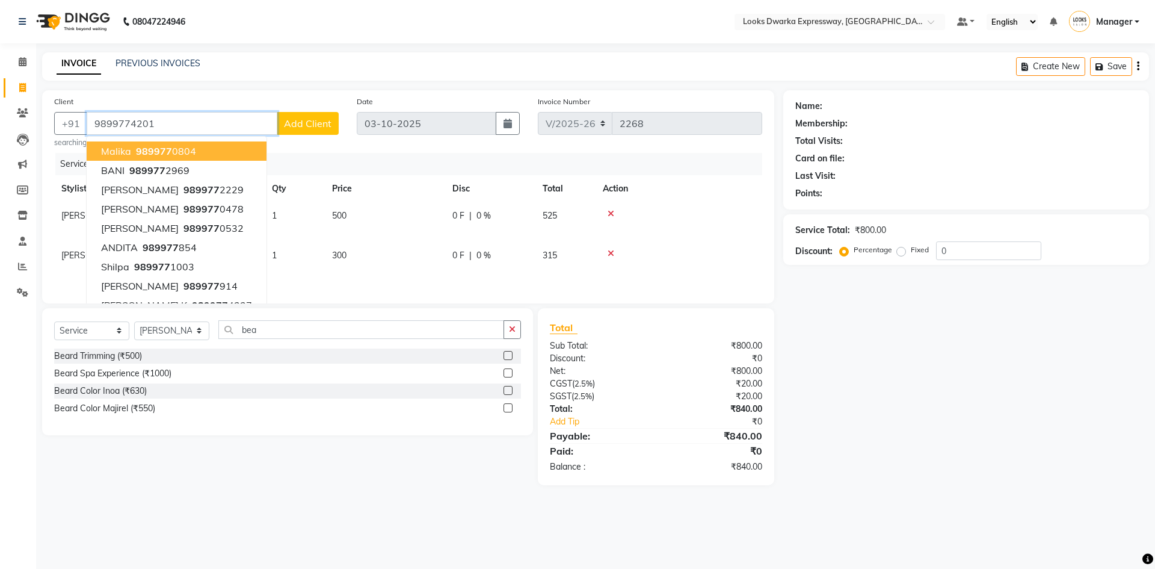
type input "9899774201"
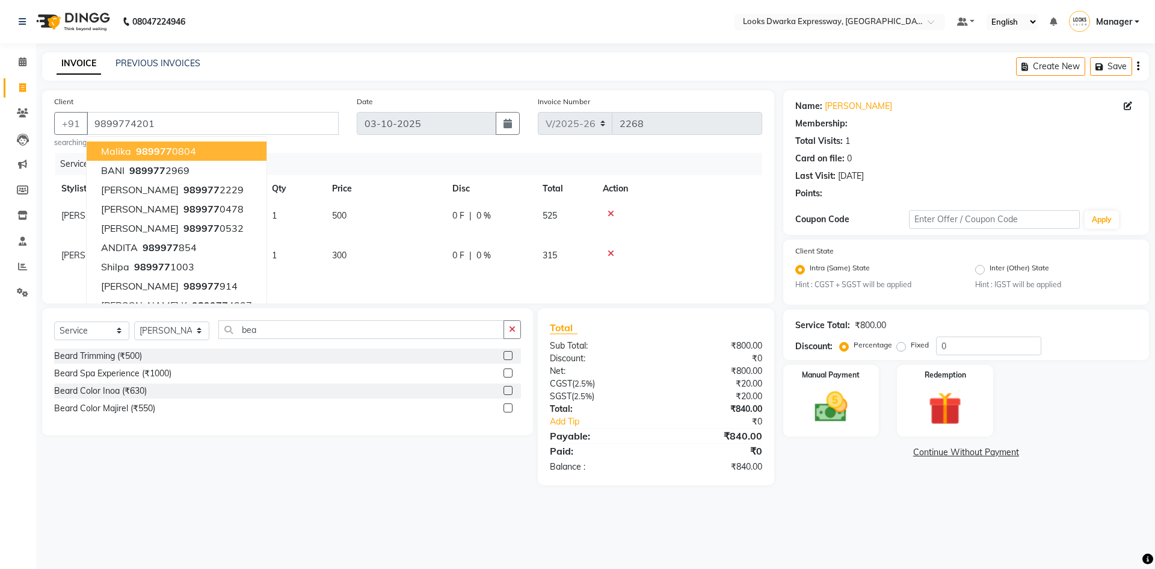
select select "1: Object"
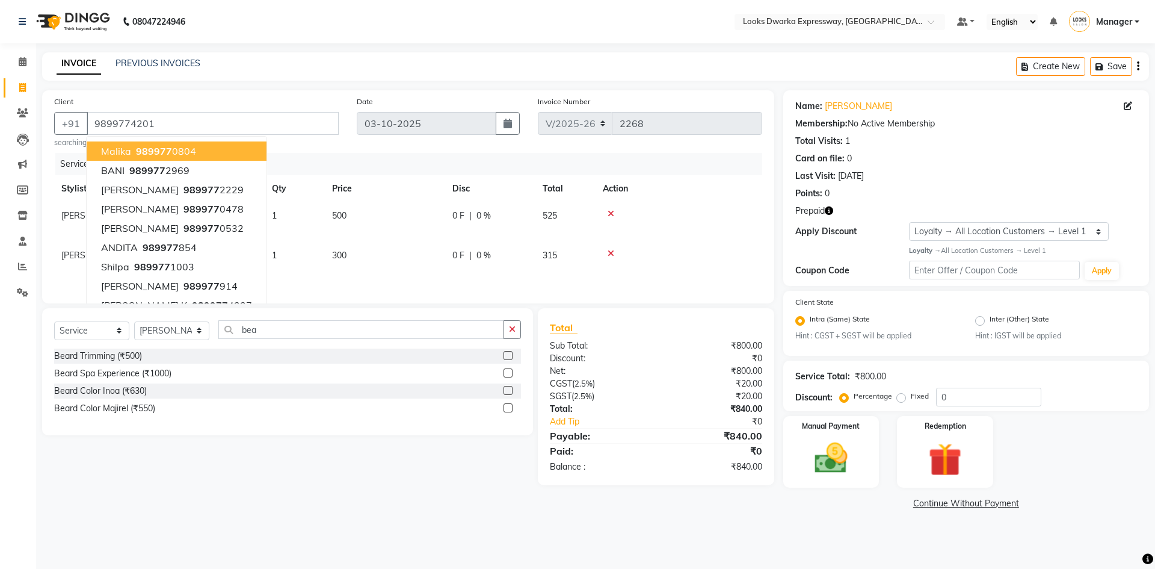
click at [243, 88] on main "INVOICE PREVIOUS INVOICES Create New Save Client [PHONE_NUMBER] malika 989977 0…" at bounding box center [595, 291] width 1119 height 478
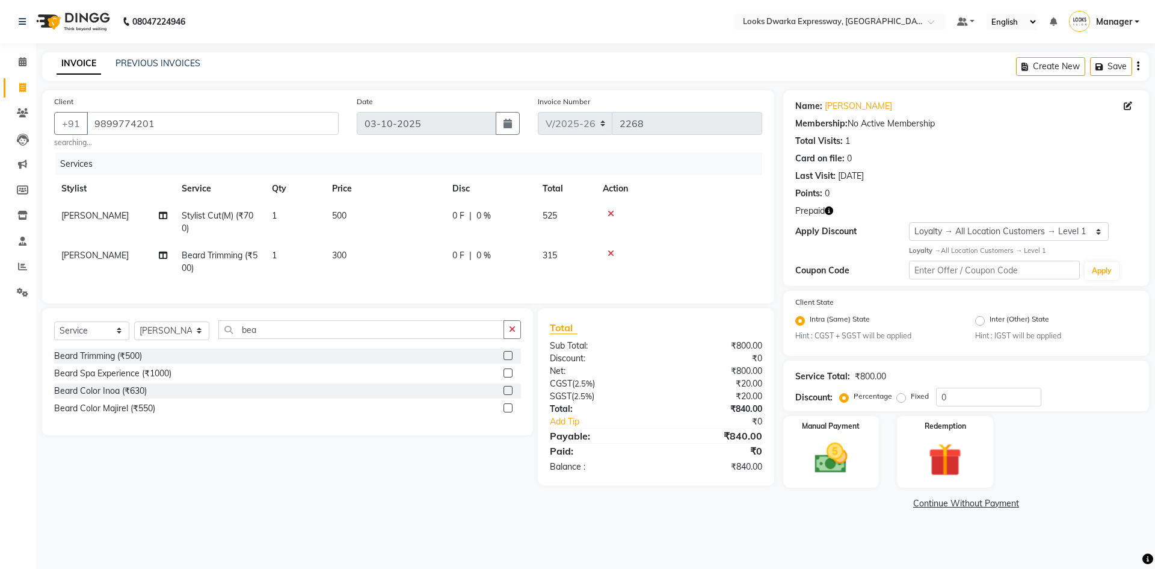
click at [829, 212] on icon "button" at bounding box center [829, 210] width 8 height 8
click at [735, 262] on td at bounding box center [679, 262] width 167 height 40
click at [870, 442] on div "Manual Payment" at bounding box center [831, 452] width 100 height 74
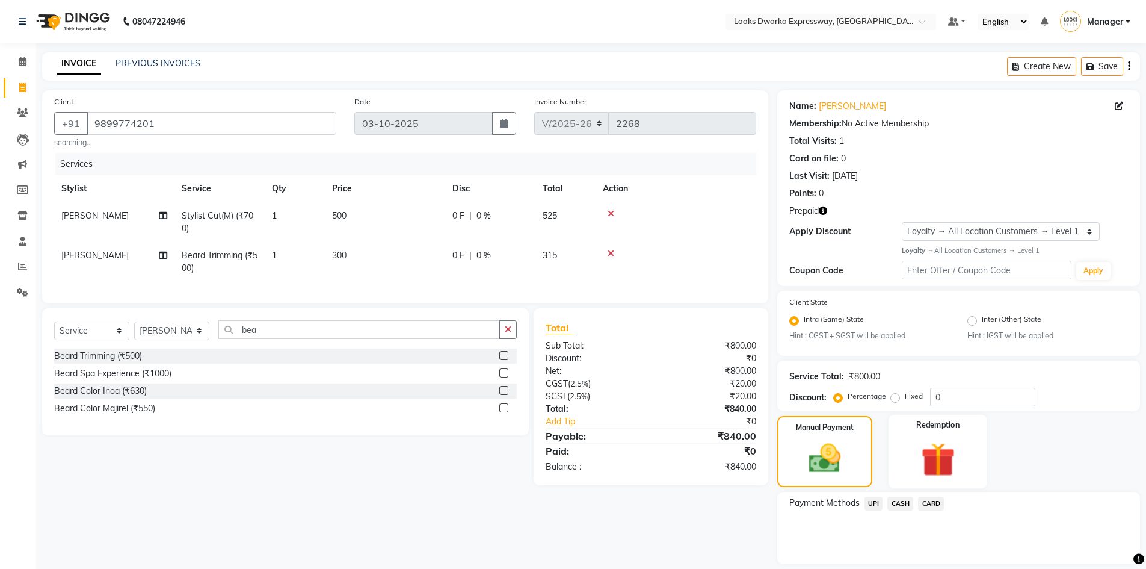
click at [954, 454] on img at bounding box center [937, 459] width 55 height 43
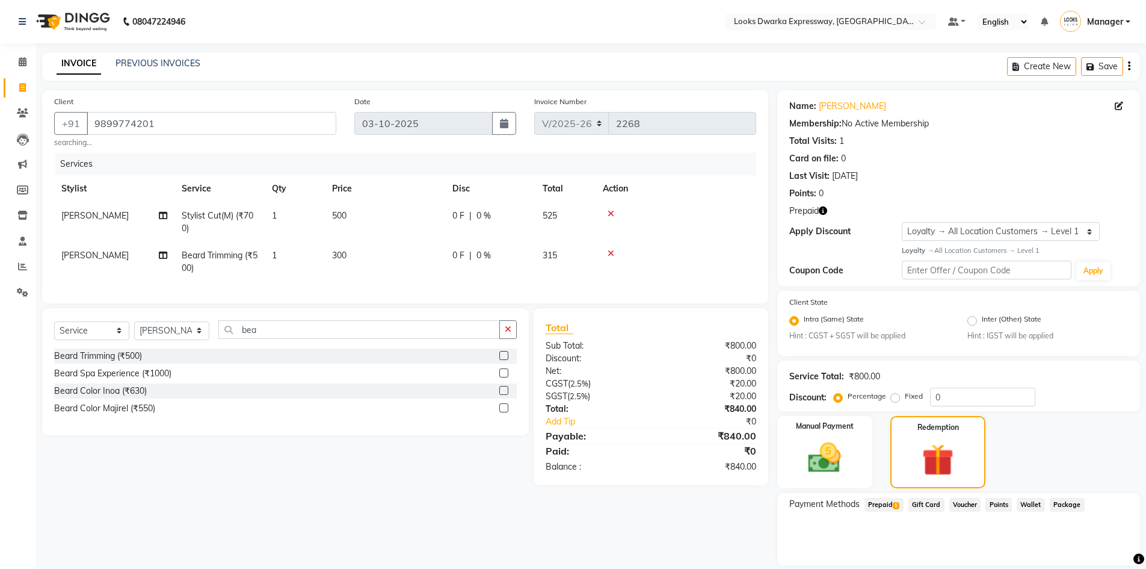
click at [890, 502] on span "Prepaid 1" at bounding box center [884, 505] width 39 height 14
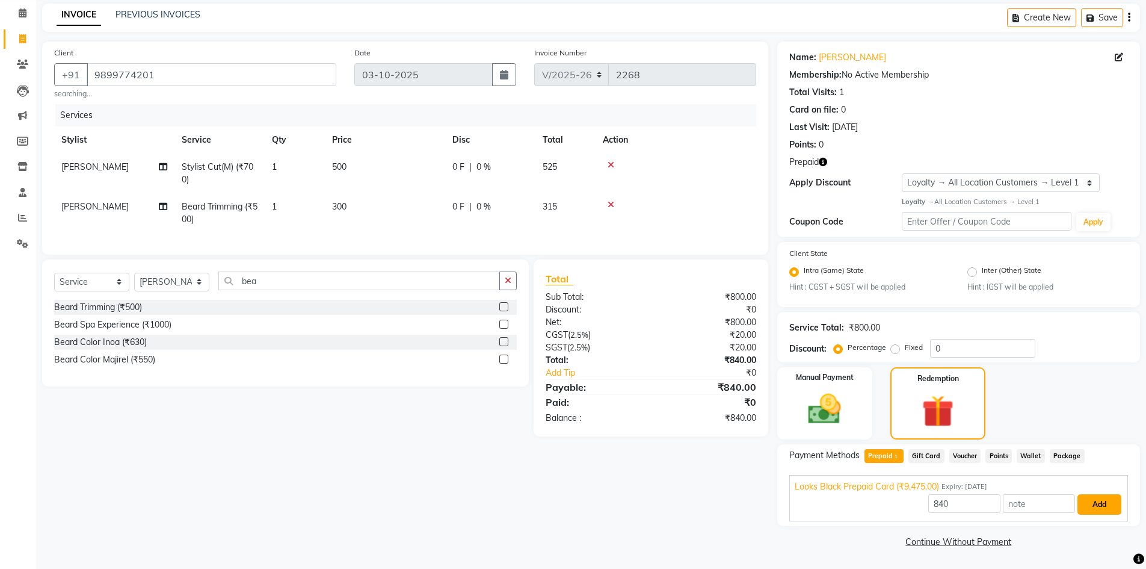
drag, startPoint x: 1104, startPoint y: 511, endPoint x: 1098, endPoint y: 511, distance: 6.6
click at [1102, 511] on button "Add" at bounding box center [1100, 504] width 44 height 20
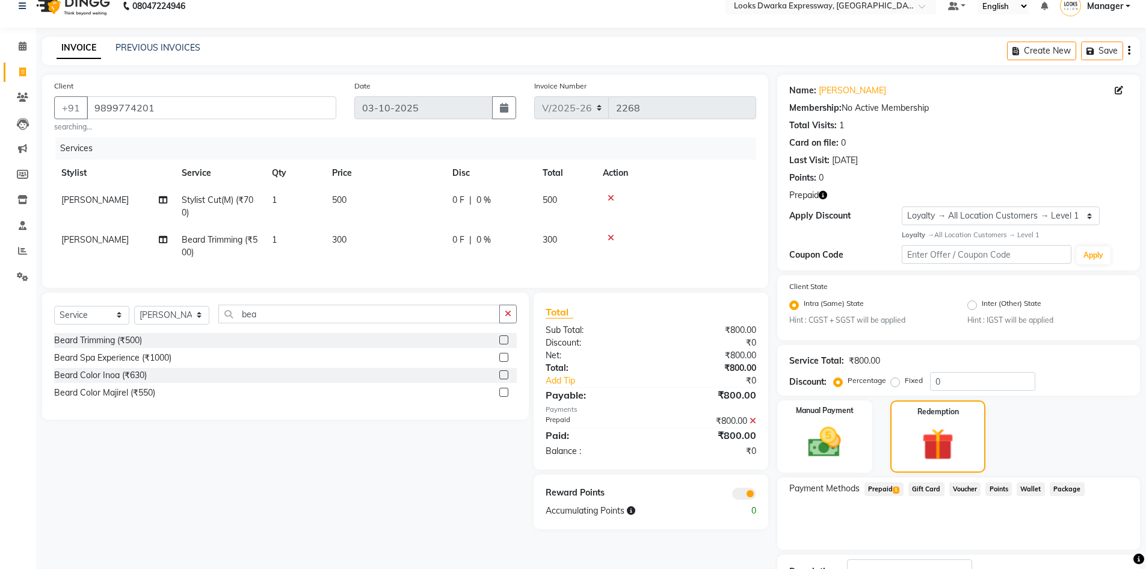
scroll to position [0, 0]
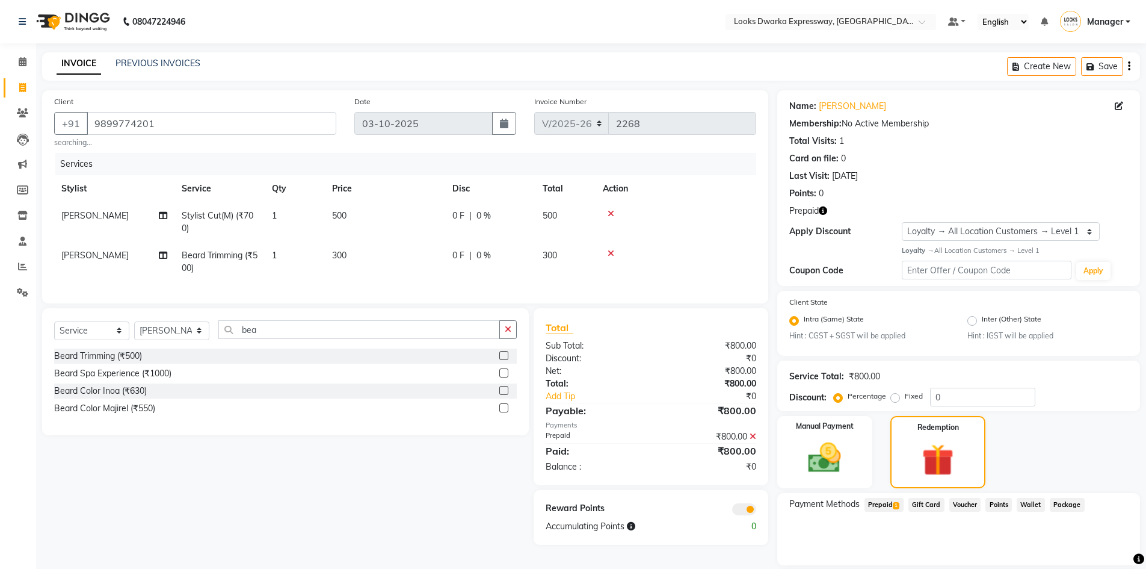
click at [882, 505] on span "Prepaid 1" at bounding box center [884, 505] width 39 height 14
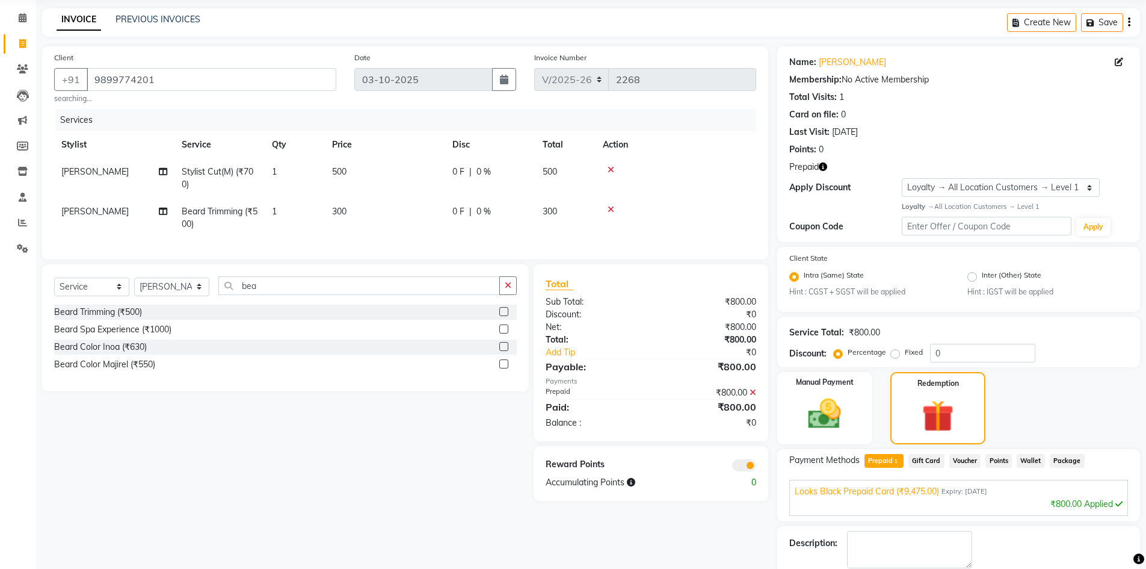
scroll to position [107, 0]
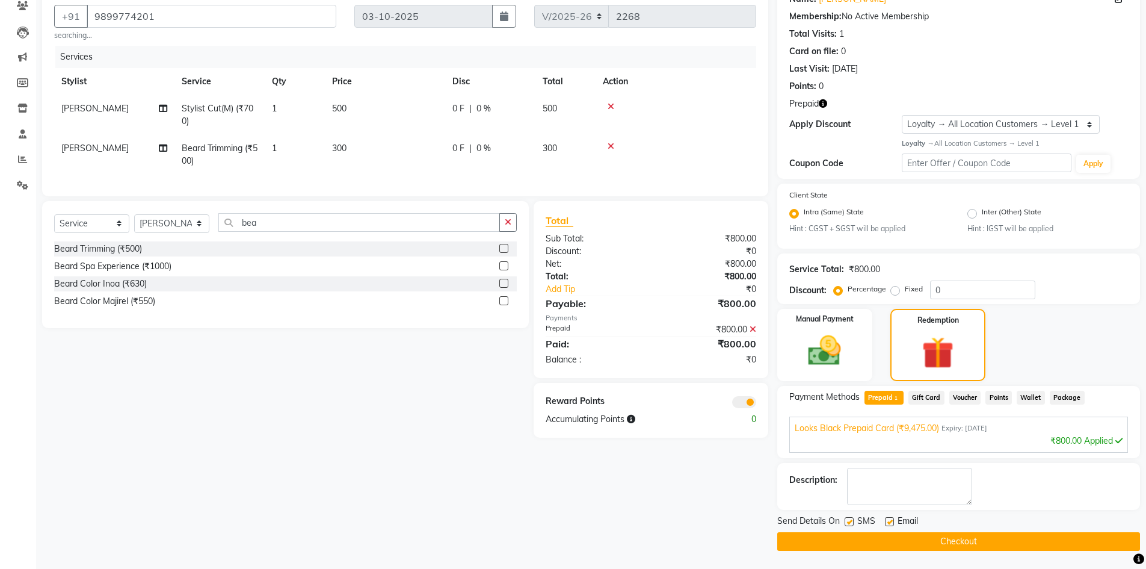
click at [935, 541] on button "Checkout" at bounding box center [958, 541] width 363 height 19
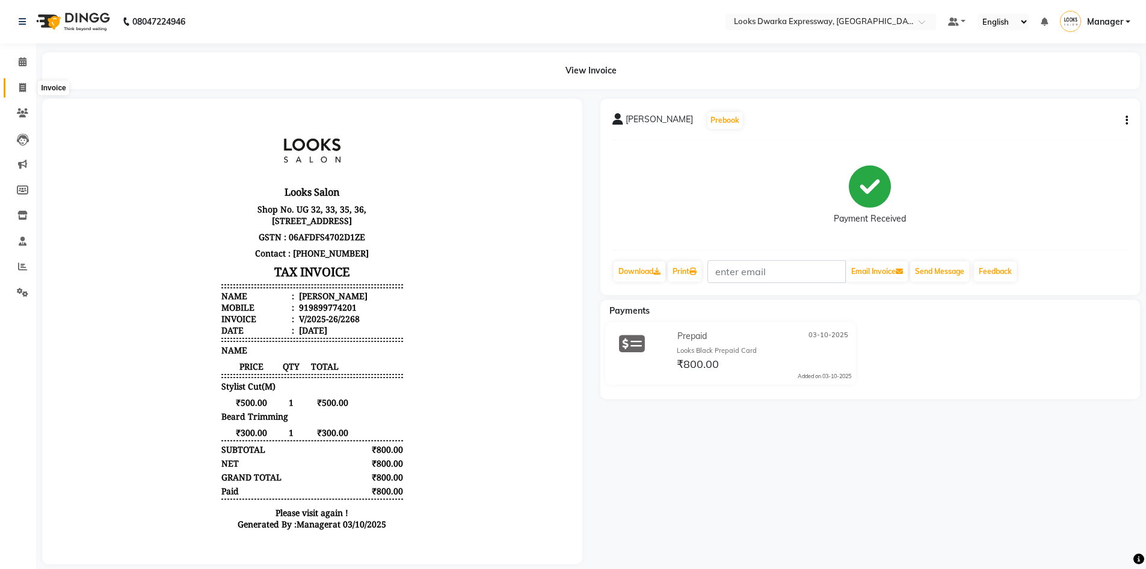
click at [22, 91] on icon at bounding box center [22, 87] width 7 height 9
select select "service"
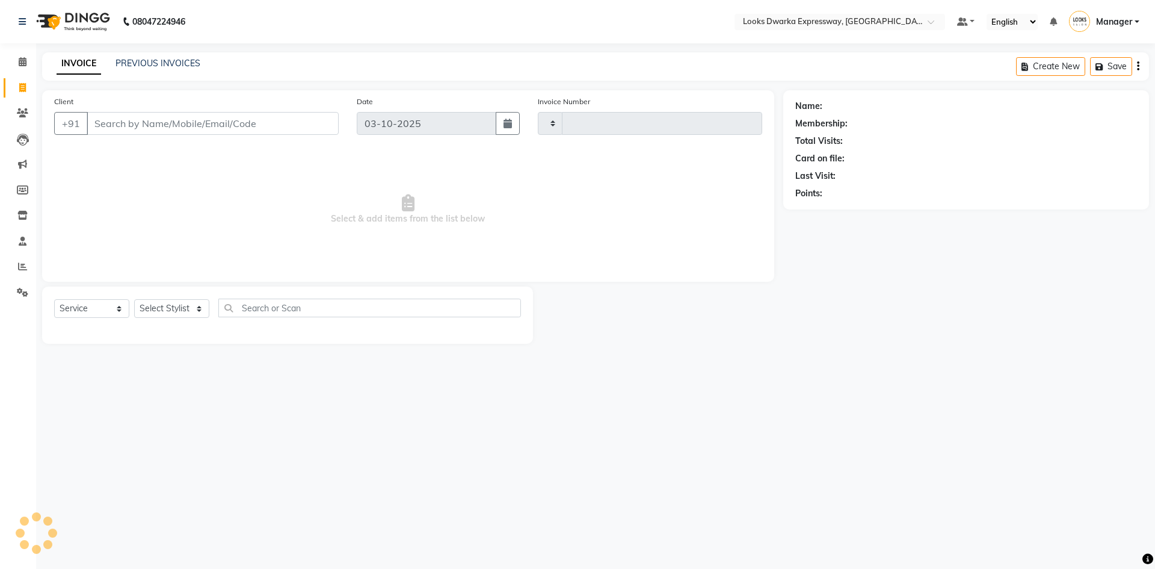
type input "2269"
select select "6011"
click at [130, 124] on input "Client" at bounding box center [213, 123] width 252 height 23
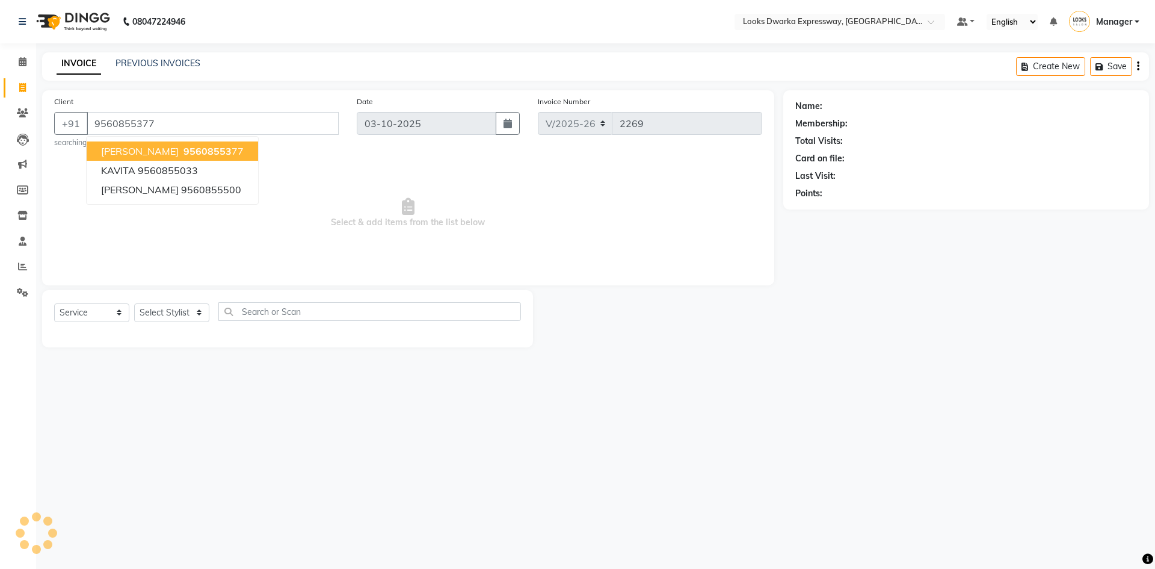
type input "9560855377"
select select "1: Object"
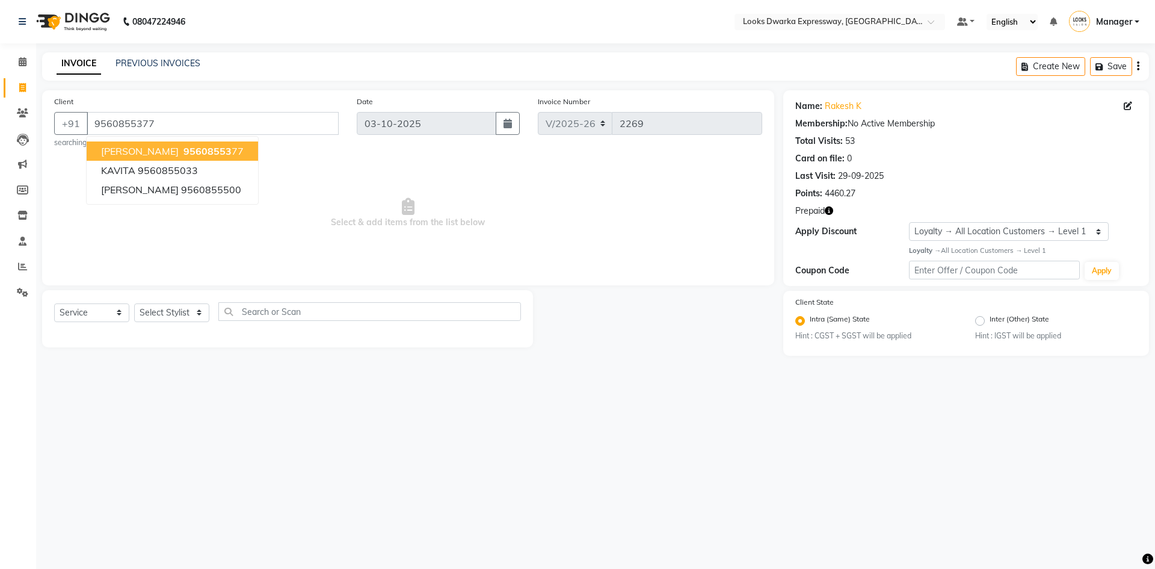
click at [353, 224] on span "Select & add items from the list below" at bounding box center [408, 213] width 708 height 120
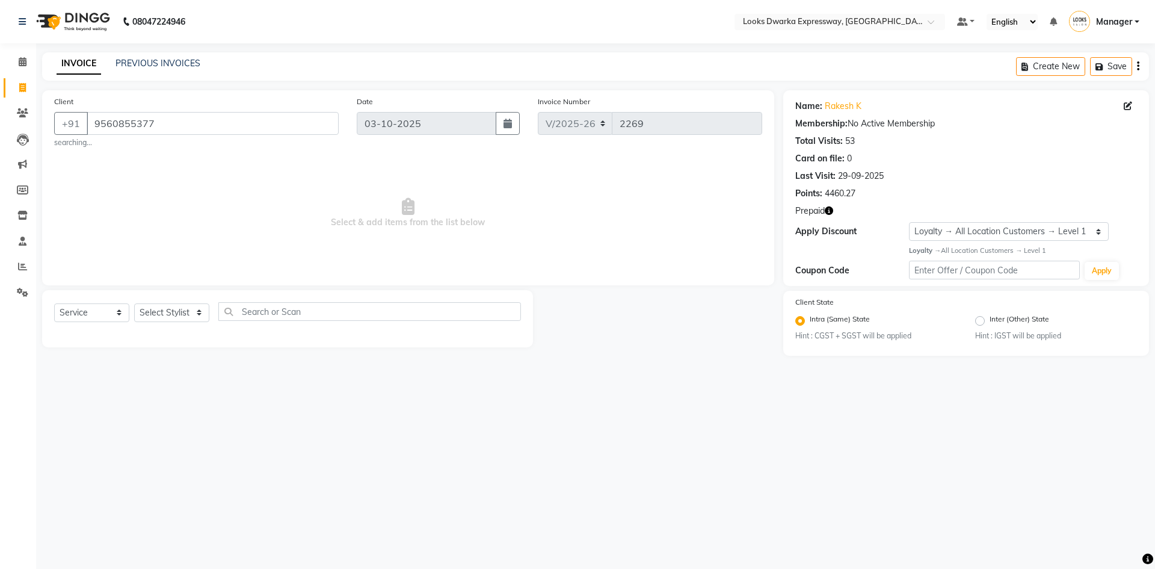
click at [830, 211] on icon "button" at bounding box center [829, 210] width 8 height 8
click at [557, 282] on div "Client [PHONE_NUMBER] searching... Date [DATE] Invoice Number V/2025 V/[PHONE_N…" at bounding box center [408, 187] width 732 height 195
click at [93, 318] on select "Select Service Product Membership Package Voucher Prepaid Gift Card" at bounding box center [91, 312] width 75 height 19
select select "P"
click at [54, 303] on select "Select Service Product Membership Package Voucher Prepaid Gift Card" at bounding box center [91, 312] width 75 height 19
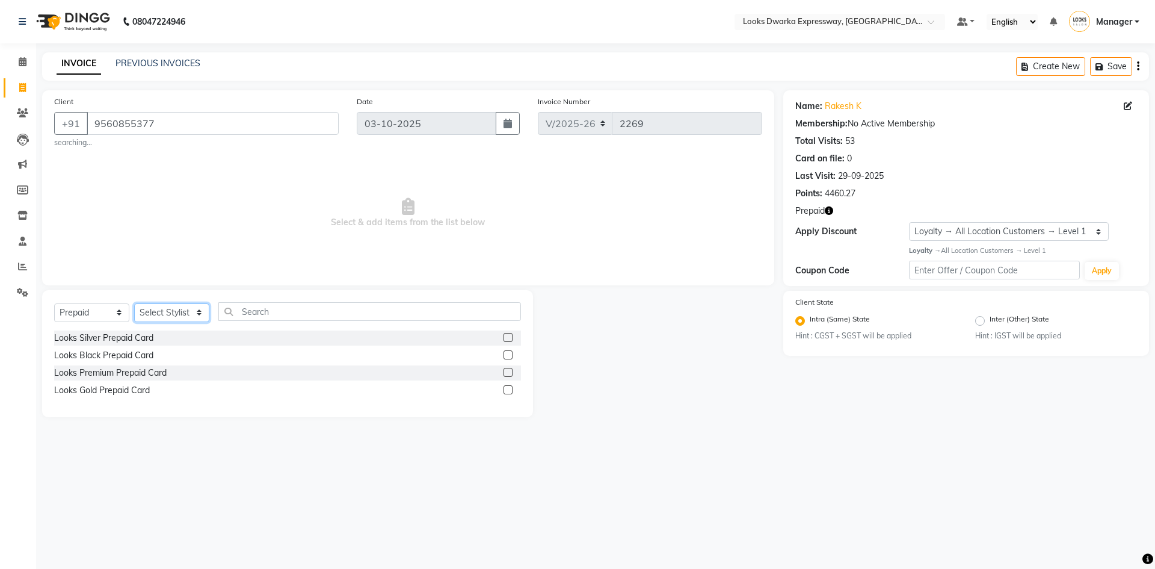
click at [181, 317] on select "Select Stylist Manager MD [PERSON_NAME] Ravindar_pdct [PERSON_NAME] [PERSON_NAM…" at bounding box center [171, 312] width 75 height 19
select select "43892"
click at [134, 303] on select "Select Stylist Manager MD [PERSON_NAME] Ravindar_pdct [PERSON_NAME] [PERSON_NAM…" at bounding box center [171, 312] width 75 height 19
click at [267, 311] on input "text" at bounding box center [369, 311] width 303 height 19
click at [248, 340] on div "Looks Silver Prepaid Card" at bounding box center [287, 337] width 467 height 15
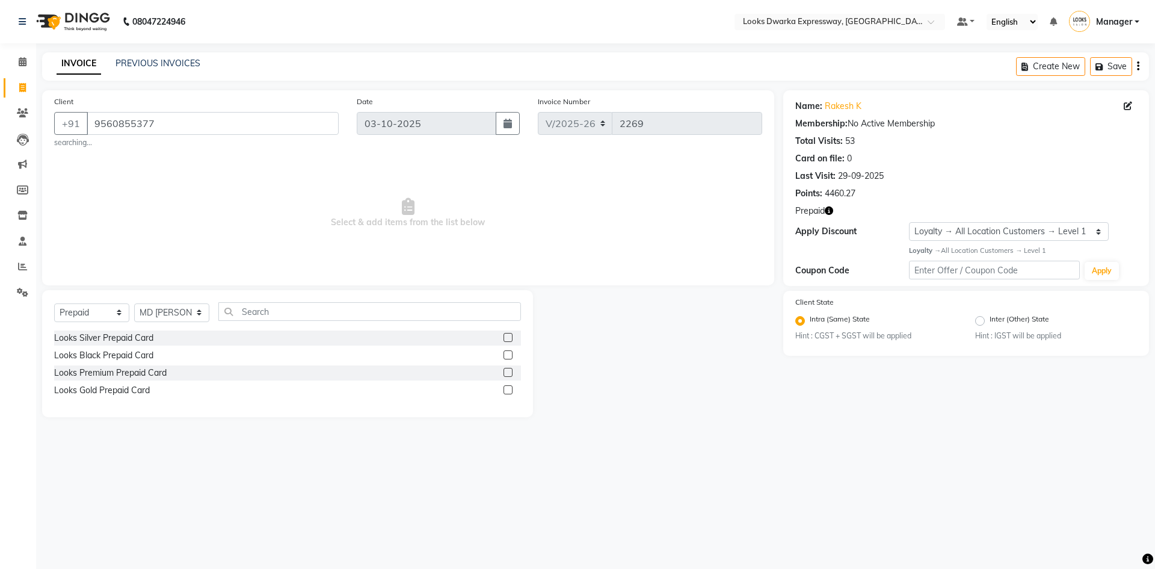
click at [513, 340] on label at bounding box center [508, 337] width 9 height 9
click at [511, 340] on input "checkbox" at bounding box center [508, 338] width 8 height 8
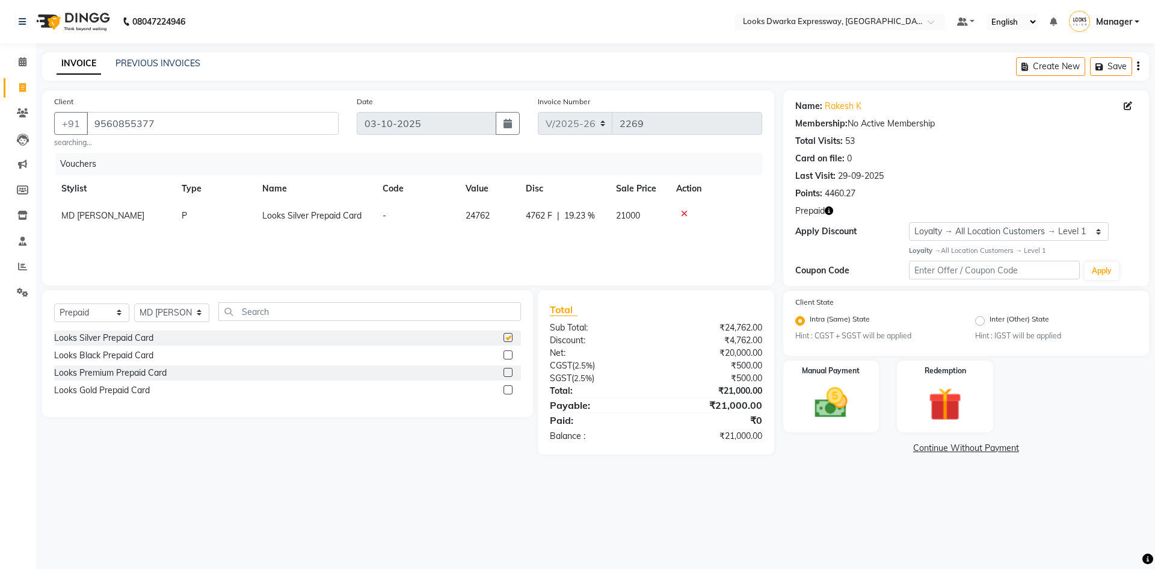
checkbox input "false"
click at [682, 212] on icon at bounding box center [684, 213] width 7 height 8
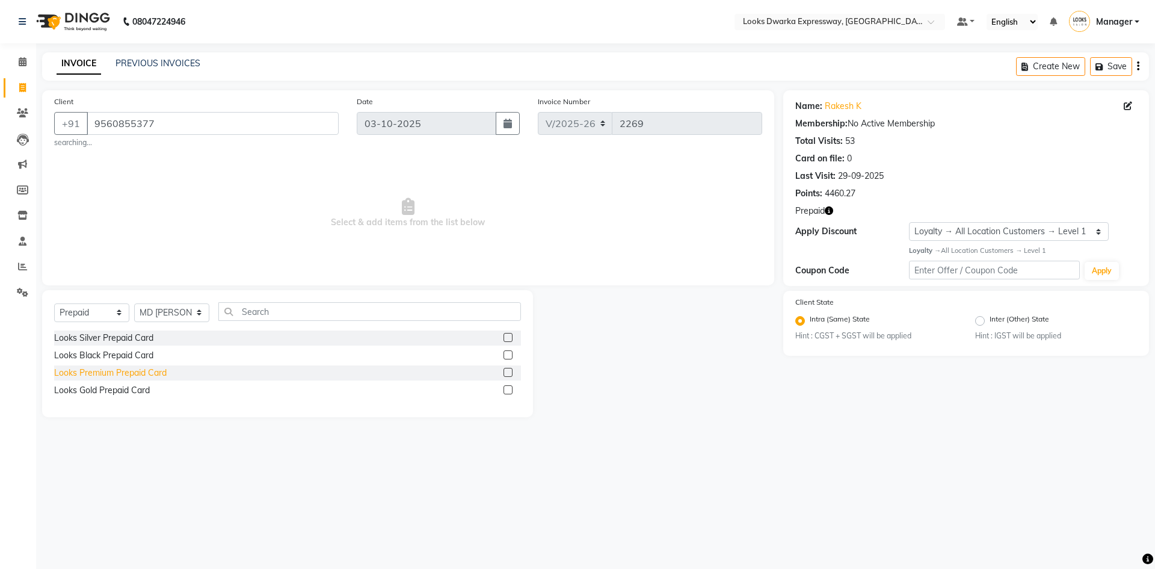
click at [156, 374] on div "Looks Premium Prepaid Card" at bounding box center [110, 372] width 113 height 13
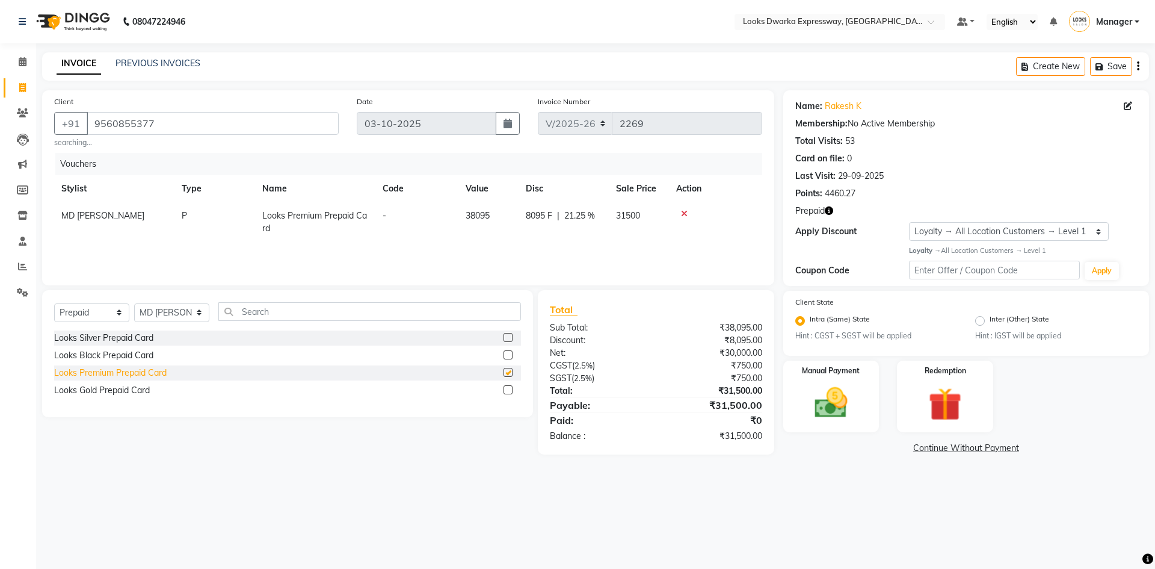
checkbox input "false"
click at [508, 387] on label at bounding box center [508, 389] width 9 height 9
click at [508, 387] on input "checkbox" at bounding box center [508, 390] width 8 height 8
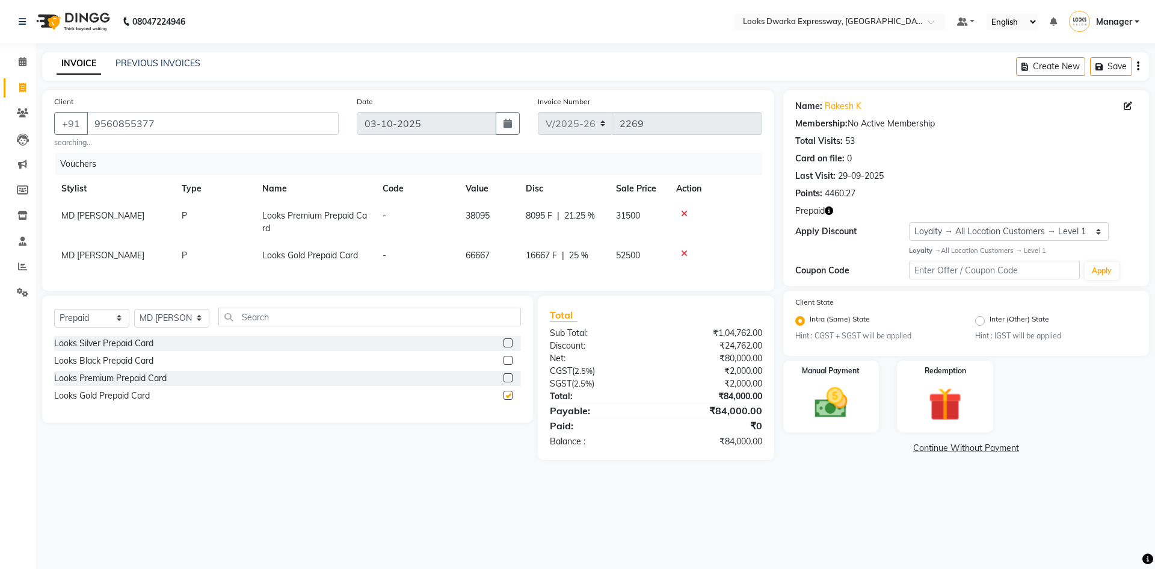
checkbox input "false"
click at [681, 215] on icon at bounding box center [684, 213] width 7 height 8
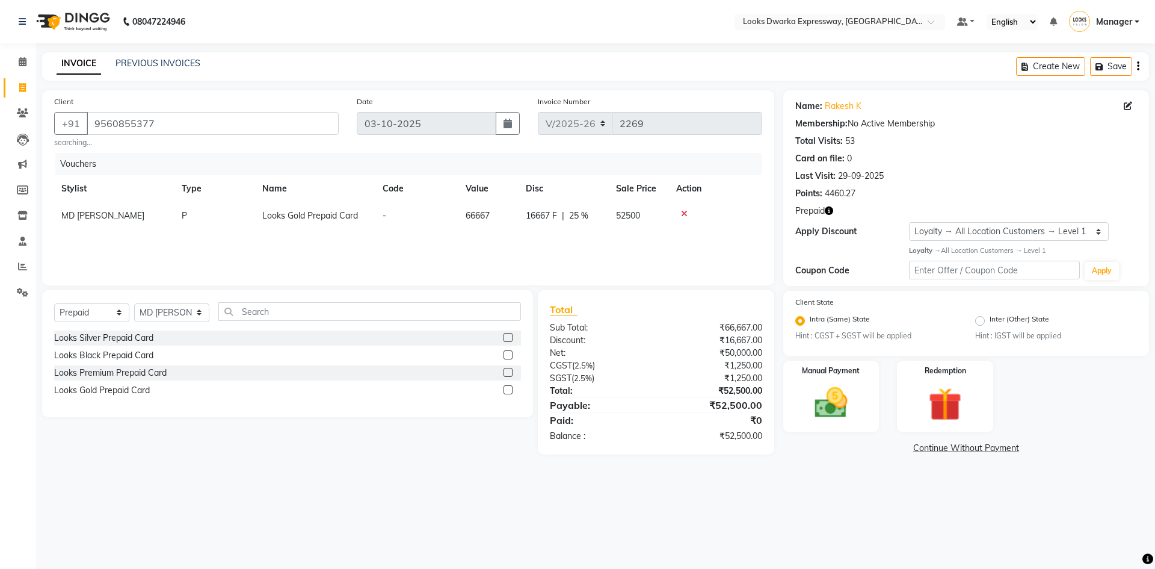
click at [372, 354] on div "Looks Black Prepaid Card" at bounding box center [287, 355] width 467 height 15
click at [507, 353] on label at bounding box center [508, 354] width 9 height 9
click at [507, 353] on input "checkbox" at bounding box center [508, 355] width 8 height 8
checkbox input "false"
click at [506, 391] on label at bounding box center [508, 389] width 9 height 9
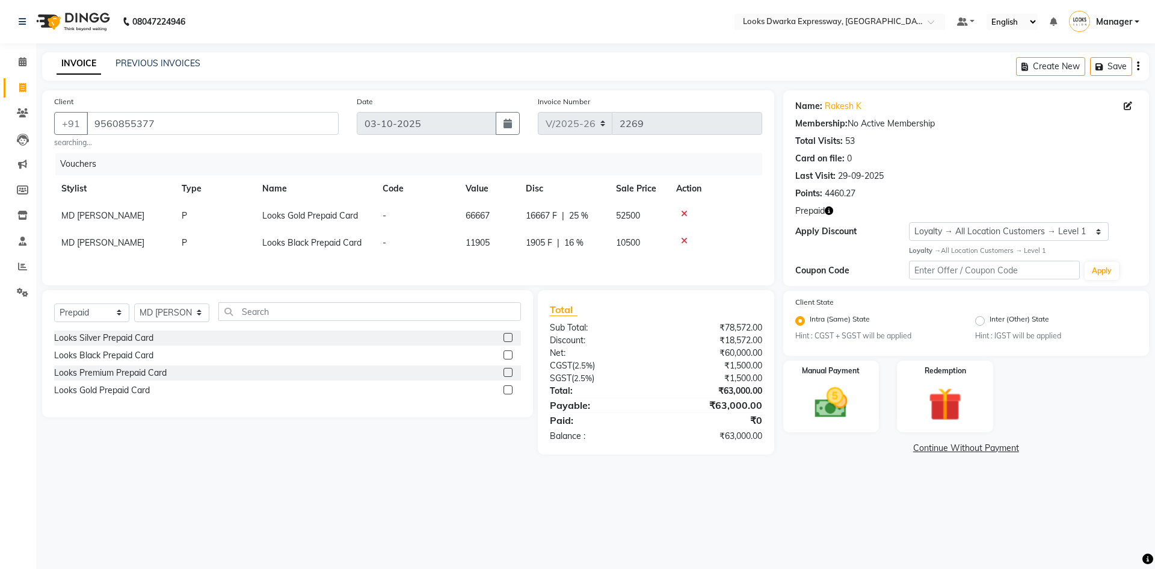
click at [506, 391] on input "checkbox" at bounding box center [508, 390] width 8 height 8
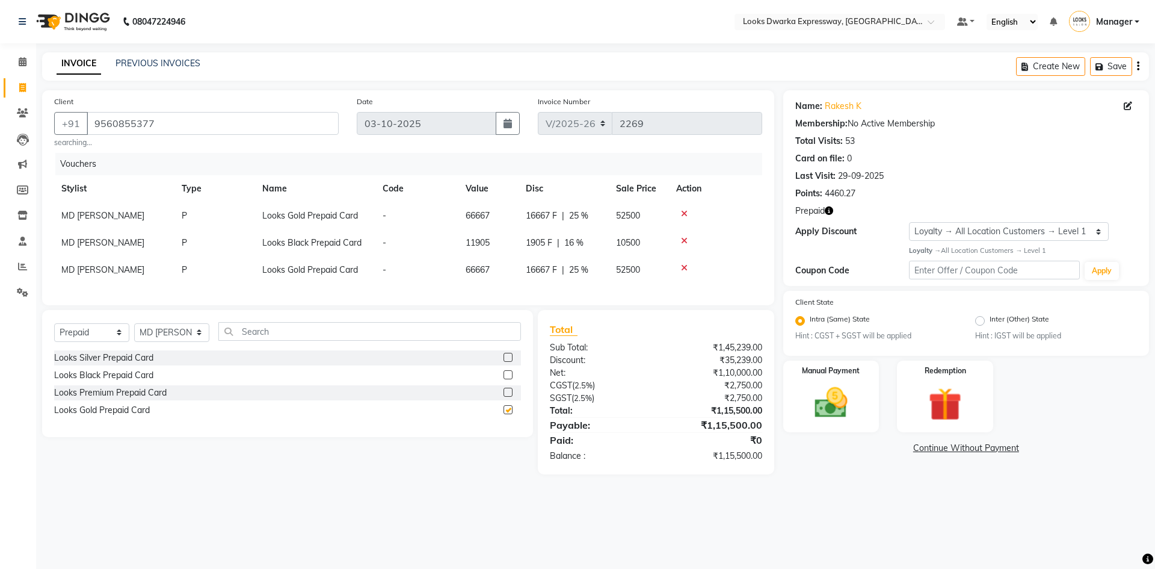
checkbox input "false"
click at [507, 362] on label at bounding box center [508, 357] width 9 height 9
click at [507, 362] on input "checkbox" at bounding box center [508, 358] width 8 height 8
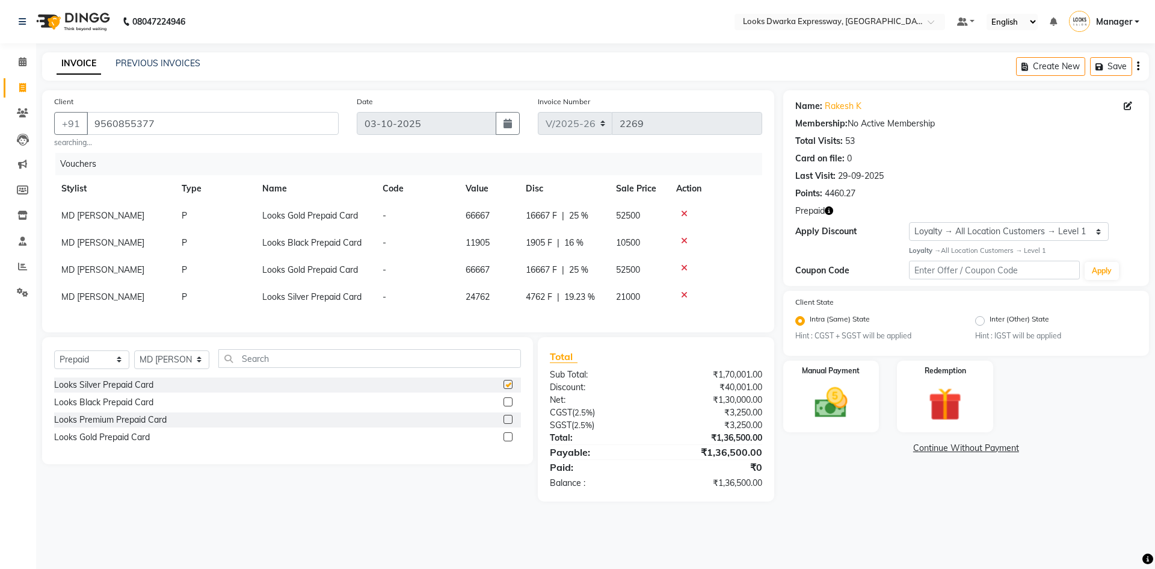
checkbox input "false"
click at [510, 441] on label at bounding box center [508, 436] width 9 height 9
click at [510, 441] on input "checkbox" at bounding box center [508, 437] width 8 height 8
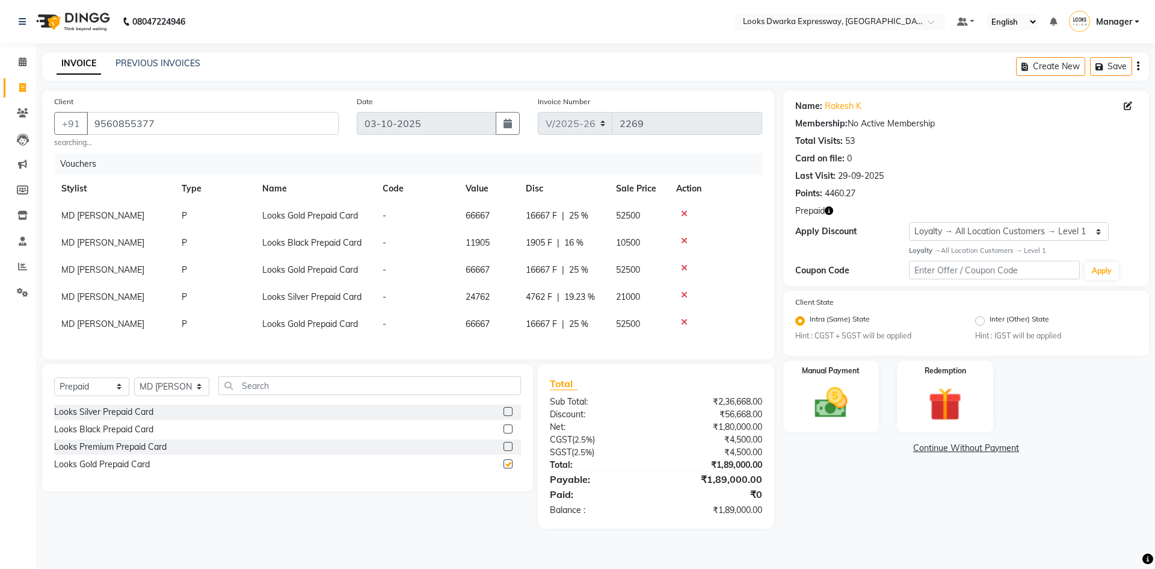
click at [510, 437] on div at bounding box center [508, 430] width 8 height 13
click at [503, 472] on div "Looks Gold Prepaid Card" at bounding box center [287, 464] width 467 height 15
click at [508, 468] on label at bounding box center [508, 463] width 9 height 9
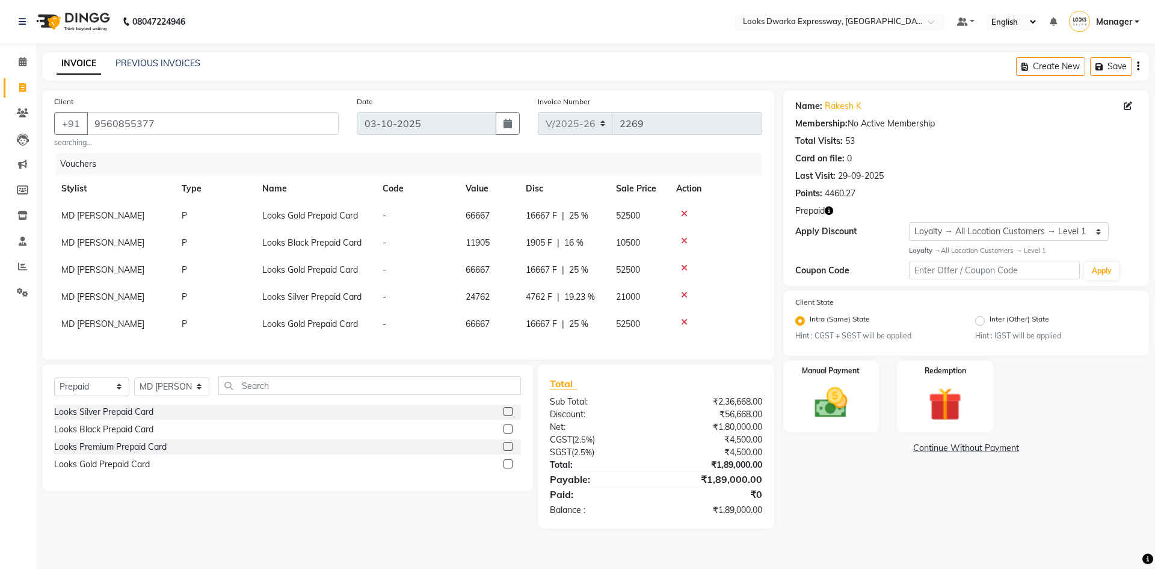
click at [508, 468] on input "checkbox" at bounding box center [508, 464] width 8 height 8
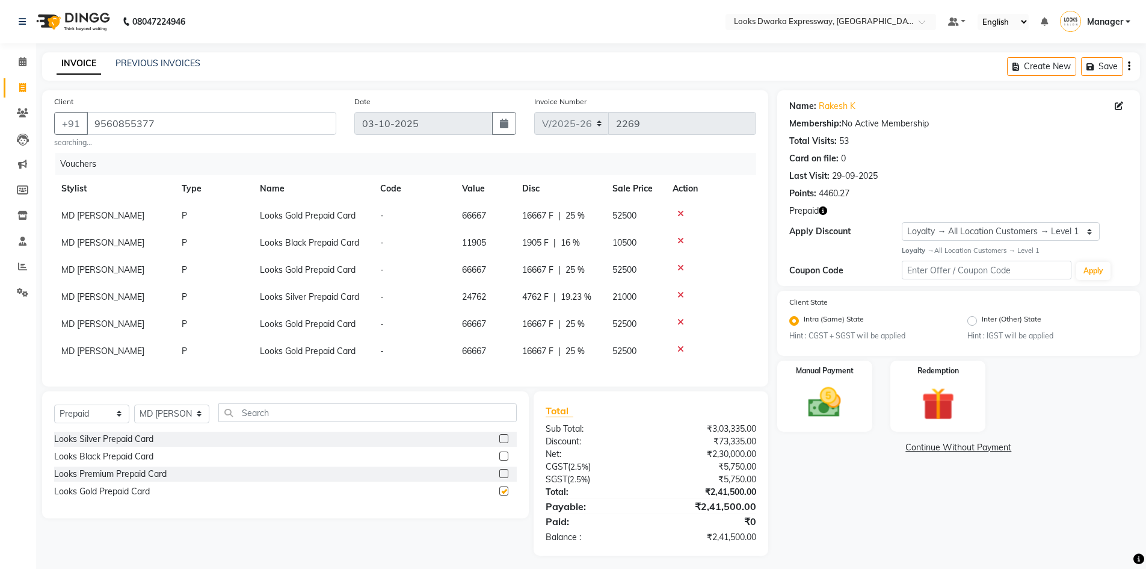
click at [508, 475] on div "Looks Silver Prepaid Card Looks Black Prepaid Card Looks Premium Prepaid Card L…" at bounding box center [285, 466] width 463 height 70
click at [508, 464] on div at bounding box center [507, 456] width 17 height 15
drag, startPoint x: 508, startPoint y: 473, endPoint x: 498, endPoint y: 484, distance: 15.3
click at [499, 483] on div "Looks Silver Prepaid Card Looks Black Prepaid Card Looks Premium Prepaid Card L…" at bounding box center [285, 466] width 463 height 70
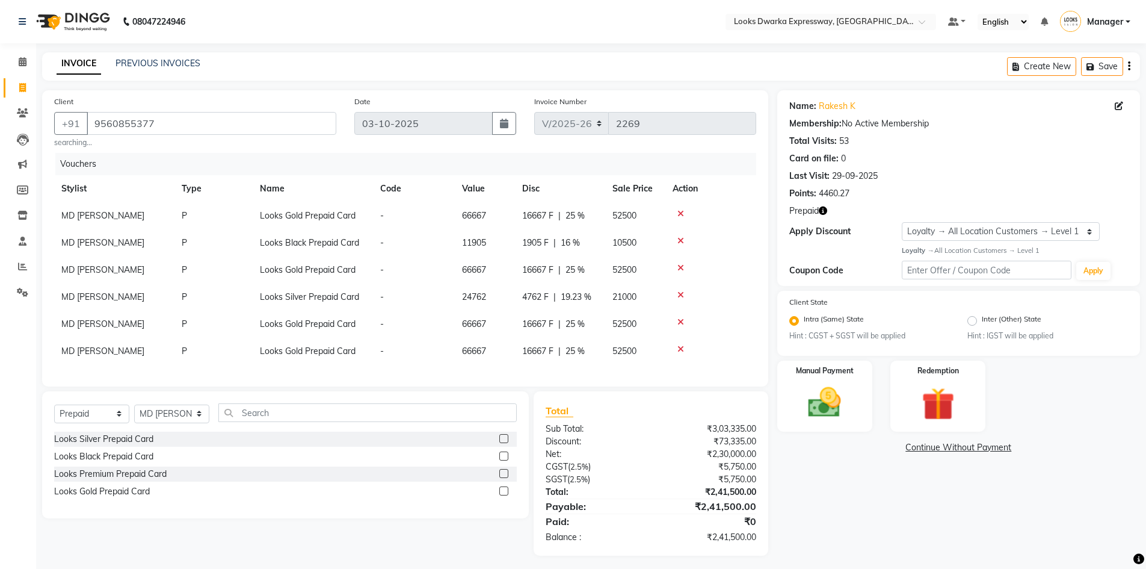
click at [506, 495] on label at bounding box center [503, 490] width 9 height 9
click at [506, 495] on input "checkbox" at bounding box center [503, 491] width 8 height 8
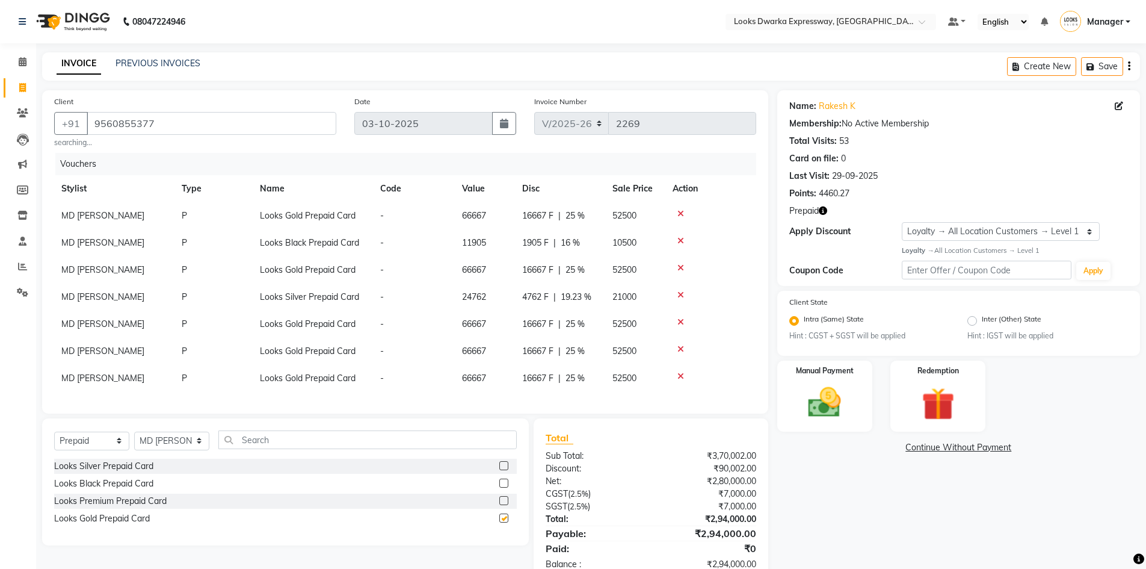
click at [506, 491] on div at bounding box center [503, 484] width 8 height 13
drag, startPoint x: 506, startPoint y: 499, endPoint x: 499, endPoint y: 507, distance: 10.6
click at [499, 507] on div "Looks Silver Prepaid Card Looks Black Prepaid Card Looks Premium Prepaid Card L…" at bounding box center [285, 494] width 463 height 70
click at [504, 522] on label at bounding box center [503, 517] width 9 height 9
click at [504, 522] on input "checkbox" at bounding box center [503, 519] width 8 height 8
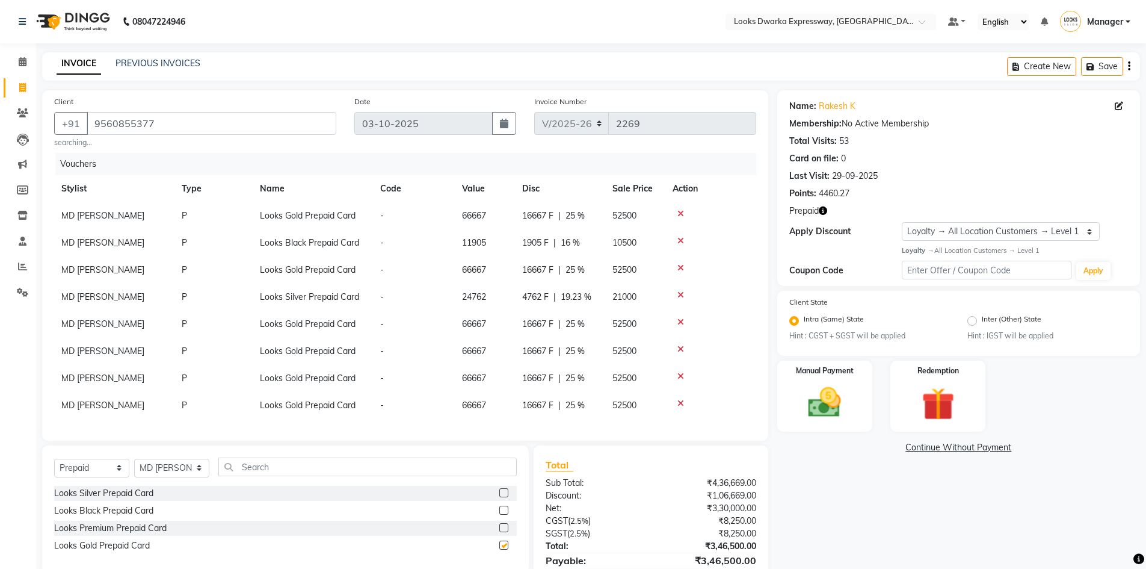
click at [504, 529] on div "Looks Silver Prepaid Card Looks Black Prepaid Card Looks Premium Prepaid Card L…" at bounding box center [285, 521] width 463 height 70
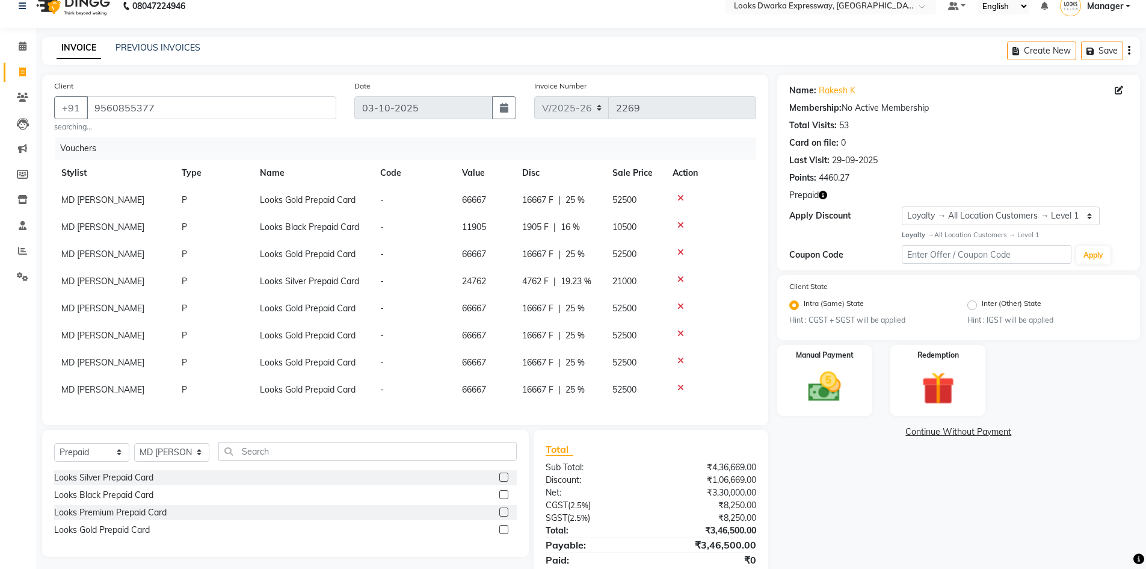
scroll to position [68, 0]
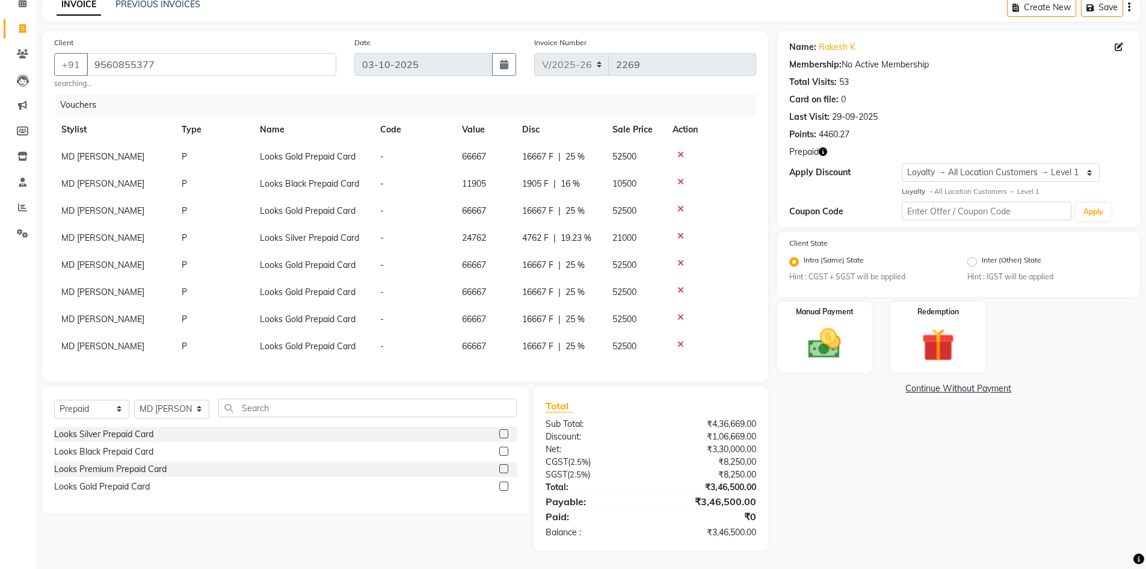
click at [501, 487] on label at bounding box center [503, 485] width 9 height 9
click at [501, 487] on input "checkbox" at bounding box center [503, 487] width 8 height 8
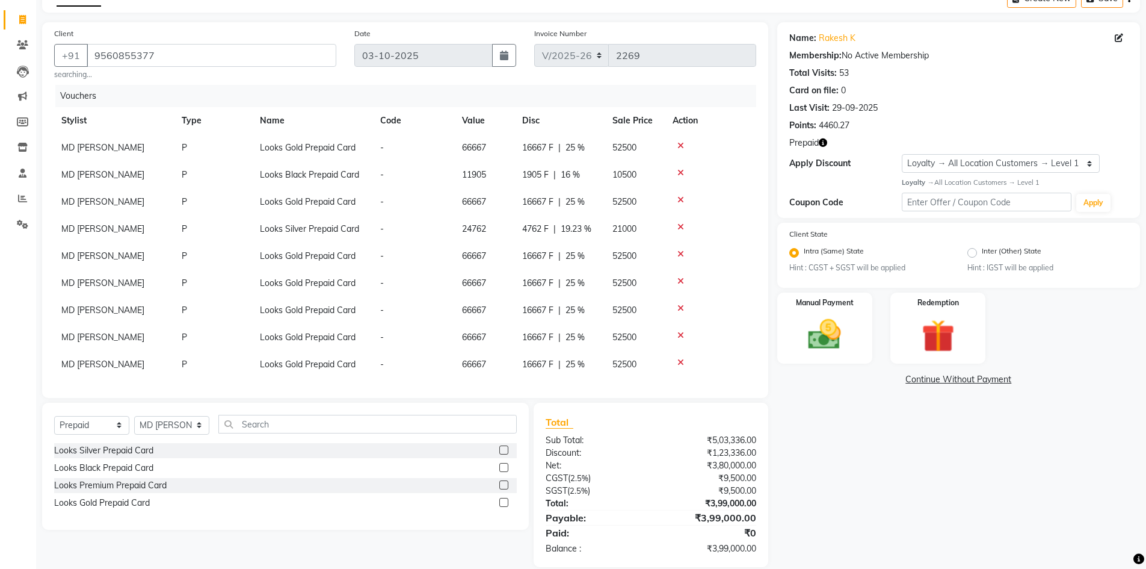
click at [503, 504] on label at bounding box center [503, 502] width 9 height 9
click at [503, 504] on input "checkbox" at bounding box center [503, 503] width 8 height 8
click at [505, 499] on label at bounding box center [503, 502] width 9 height 9
click at [505, 499] on input "checkbox" at bounding box center [503, 503] width 8 height 8
click at [505, 504] on label at bounding box center [503, 502] width 9 height 9
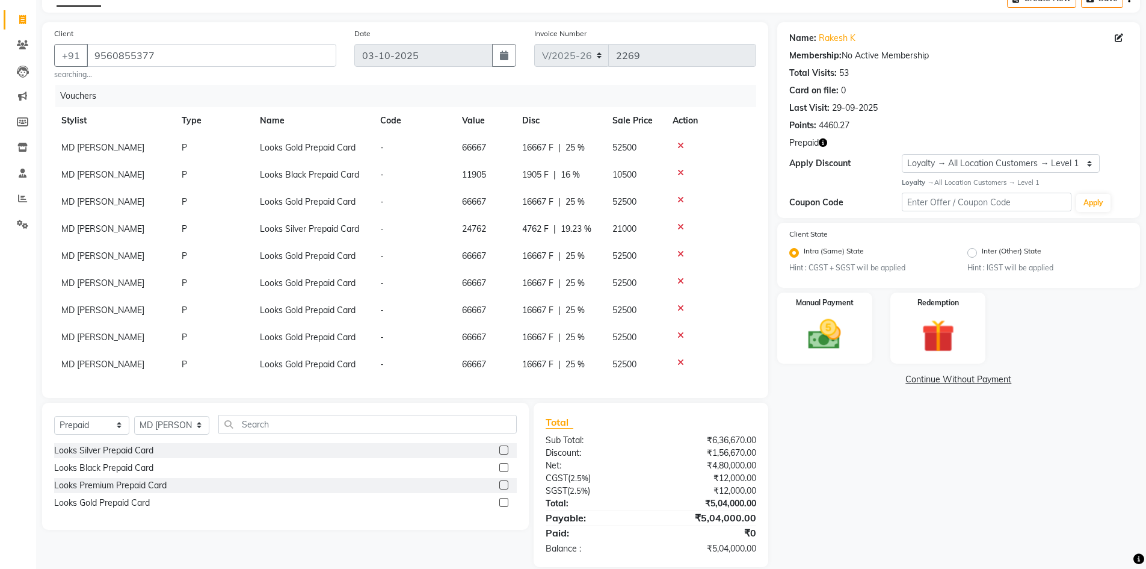
click at [505, 504] on input "checkbox" at bounding box center [503, 503] width 8 height 8
click at [505, 504] on label at bounding box center [503, 502] width 9 height 9
click at [505, 504] on input "checkbox" at bounding box center [503, 503] width 8 height 8
click at [505, 504] on label at bounding box center [503, 502] width 9 height 9
click at [505, 504] on input "checkbox" at bounding box center [503, 503] width 8 height 8
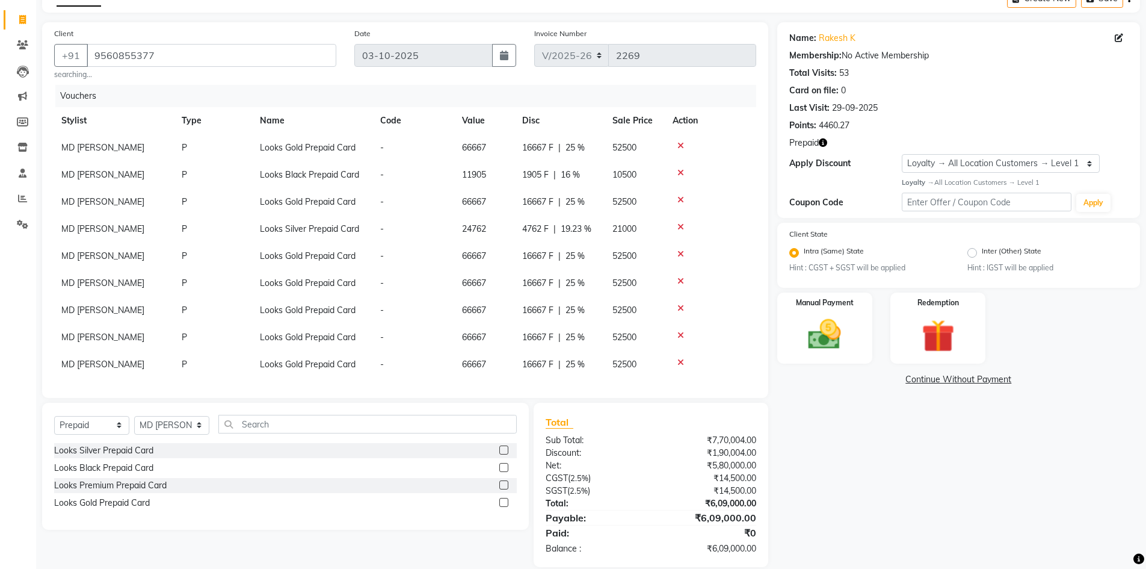
click at [505, 504] on label at bounding box center [503, 502] width 9 height 9
click at [505, 504] on input "checkbox" at bounding box center [503, 503] width 8 height 8
click at [505, 504] on label at bounding box center [503, 502] width 9 height 9
click at [505, 504] on input "checkbox" at bounding box center [503, 503] width 8 height 8
click at [505, 504] on label at bounding box center [503, 502] width 9 height 9
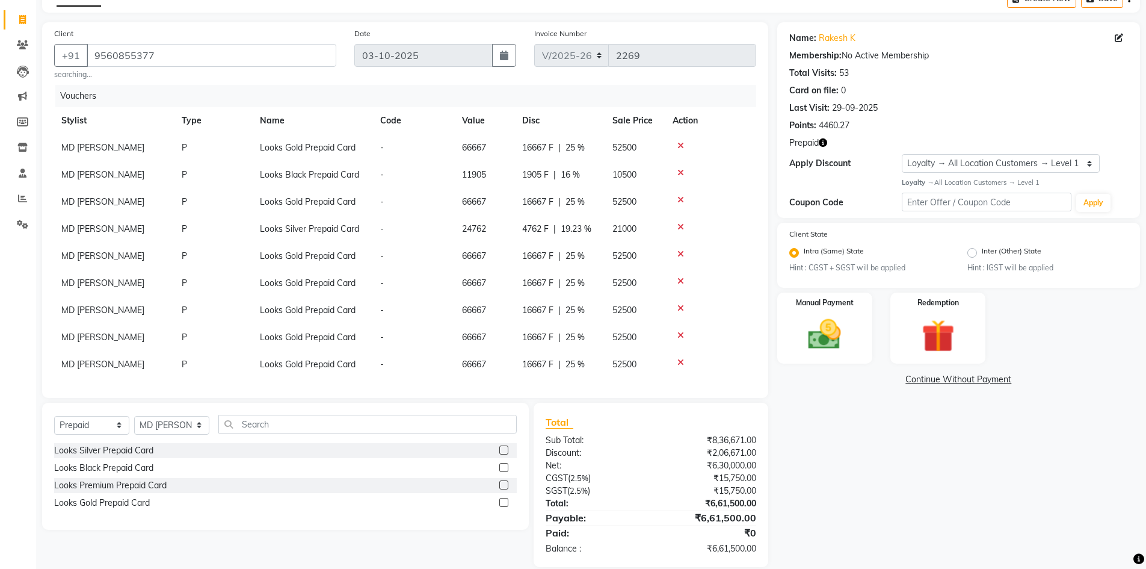
click at [505, 504] on input "checkbox" at bounding box center [503, 503] width 8 height 8
click at [505, 504] on label at bounding box center [503, 502] width 9 height 9
click at [505, 504] on input "checkbox" at bounding box center [503, 503] width 8 height 8
click at [505, 504] on label at bounding box center [503, 502] width 9 height 9
click at [505, 504] on input "checkbox" at bounding box center [503, 503] width 8 height 8
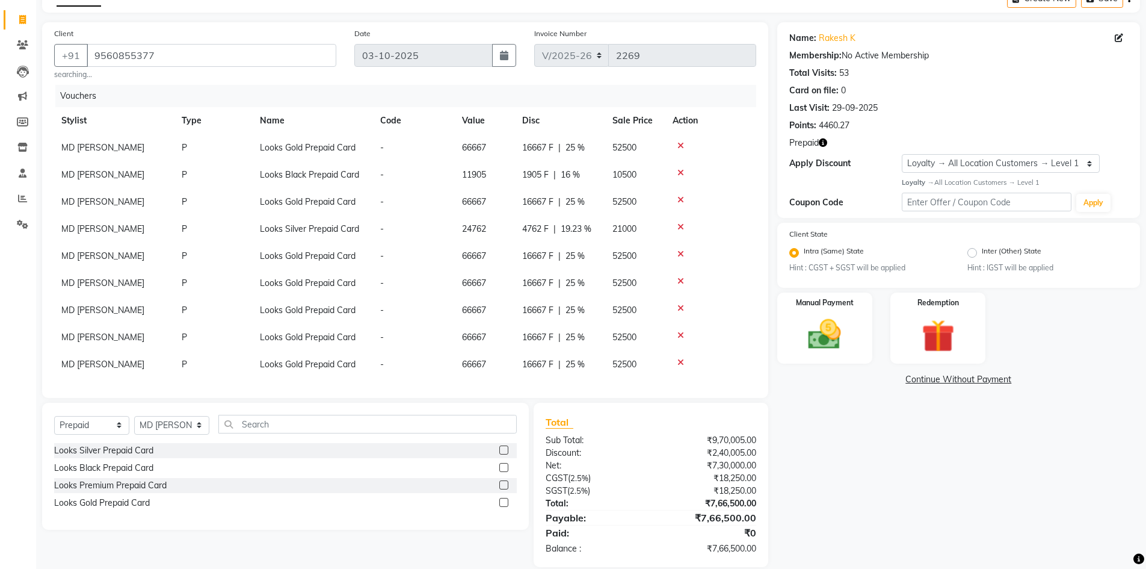
click at [505, 504] on label at bounding box center [503, 502] width 9 height 9
click at [505, 504] on input "checkbox" at bounding box center [503, 503] width 8 height 8
click at [506, 503] on label at bounding box center [503, 502] width 9 height 9
click at [506, 503] on input "checkbox" at bounding box center [503, 503] width 8 height 8
click at [506, 503] on label at bounding box center [503, 502] width 9 height 9
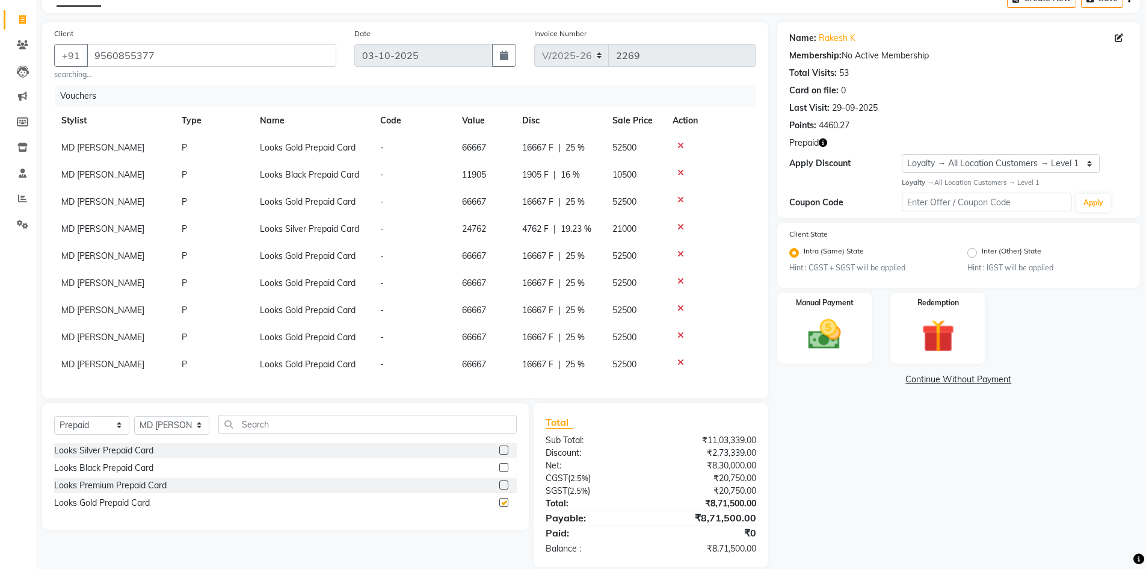
click at [506, 503] on input "checkbox" at bounding box center [503, 503] width 8 height 8
click at [505, 504] on label at bounding box center [503, 502] width 9 height 9
click at [505, 504] on input "checkbox" at bounding box center [503, 503] width 8 height 8
click at [506, 506] on label at bounding box center [503, 502] width 9 height 9
click at [506, 506] on input "checkbox" at bounding box center [503, 503] width 8 height 8
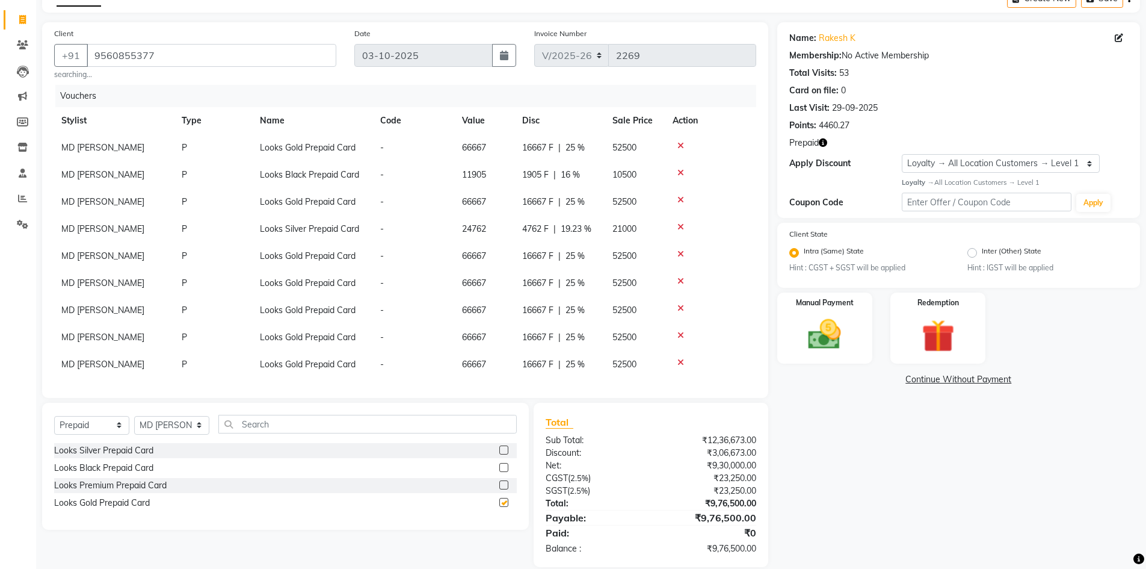
click at [506, 507] on label at bounding box center [503, 502] width 9 height 9
click at [506, 507] on input "checkbox" at bounding box center [503, 503] width 8 height 8
click at [506, 507] on label at bounding box center [503, 502] width 9 height 9
click at [506, 507] on input "checkbox" at bounding box center [503, 503] width 8 height 8
click at [506, 507] on label at bounding box center [503, 502] width 9 height 9
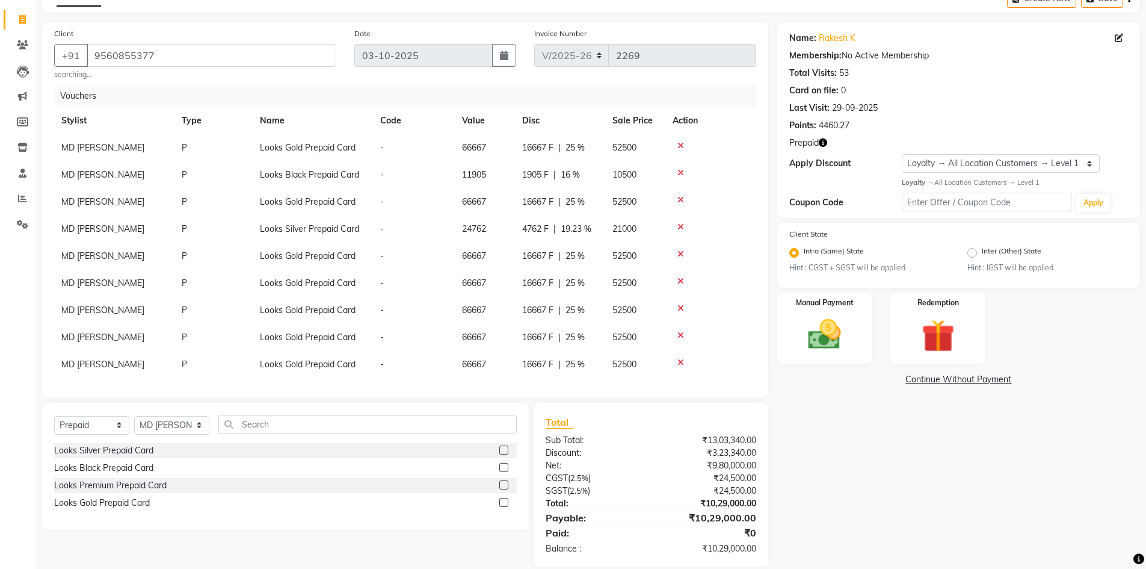
click at [506, 507] on input "checkbox" at bounding box center [503, 503] width 8 height 8
click at [505, 504] on label at bounding box center [503, 502] width 9 height 9
click at [505, 504] on input "checkbox" at bounding box center [503, 503] width 8 height 8
click at [503, 504] on label at bounding box center [503, 502] width 9 height 9
click at [503, 504] on input "checkbox" at bounding box center [503, 503] width 8 height 8
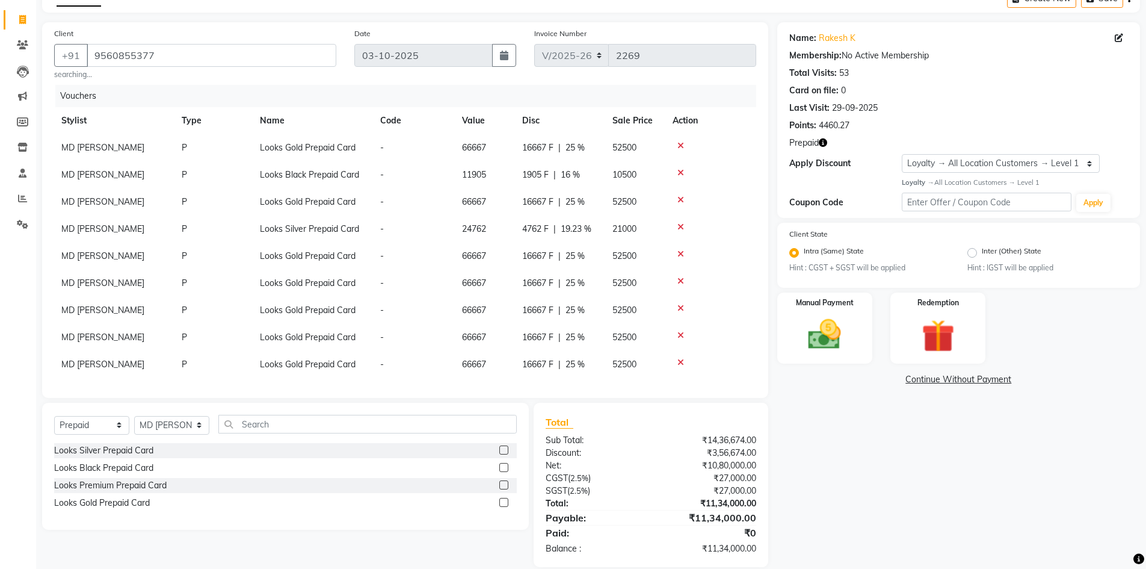
click at [503, 504] on label at bounding box center [503, 502] width 9 height 9
click at [503, 504] on input "checkbox" at bounding box center [503, 503] width 8 height 8
click at [503, 504] on label at bounding box center [503, 502] width 9 height 9
click at [503, 504] on input "checkbox" at bounding box center [503, 503] width 8 height 8
click at [504, 502] on label at bounding box center [503, 502] width 9 height 9
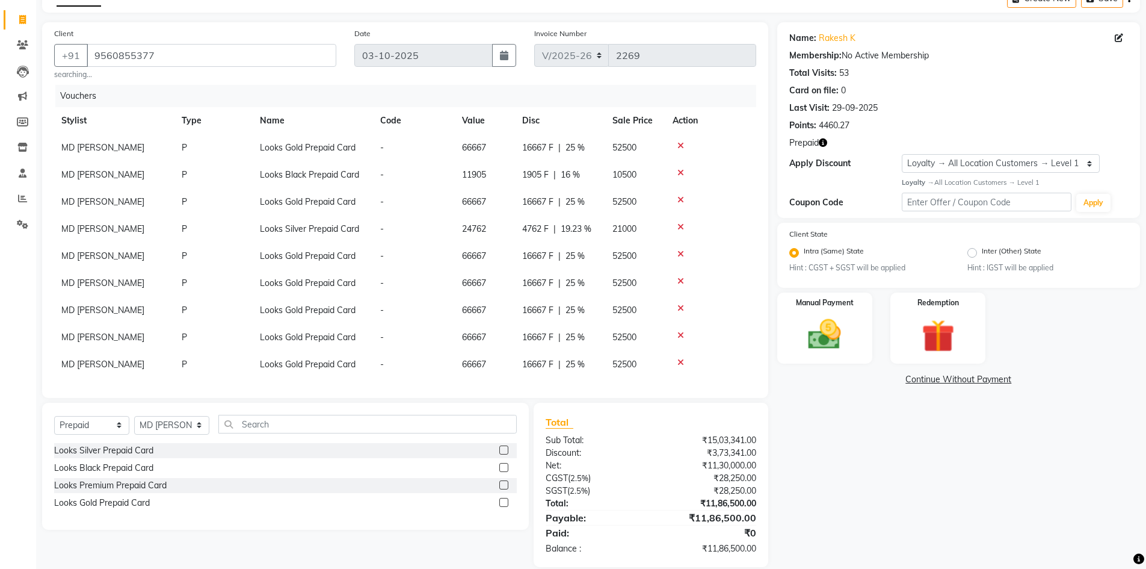
click at [504, 502] on input "checkbox" at bounding box center [503, 503] width 8 height 8
click at [504, 502] on label at bounding box center [503, 502] width 9 height 9
click at [504, 502] on input "checkbox" at bounding box center [503, 503] width 8 height 8
click at [504, 502] on label at bounding box center [503, 502] width 9 height 9
click at [504, 502] on input "checkbox" at bounding box center [503, 503] width 8 height 8
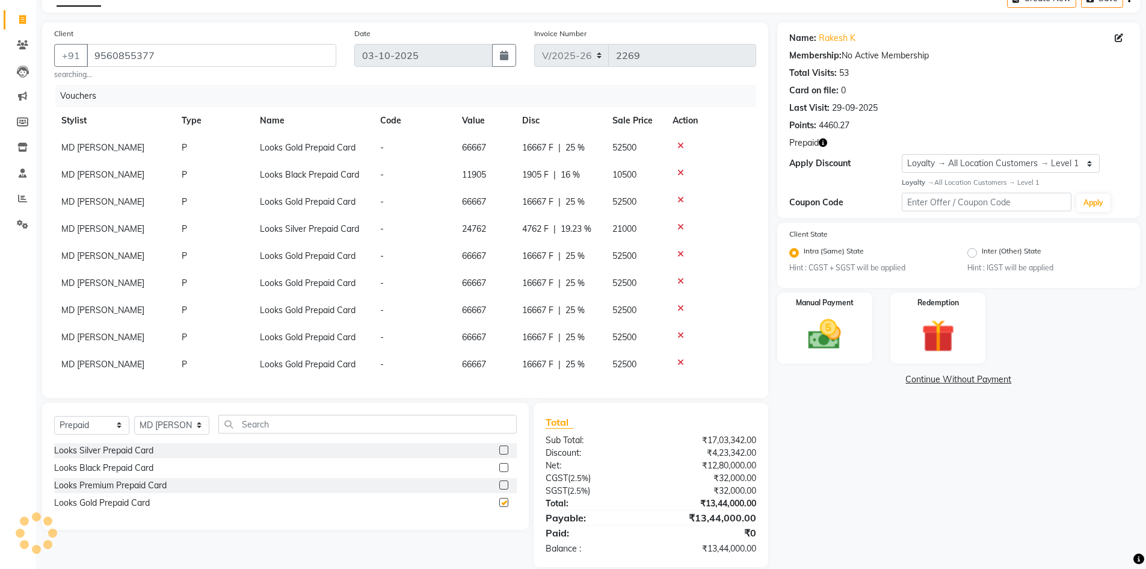
click at [503, 502] on label at bounding box center [503, 502] width 9 height 9
click at [503, 502] on input "checkbox" at bounding box center [503, 503] width 8 height 8
click at [503, 502] on label at bounding box center [503, 502] width 9 height 9
click at [503, 502] on input "checkbox" at bounding box center [503, 503] width 8 height 8
click at [503, 502] on label at bounding box center [503, 502] width 9 height 9
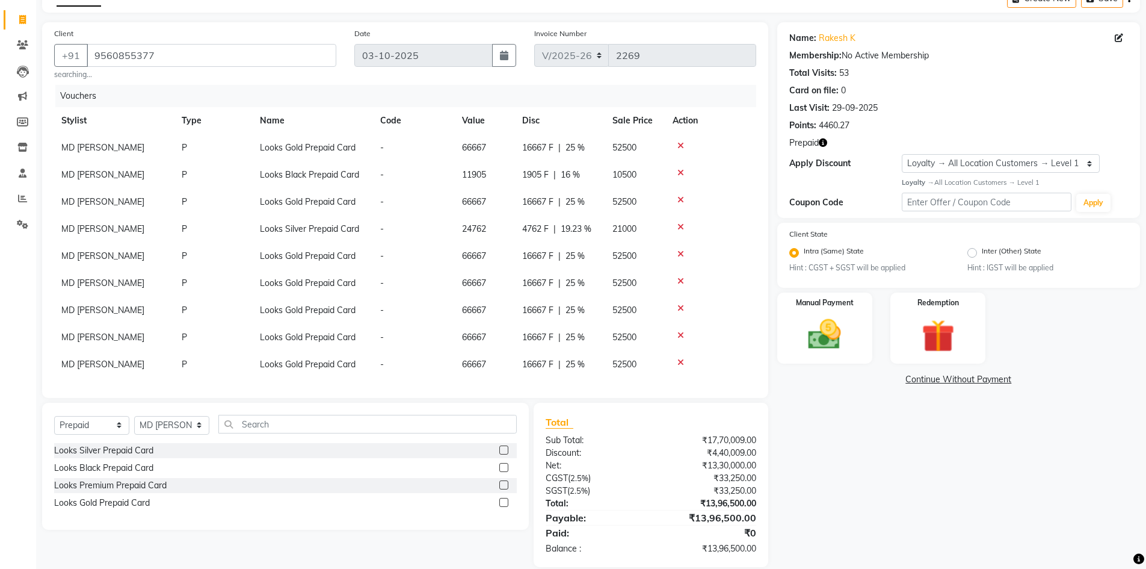
click at [503, 502] on input "checkbox" at bounding box center [503, 503] width 8 height 8
click at [503, 502] on label at bounding box center [503, 502] width 9 height 9
click at [503, 502] on input "checkbox" at bounding box center [503, 503] width 8 height 8
click at [503, 502] on label at bounding box center [503, 502] width 9 height 9
click at [503, 502] on input "checkbox" at bounding box center [503, 503] width 8 height 8
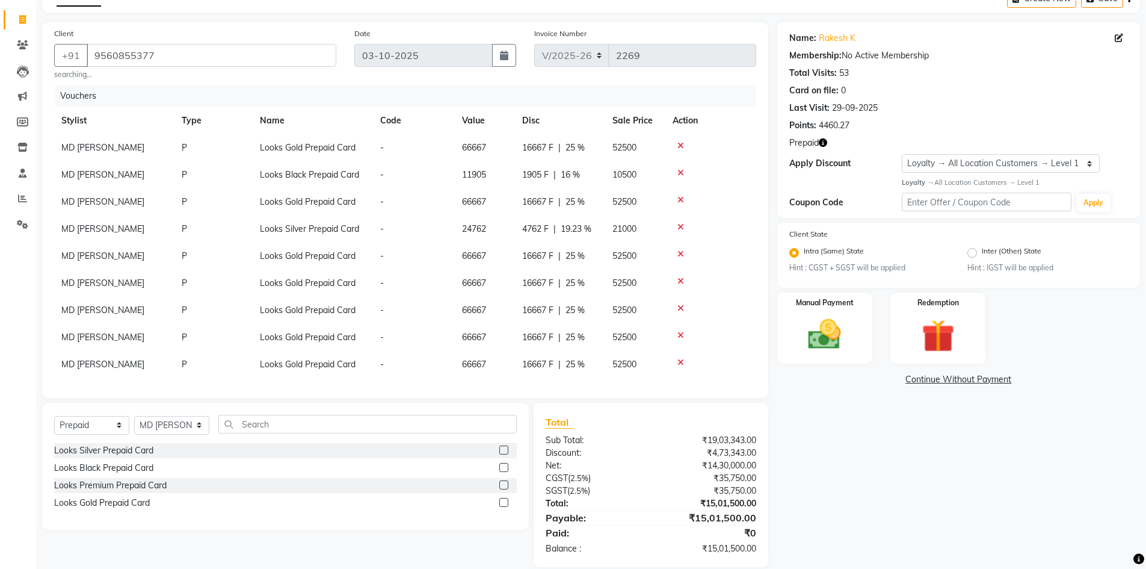
click at [503, 502] on label at bounding box center [503, 502] width 9 height 9
click at [503, 502] on input "checkbox" at bounding box center [503, 503] width 8 height 8
click at [503, 502] on label at bounding box center [503, 502] width 9 height 9
click at [503, 502] on input "checkbox" at bounding box center [503, 503] width 8 height 8
click at [503, 502] on label at bounding box center [503, 502] width 9 height 9
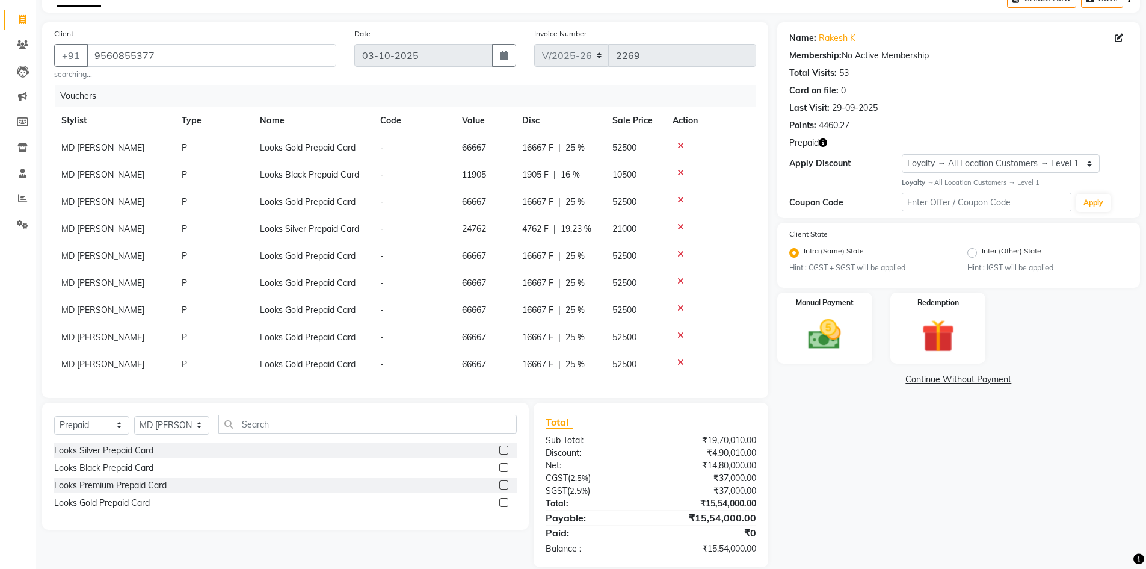
click at [503, 502] on input "checkbox" at bounding box center [503, 503] width 8 height 8
click at [501, 502] on label at bounding box center [503, 502] width 9 height 9
click at [501, 502] on input "checkbox" at bounding box center [503, 503] width 8 height 8
click at [501, 502] on label at bounding box center [503, 502] width 9 height 9
click at [501, 502] on input "checkbox" at bounding box center [503, 503] width 8 height 8
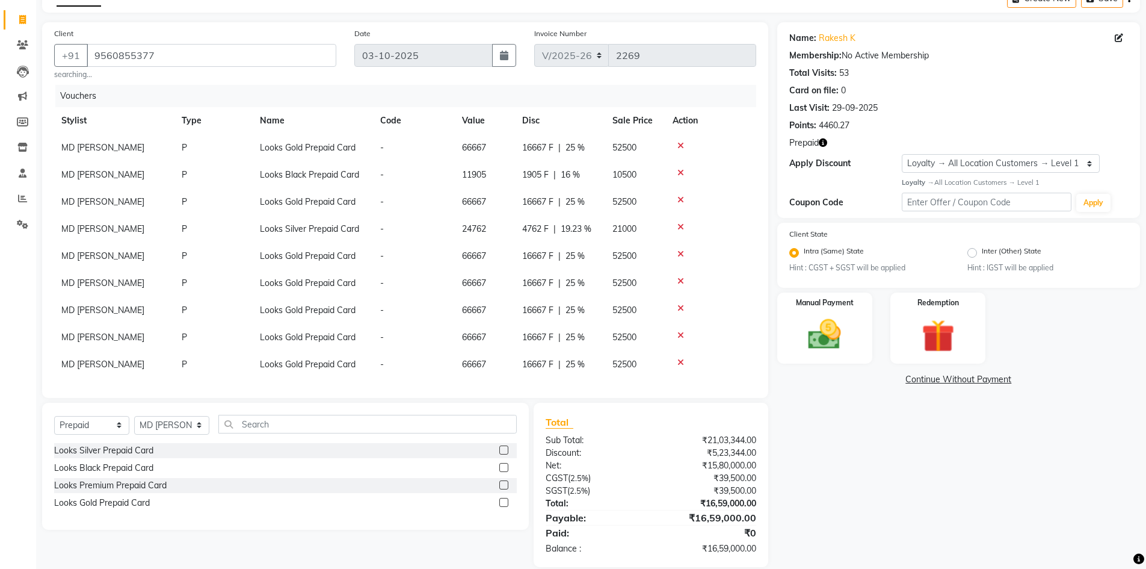
click at [501, 502] on label at bounding box center [503, 502] width 9 height 9
click at [501, 502] on input "checkbox" at bounding box center [503, 503] width 8 height 8
click at [501, 502] on label at bounding box center [503, 502] width 9 height 9
click at [501, 502] on input "checkbox" at bounding box center [503, 503] width 8 height 8
click at [501, 502] on label at bounding box center [503, 502] width 9 height 9
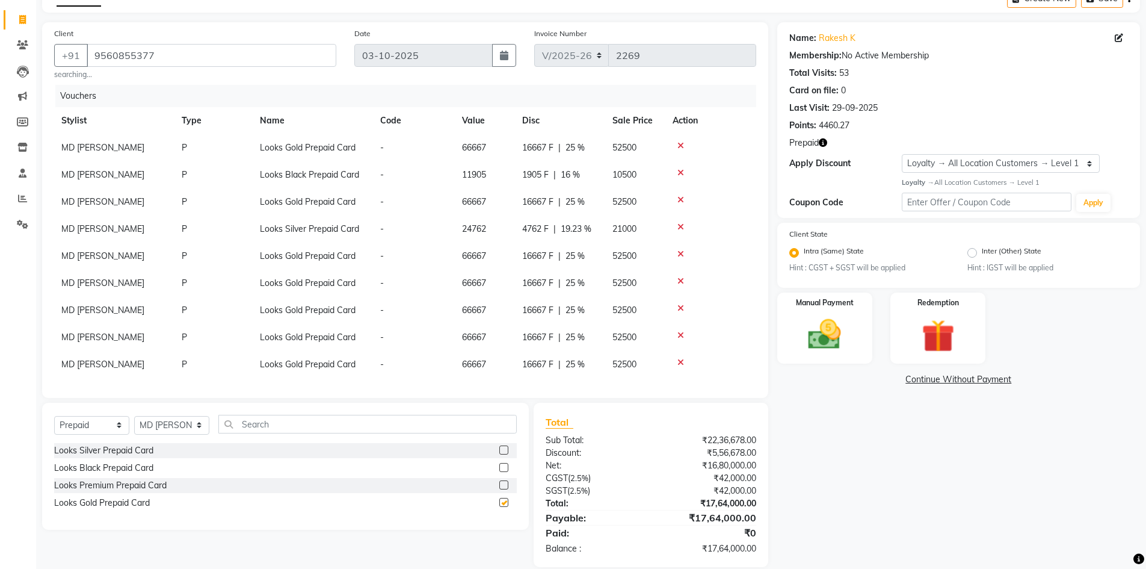
click at [501, 502] on input "checkbox" at bounding box center [503, 503] width 8 height 8
click at [500, 502] on label at bounding box center [503, 502] width 9 height 9
click at [500, 502] on input "checkbox" at bounding box center [503, 503] width 8 height 8
click at [499, 502] on label at bounding box center [503, 502] width 9 height 9
click at [499, 502] on input "checkbox" at bounding box center [503, 503] width 8 height 8
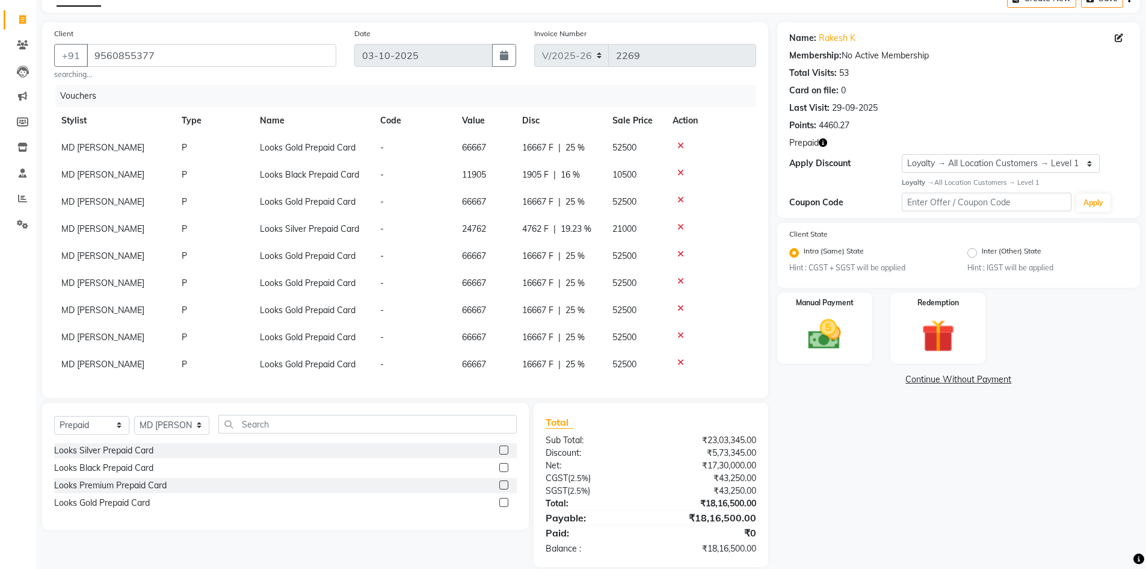
click at [499, 502] on label at bounding box center [503, 502] width 9 height 9
click at [499, 502] on input "checkbox" at bounding box center [503, 503] width 8 height 8
click at [499, 502] on label at bounding box center [503, 502] width 9 height 9
click at [499, 502] on input "checkbox" at bounding box center [503, 503] width 8 height 8
click at [499, 502] on label at bounding box center [503, 502] width 9 height 9
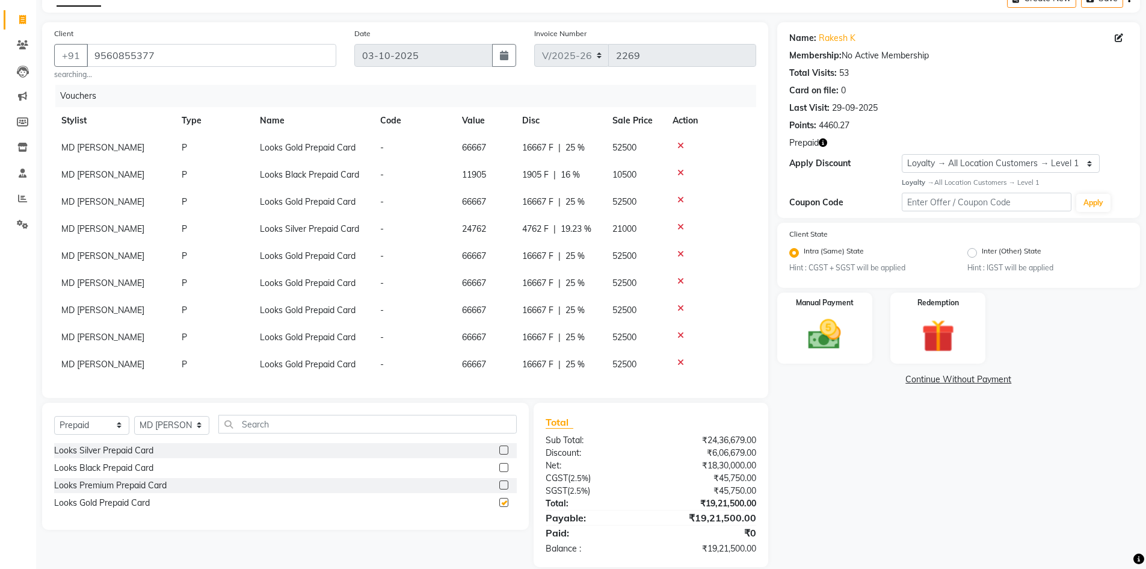
click at [499, 502] on input "checkbox" at bounding box center [503, 503] width 8 height 8
click at [499, 502] on label at bounding box center [503, 502] width 9 height 9
click at [499, 502] on input "checkbox" at bounding box center [503, 503] width 8 height 8
click at [499, 502] on label at bounding box center [503, 502] width 9 height 9
click at [499, 502] on input "checkbox" at bounding box center [503, 503] width 8 height 8
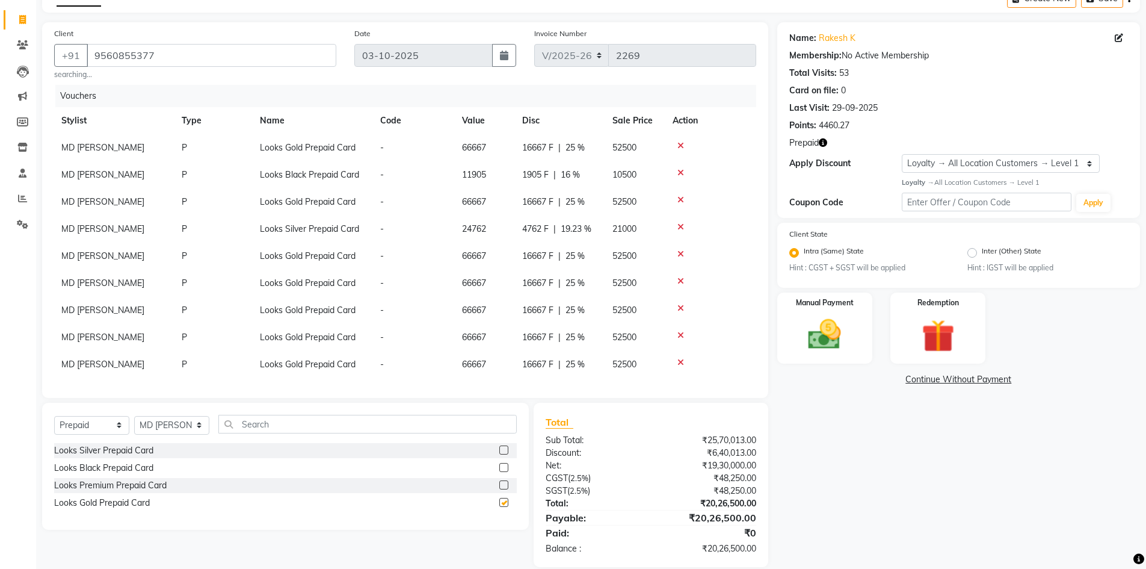
click at [499, 502] on label at bounding box center [503, 502] width 9 height 9
click at [499, 502] on input "checkbox" at bounding box center [503, 503] width 8 height 8
click at [499, 502] on label at bounding box center [503, 502] width 9 height 9
click at [499, 502] on input "checkbox" at bounding box center [503, 503] width 8 height 8
click at [499, 502] on label at bounding box center [503, 502] width 9 height 9
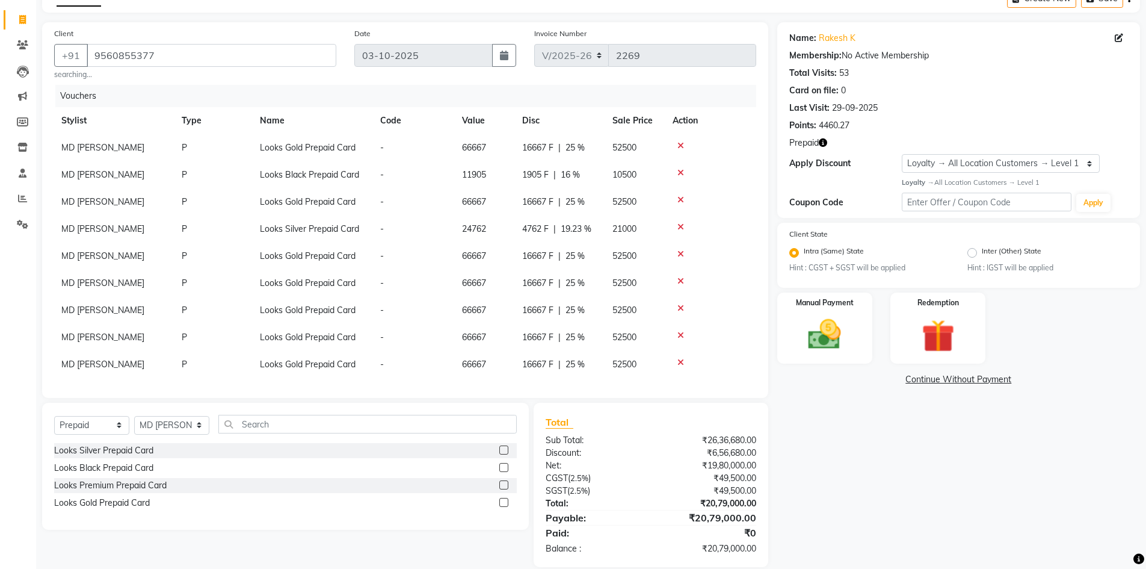
click at [499, 502] on input "checkbox" at bounding box center [503, 503] width 8 height 8
click at [499, 502] on label at bounding box center [503, 502] width 9 height 9
click at [499, 502] on input "checkbox" at bounding box center [503, 503] width 8 height 8
click at [499, 502] on label at bounding box center [503, 502] width 9 height 9
click at [499, 502] on input "checkbox" at bounding box center [503, 503] width 8 height 8
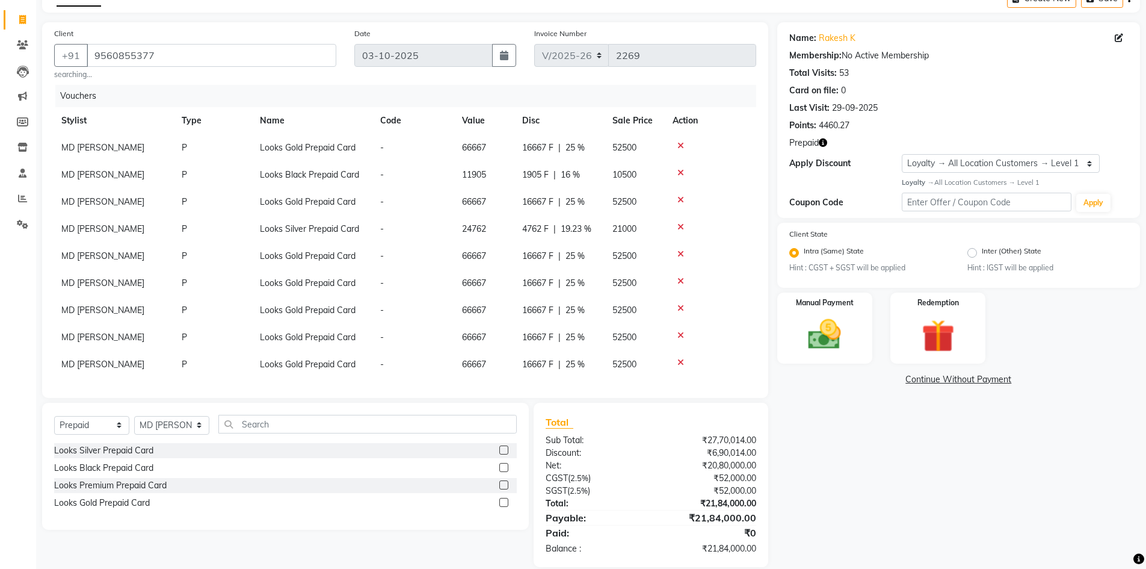
click at [499, 502] on label at bounding box center [503, 502] width 9 height 9
click at [499, 502] on input "checkbox" at bounding box center [503, 503] width 8 height 8
click at [499, 502] on label at bounding box center [503, 502] width 9 height 9
click at [499, 502] on input "checkbox" at bounding box center [503, 503] width 8 height 8
click at [499, 502] on label at bounding box center [503, 502] width 9 height 9
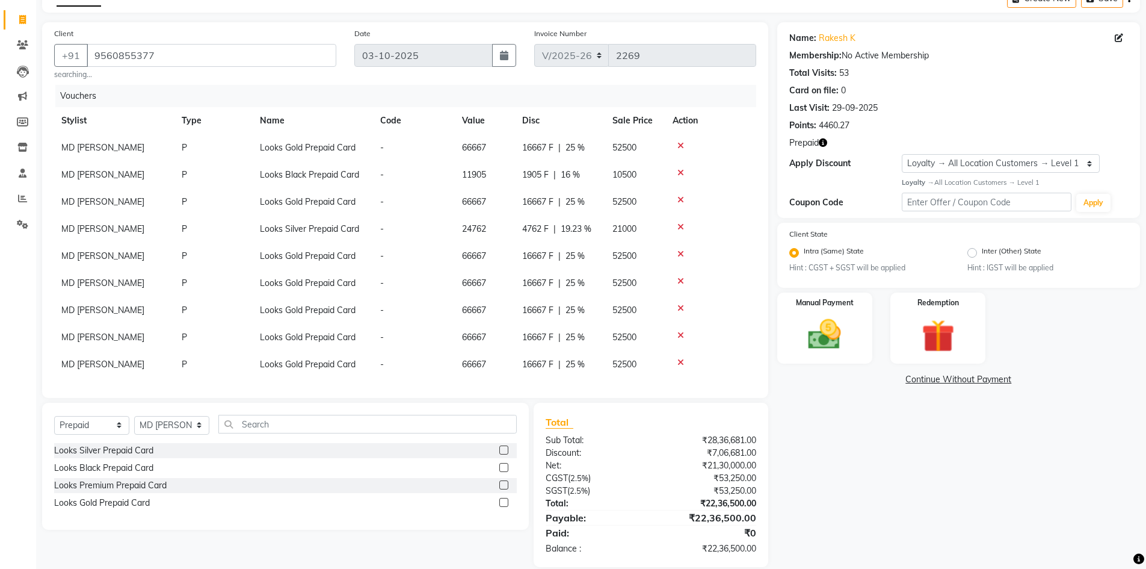
click at [499, 502] on input "checkbox" at bounding box center [503, 503] width 8 height 8
click at [499, 502] on label at bounding box center [503, 502] width 9 height 9
click at [499, 502] on input "checkbox" at bounding box center [503, 503] width 8 height 8
click at [499, 502] on label at bounding box center [503, 502] width 9 height 9
click at [499, 502] on input "checkbox" at bounding box center [503, 503] width 8 height 8
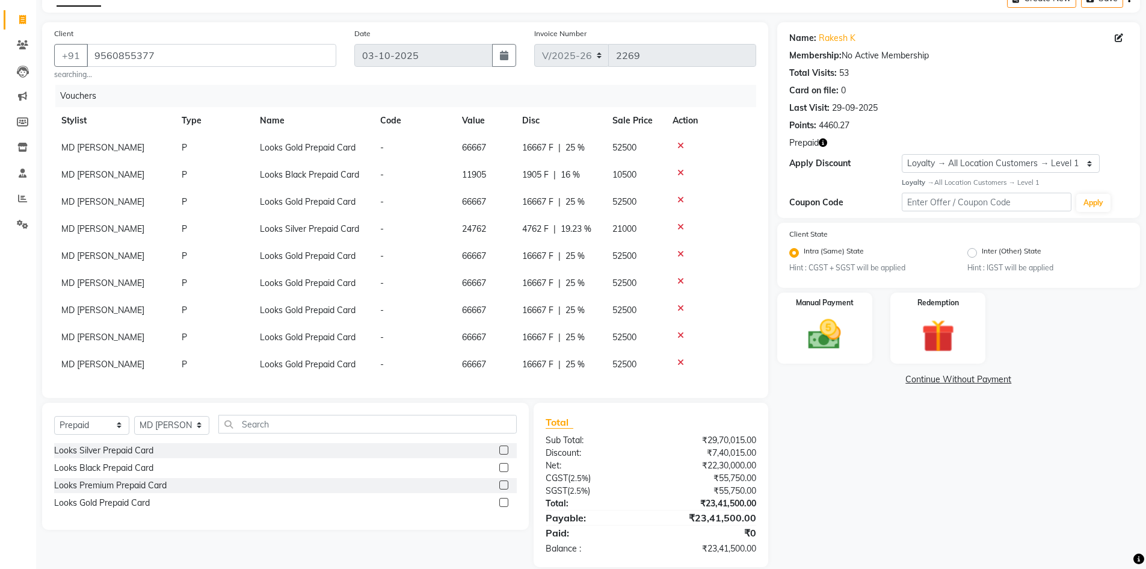
click at [499, 502] on label at bounding box center [503, 502] width 9 height 9
click at [499, 502] on input "checkbox" at bounding box center [503, 503] width 8 height 8
click at [499, 502] on label at bounding box center [503, 502] width 9 height 9
click at [499, 502] on input "checkbox" at bounding box center [503, 503] width 8 height 8
click at [499, 502] on label at bounding box center [503, 502] width 9 height 9
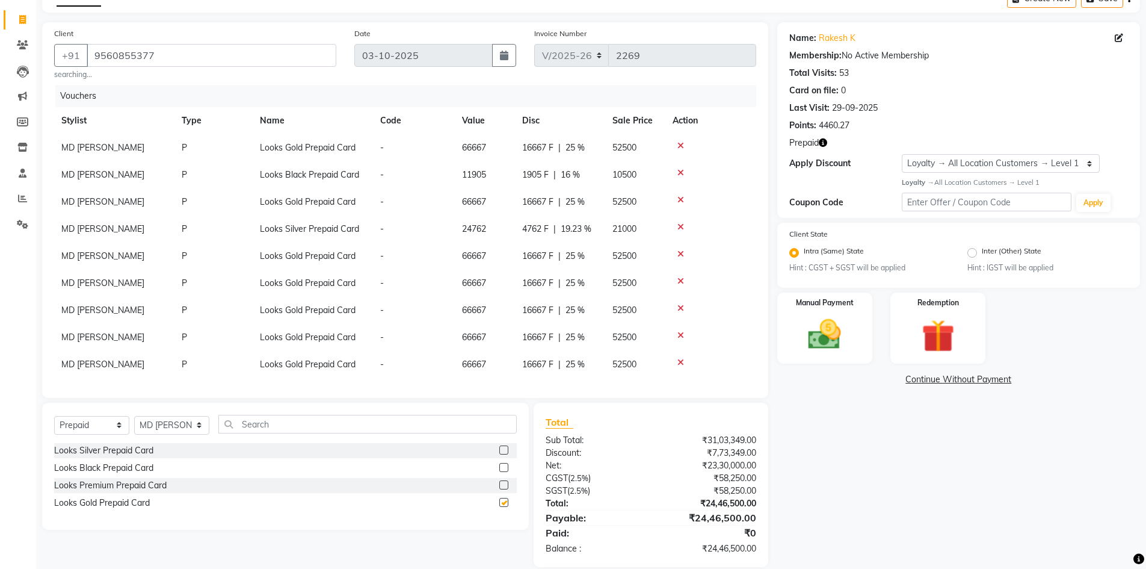
click at [499, 502] on input "checkbox" at bounding box center [503, 503] width 8 height 8
click at [499, 502] on label at bounding box center [503, 502] width 9 height 9
click at [499, 502] on input "checkbox" at bounding box center [503, 503] width 8 height 8
click at [499, 502] on label at bounding box center [503, 502] width 9 height 9
click at [499, 502] on input "checkbox" at bounding box center [503, 503] width 8 height 8
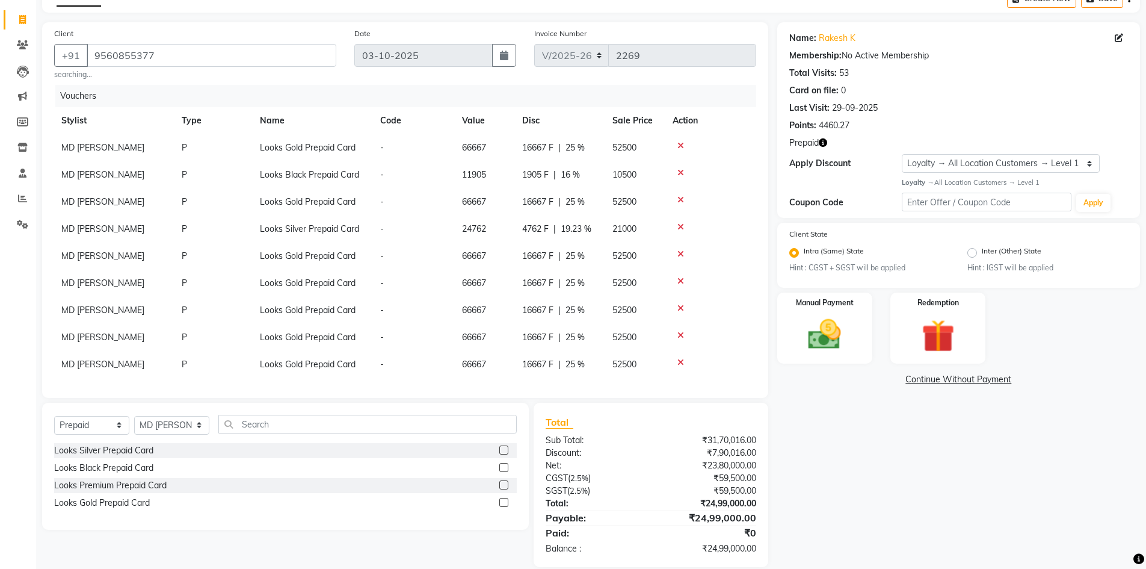
click at [499, 502] on label at bounding box center [503, 502] width 9 height 9
click at [499, 502] on input "checkbox" at bounding box center [503, 503] width 8 height 8
click at [499, 502] on label at bounding box center [503, 502] width 9 height 9
click at [499, 502] on input "checkbox" at bounding box center [503, 503] width 8 height 8
click at [499, 502] on label at bounding box center [503, 502] width 9 height 9
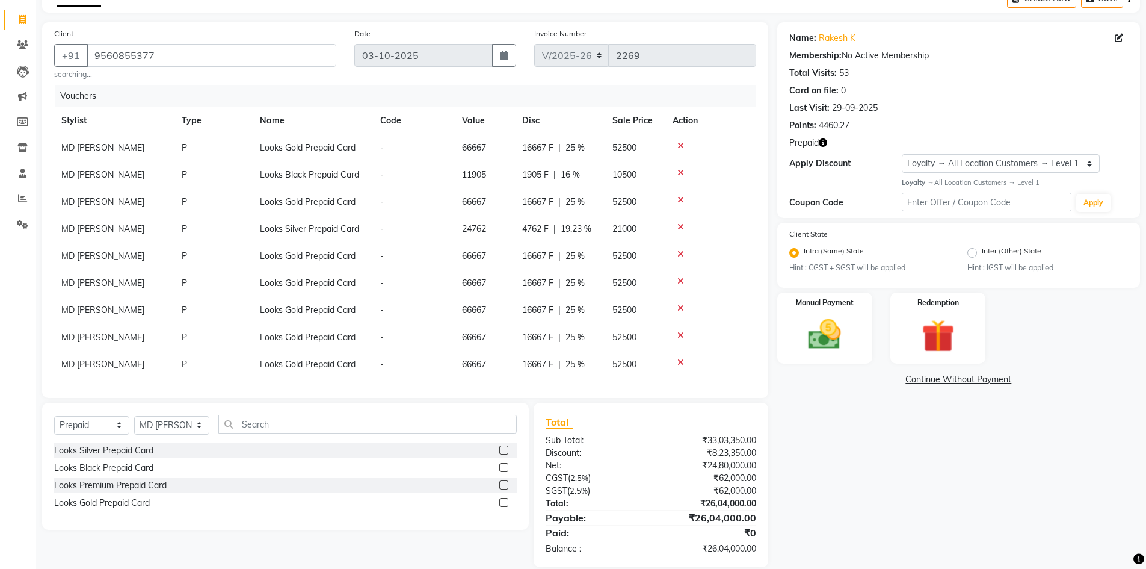
click at [499, 502] on input "checkbox" at bounding box center [503, 503] width 8 height 8
click at [499, 502] on label at bounding box center [503, 502] width 9 height 9
click at [499, 502] on input "checkbox" at bounding box center [503, 503] width 8 height 8
click at [499, 502] on label at bounding box center [503, 502] width 9 height 9
click at [499, 502] on input "checkbox" at bounding box center [503, 503] width 8 height 8
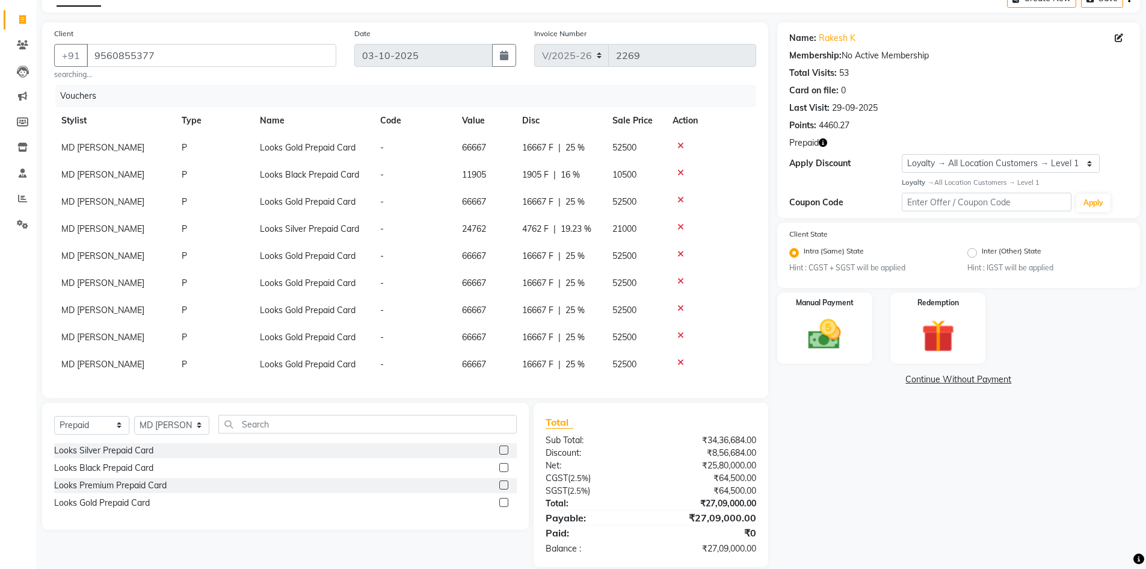
click at [499, 502] on label at bounding box center [503, 502] width 9 height 9
click at [499, 502] on input "checkbox" at bounding box center [503, 503] width 8 height 8
click at [499, 502] on label at bounding box center [503, 502] width 9 height 9
click at [499, 502] on input "checkbox" at bounding box center [503, 503] width 8 height 8
click at [499, 502] on label at bounding box center [503, 502] width 9 height 9
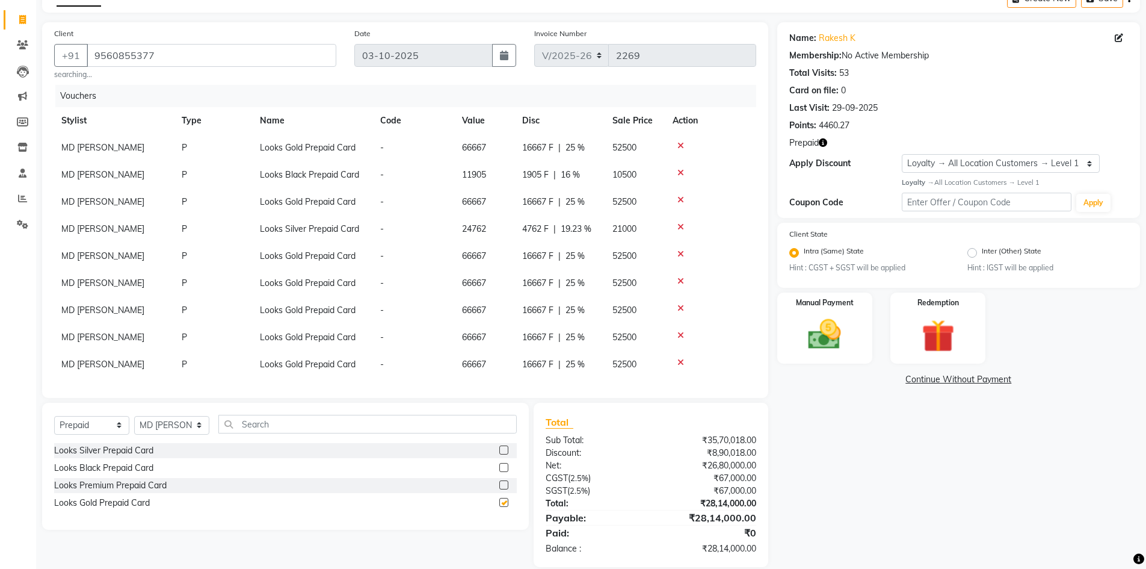
click at [499, 502] on input "checkbox" at bounding box center [503, 503] width 8 height 8
click at [499, 502] on label at bounding box center [503, 502] width 9 height 9
click at [499, 502] on input "checkbox" at bounding box center [503, 503] width 8 height 8
click at [499, 502] on label at bounding box center [503, 502] width 9 height 9
click at [499, 502] on input "checkbox" at bounding box center [503, 503] width 8 height 8
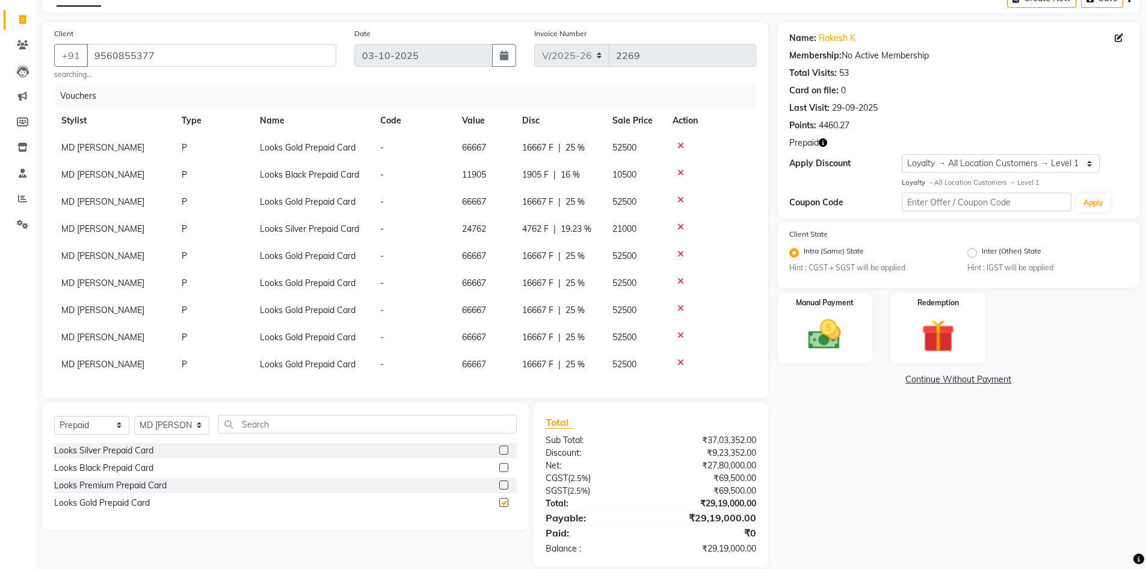
click at [499, 502] on label at bounding box center [503, 502] width 9 height 9
click at [499, 502] on input "checkbox" at bounding box center [503, 503] width 8 height 8
click at [499, 502] on label at bounding box center [503, 502] width 9 height 9
click at [499, 502] on input "checkbox" at bounding box center [503, 503] width 8 height 8
click at [499, 502] on label at bounding box center [503, 502] width 9 height 9
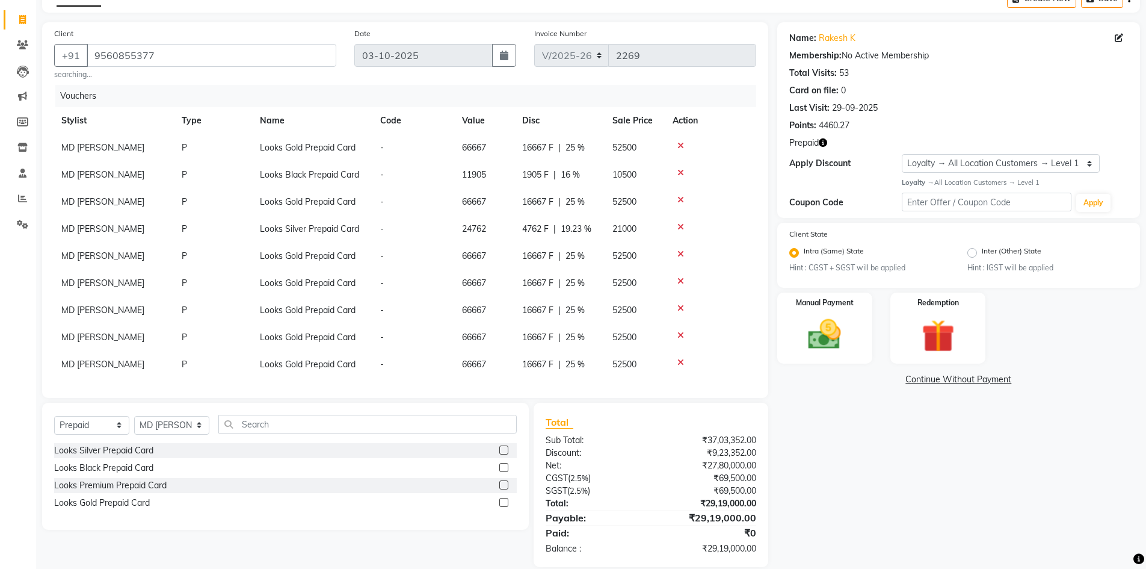
click at [499, 502] on input "checkbox" at bounding box center [503, 503] width 8 height 8
click at [499, 502] on label at bounding box center [503, 502] width 9 height 9
click at [499, 502] on input "checkbox" at bounding box center [503, 503] width 8 height 8
checkbox input "false"
click at [678, 364] on icon at bounding box center [681, 362] width 7 height 8
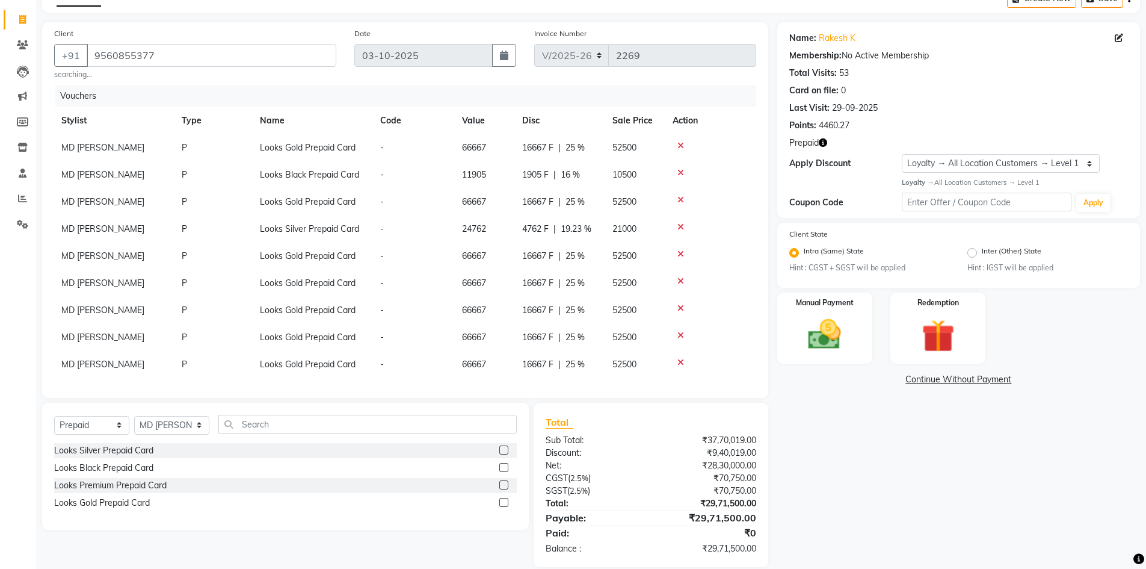
click at [678, 364] on icon at bounding box center [681, 362] width 7 height 8
click at [678, 385] on icon at bounding box center [681, 389] width 7 height 8
click at [678, 364] on icon at bounding box center [681, 362] width 7 height 8
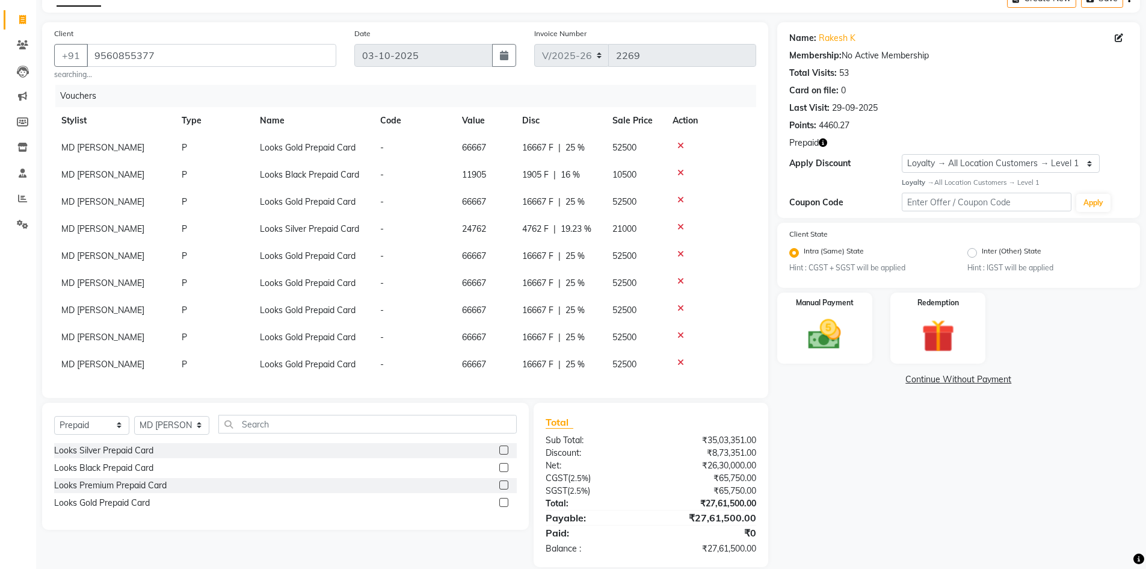
click at [678, 385] on icon at bounding box center [681, 389] width 7 height 8
click at [678, 364] on icon at bounding box center [681, 362] width 7 height 8
click at [678, 385] on icon at bounding box center [681, 389] width 7 height 8
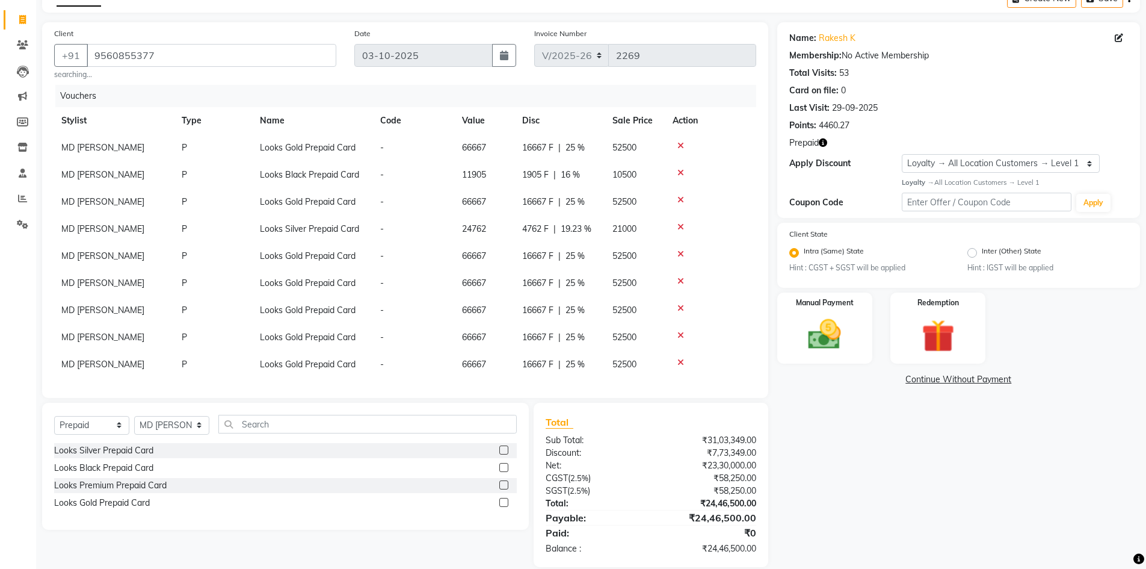
click at [678, 364] on icon at bounding box center [681, 362] width 7 height 8
click at [678, 385] on icon at bounding box center [681, 389] width 7 height 8
click at [678, 364] on icon at bounding box center [681, 362] width 7 height 8
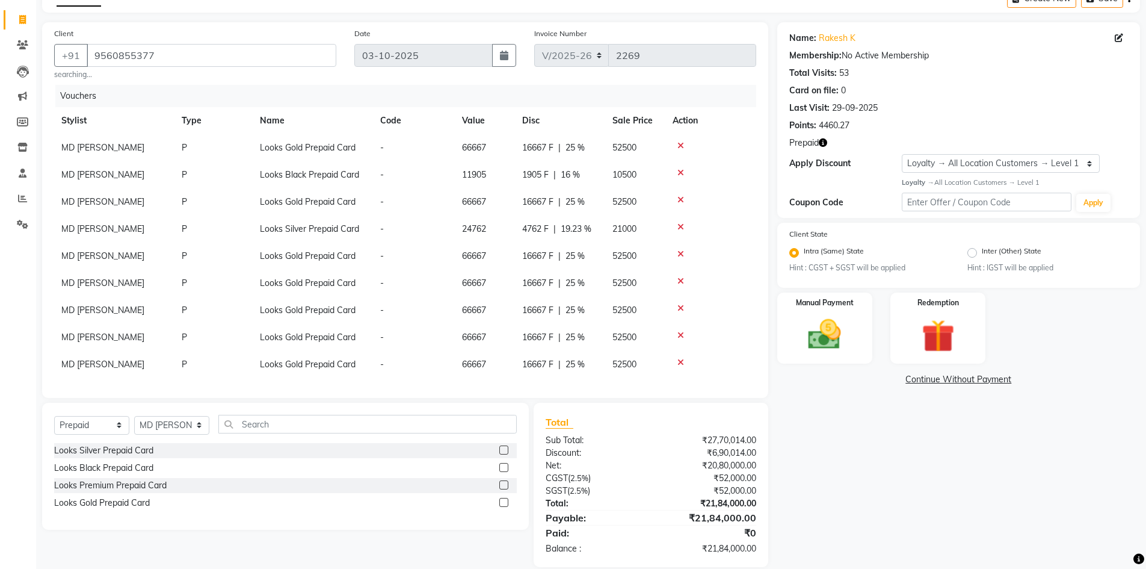
click at [678, 364] on icon at bounding box center [681, 362] width 7 height 8
click at [678, 385] on icon at bounding box center [681, 389] width 7 height 8
click at [678, 364] on icon at bounding box center [681, 362] width 7 height 8
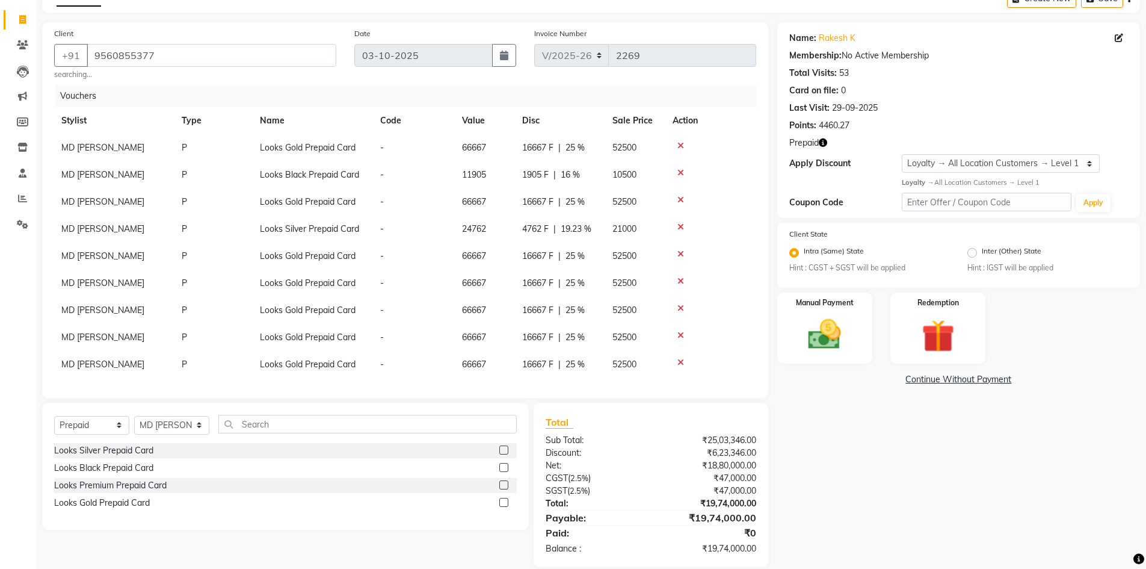
click at [678, 385] on icon at bounding box center [681, 389] width 7 height 8
click at [678, 364] on icon at bounding box center [681, 362] width 7 height 8
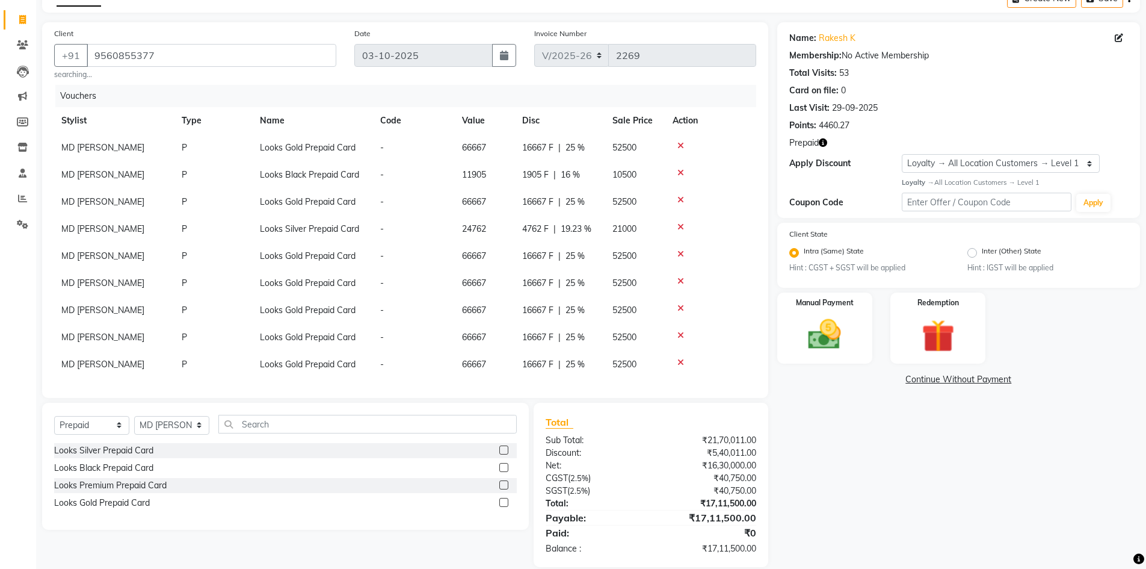
click at [678, 385] on icon at bounding box center [681, 389] width 7 height 8
click at [678, 364] on icon at bounding box center [681, 362] width 7 height 8
click at [678, 385] on icon at bounding box center [681, 389] width 7 height 8
click at [678, 364] on icon at bounding box center [681, 362] width 7 height 8
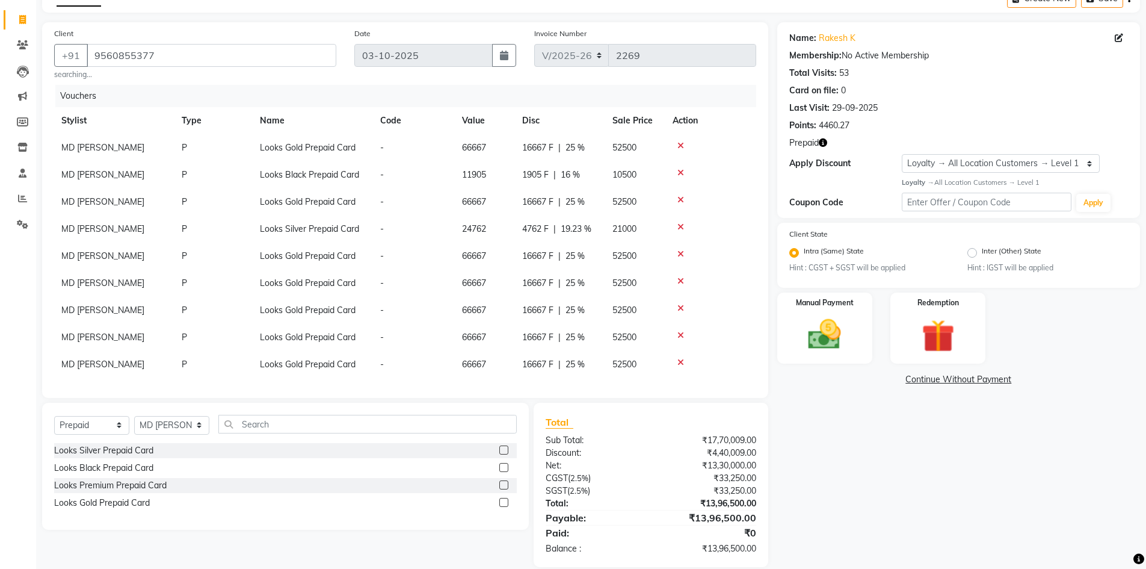
click at [678, 364] on icon at bounding box center [681, 362] width 7 height 8
click at [678, 362] on icon at bounding box center [681, 362] width 7 height 8
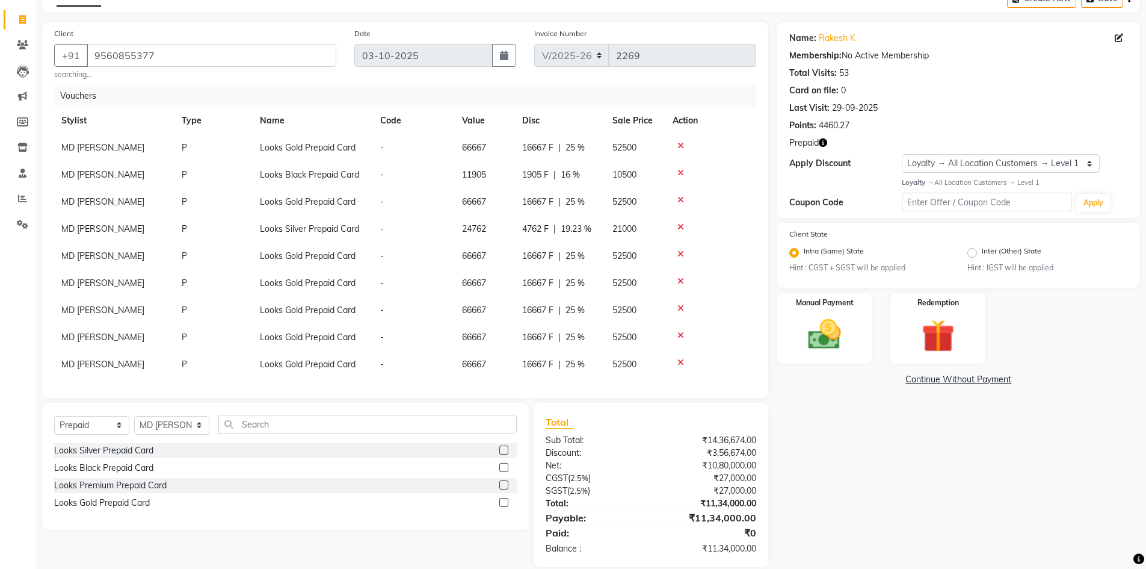
click at [678, 362] on icon at bounding box center [681, 362] width 7 height 8
click at [678, 385] on icon at bounding box center [681, 389] width 7 height 8
click at [678, 362] on icon at bounding box center [681, 362] width 7 height 8
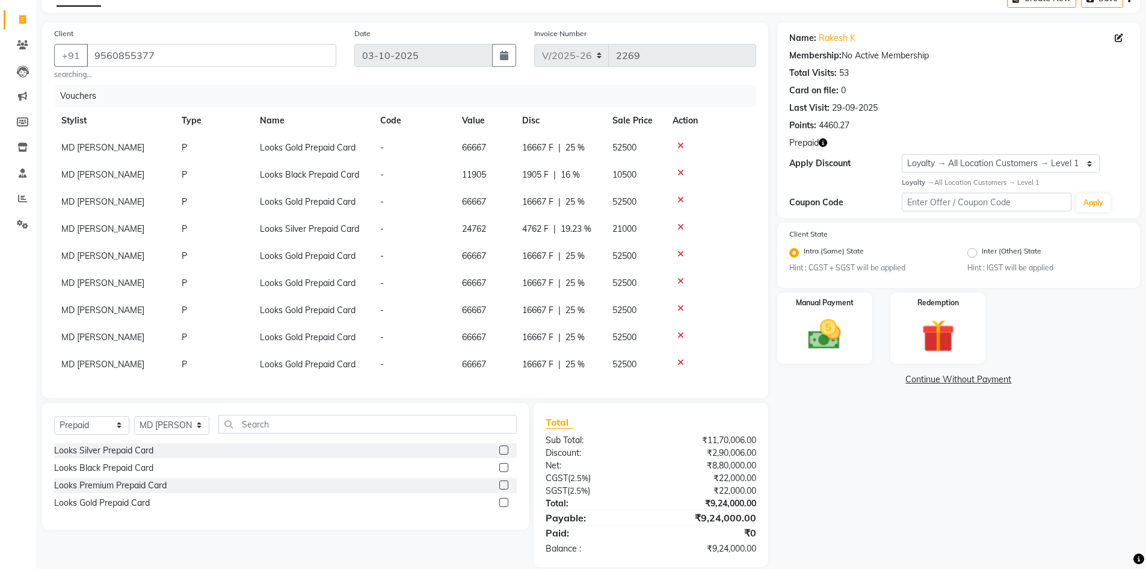
click at [678, 385] on icon at bounding box center [681, 389] width 7 height 8
click at [678, 362] on icon at bounding box center [681, 362] width 7 height 8
click at [678, 385] on icon at bounding box center [681, 389] width 7 height 8
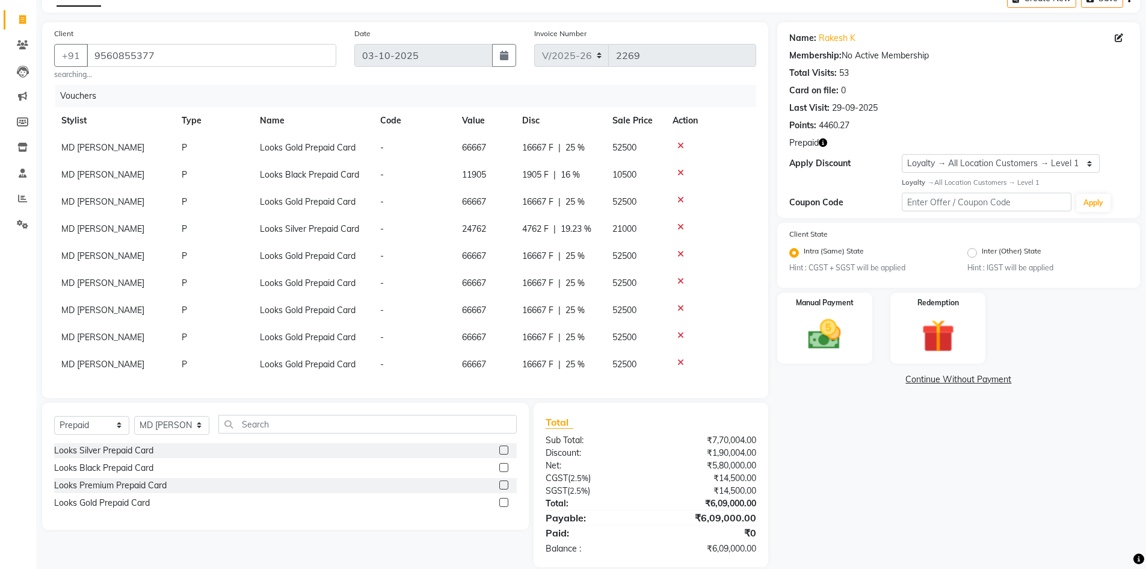
click at [678, 362] on icon at bounding box center [681, 362] width 7 height 8
click at [678, 385] on icon at bounding box center [681, 389] width 7 height 8
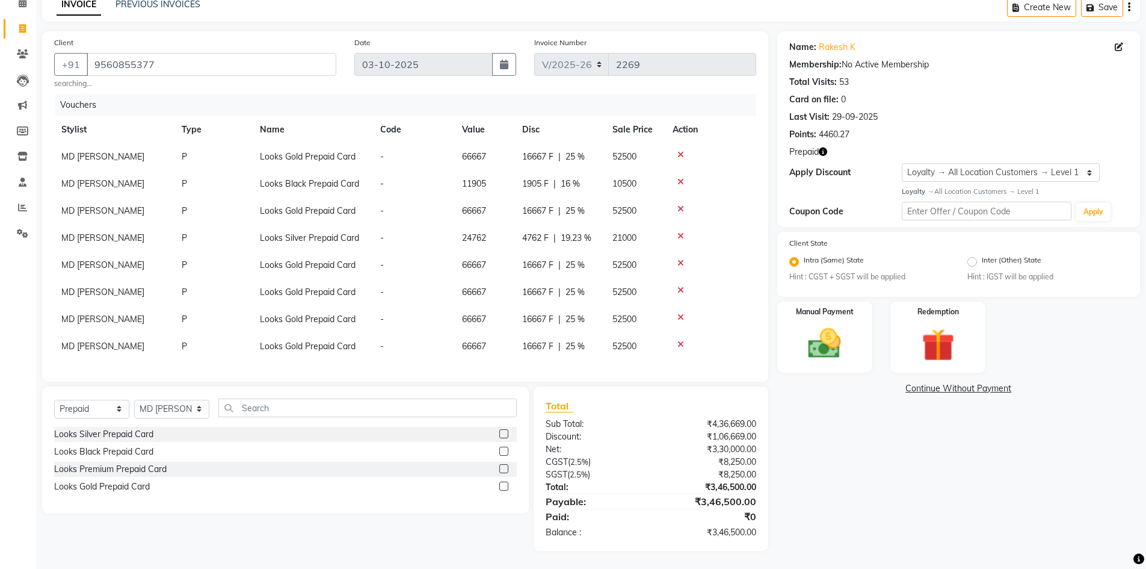
scroll to position [59, 0]
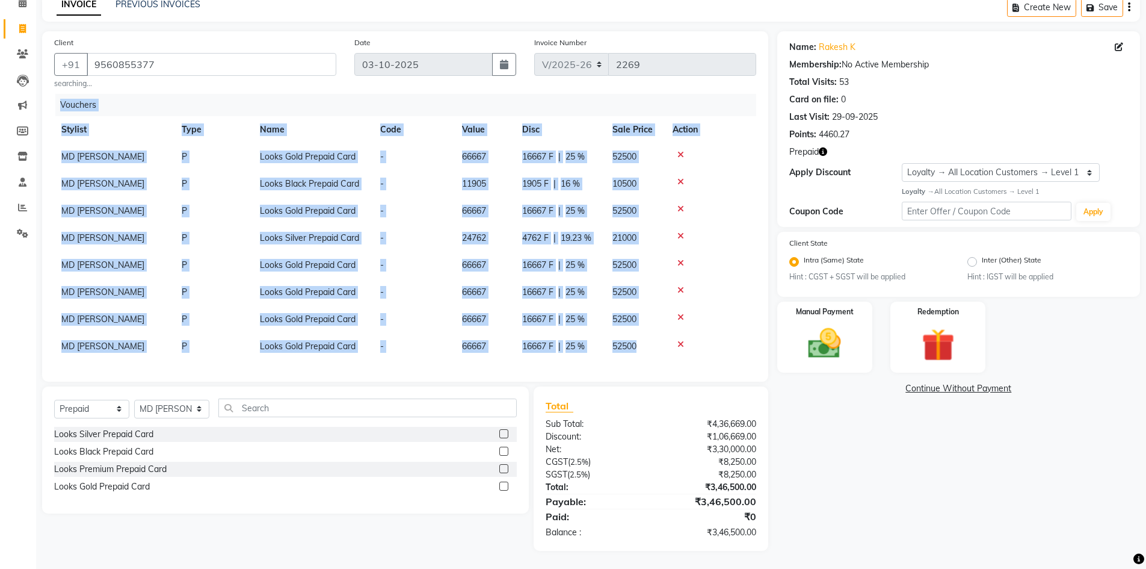
click at [672, 362] on div "Vouchers Stylist Type Name Code Value Disc Sale Price Action MD [PERSON_NAME] P…" at bounding box center [405, 232] width 702 height 276
click at [678, 347] on icon at bounding box center [681, 344] width 7 height 8
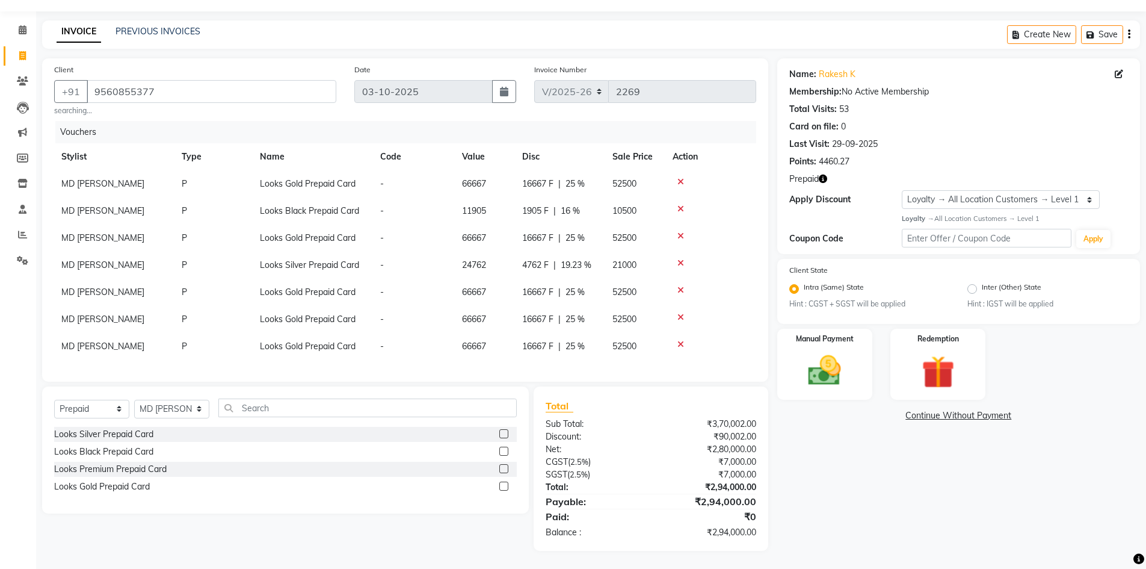
click at [678, 340] on icon at bounding box center [681, 344] width 7 height 8
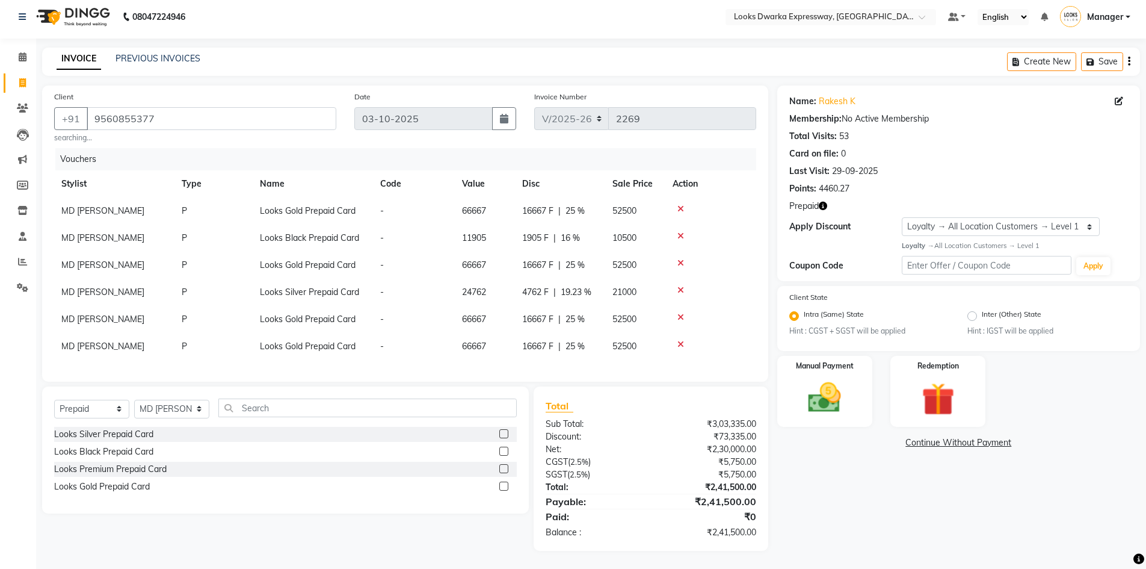
scroll to position [14, 0]
click at [679, 313] on icon at bounding box center [681, 317] width 7 height 8
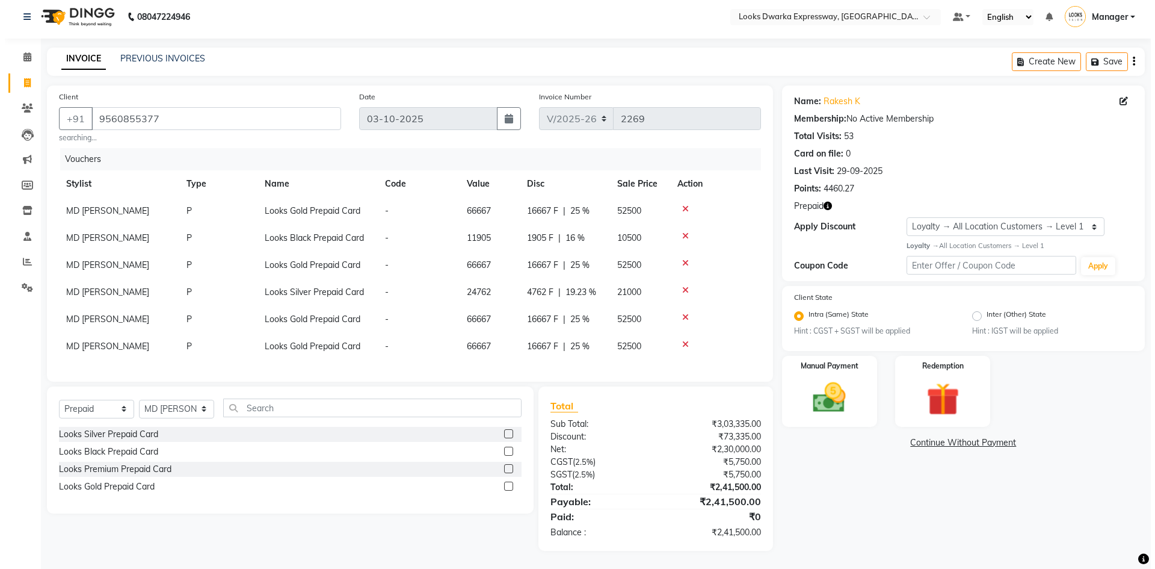
scroll to position [0, 0]
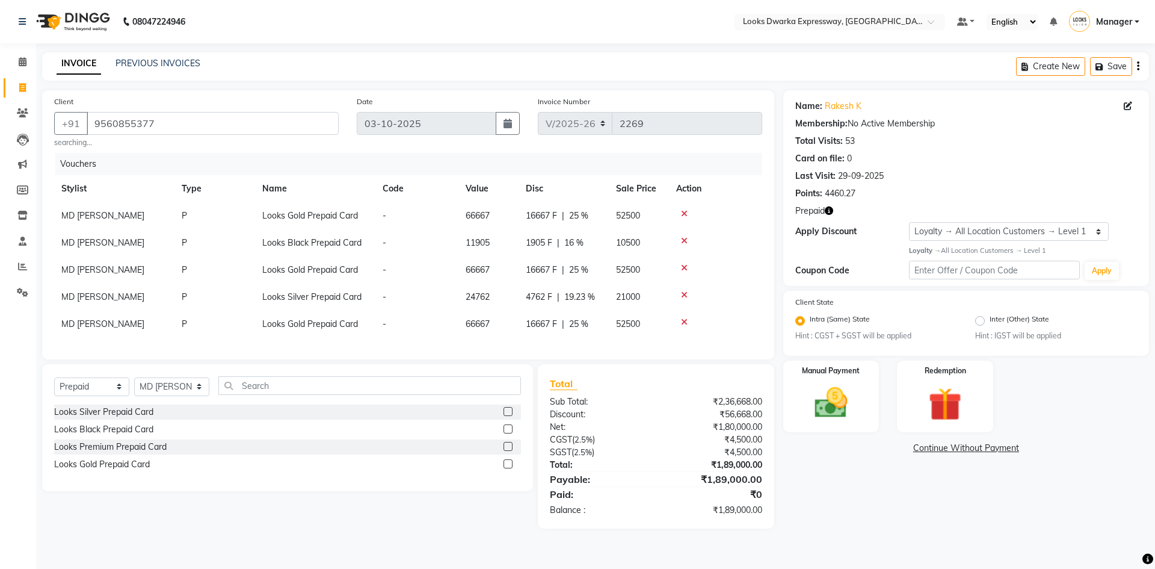
click at [681, 295] on icon at bounding box center [684, 295] width 7 height 8
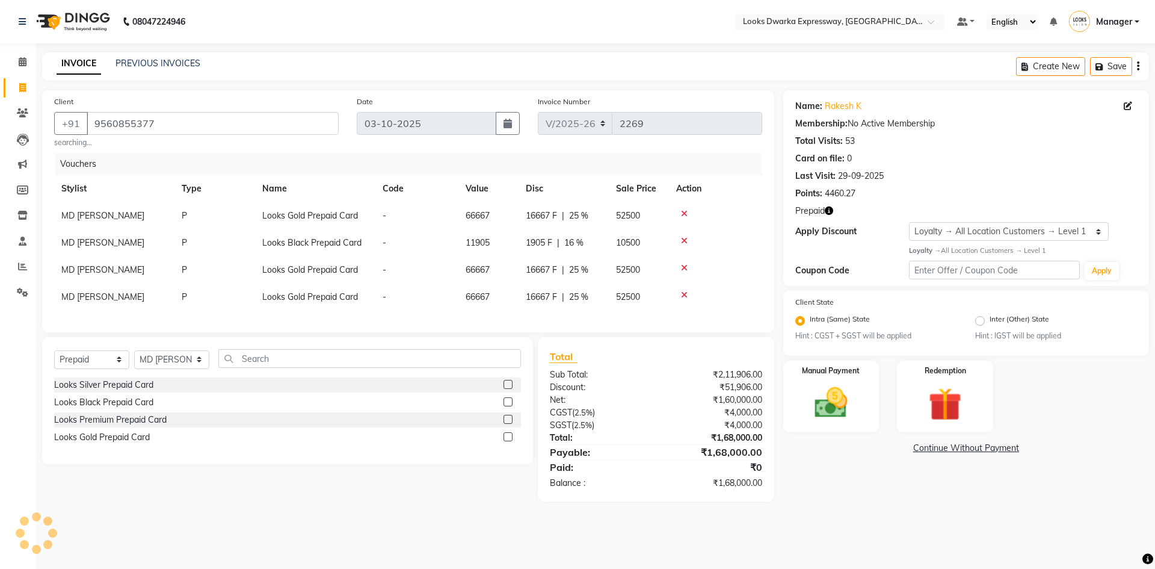
click at [681, 271] on icon at bounding box center [684, 268] width 7 height 8
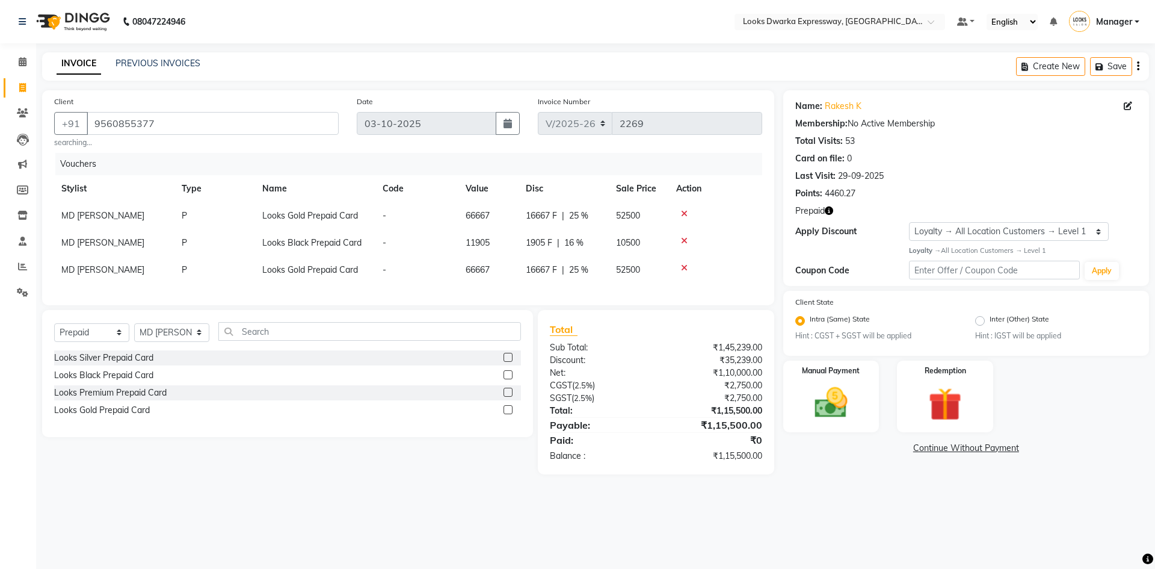
click at [682, 239] on icon at bounding box center [684, 240] width 7 height 8
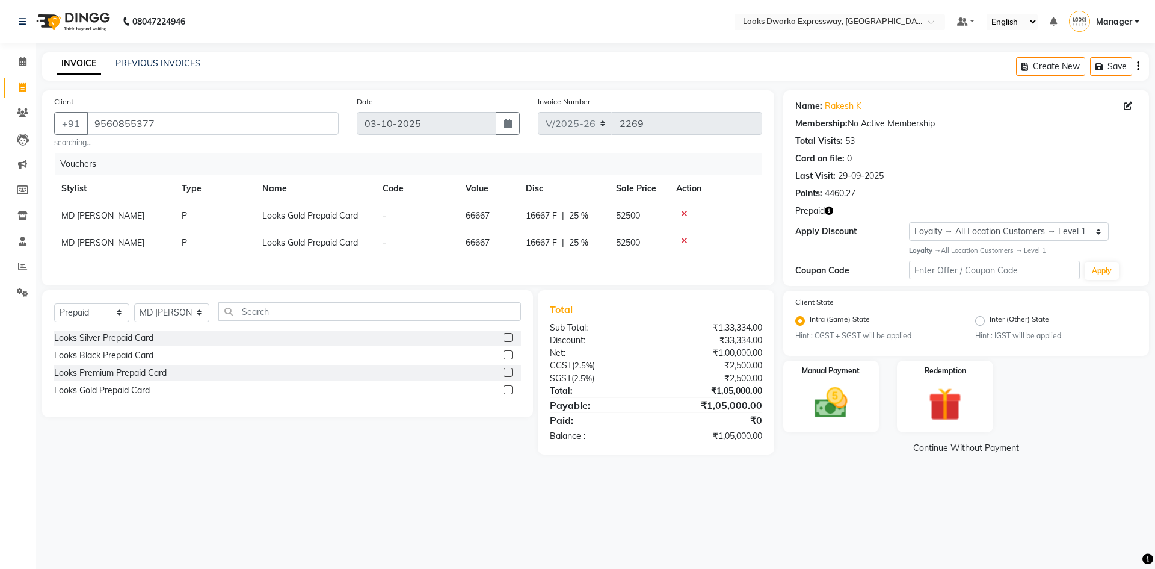
click at [683, 214] on icon at bounding box center [684, 213] width 7 height 8
click at [681, 213] on icon at bounding box center [684, 213] width 7 height 8
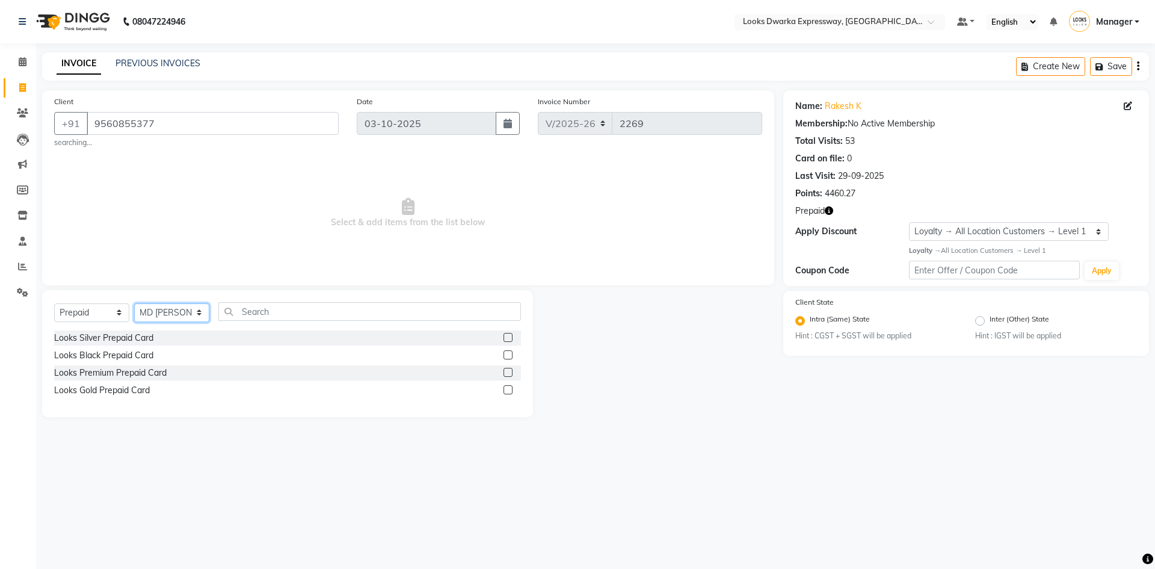
click at [193, 318] on select "Select Stylist Manager MD [PERSON_NAME] Ravindar_pdct [PERSON_NAME] [PERSON_NAM…" at bounding box center [171, 312] width 75 height 19
select select "43893"
click at [134, 303] on select "Select Stylist Manager MD [PERSON_NAME] Ravindar_pdct [PERSON_NAME] [PERSON_NAM…" at bounding box center [171, 312] width 75 height 19
click at [291, 317] on input "text" at bounding box center [369, 311] width 303 height 19
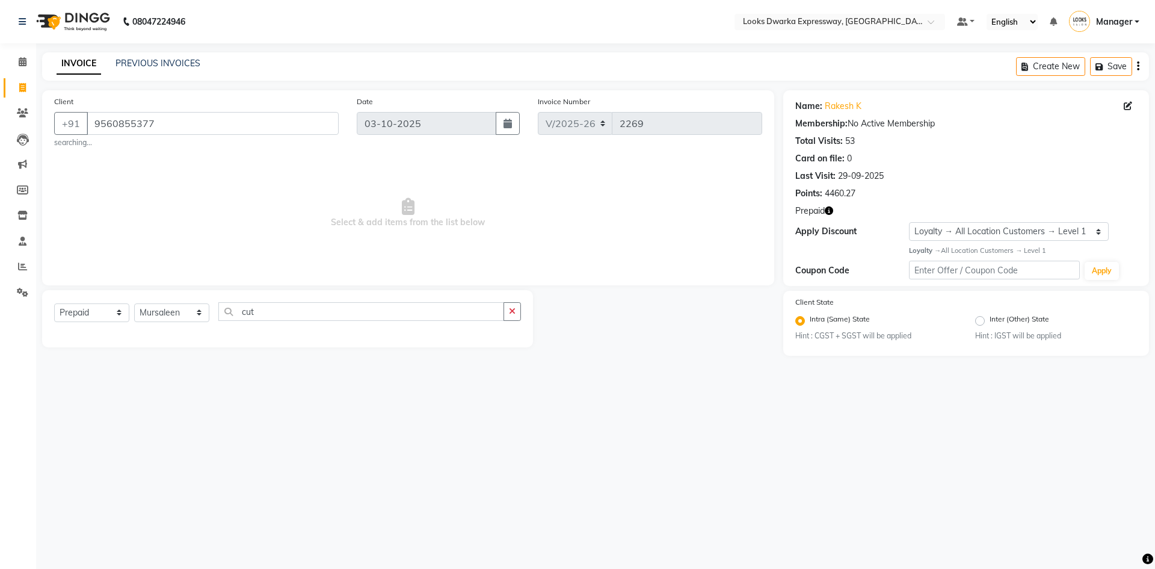
click at [388, 327] on div "Select Service Product Membership Package Voucher Prepaid Gift Card Select Styl…" at bounding box center [287, 316] width 467 height 28
click at [382, 304] on input "cut" at bounding box center [361, 311] width 286 height 19
type input "c"
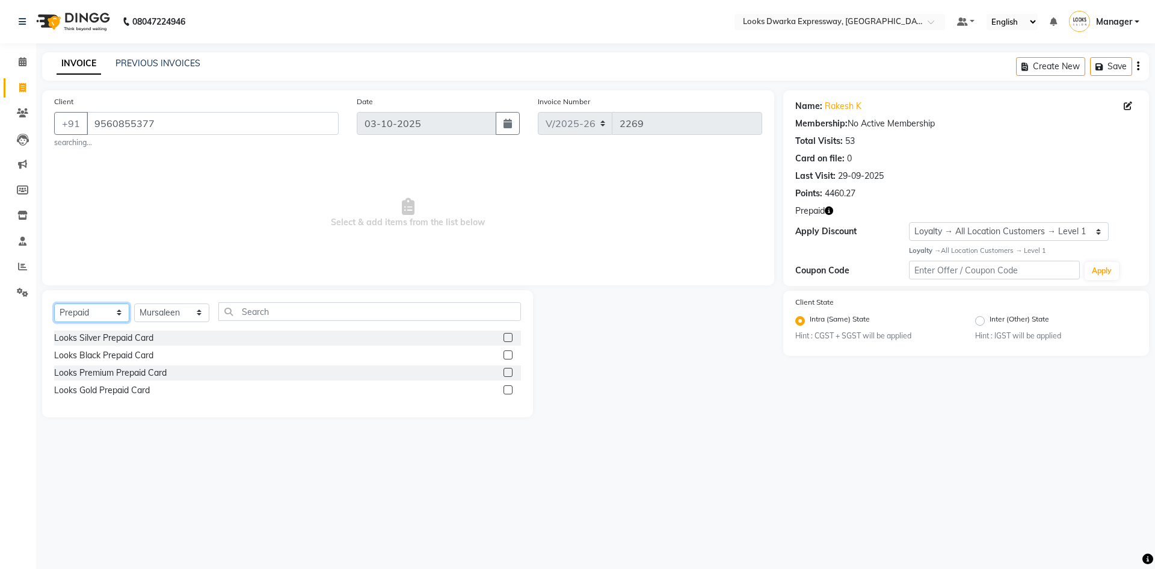
click at [71, 319] on select "Select Service Product Membership Package Voucher Prepaid Gift Card" at bounding box center [91, 312] width 75 height 19
select select "service"
click at [54, 303] on select "Select Service Product Membership Package Voucher Prepaid Gift Card" at bounding box center [91, 312] width 75 height 19
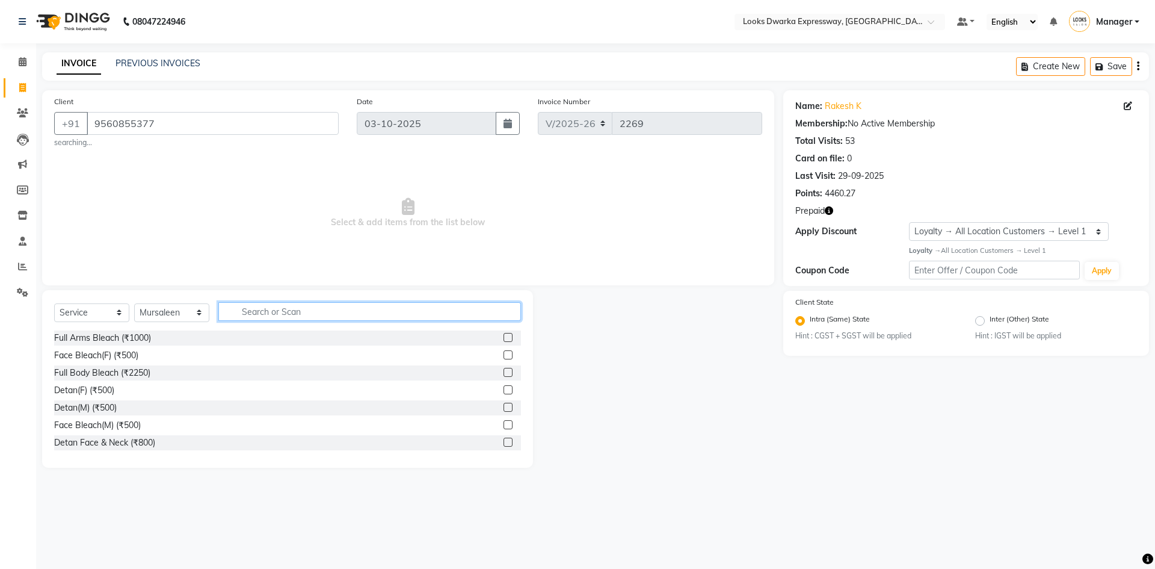
click at [273, 315] on input "text" at bounding box center [369, 311] width 303 height 19
type input "cut"
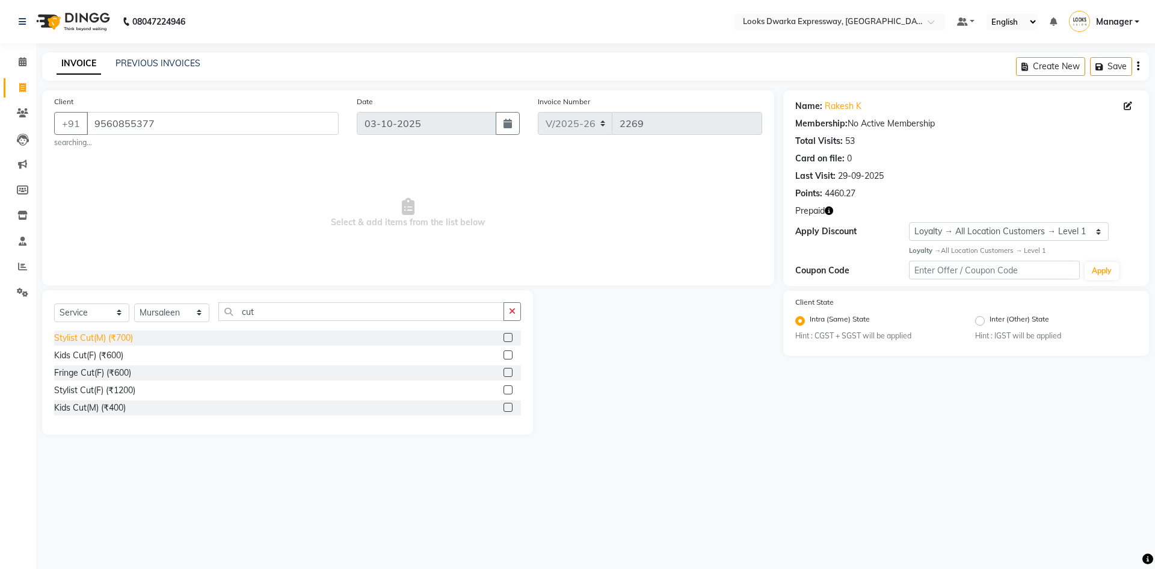
click at [114, 333] on div "Stylist Cut(M) (₹700)" at bounding box center [93, 338] width 79 height 13
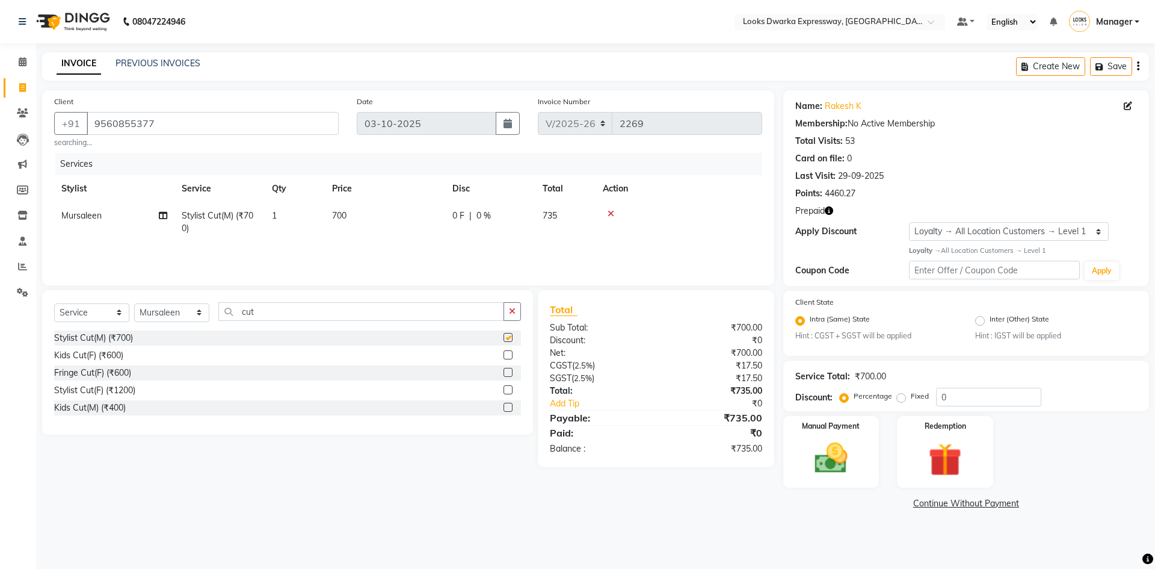
checkbox input "false"
click at [369, 242] on td "700" at bounding box center [385, 222] width 120 height 40
select select "43893"
click at [437, 229] on td "700" at bounding box center [442, 225] width 120 height 46
click at [432, 216] on input "700" at bounding box center [442, 218] width 106 height 19
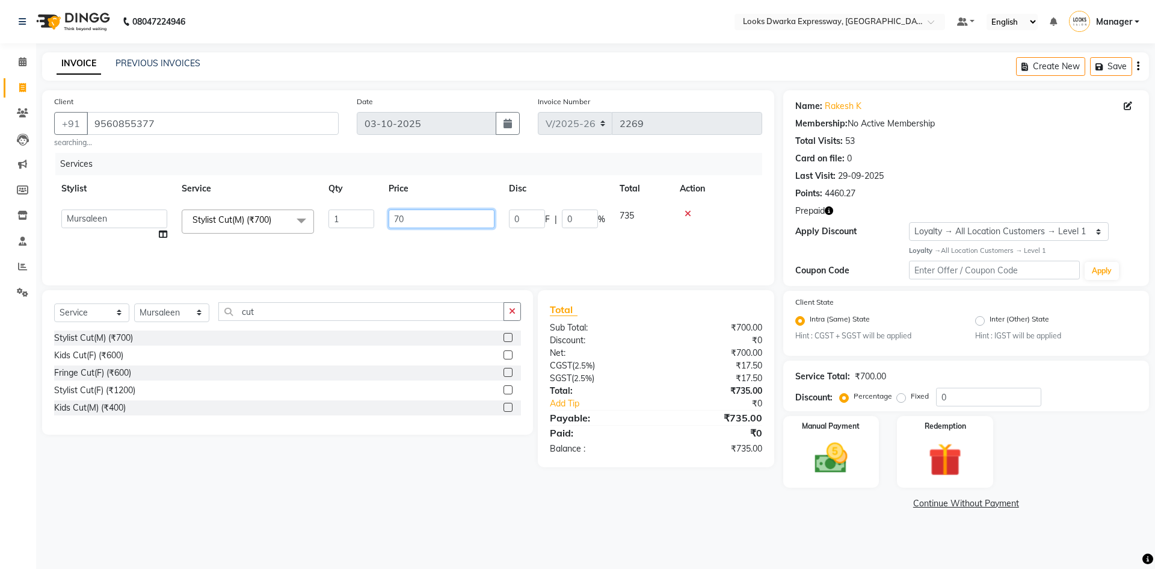
type input "7"
type input "500"
click at [168, 540] on div "08047224946 Select Location × Looks Dwarka Expressway, [GEOGRAPHIC_DATA] Defaul…" at bounding box center [577, 284] width 1155 height 569
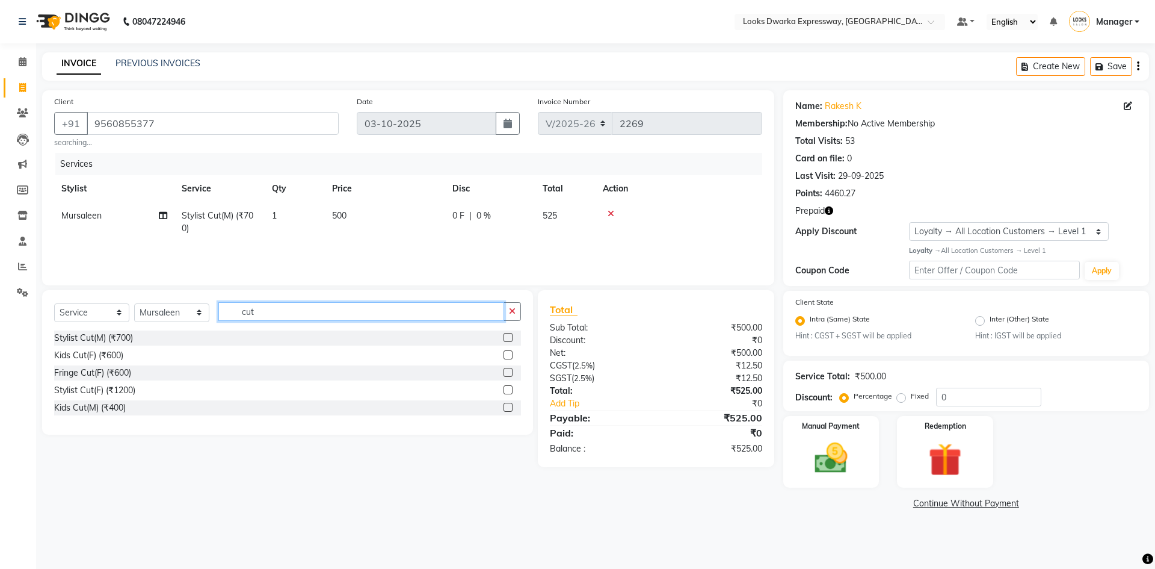
click at [286, 309] on input "cut" at bounding box center [361, 311] width 286 height 19
type input "c"
type input "bea"
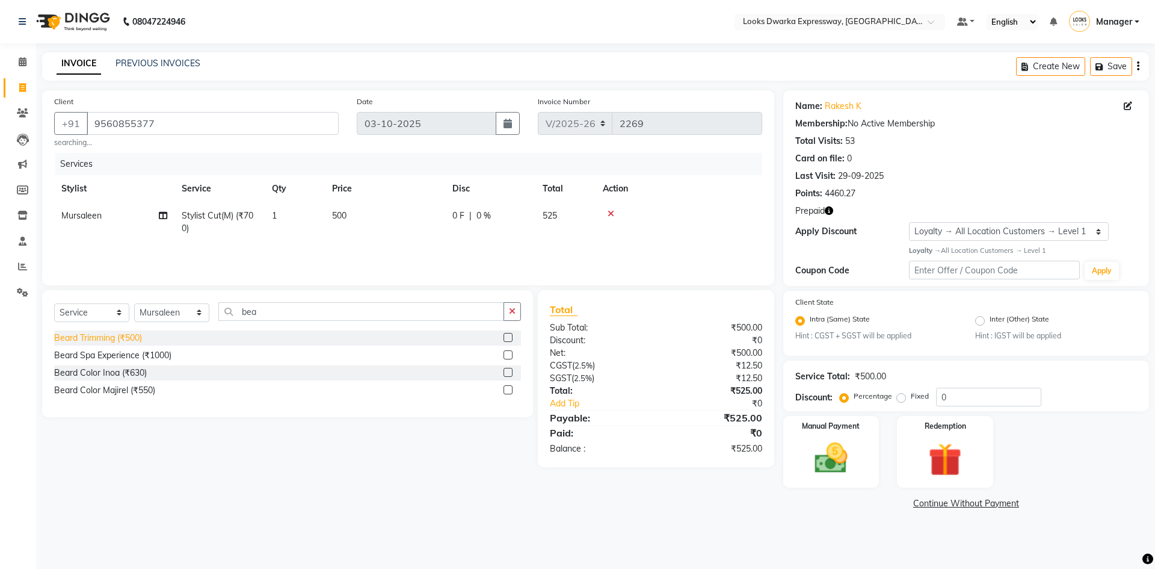
click at [92, 335] on div "Beard Trimming (₹500)" at bounding box center [98, 338] width 88 height 13
checkbox input "false"
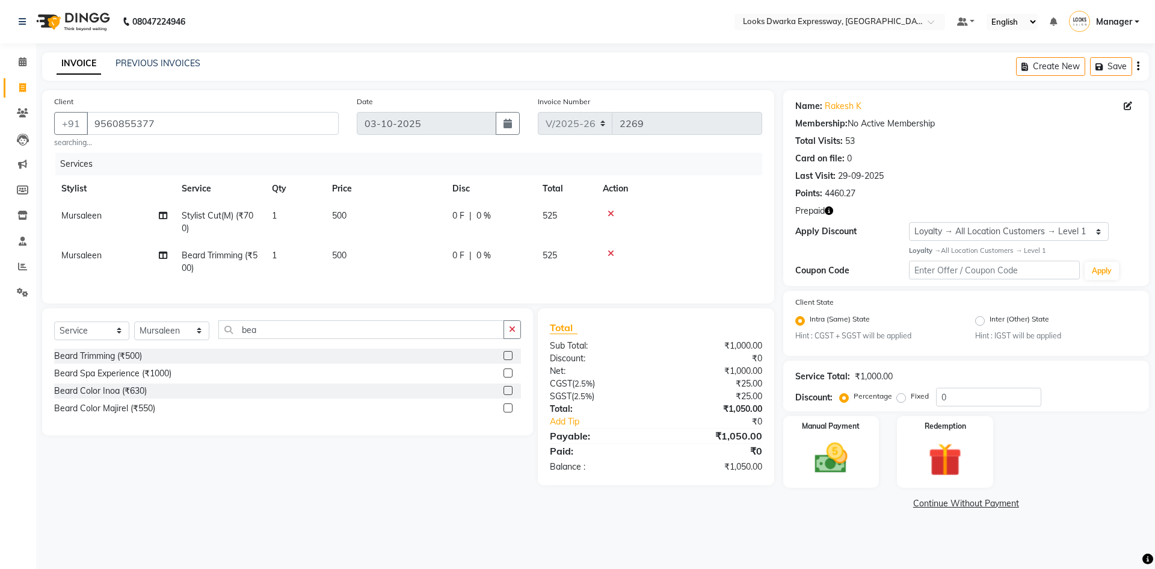
click at [338, 264] on td "500" at bounding box center [385, 262] width 120 height 40
select select "43893"
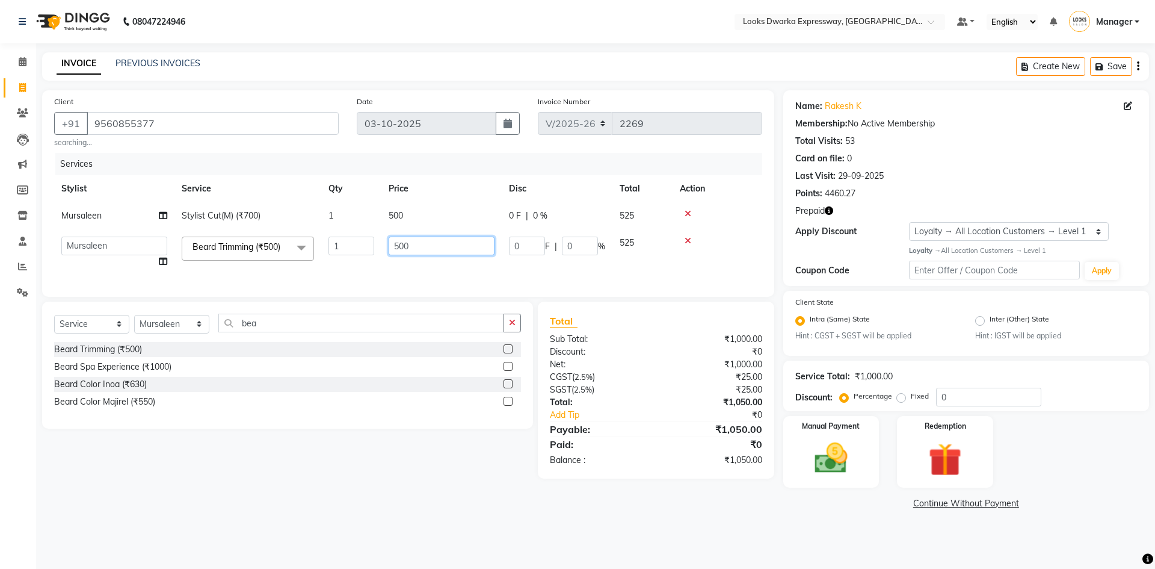
click at [428, 242] on input "500" at bounding box center [442, 245] width 106 height 19
type input "5"
type input "300"
click at [9, 339] on div "Calendar Invoice Clients Leads Marketing Members Inventory Staff Reports Settin…" at bounding box center [81, 292] width 162 height 516
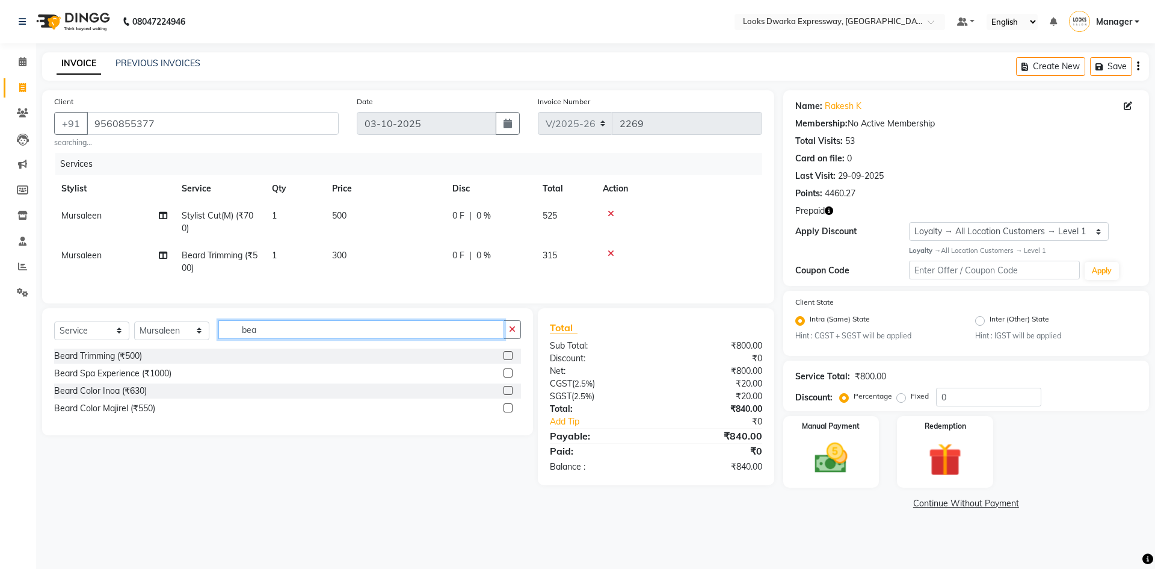
click at [269, 339] on input "bea" at bounding box center [361, 329] width 286 height 19
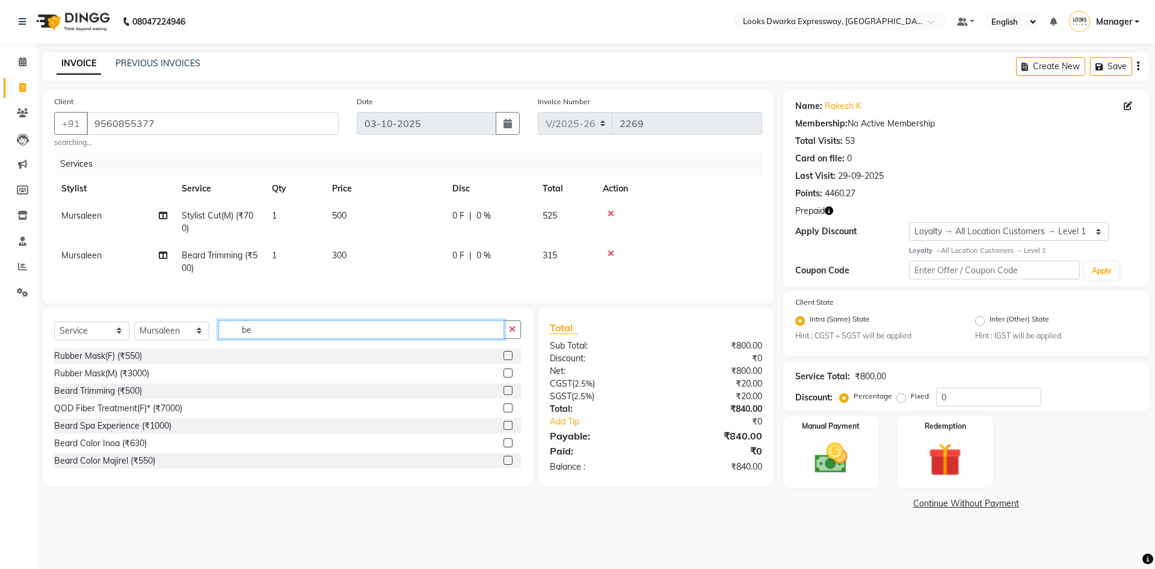
type input "b"
click at [214, 527] on main "INVOICE PREVIOUS INVOICES Create New Save Client [PHONE_NUMBER] searching... Da…" at bounding box center [595, 291] width 1119 height 478
click at [301, 339] on input "text" at bounding box center [369, 329] width 303 height 19
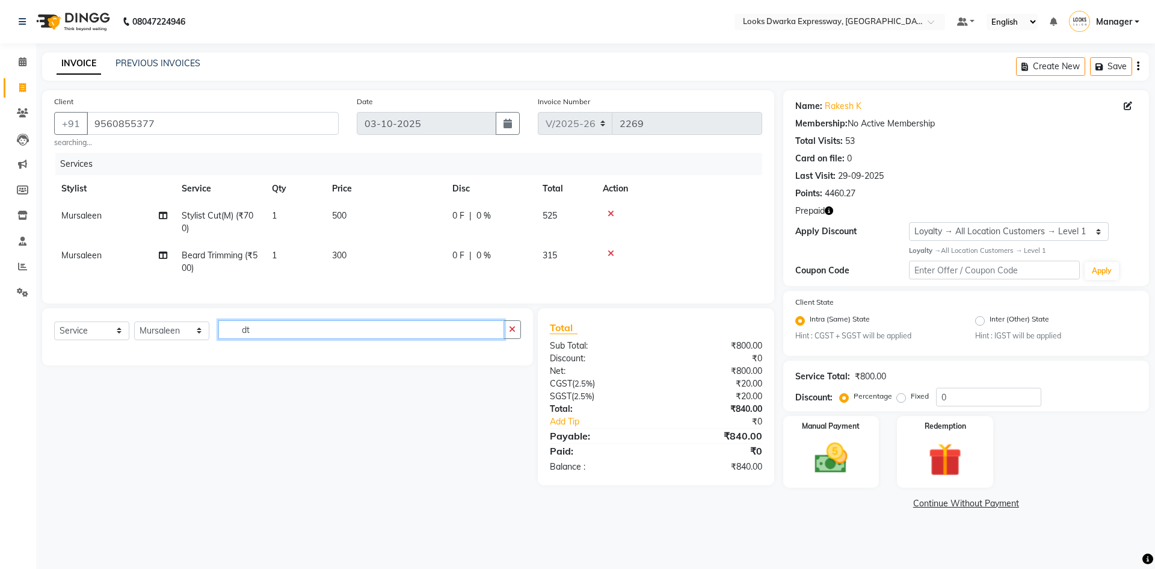
type input "d"
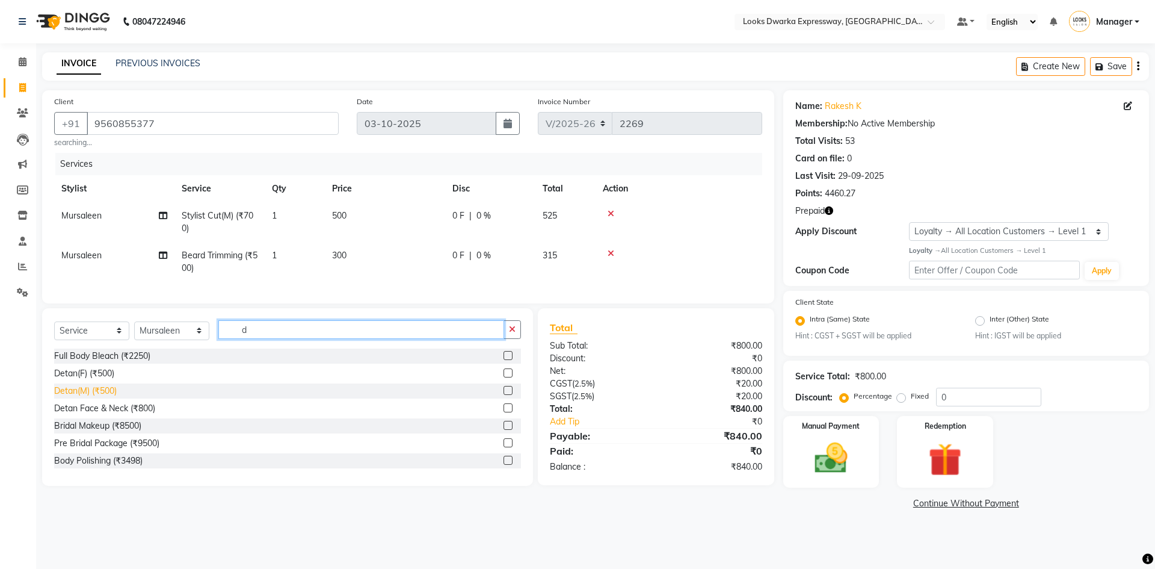
type input "d"
click at [79, 397] on div "Detan(M) (₹500)" at bounding box center [85, 391] width 63 height 13
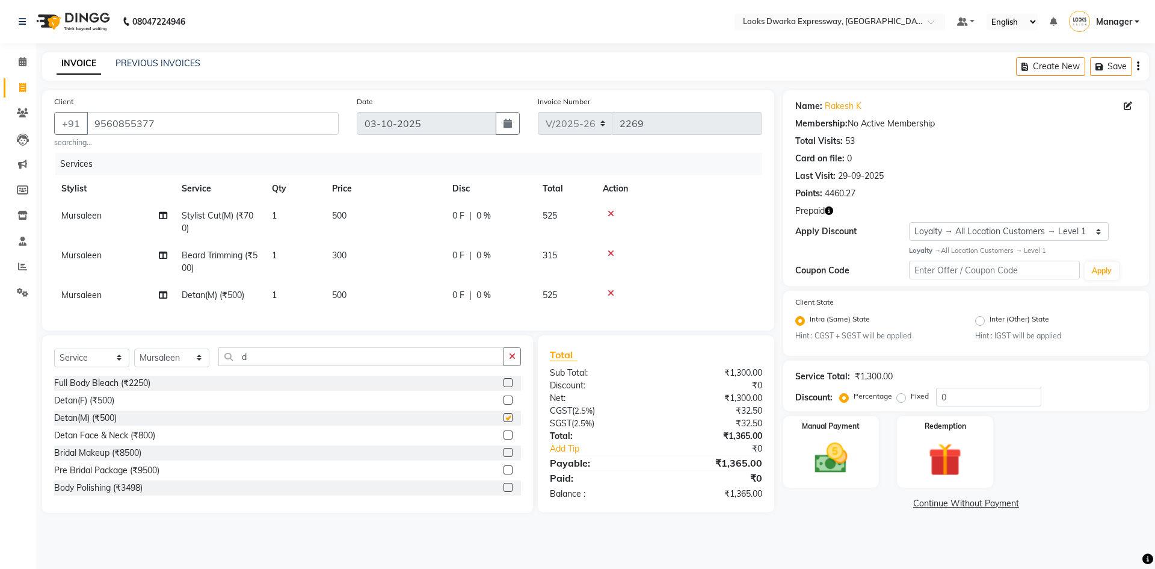
checkbox input "false"
click at [350, 365] on input "d" at bounding box center [361, 356] width 286 height 19
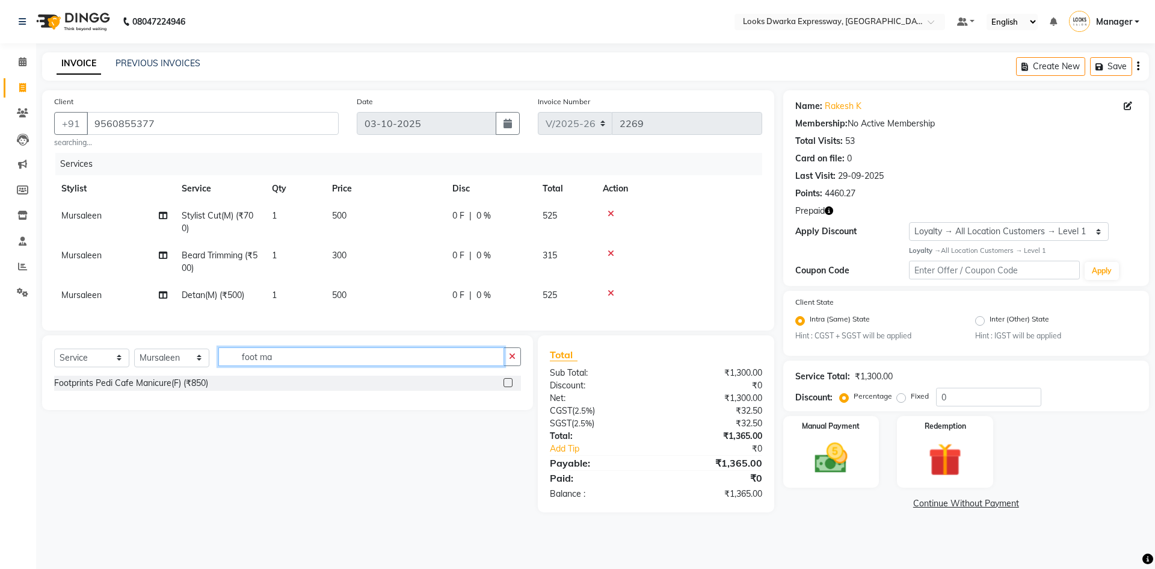
click at [295, 366] on input "foot ma" at bounding box center [361, 356] width 286 height 19
type input "f"
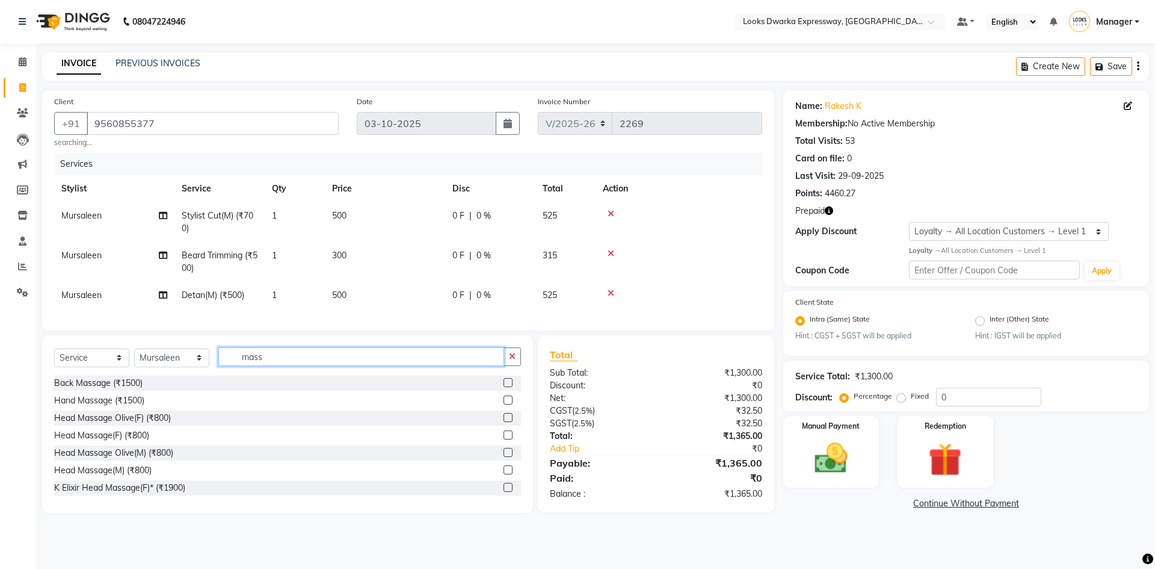
click at [365, 366] on input "mass" at bounding box center [361, 356] width 286 height 19
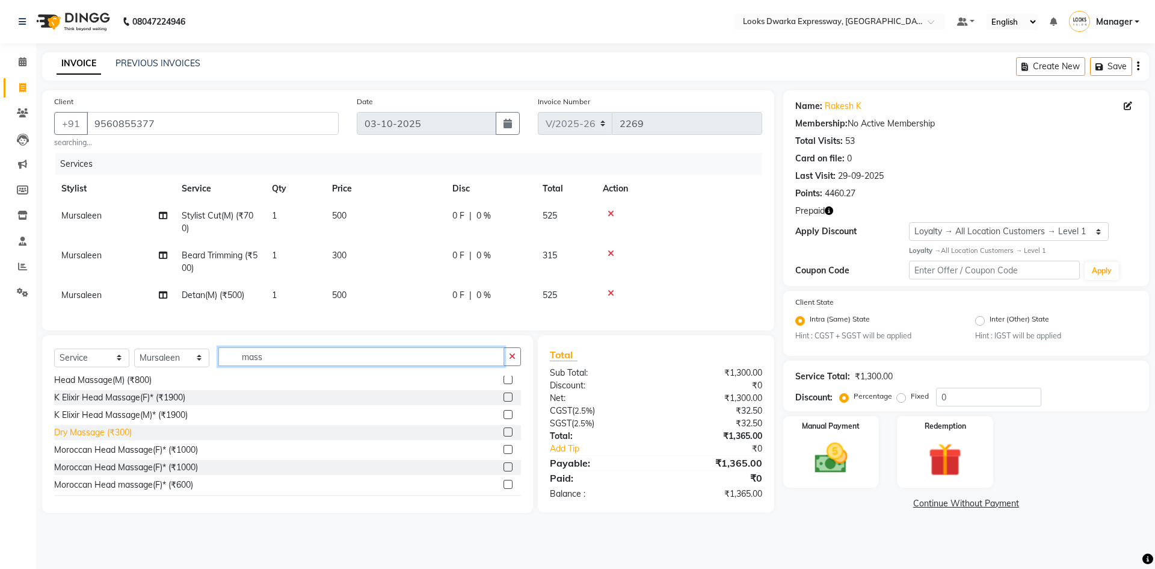
scroll to position [64, 0]
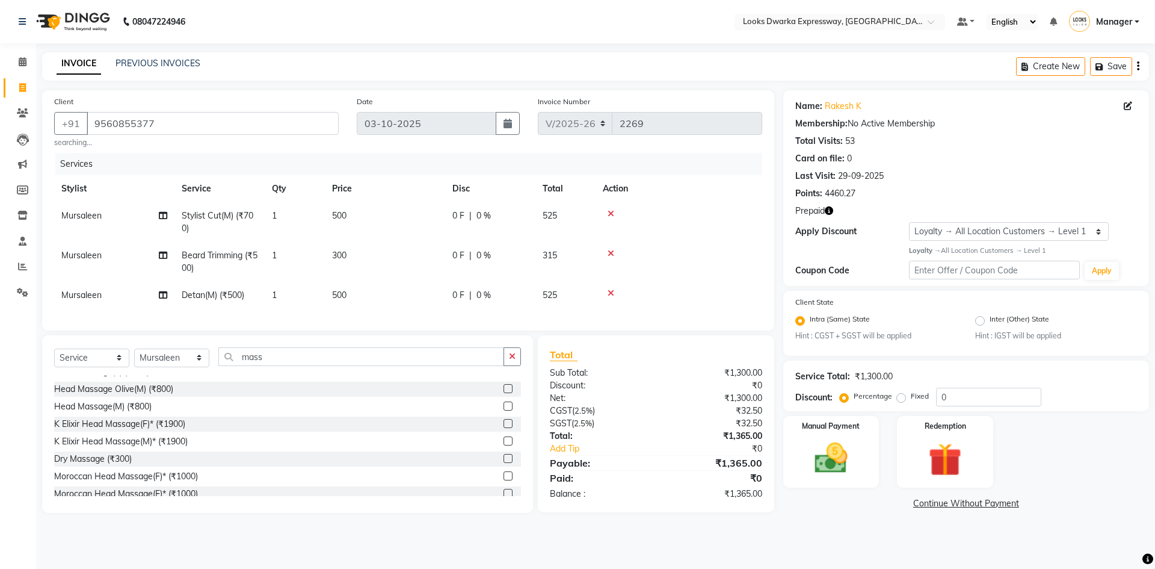
click at [280, 375] on div "Select Service Product Membership Package Voucher Prepaid Gift Card Select Styl…" at bounding box center [287, 361] width 467 height 28
click at [280, 366] on input "mass" at bounding box center [361, 356] width 286 height 19
type input "m"
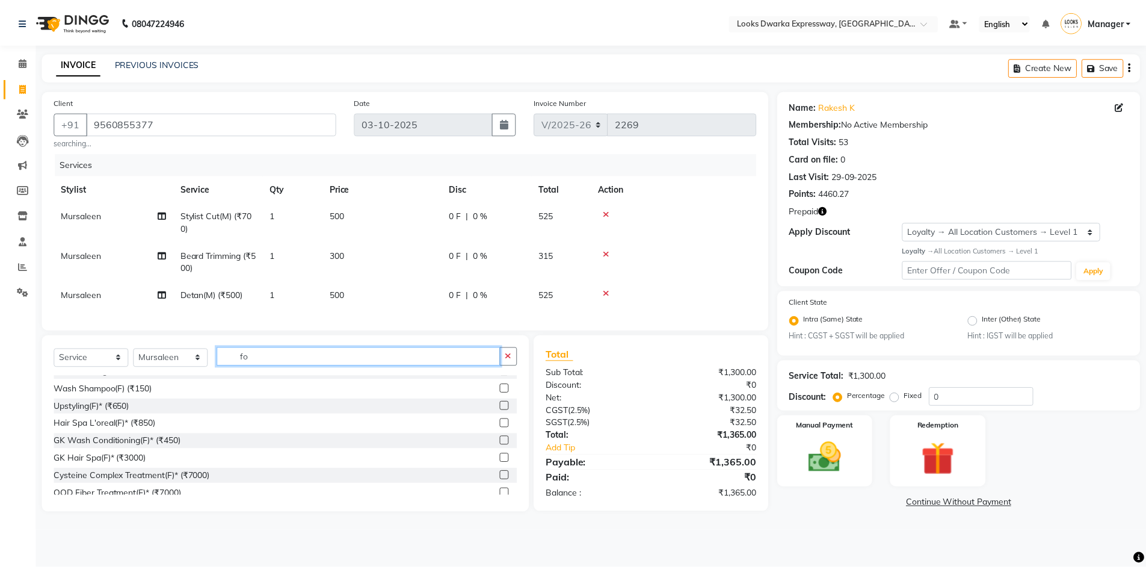
scroll to position [0, 0]
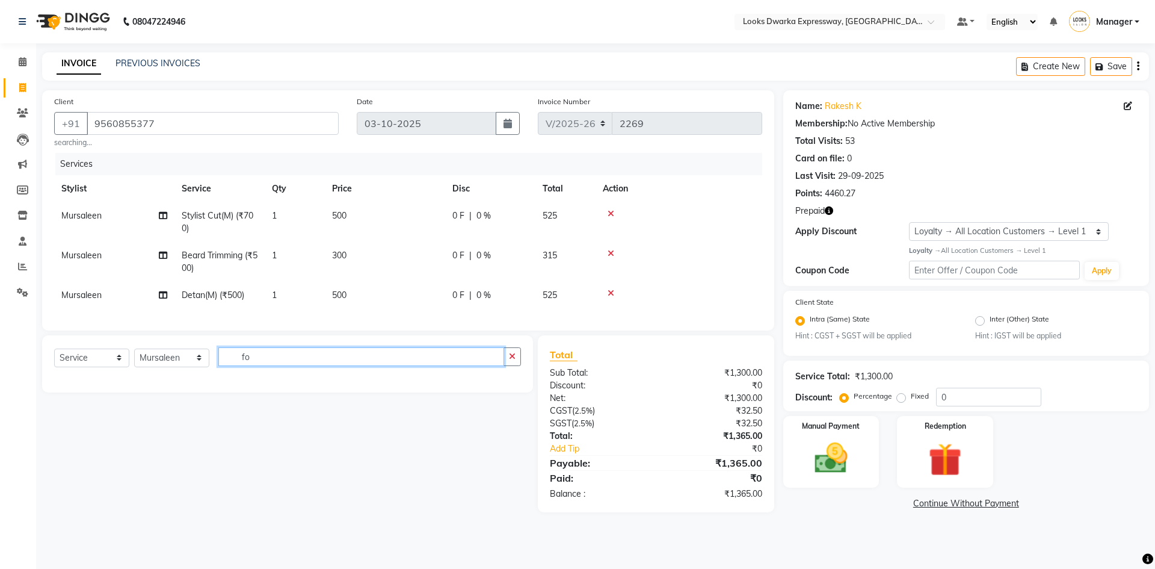
type input "f"
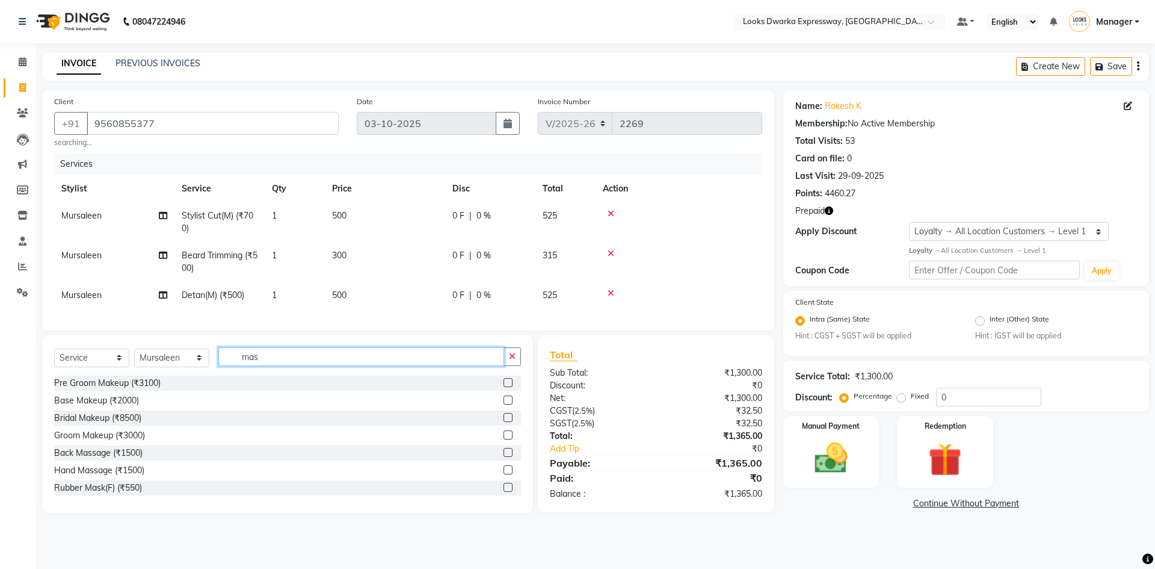
type input "mass"
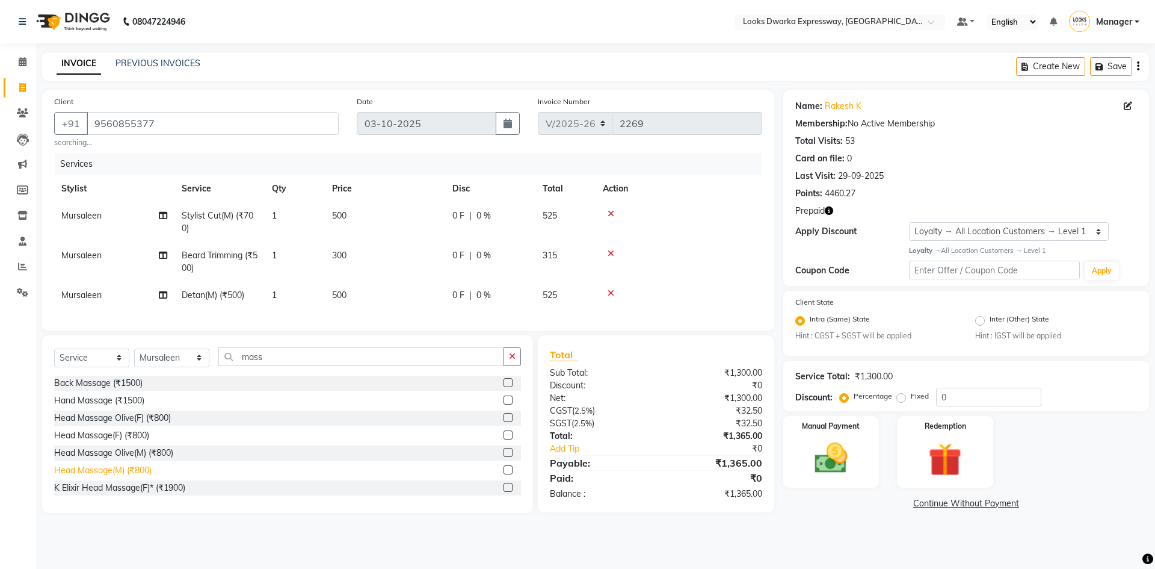
click at [123, 477] on div "Head Massage(M) (₹800)" at bounding box center [102, 470] width 97 height 13
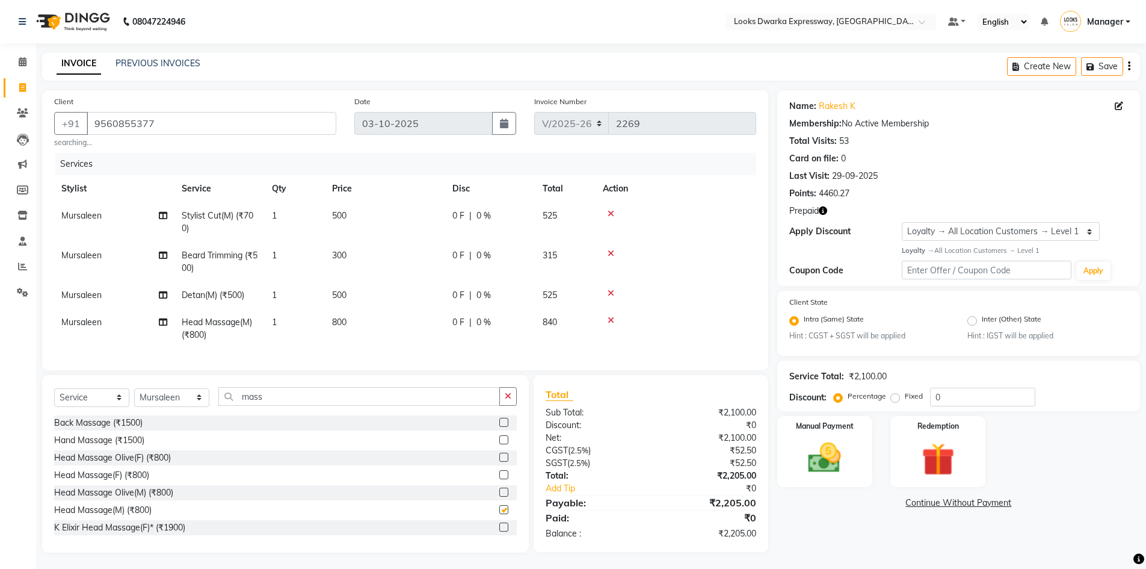
checkbox input "false"
click at [352, 321] on td "800" at bounding box center [385, 329] width 120 height 40
select select "43893"
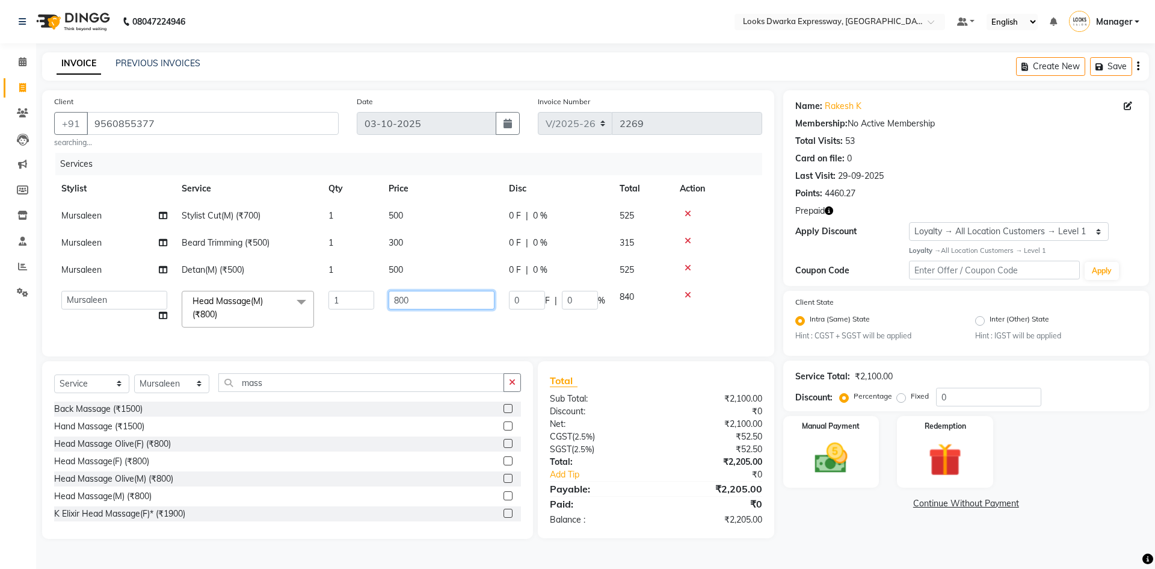
click at [421, 302] on input "800" at bounding box center [442, 300] width 106 height 19
type input "8"
type input "500"
click at [867, 554] on main "INVOICE PREVIOUS INVOICES Create New Save Client [PHONE_NUMBER] searching... Da…" at bounding box center [595, 304] width 1119 height 504
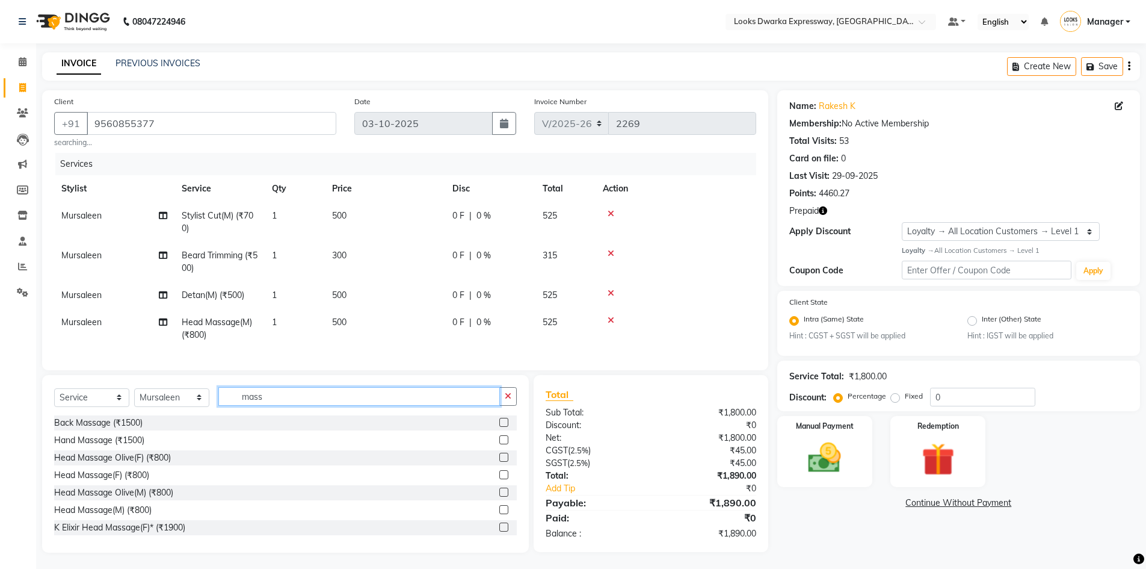
click at [362, 406] on input "mass" at bounding box center [359, 396] width 282 height 19
type input "m"
type input "ino"
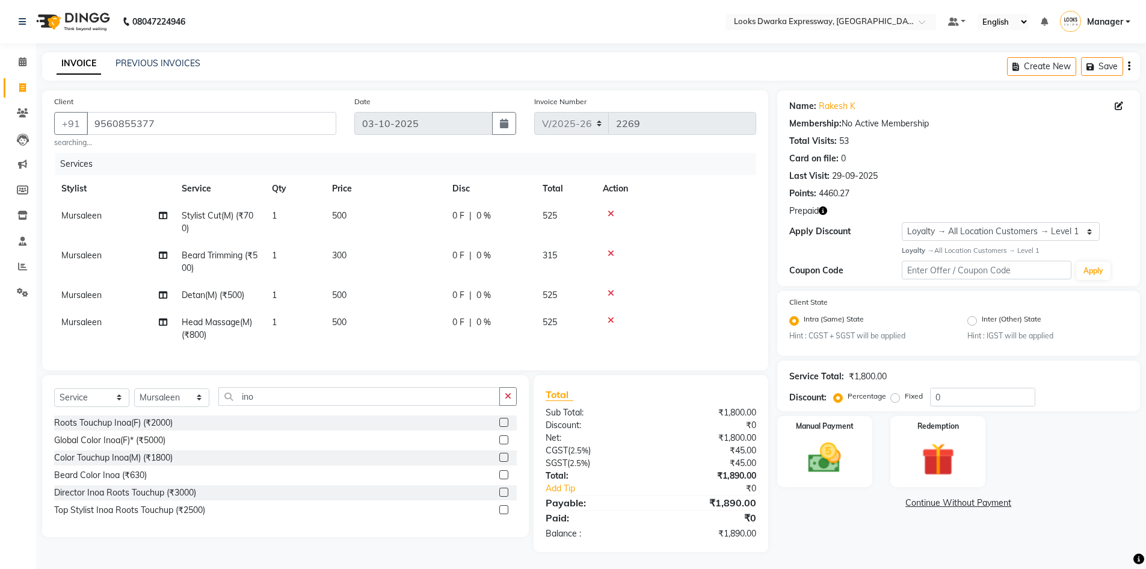
click at [157, 464] on div "Color Touchup Inoa(M) (₹1800)" at bounding box center [113, 457] width 119 height 13
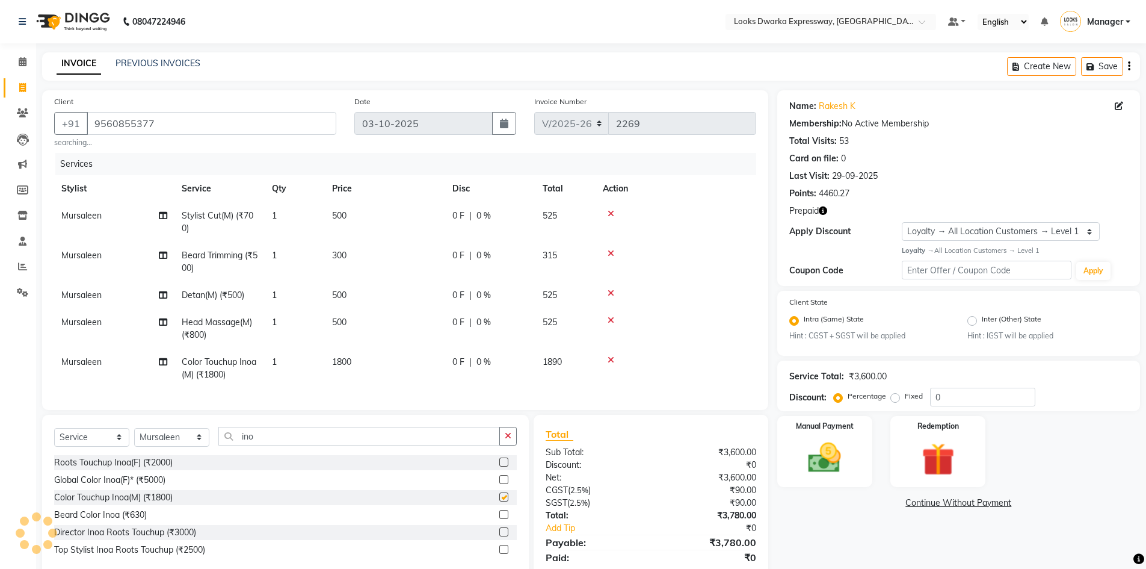
checkbox input "false"
click at [366, 356] on td "1800" at bounding box center [385, 368] width 120 height 40
select select "43893"
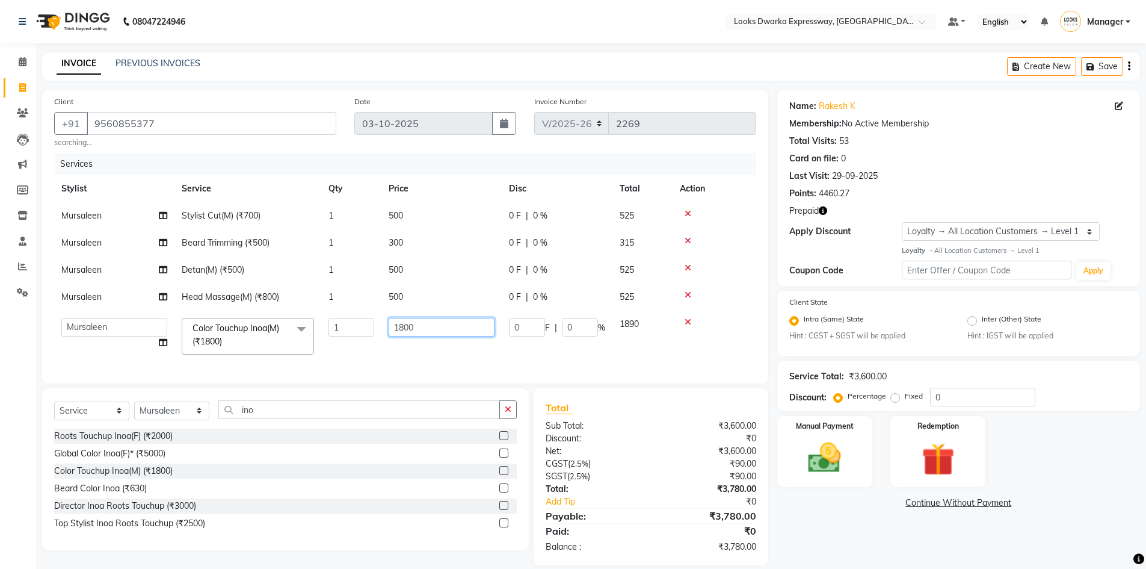
click at [422, 330] on input "1800" at bounding box center [442, 327] width 106 height 19
type input "1"
type input "1200"
click at [89, 300] on tbody "Mursaleen Stylist Cut(M) (₹700) 1 500 0 F | 0 % 525 [PERSON_NAME] Trimming (₹50…" at bounding box center [405, 281] width 702 height 159
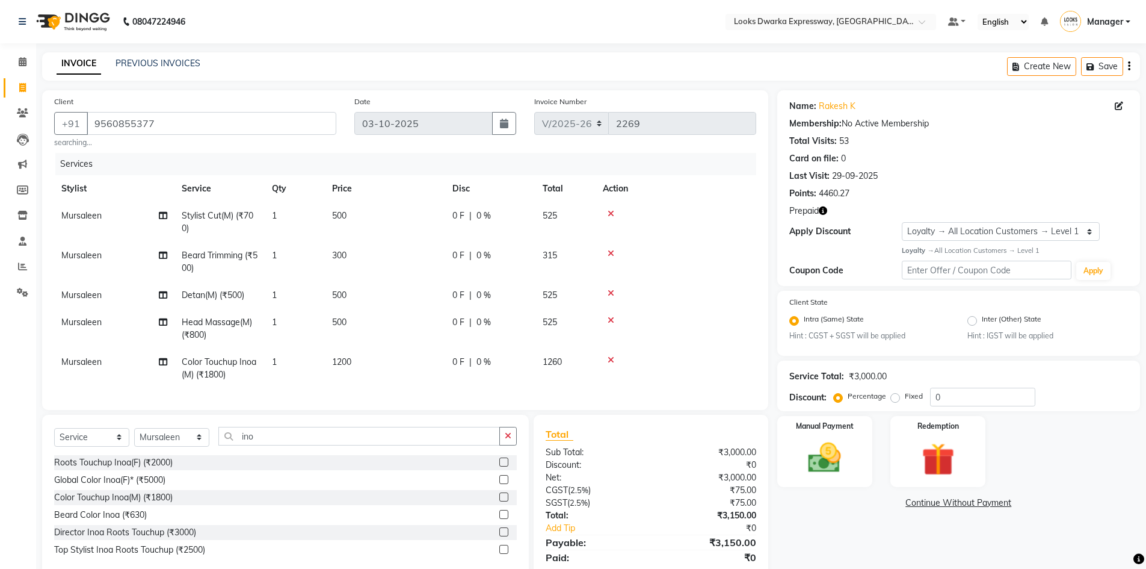
click at [102, 320] on span "Mursaleen" at bounding box center [81, 322] width 40 height 11
select select "43893"
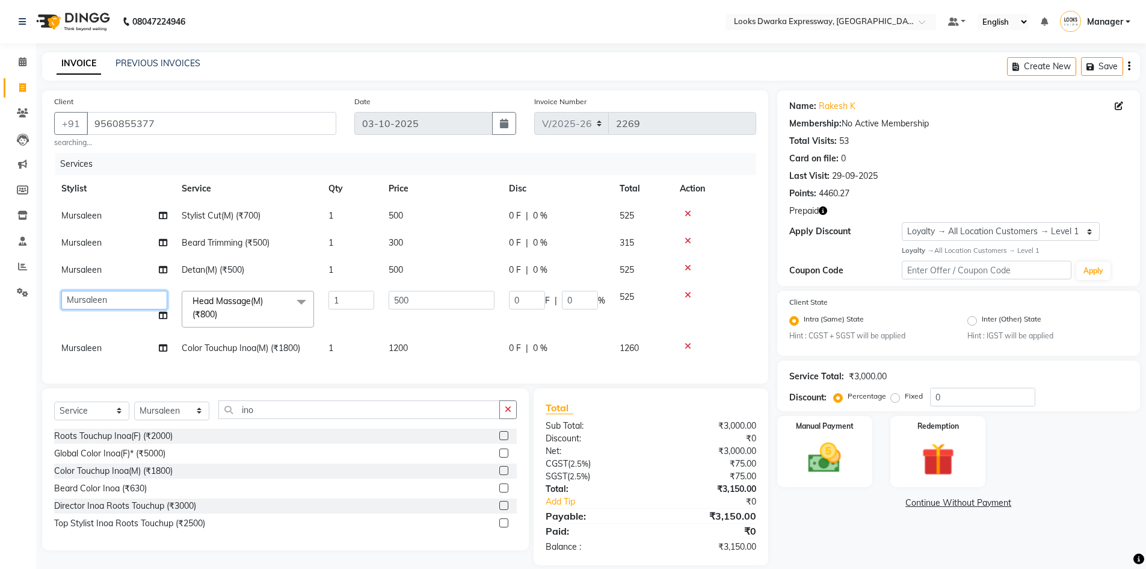
click at [128, 301] on select "Manager MD [PERSON_NAME] Ravindar_pdct [PERSON_NAME] [PERSON_NAME] Soha SSBEAUT…" at bounding box center [114, 300] width 106 height 19
click at [865, 550] on div "Name: Rakesh K Membership: No Active Membership Total Visits: 53 Card on file: …" at bounding box center [963, 327] width 372 height 475
click at [820, 209] on icon "button" at bounding box center [823, 210] width 8 height 8
click at [950, 481] on div "Redemption" at bounding box center [938, 452] width 99 height 74
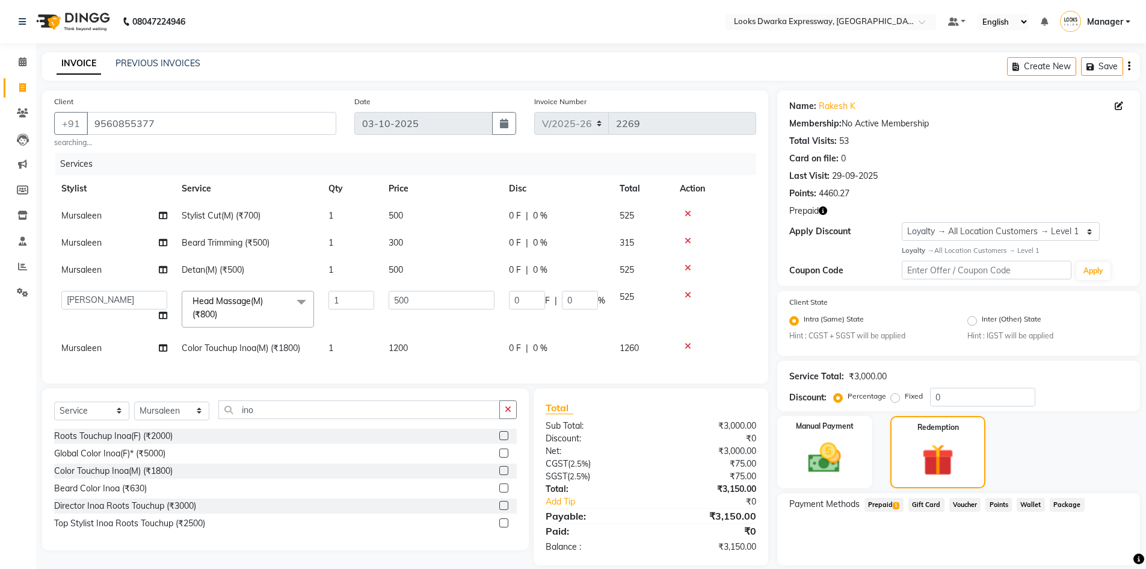
click at [891, 508] on span "Prepaid 1" at bounding box center [884, 505] width 39 height 14
click at [947, 397] on input "0" at bounding box center [982, 397] width 105 height 19
click at [959, 560] on input "1275" at bounding box center [965, 552] width 72 height 19
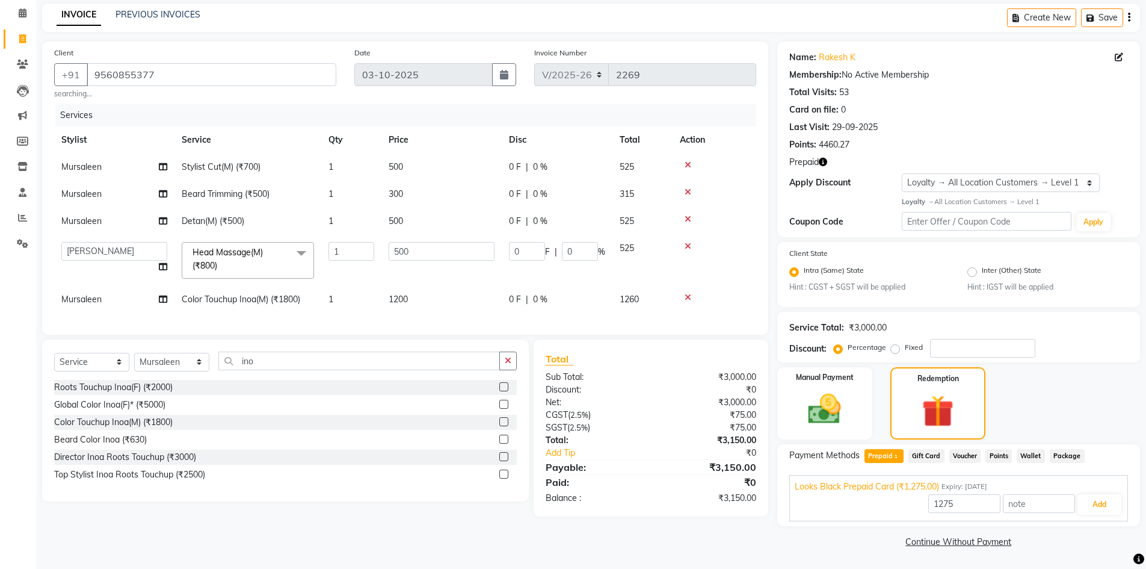
click at [761, 546] on div "Client [PHONE_NUMBER] searching... Date [DATE] Invoice Number V/2025 V/[PHONE_N…" at bounding box center [405, 296] width 744 height 509
click at [679, 546] on div "Client [PHONE_NUMBER] searching... Date [DATE] Invoice Number V/2025 V/[PHONE_N…" at bounding box center [405, 296] width 744 height 509
click at [938, 338] on div "Service Total: ₹3,000.00 Discount: Percentage Fixed" at bounding box center [959, 337] width 339 height 41
click at [975, 506] on input "1275" at bounding box center [965, 503] width 72 height 19
click at [754, 558] on main "INVOICE PREVIOUS INVOICES Create New Save Client [PHONE_NUMBER] searching... Da…" at bounding box center [591, 286] width 1110 height 565
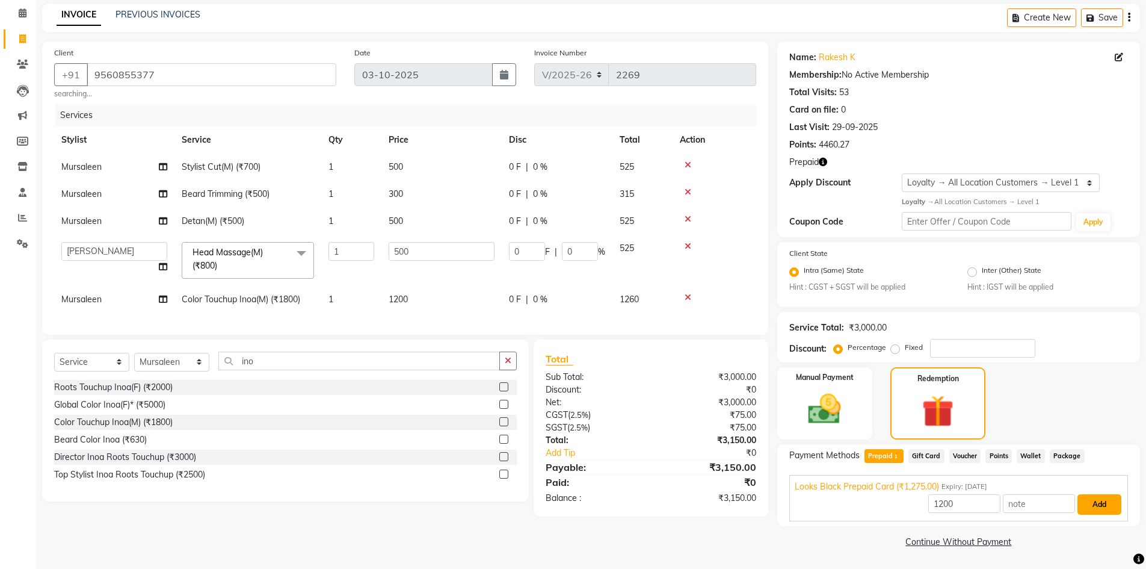
click at [1093, 510] on button "Add" at bounding box center [1100, 504] width 44 height 20
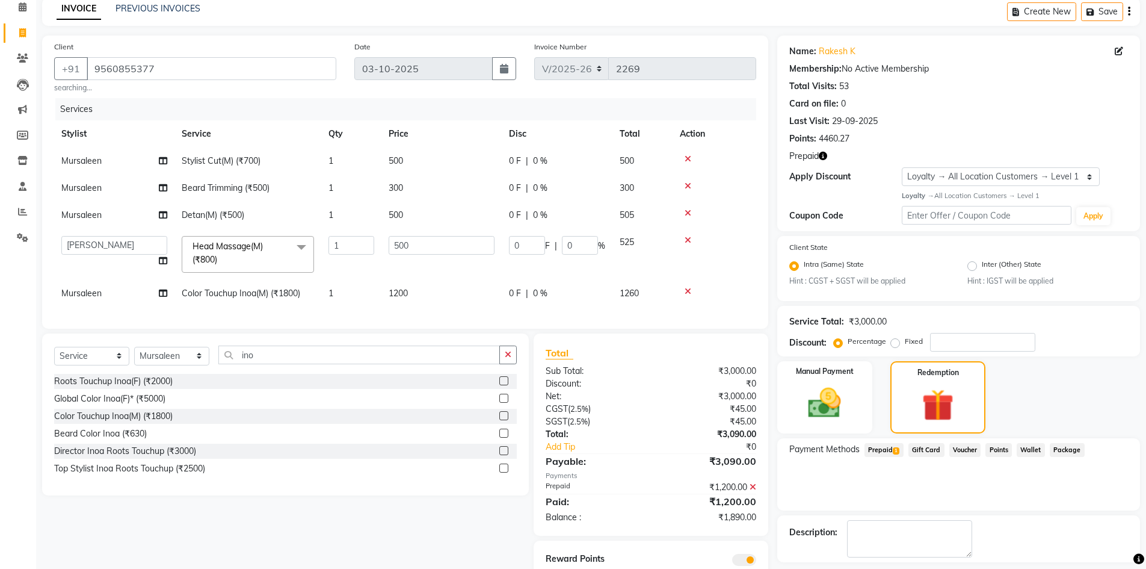
scroll to position [108, 0]
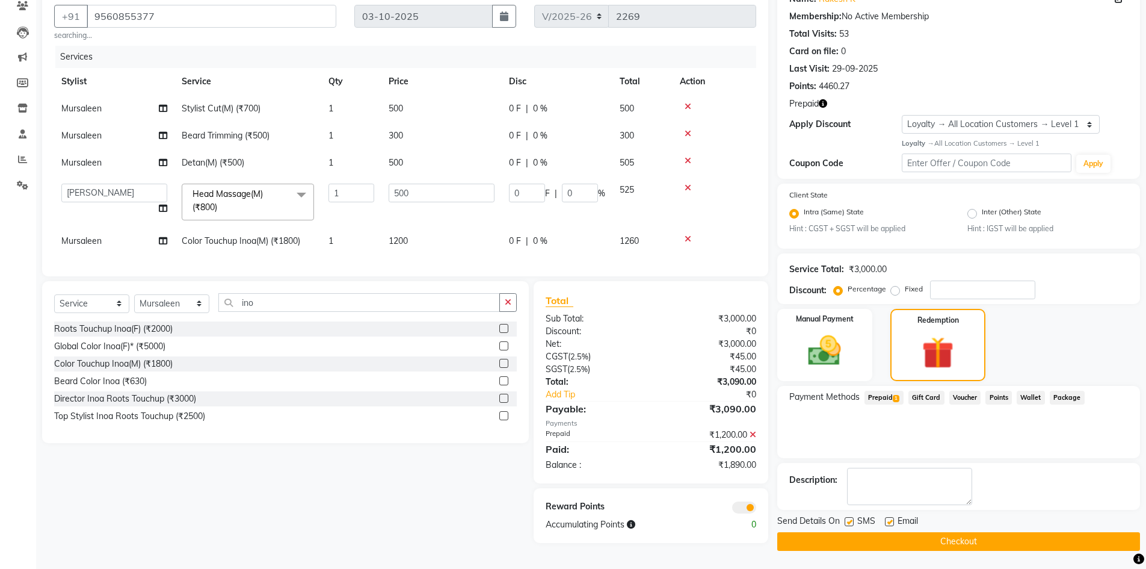
click at [819, 100] on icon "button" at bounding box center [823, 103] width 8 height 8
click at [157, 531] on div "Select Service Product Membership Package Voucher Prepaid Gift Card Select Styl…" at bounding box center [281, 412] width 496 height 262
click at [844, 353] on img at bounding box center [824, 350] width 55 height 39
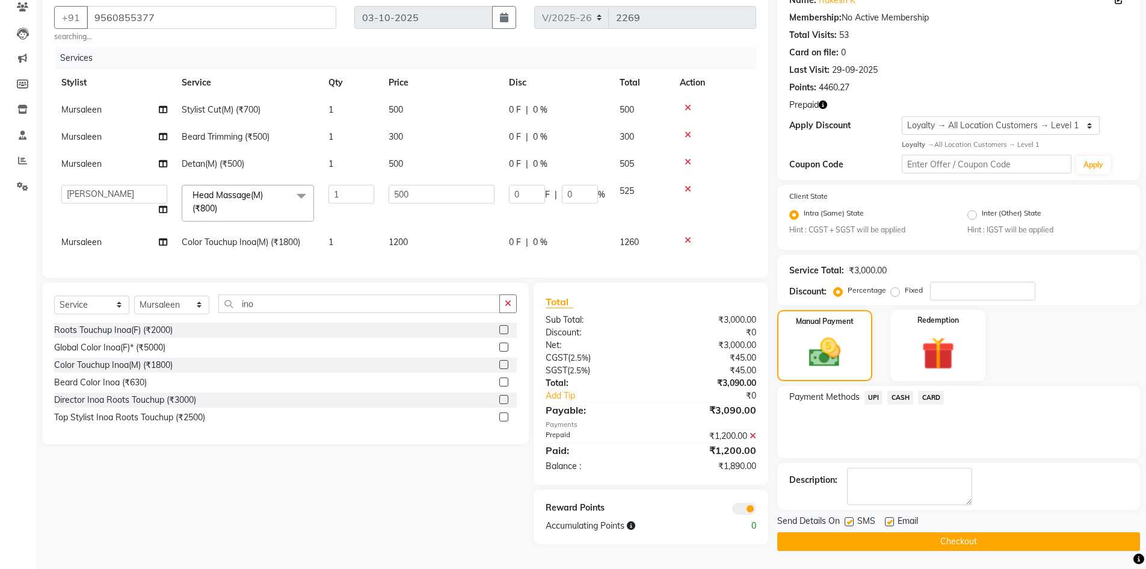
click at [900, 394] on span "CASH" at bounding box center [901, 398] width 26 height 14
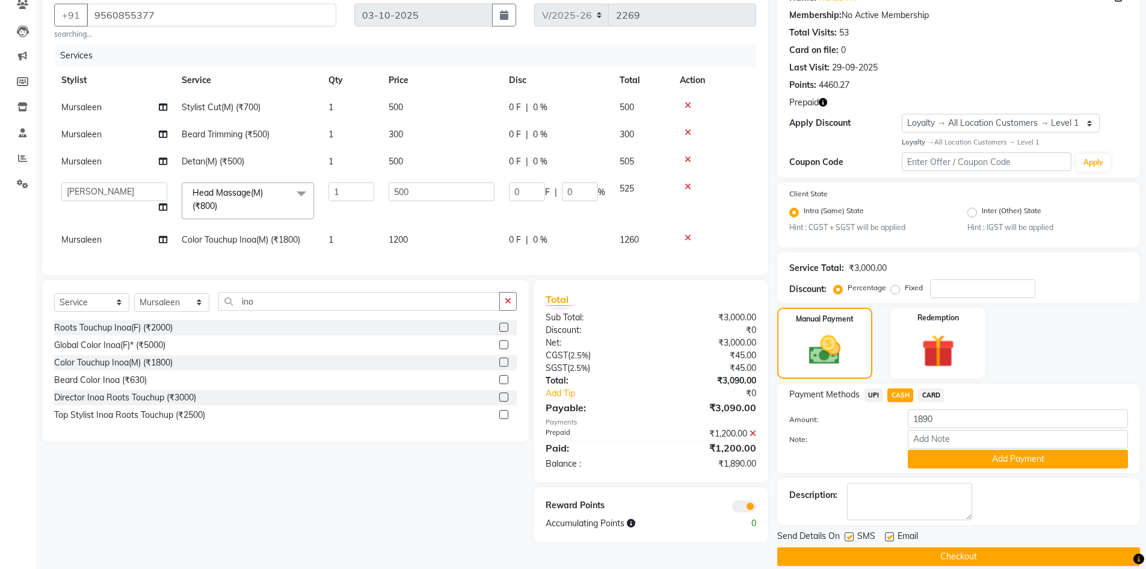
scroll to position [123, 0]
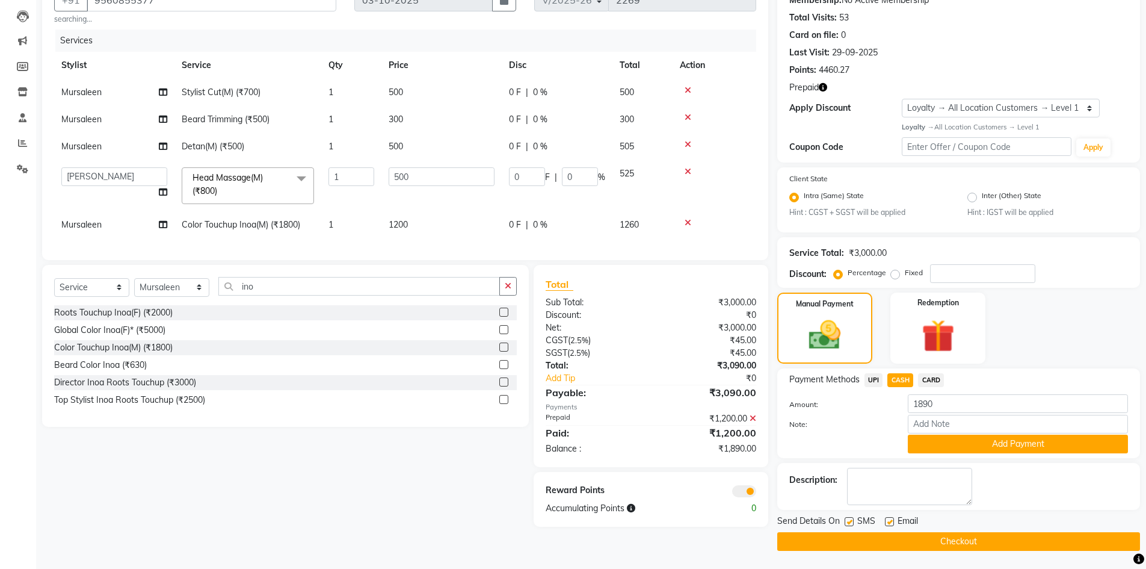
click at [907, 545] on button "Checkout" at bounding box center [958, 541] width 363 height 19
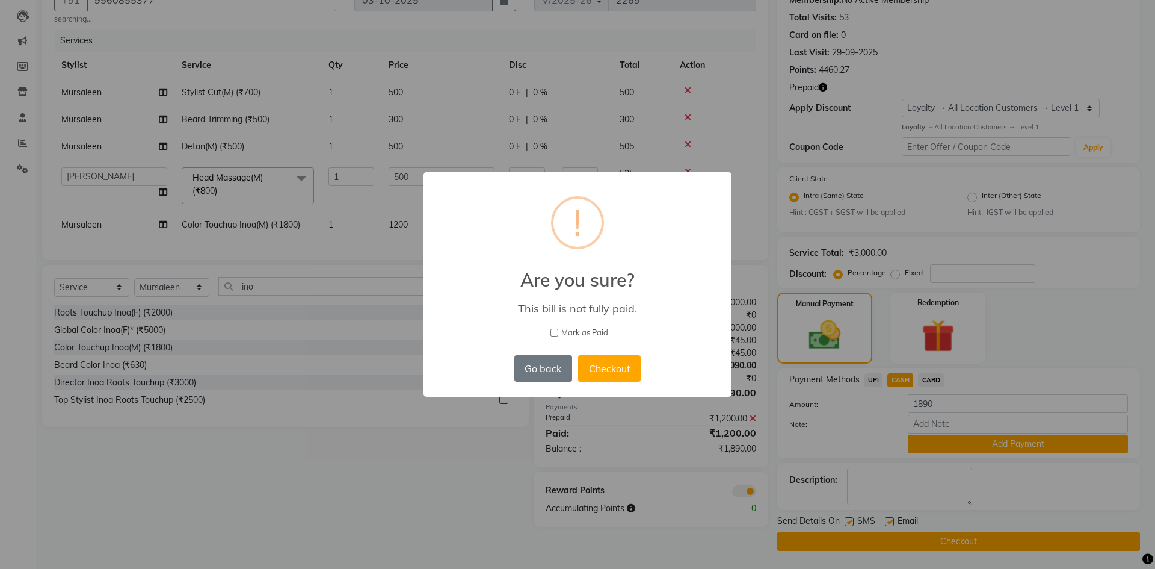
click at [1024, 482] on div "× ! Are you sure? This bill is not fully paid. [PERSON_NAME] as Paid Go back No…" at bounding box center [577, 284] width 1155 height 569
click at [949, 401] on div "× ! Are you sure? This bill is not fully paid. [PERSON_NAME] as Paid Go back No…" at bounding box center [577, 284] width 1155 height 569
click at [964, 447] on div "× ! Are you sure? This bill is not fully paid. [PERSON_NAME] as Paid Go back No…" at bounding box center [577, 284] width 1155 height 569
click at [527, 377] on button "Go back" at bounding box center [544, 368] width 58 height 26
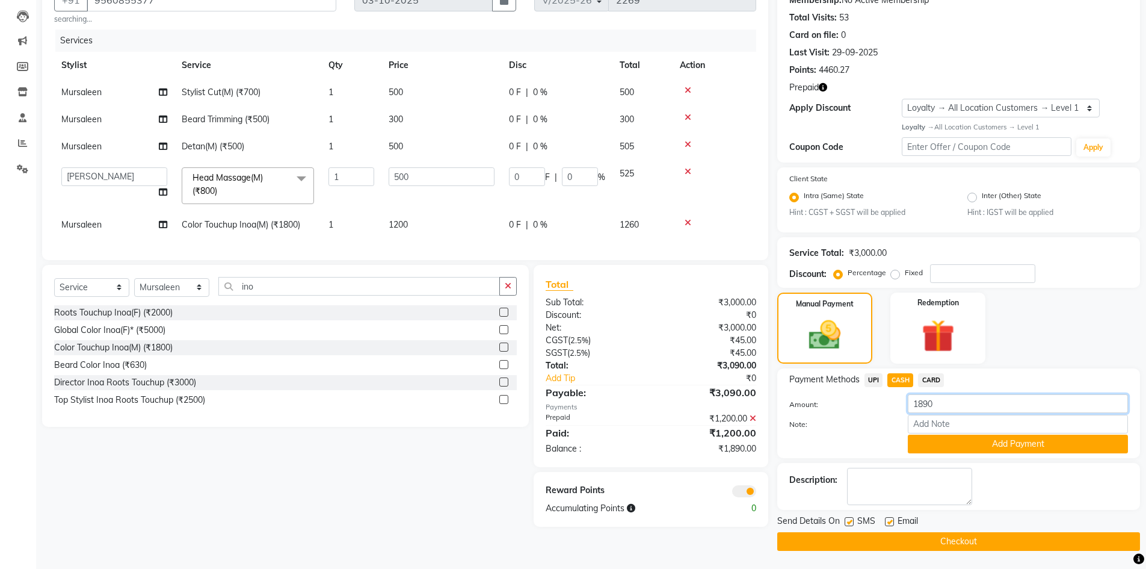
click at [956, 408] on input "1890" at bounding box center [1018, 403] width 220 height 19
click at [1001, 443] on button "Add Payment" at bounding box center [1018, 443] width 220 height 19
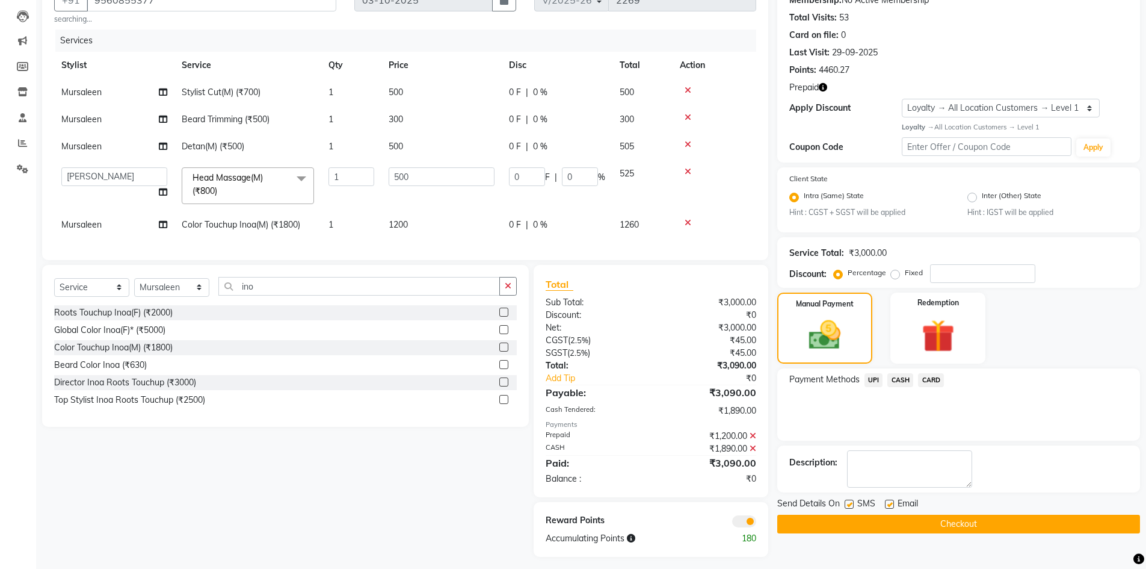
click at [935, 524] on button "Checkout" at bounding box center [958, 524] width 363 height 19
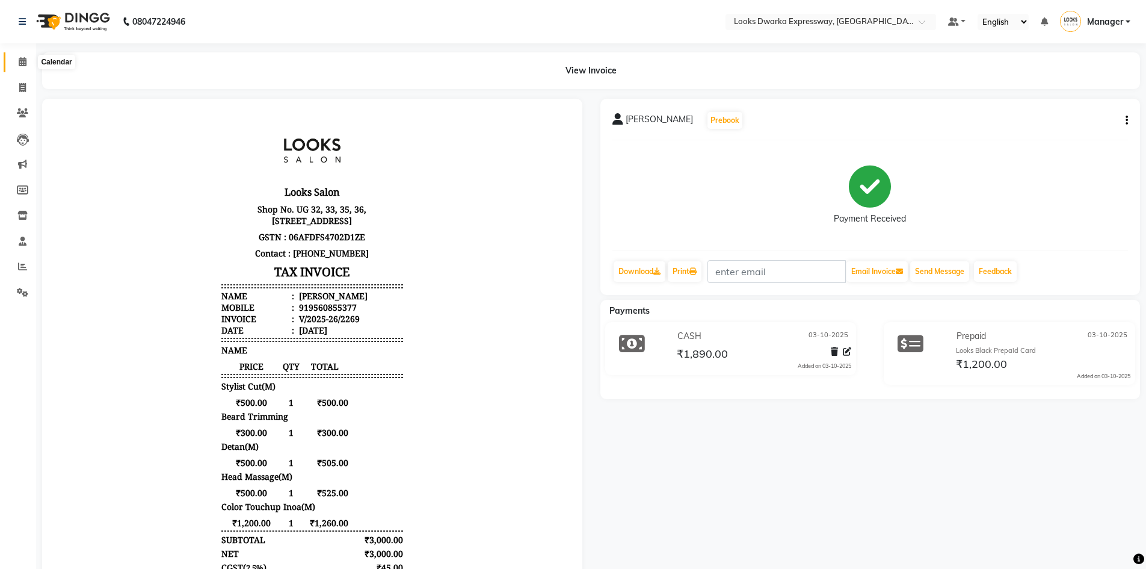
click at [25, 57] on span at bounding box center [22, 62] width 21 height 14
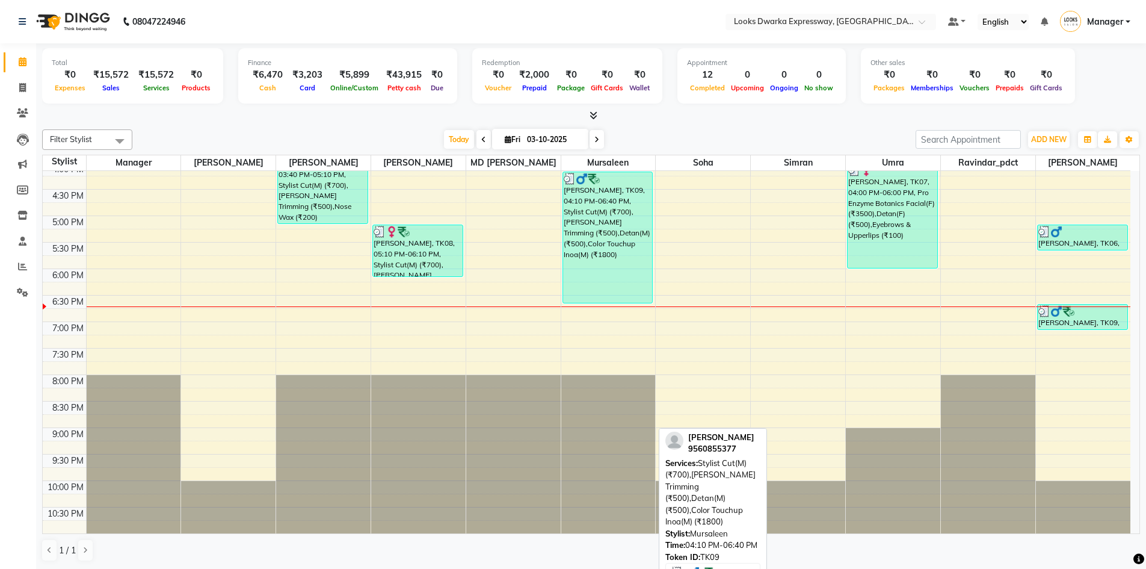
scroll to position [1, 0]
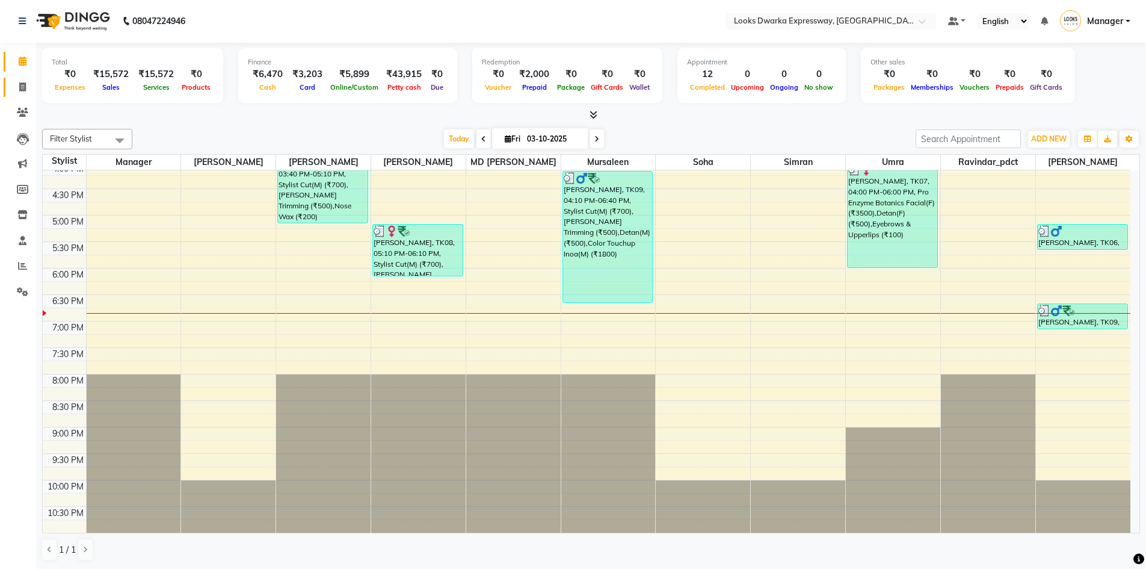
click at [24, 79] on link "Invoice" at bounding box center [18, 88] width 29 height 20
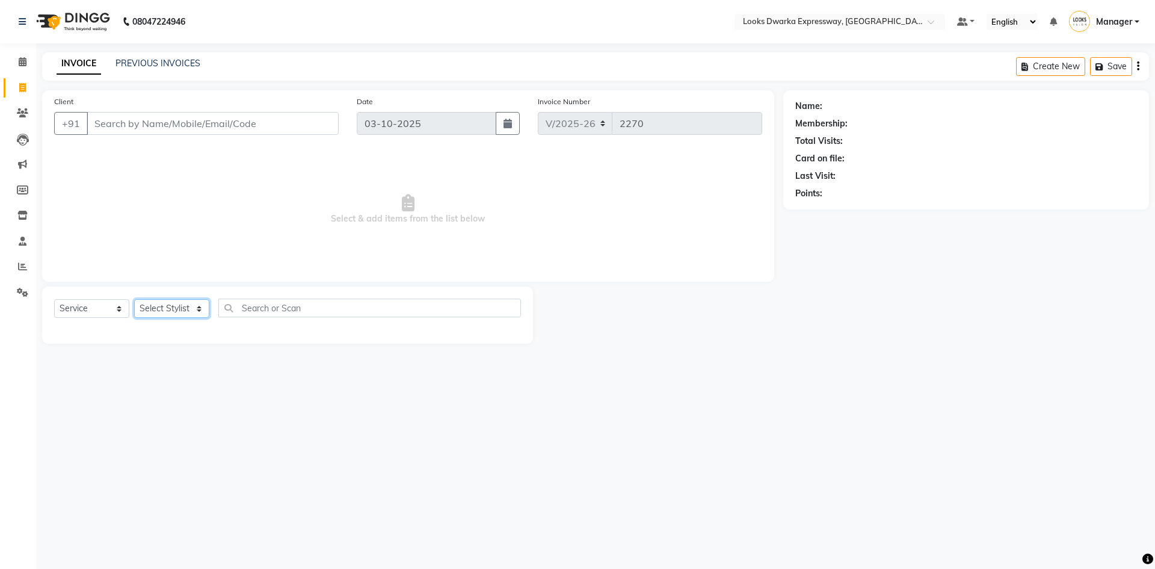
click at [149, 304] on select "Select Stylist Manager MD [PERSON_NAME] Ravindar_pdct [PERSON_NAME] [PERSON_NAM…" at bounding box center [171, 308] width 75 height 19
click at [134, 299] on select "Select Stylist Manager MD [PERSON_NAME] Ravindar_pdct [PERSON_NAME] [PERSON_NAM…" at bounding box center [171, 308] width 75 height 19
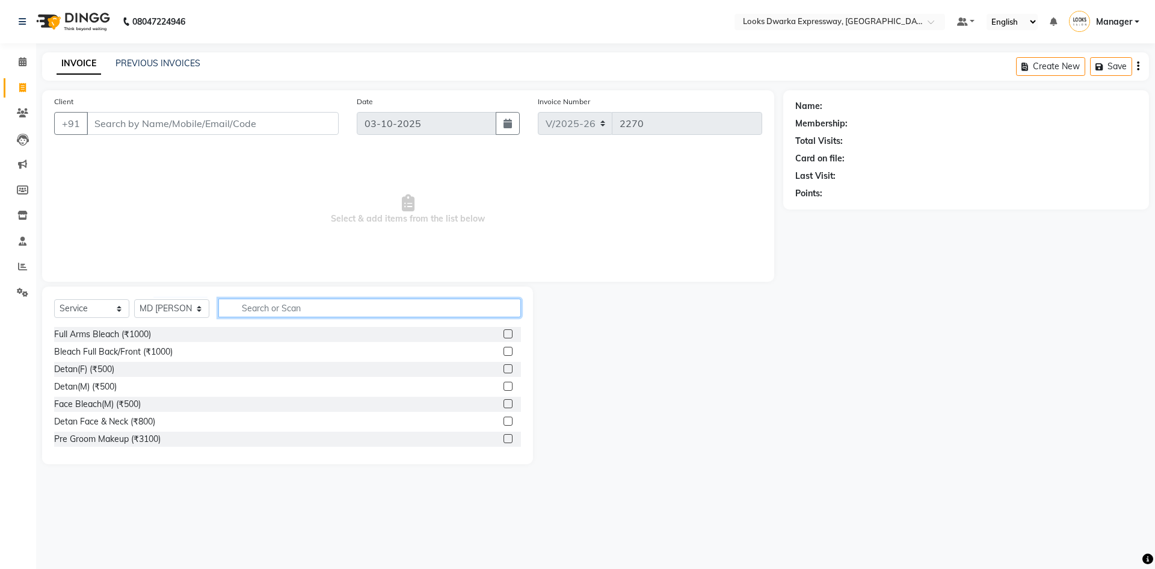
click at [289, 306] on input "text" at bounding box center [369, 307] width 303 height 19
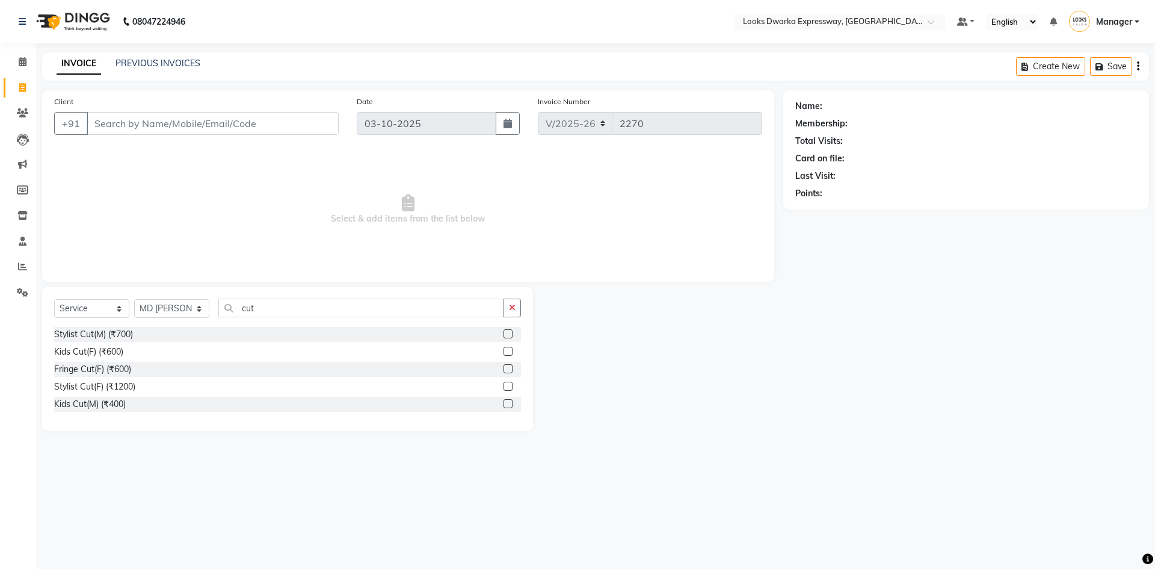
click at [505, 349] on label at bounding box center [508, 351] width 9 height 9
click at [505, 349] on input "checkbox" at bounding box center [508, 352] width 8 height 8
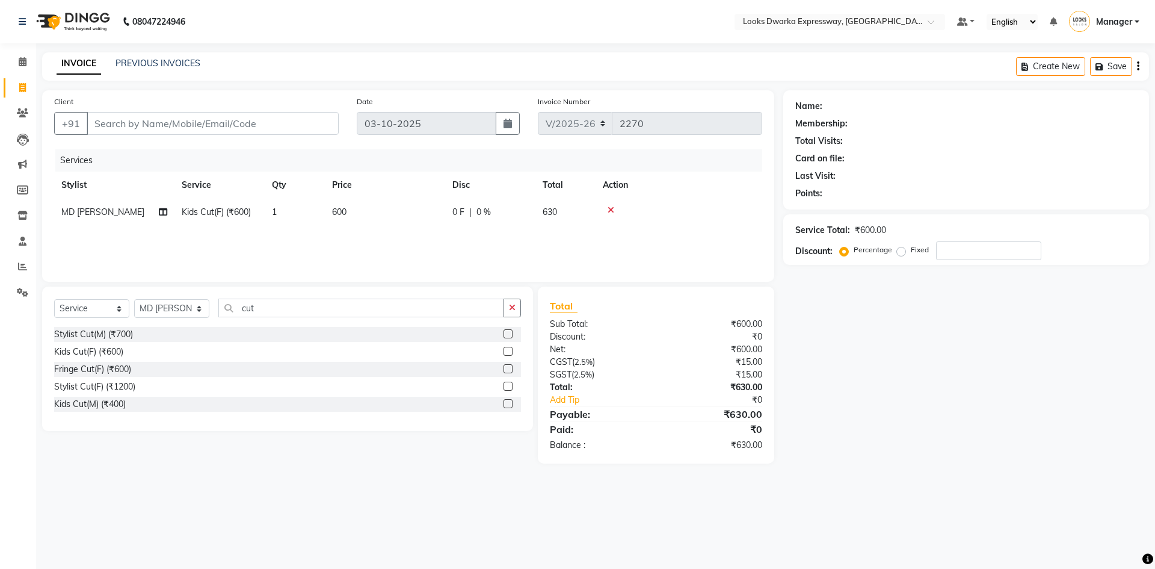
click at [345, 211] on span "600" at bounding box center [339, 211] width 14 height 11
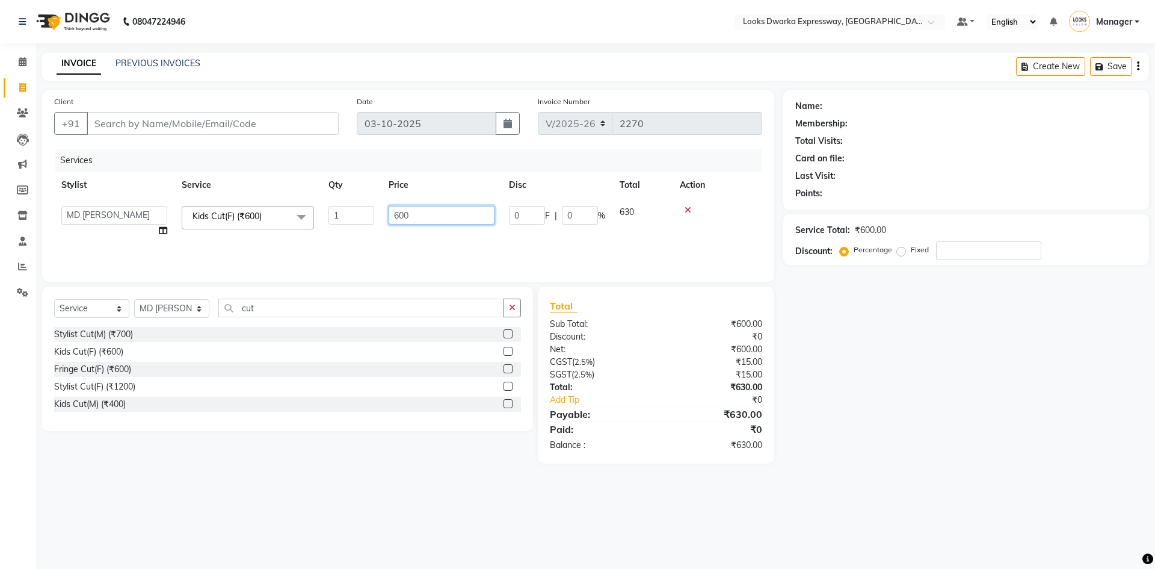
click at [410, 213] on input "600" at bounding box center [442, 215] width 106 height 19
click at [430, 214] on input "300" at bounding box center [442, 215] width 106 height 19
click at [460, 246] on div "Services Stylist Service Qty Price Disc Total Action Manager MD [PERSON_NAME] R…" at bounding box center [408, 209] width 708 height 120
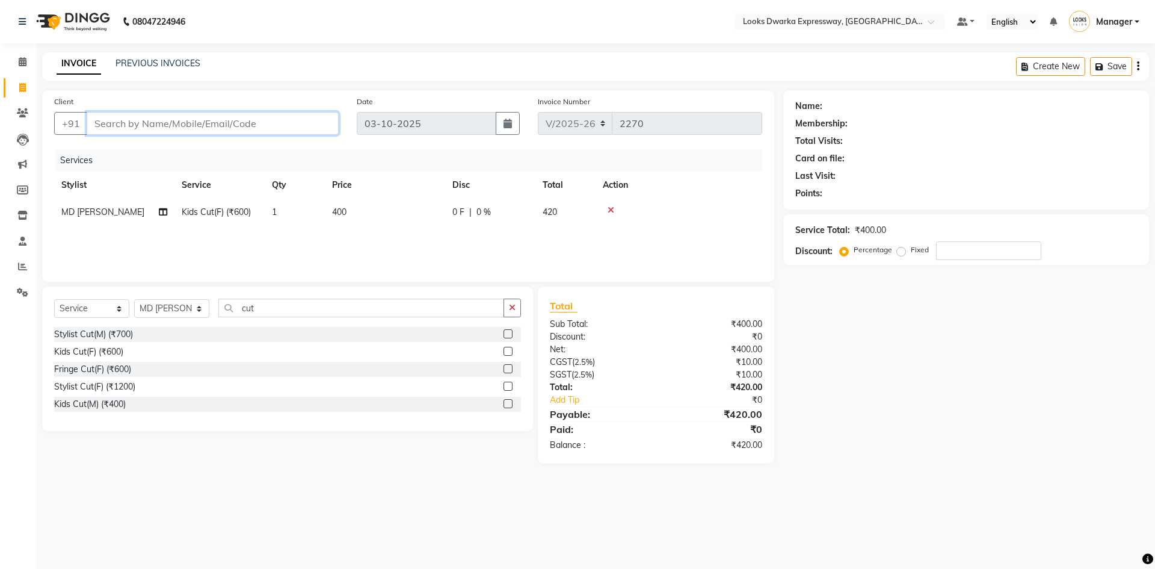
click at [158, 124] on input "Client" at bounding box center [213, 123] width 252 height 23
click at [211, 126] on input "Client" at bounding box center [213, 123] width 252 height 23
click at [297, 123] on span "Add Client" at bounding box center [308, 123] width 48 height 12
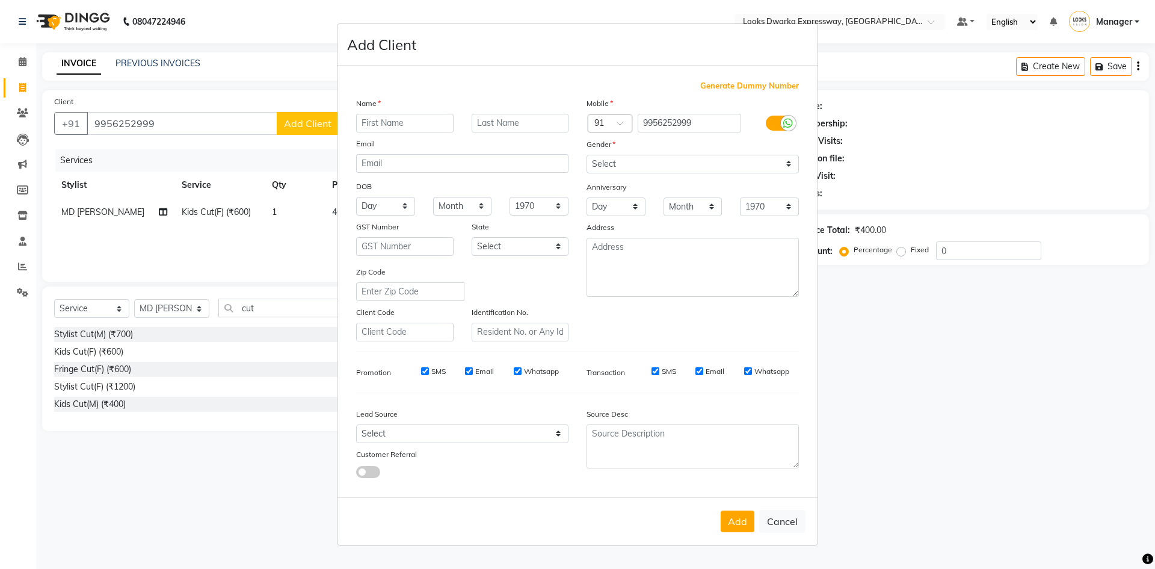
click at [395, 128] on input "text" at bounding box center [404, 123] width 97 height 19
click at [775, 123] on label at bounding box center [779, 123] width 27 height 15
click at [0, 0] on input "checkbox" at bounding box center [0, 0] width 0 height 0
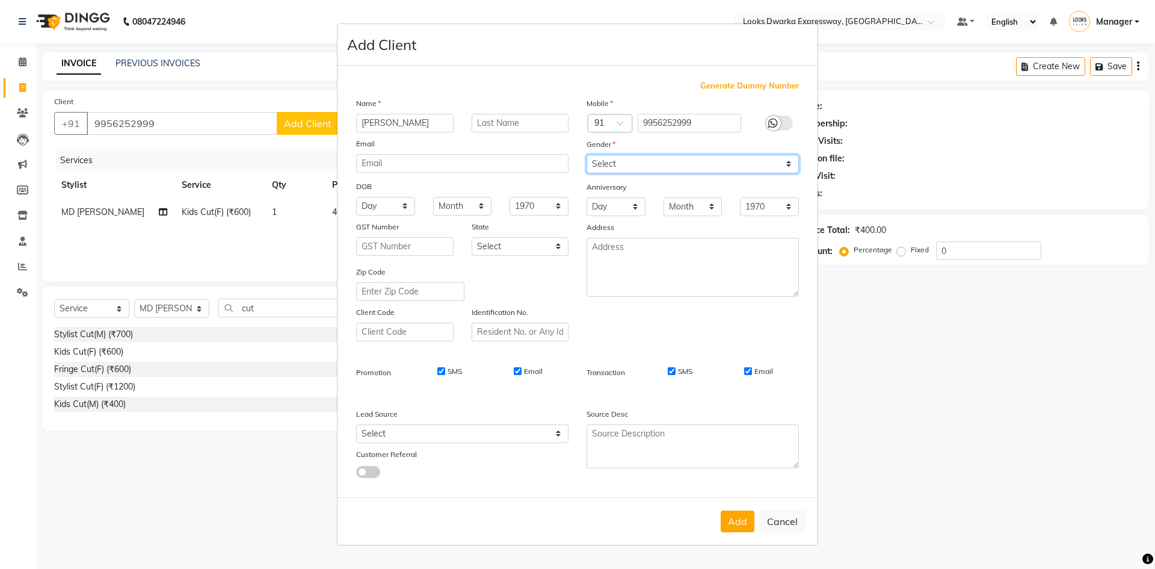
click at [710, 164] on select "Select [DEMOGRAPHIC_DATA] [DEMOGRAPHIC_DATA] Other Prefer Not To Say" at bounding box center [693, 164] width 212 height 19
click at [587, 155] on select "Select [DEMOGRAPHIC_DATA] [DEMOGRAPHIC_DATA] Other Prefer Not To Say" at bounding box center [693, 164] width 212 height 19
click at [739, 524] on button "Add" at bounding box center [738, 521] width 34 height 22
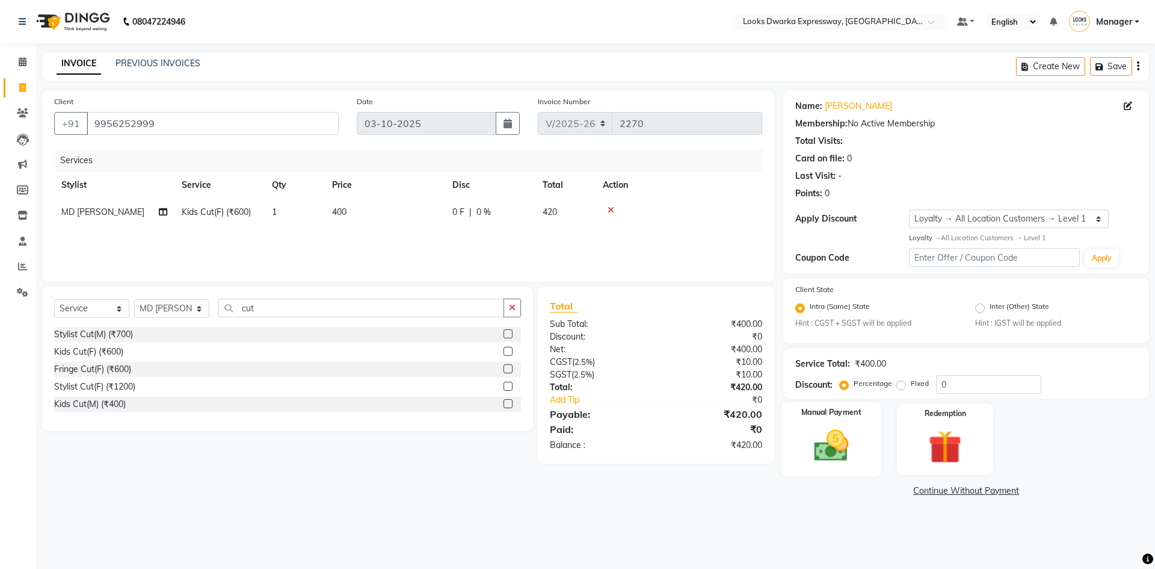
click at [845, 448] on img at bounding box center [831, 445] width 56 height 40
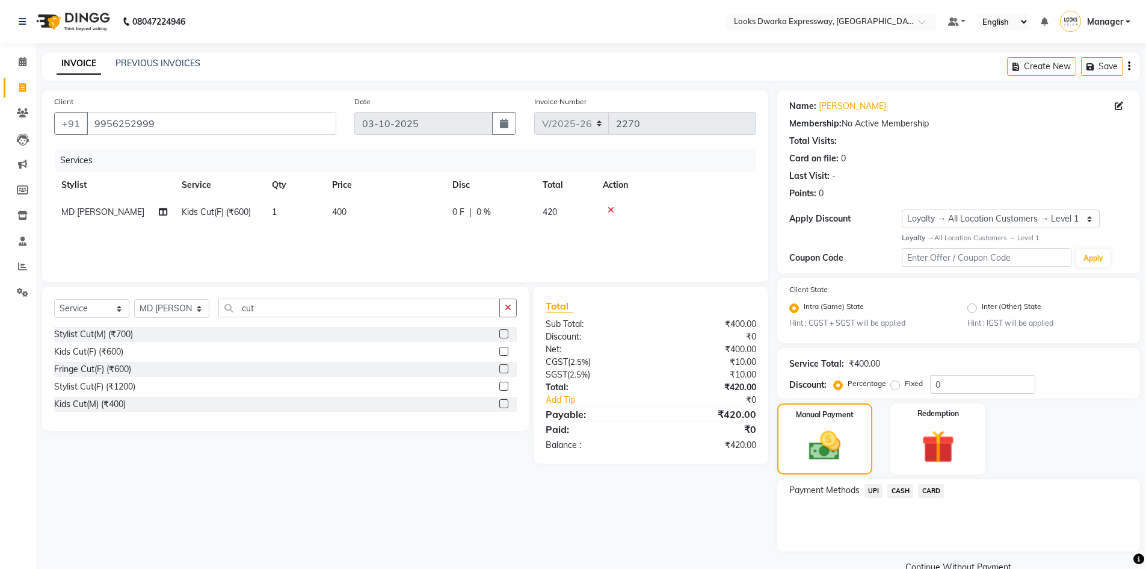
click at [933, 495] on span "CARD" at bounding box center [931, 491] width 26 height 14
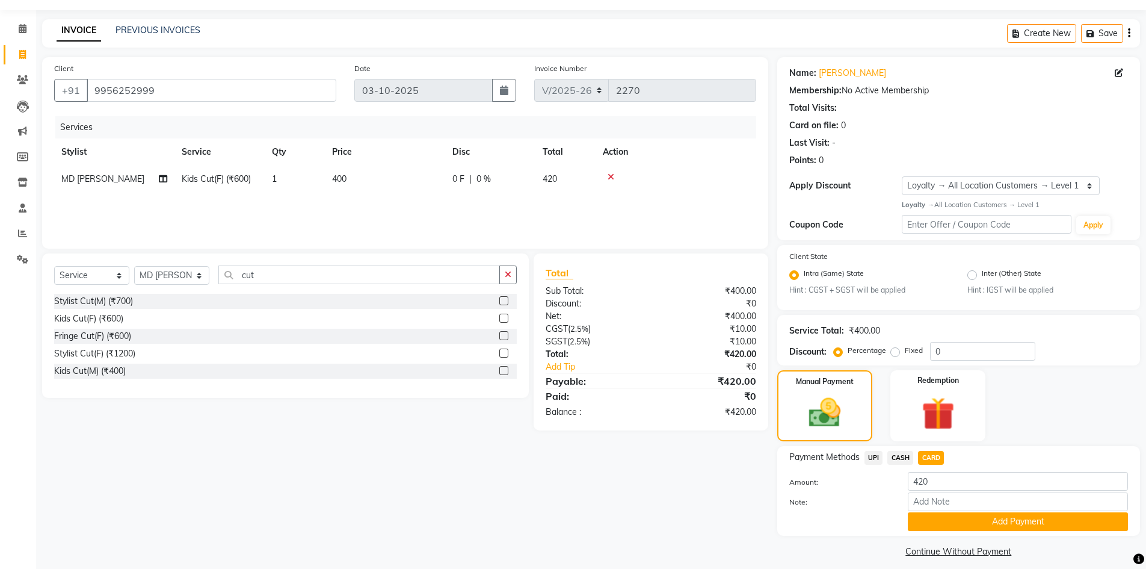
scroll to position [43, 0]
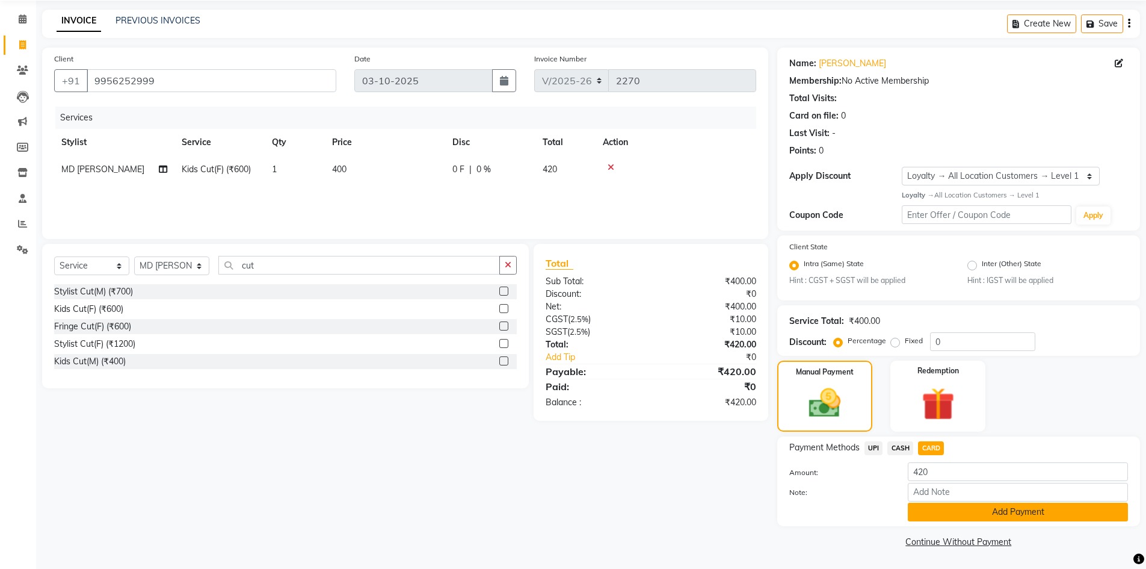
click at [1043, 513] on button "Add Payment" at bounding box center [1018, 511] width 220 height 19
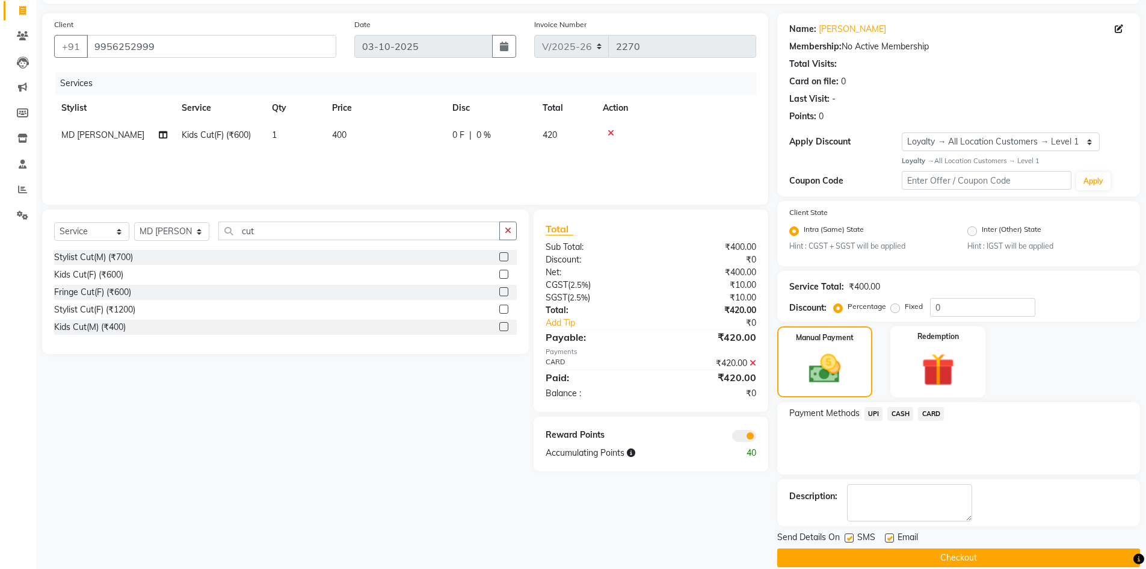
scroll to position [93, 0]
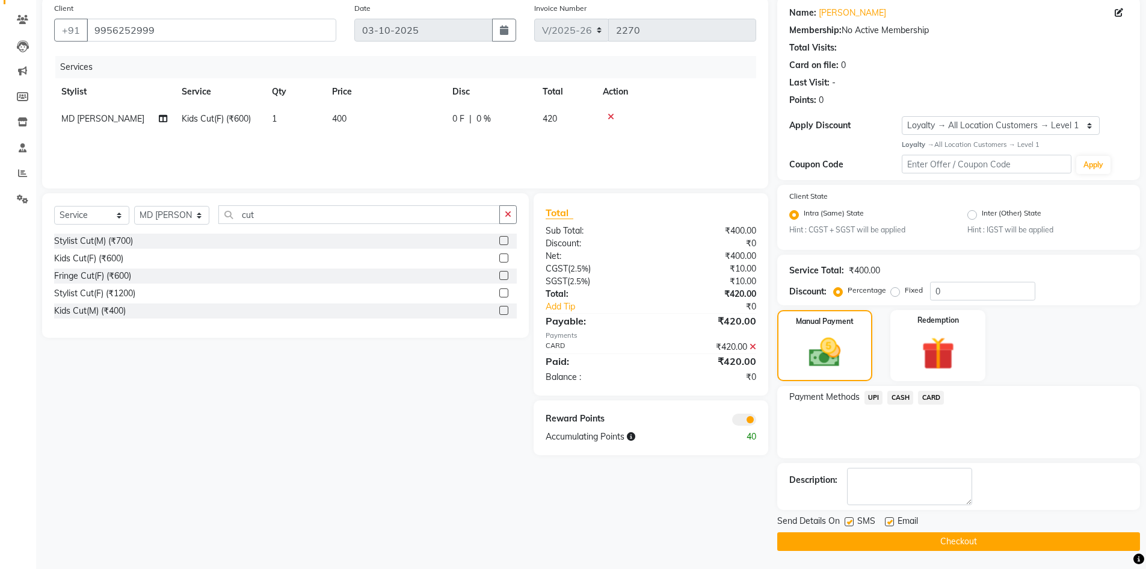
click at [913, 538] on button "Checkout" at bounding box center [958, 541] width 363 height 19
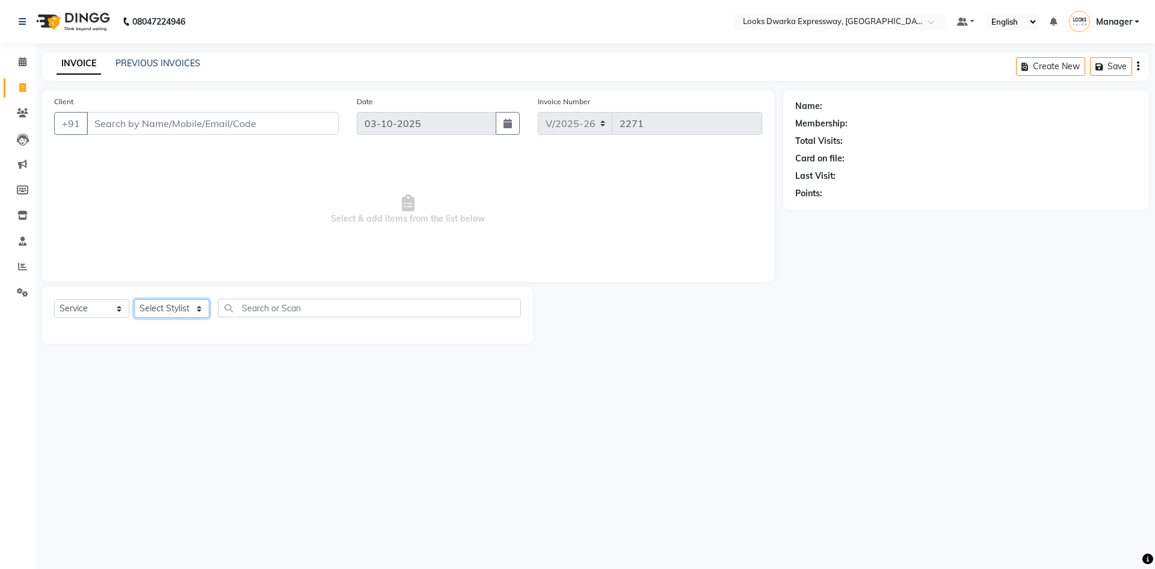
click at [173, 300] on select "Select Stylist Manager MD [PERSON_NAME] Ravindar_pdct [PERSON_NAME] [PERSON_NAM…" at bounding box center [171, 308] width 75 height 19
click at [134, 299] on select "Select Stylist Manager MD [PERSON_NAME] Ravindar_pdct [PERSON_NAME] [PERSON_NAM…" at bounding box center [171, 308] width 75 height 19
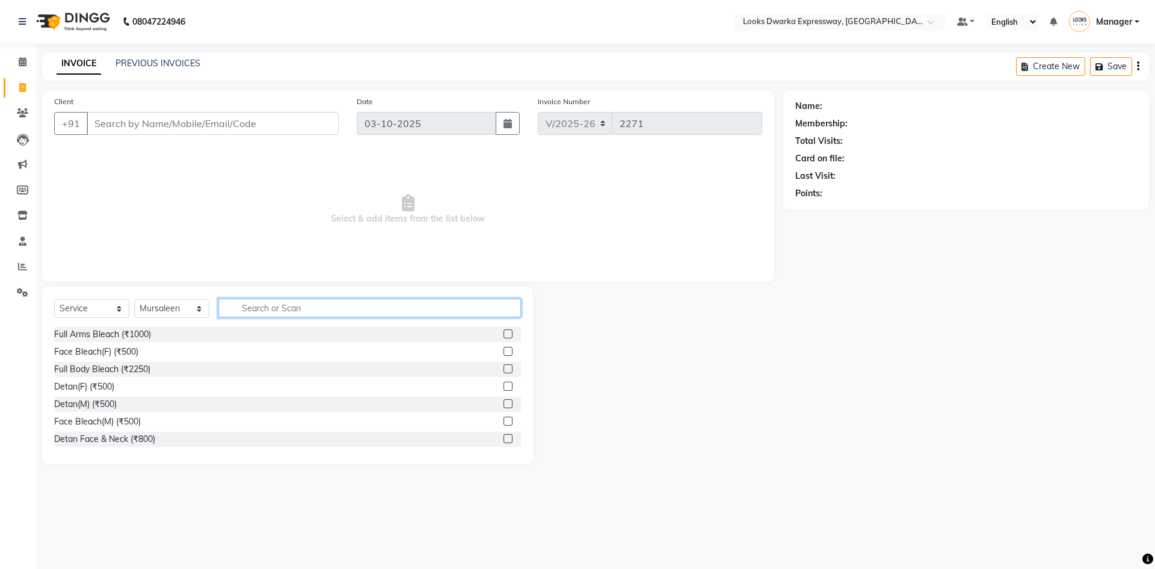
click at [224, 307] on input "text" at bounding box center [369, 307] width 303 height 19
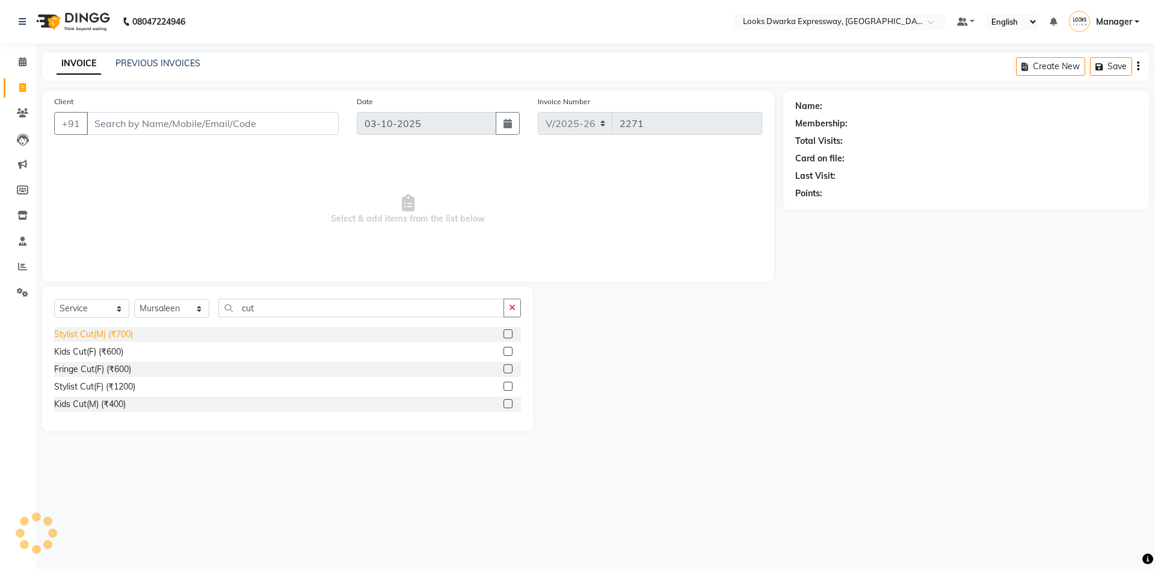
click at [102, 337] on div "Stylist Cut(M) (₹700)" at bounding box center [93, 334] width 79 height 13
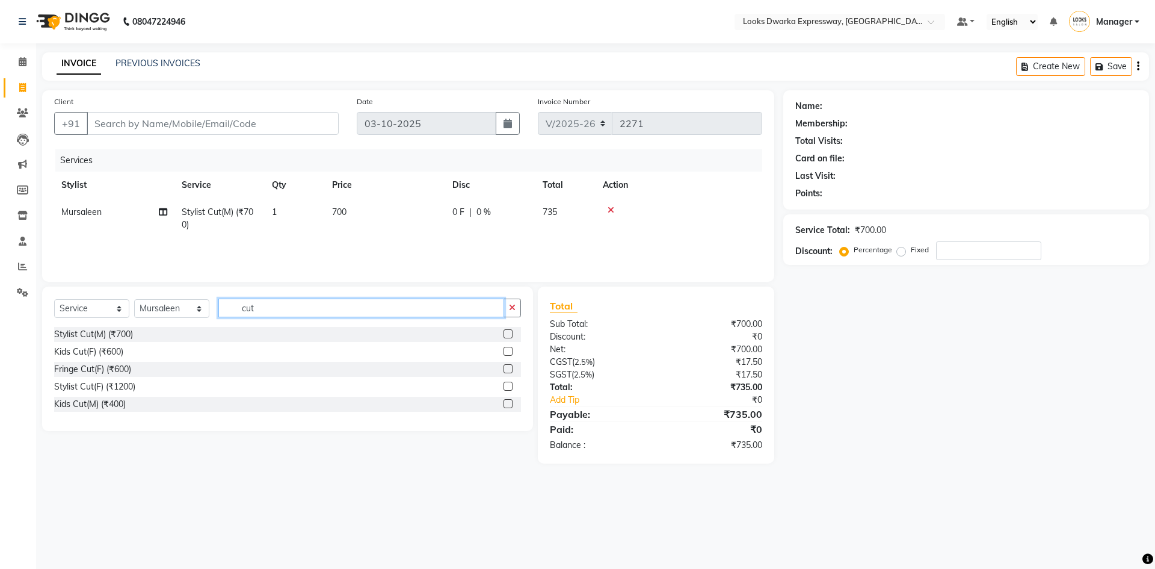
click at [260, 306] on input "cut" at bounding box center [361, 307] width 286 height 19
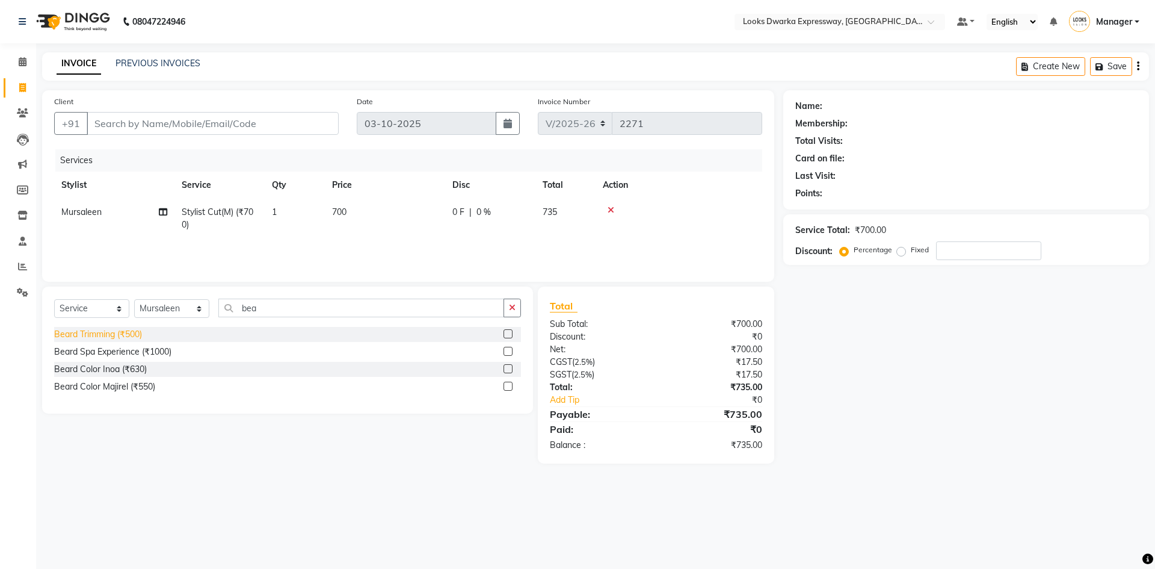
click at [110, 333] on div "Beard Trimming (₹500)" at bounding box center [98, 334] width 88 height 13
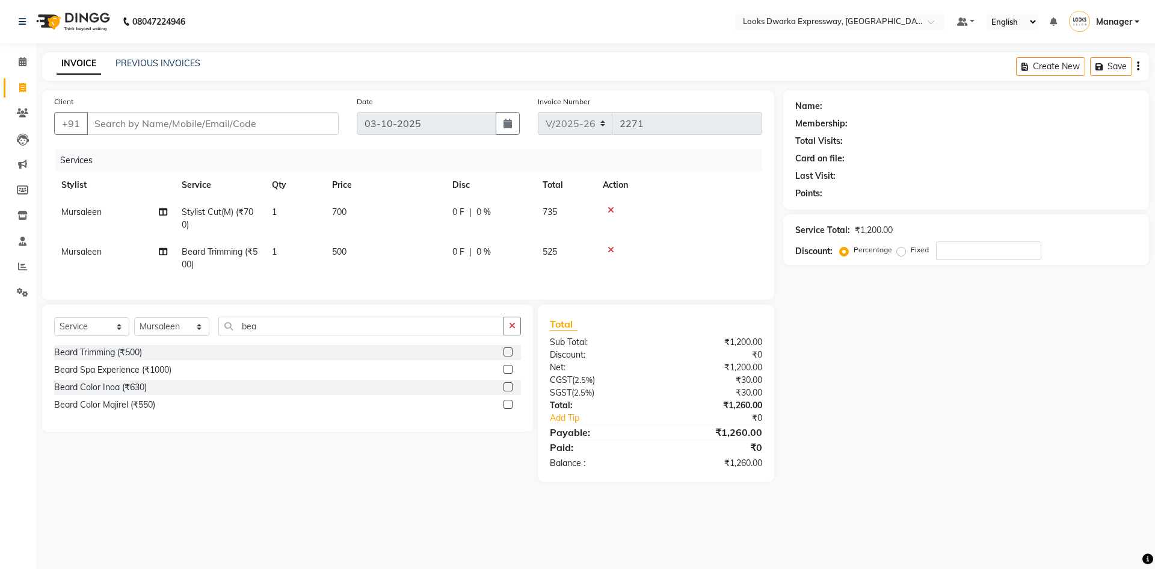
click at [367, 252] on td "500" at bounding box center [385, 258] width 120 height 40
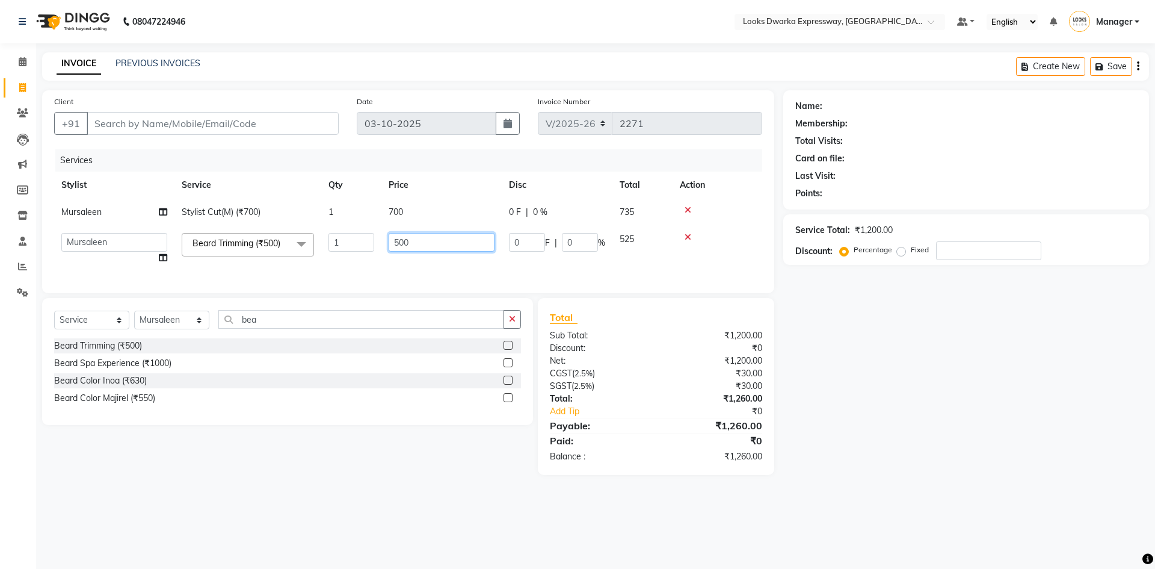
click at [417, 233] on input "500" at bounding box center [442, 242] width 106 height 19
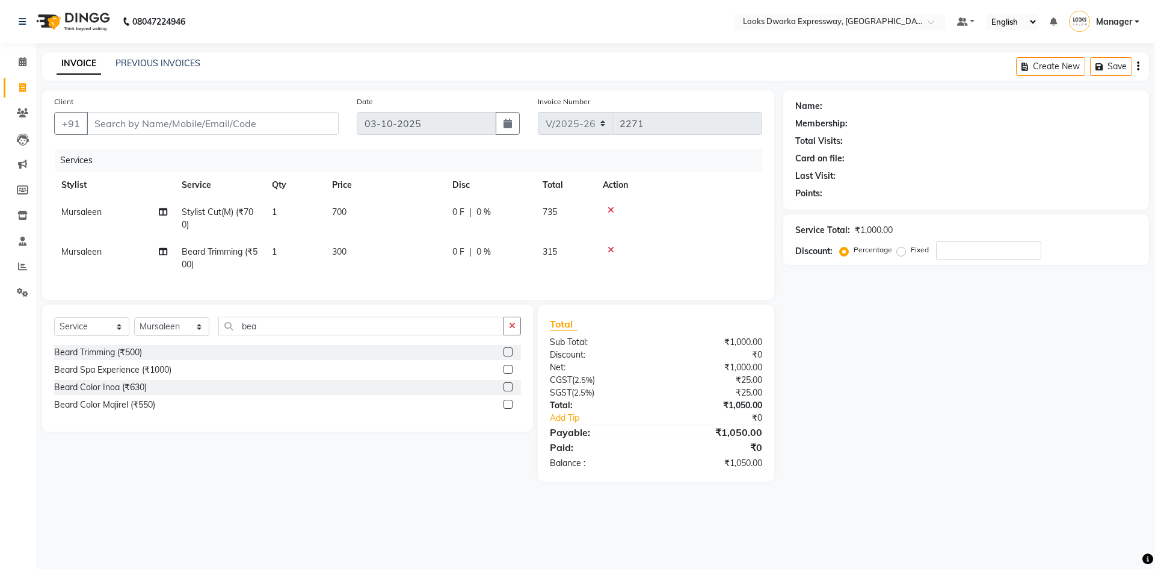
click at [440, 217] on td "700" at bounding box center [385, 219] width 120 height 40
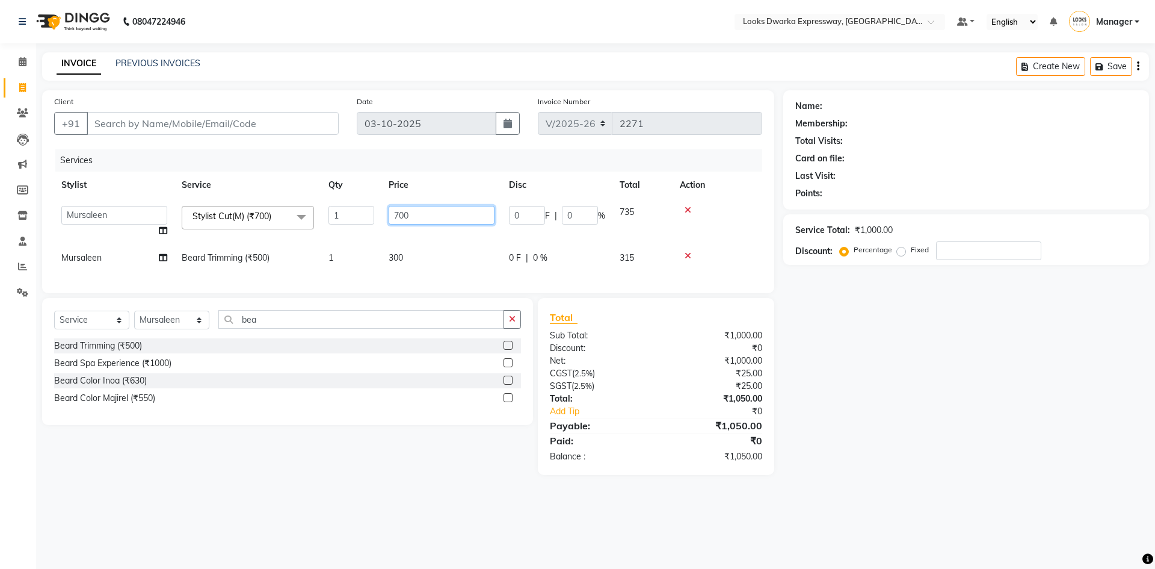
click at [448, 212] on input "700" at bounding box center [442, 215] width 106 height 19
click at [178, 504] on div "08047224946 Select Location × Looks Dwarka Expressway, [GEOGRAPHIC_DATA] Defaul…" at bounding box center [577, 284] width 1155 height 569
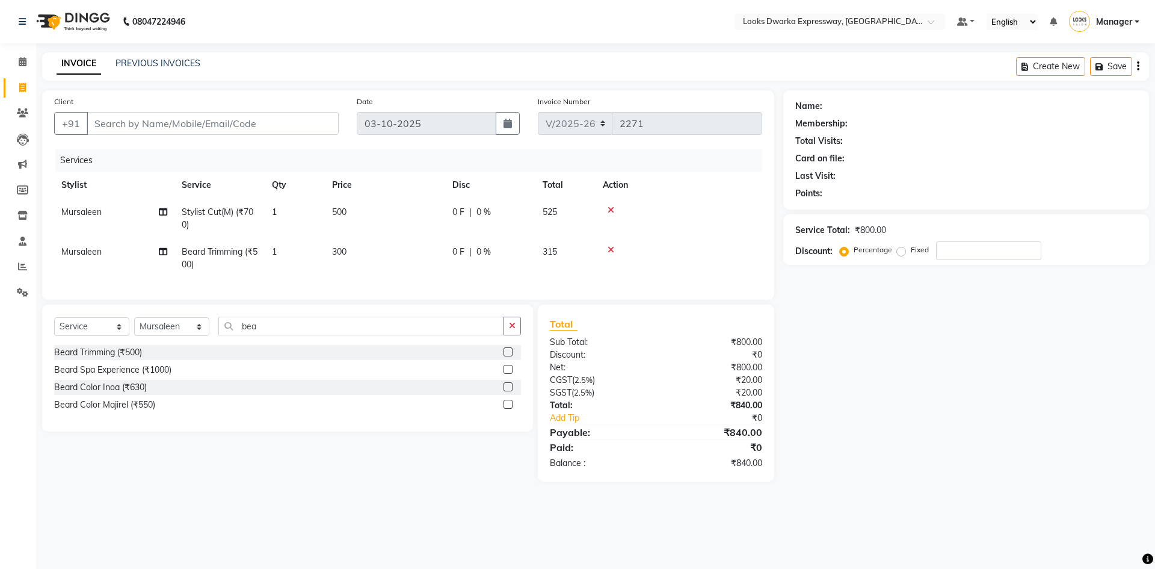
click at [187, 111] on div "Client +91" at bounding box center [196, 119] width 303 height 49
click at [197, 119] on input "Client" at bounding box center [213, 123] width 252 height 23
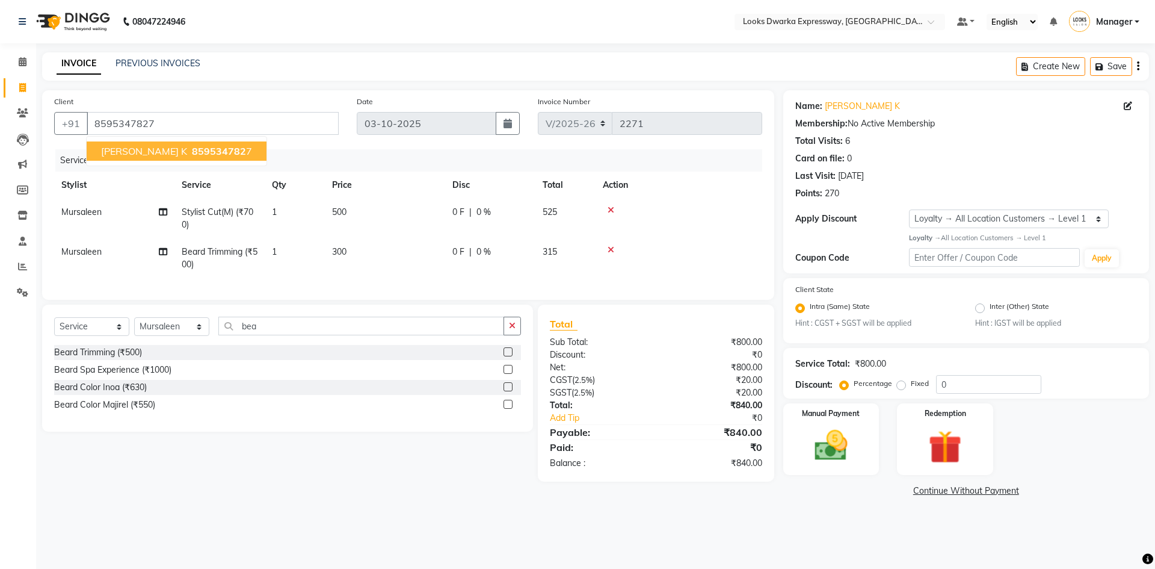
click at [190, 156] on ngb-highlight "859534782 7" at bounding box center [221, 151] width 63 height 12
click at [867, 435] on div "Manual Payment" at bounding box center [831, 439] width 100 height 74
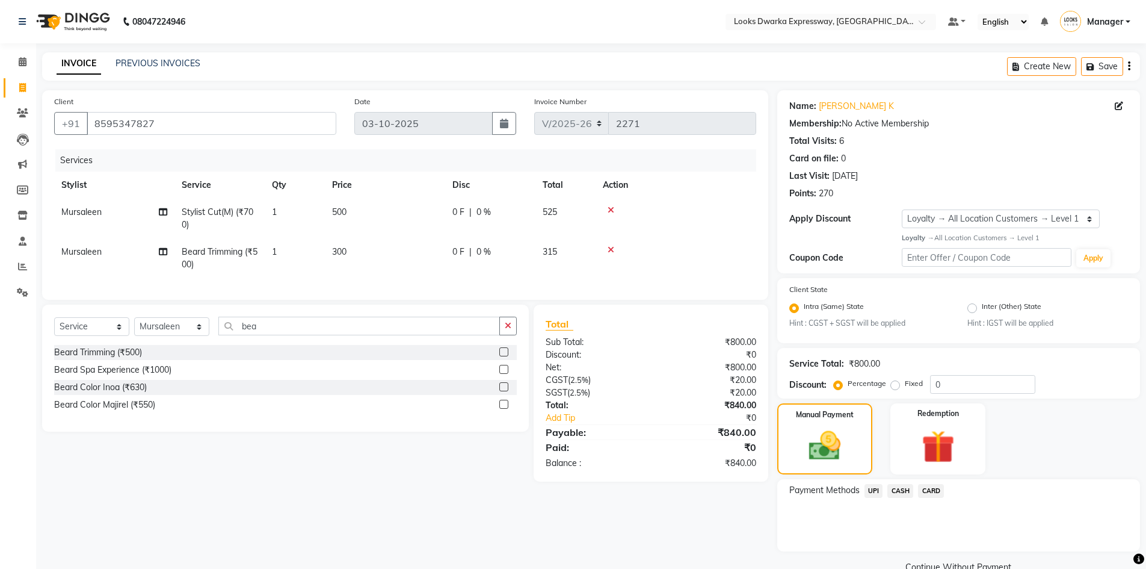
click at [878, 490] on span "UPI" at bounding box center [874, 491] width 19 height 14
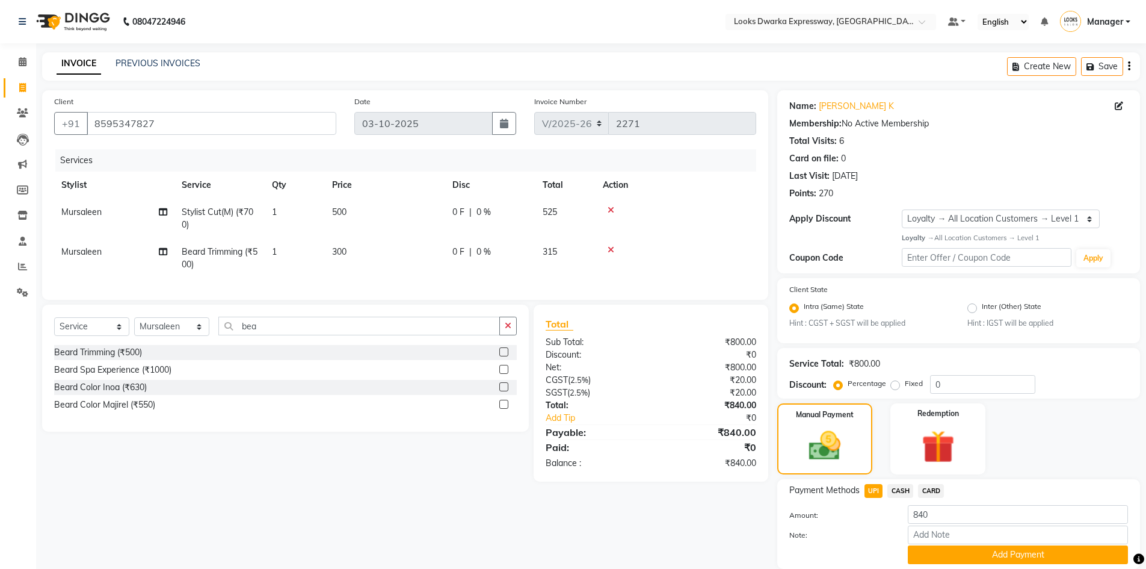
scroll to position [43, 0]
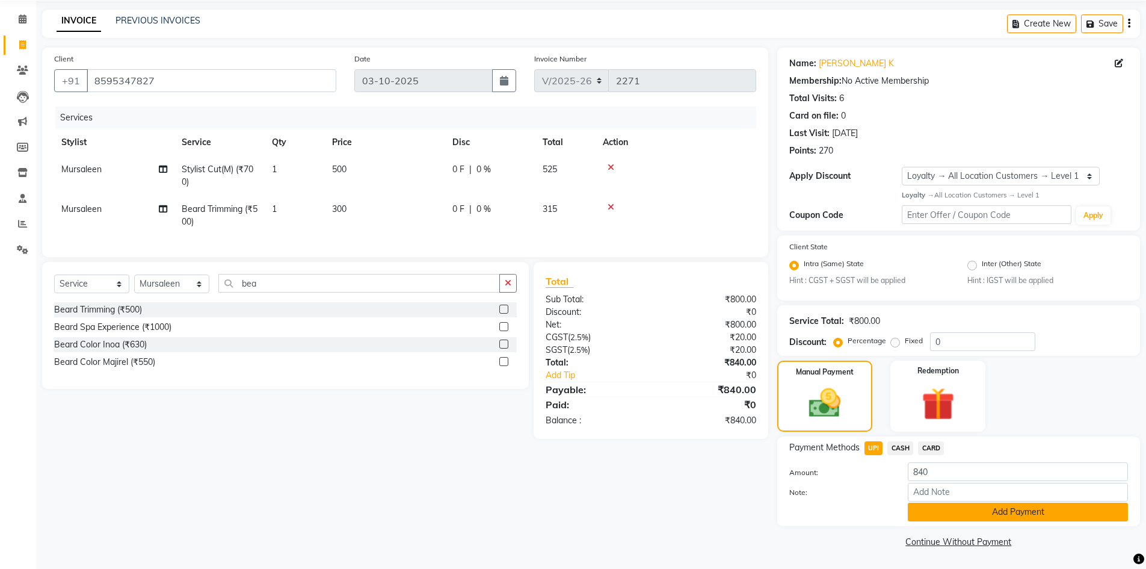
click at [959, 512] on button "Add Payment" at bounding box center [1018, 511] width 220 height 19
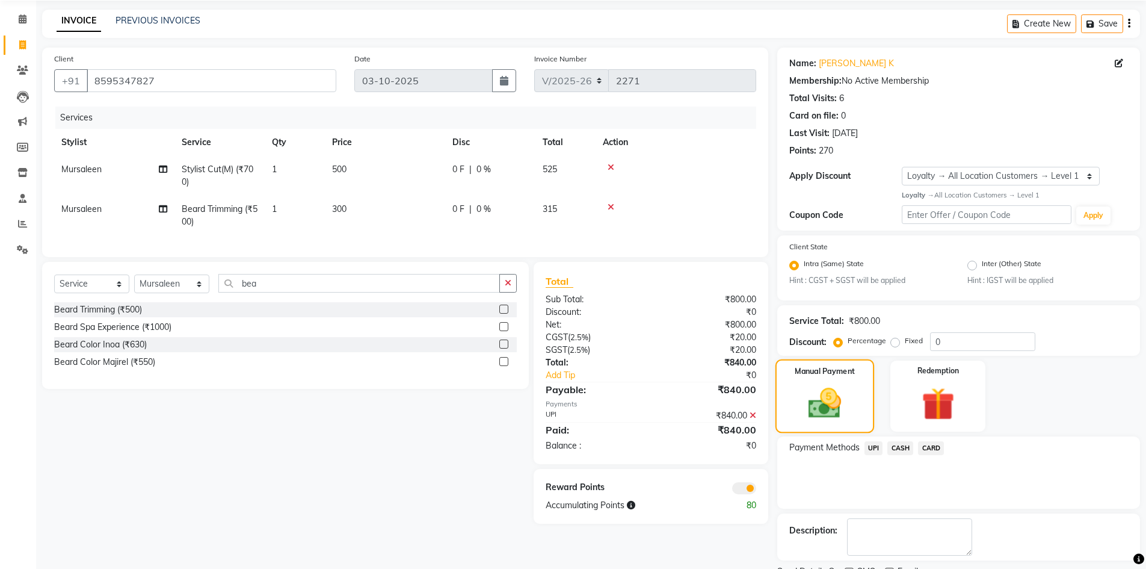
scroll to position [93, 0]
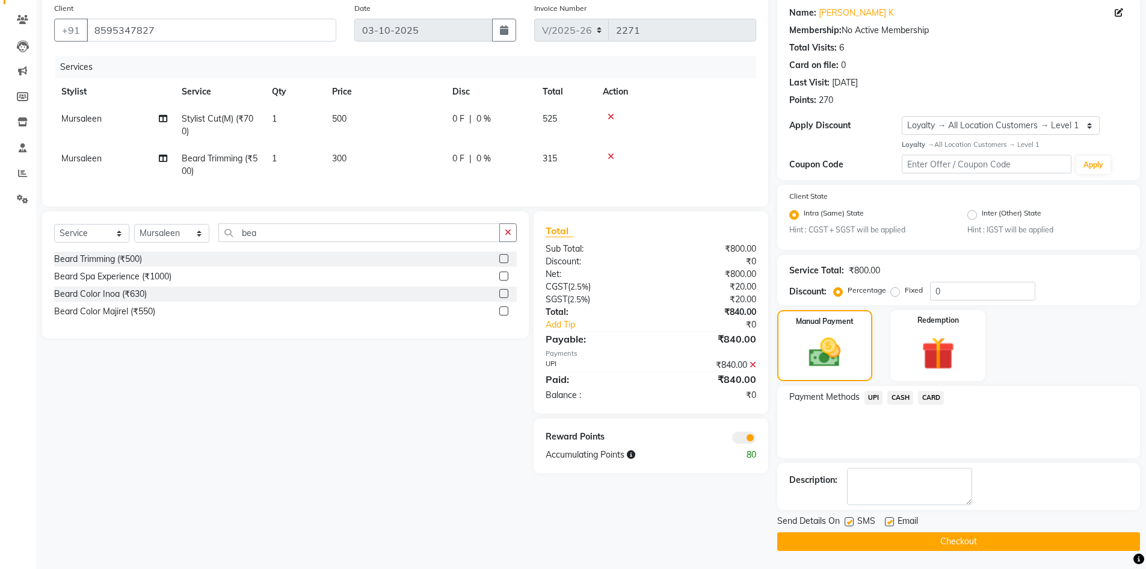
click at [962, 542] on button "Checkout" at bounding box center [958, 541] width 363 height 19
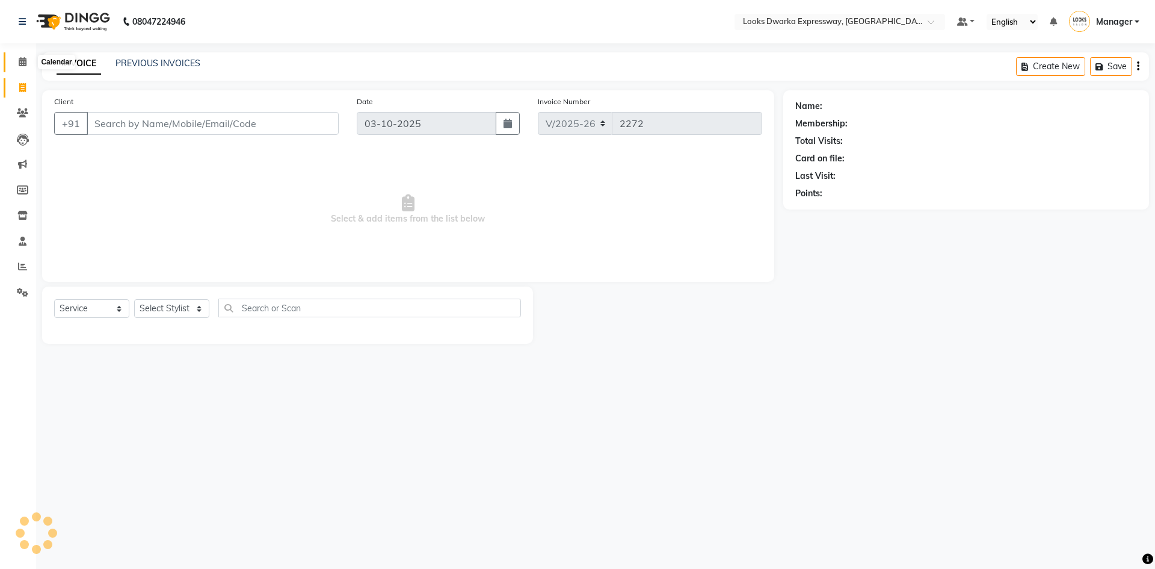
click at [23, 63] on icon at bounding box center [23, 61] width 8 height 9
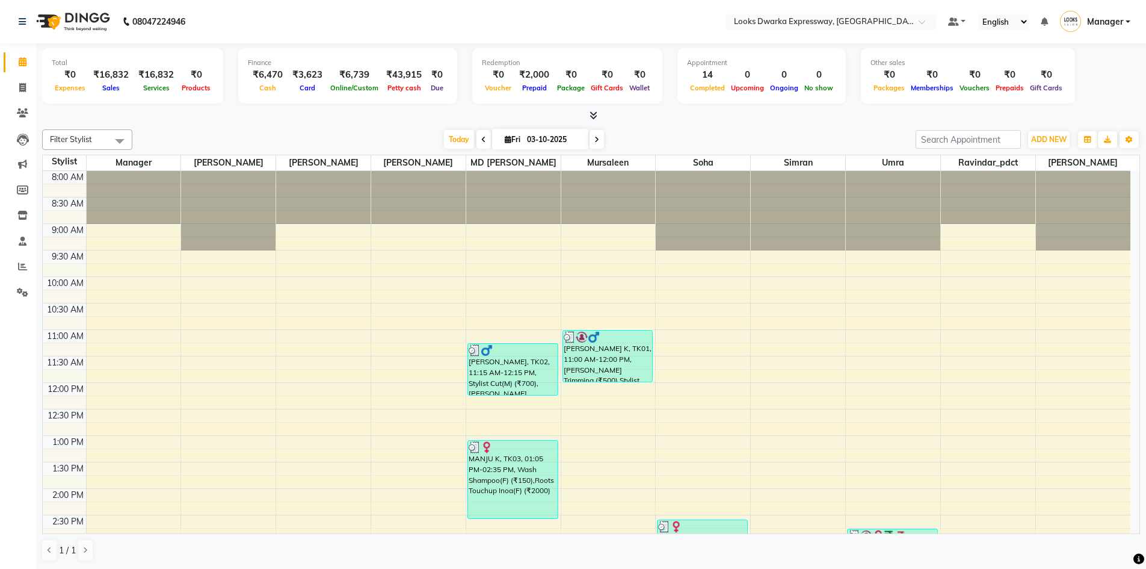
click at [466, 129] on div "Filter Stylist Select All Manager [PERSON_NAME] [PERSON_NAME] [PERSON_NAME] MD …" at bounding box center [591, 139] width 1098 height 20
click at [484, 139] on span at bounding box center [484, 139] width 14 height 19
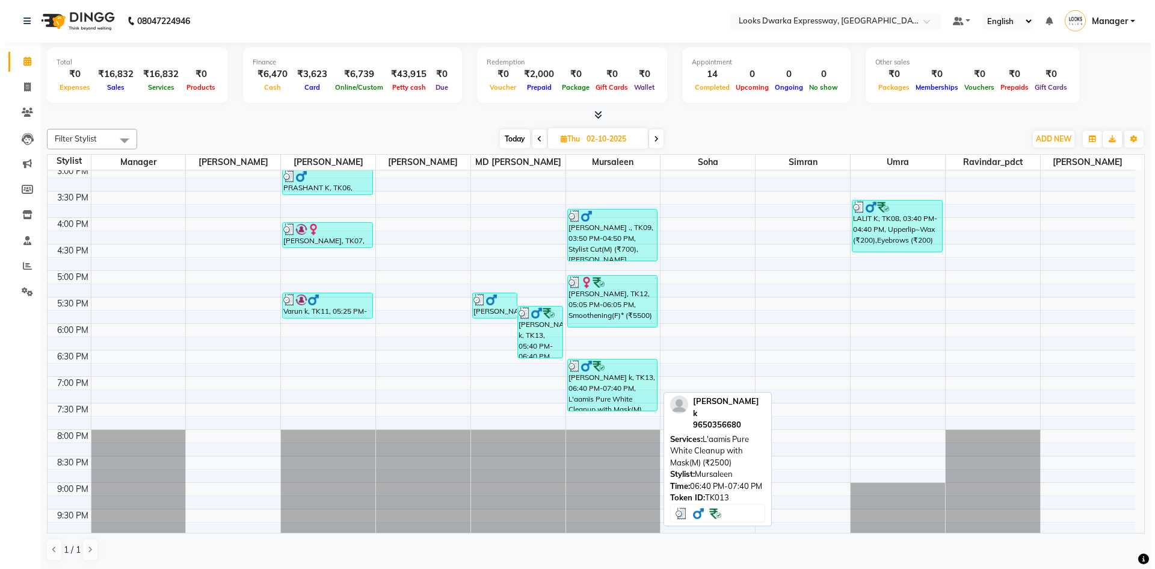
scroll to position [421, 0]
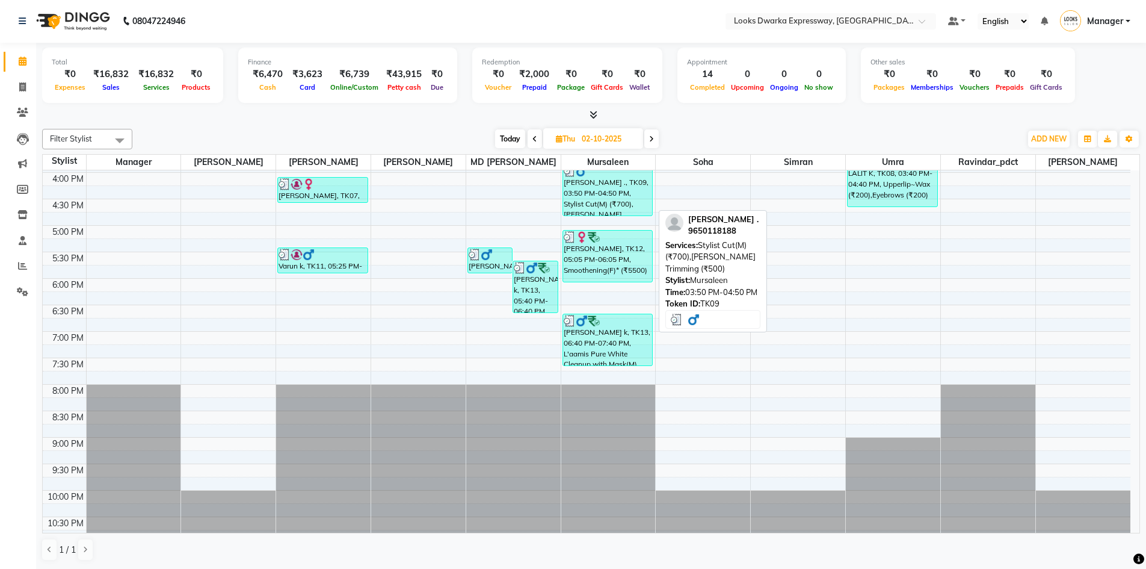
click at [595, 193] on div "[PERSON_NAME] ., TK09, 03:50 PM-04:50 PM, Stylist Cut(M) (₹700),[PERSON_NAME] T…" at bounding box center [608, 189] width 90 height 51
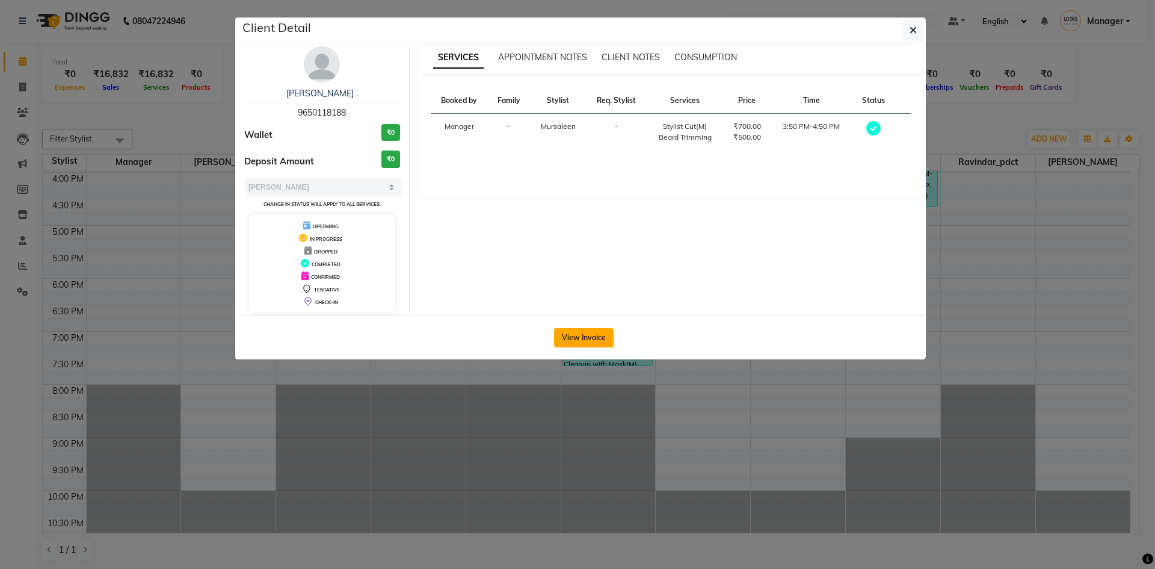
click at [607, 333] on button "View Invoice" at bounding box center [584, 337] width 60 height 19
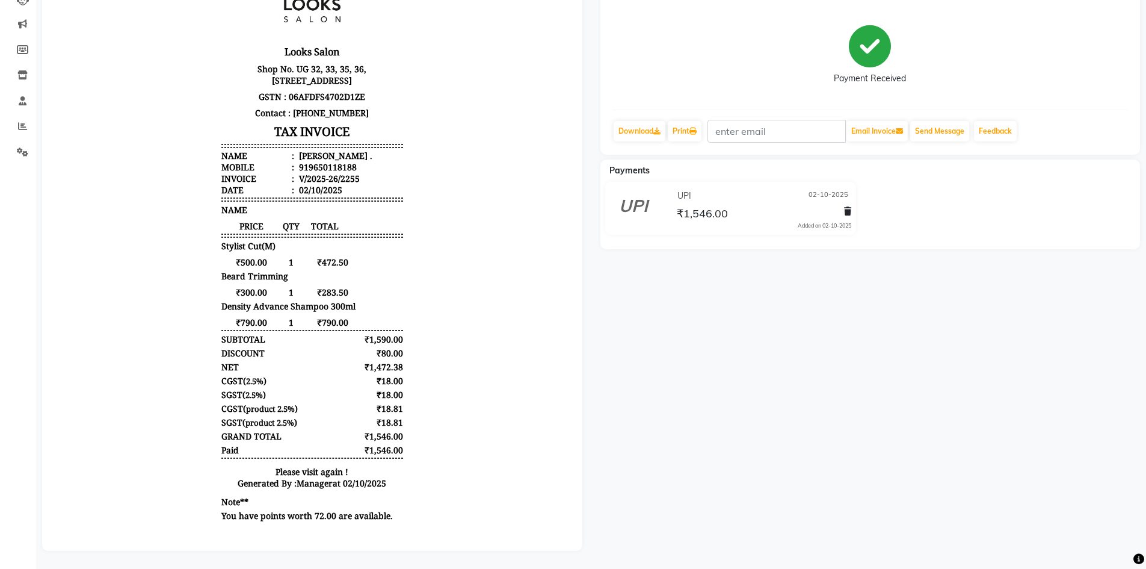
scroll to position [149, 0]
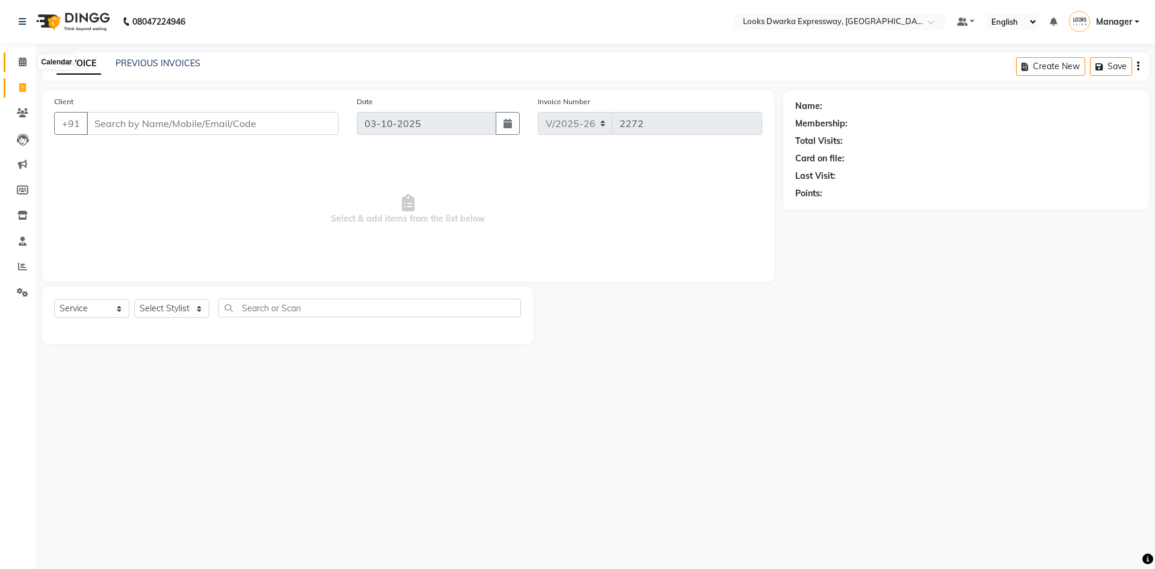
click at [25, 60] on icon at bounding box center [23, 61] width 8 height 9
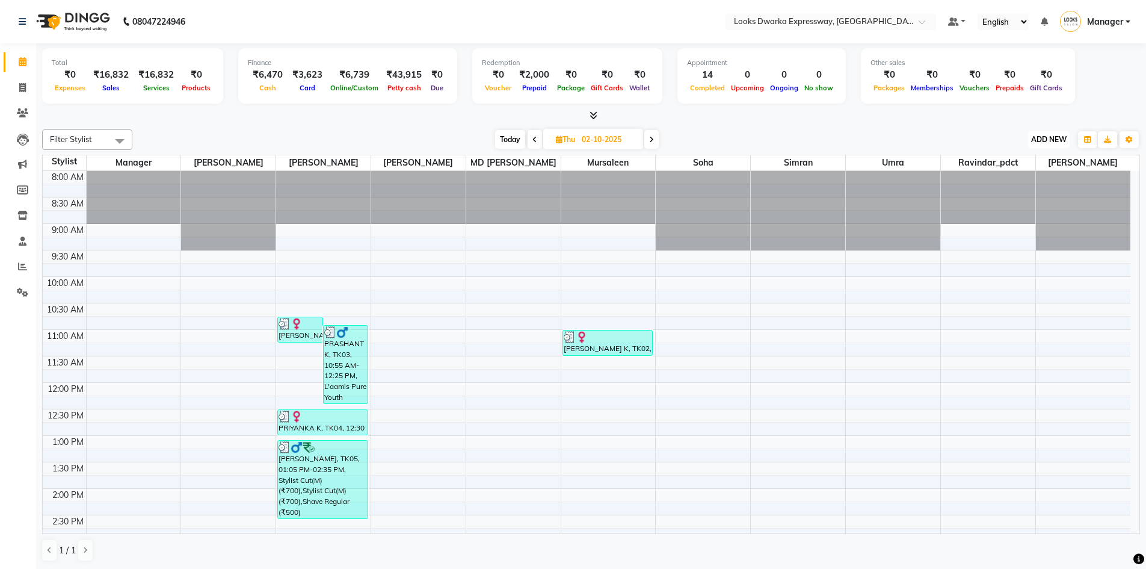
click at [1038, 138] on span "ADD NEW" at bounding box center [1049, 139] width 36 height 9
click at [1019, 194] on link "Add Expense" at bounding box center [1021, 194] width 95 height 16
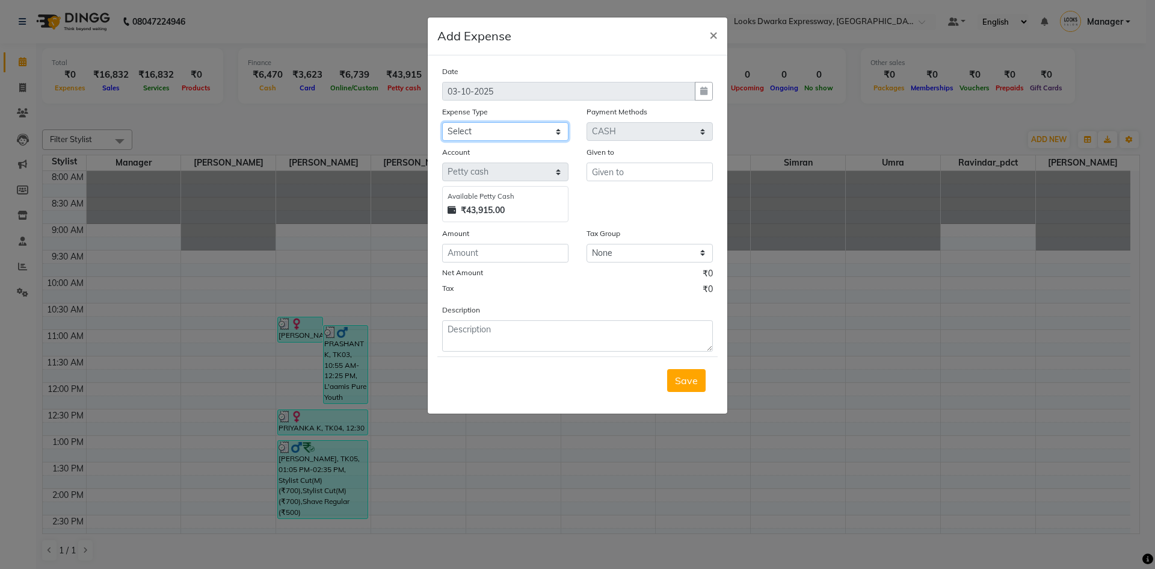
click at [496, 136] on select "Select Accommodation Aesthetics Bank Deposit BLINKIT Cash Handover Client Refun…" at bounding box center [505, 131] width 126 height 19
click at [536, 127] on select "Select Accommodation Aesthetics Bank Deposit BLINKIT Cash Handover Client Refun…" at bounding box center [505, 131] width 126 height 19
click at [561, 122] on select "Select Accommodation Aesthetics Bank Deposit BLINKIT Cash Handover Client Refun…" at bounding box center [505, 131] width 126 height 19
click at [721, 317] on div "Description" at bounding box center [577, 327] width 289 height 48
click at [558, 135] on select "Select Accommodation Aesthetics Bank Deposit BLINKIT Cash Handover Client Refun…" at bounding box center [505, 131] width 126 height 19
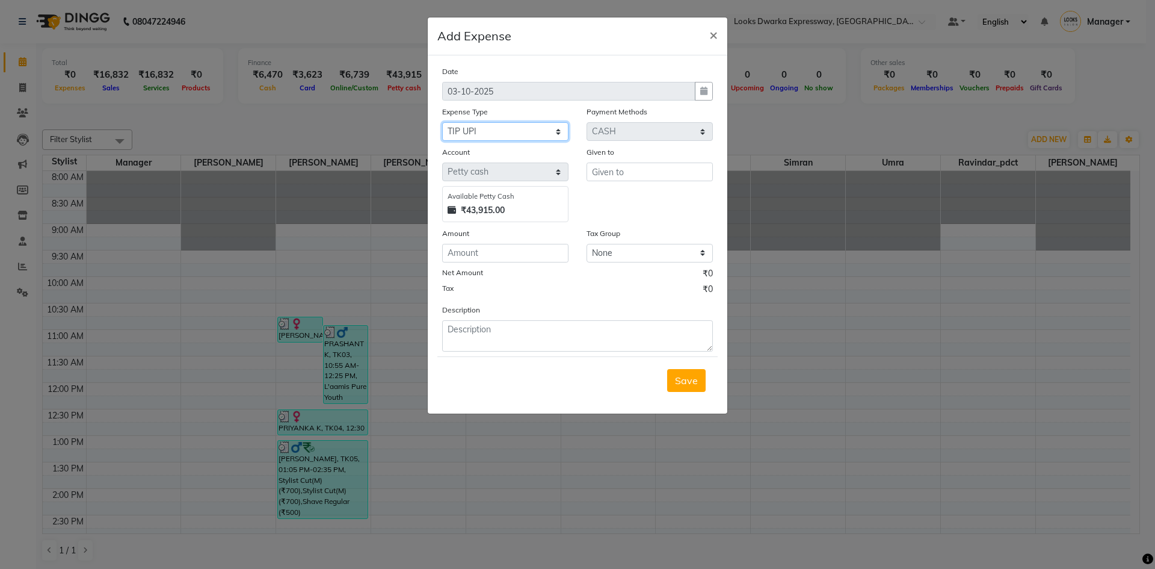
click at [442, 122] on select "Select Accommodation Aesthetics Bank Deposit BLINKIT Cash Handover Client Refun…" at bounding box center [505, 131] width 126 height 19
click at [514, 247] on input "number" at bounding box center [505, 253] width 126 height 19
click at [660, 169] on input "text" at bounding box center [650, 171] width 126 height 19
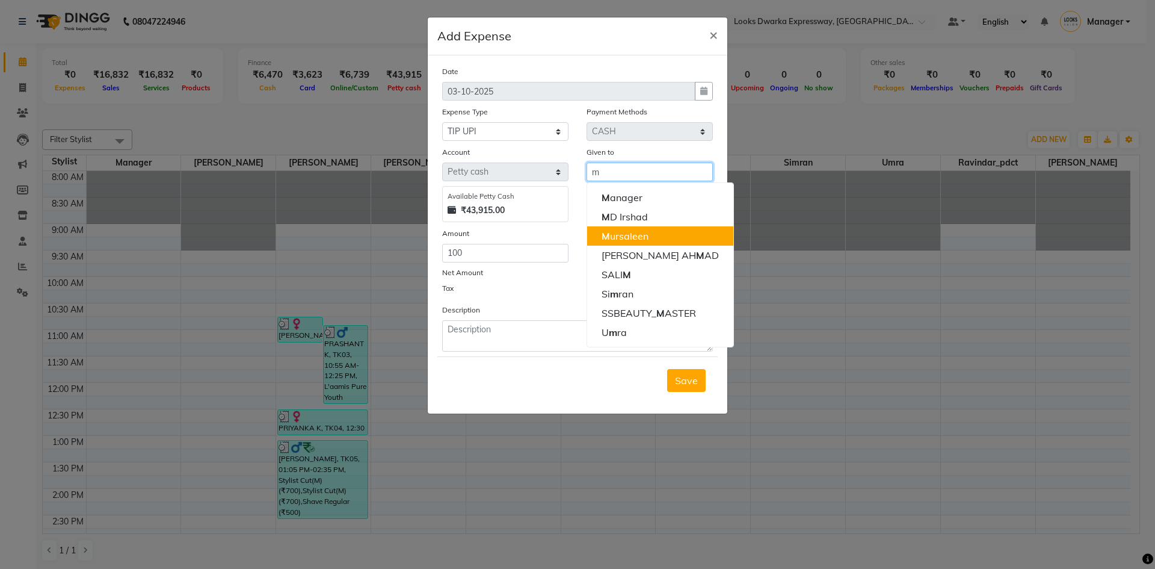
click at [634, 234] on ngb-highlight "M ursaleen" at bounding box center [625, 236] width 47 height 12
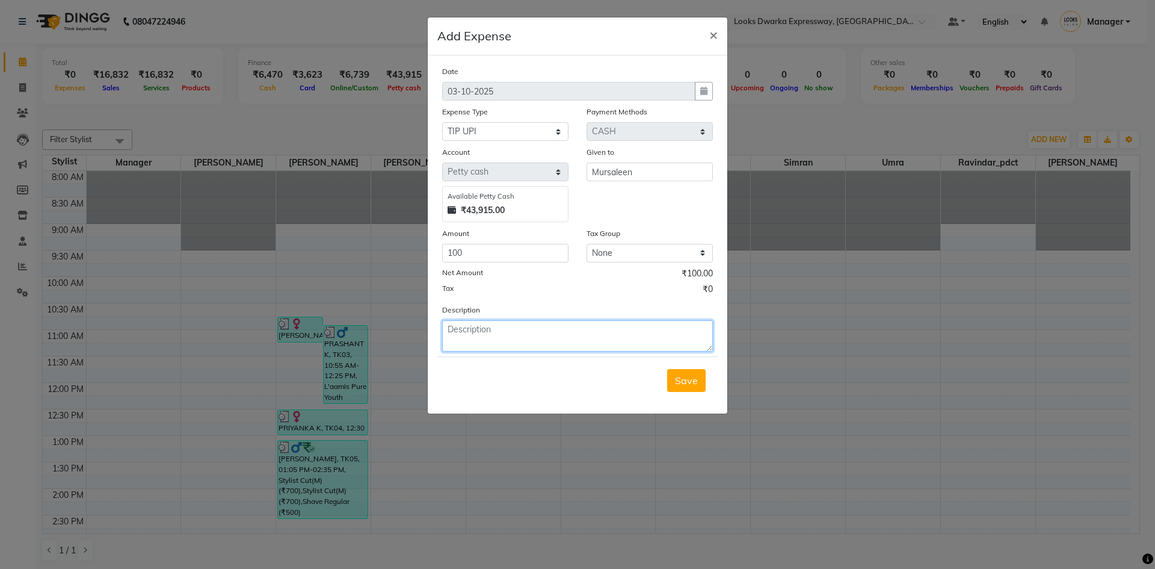
click at [534, 338] on textarea at bounding box center [577, 335] width 271 height 31
click at [616, 391] on div "Save" at bounding box center [577, 380] width 280 height 48
click at [696, 386] on span "Save" at bounding box center [686, 380] width 23 height 12
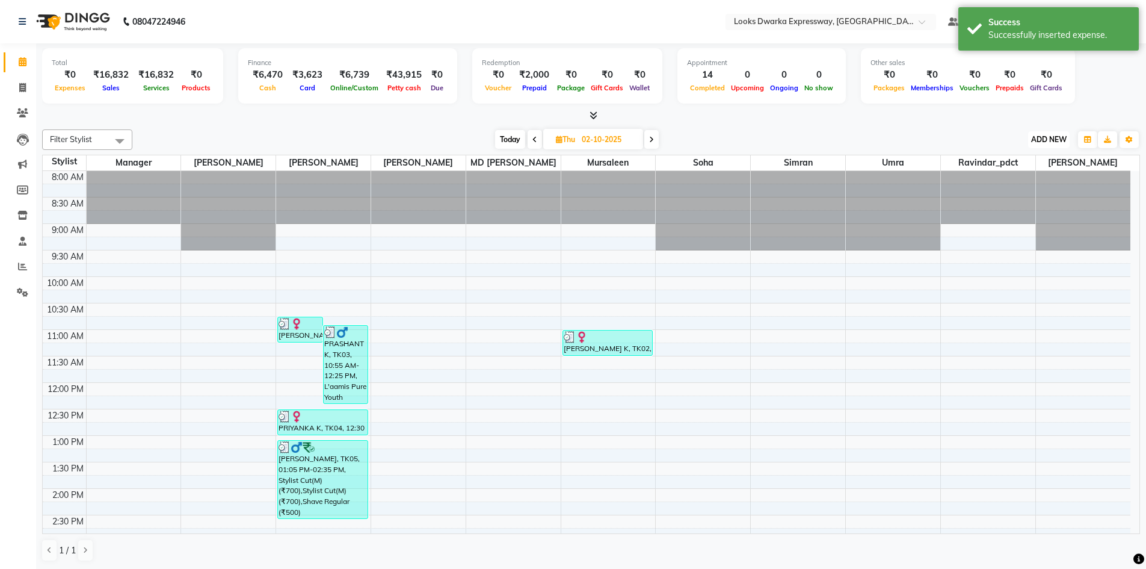
click at [1052, 138] on span "ADD NEW" at bounding box center [1049, 139] width 36 height 9
click at [1025, 194] on link "Add Expense" at bounding box center [1021, 194] width 95 height 16
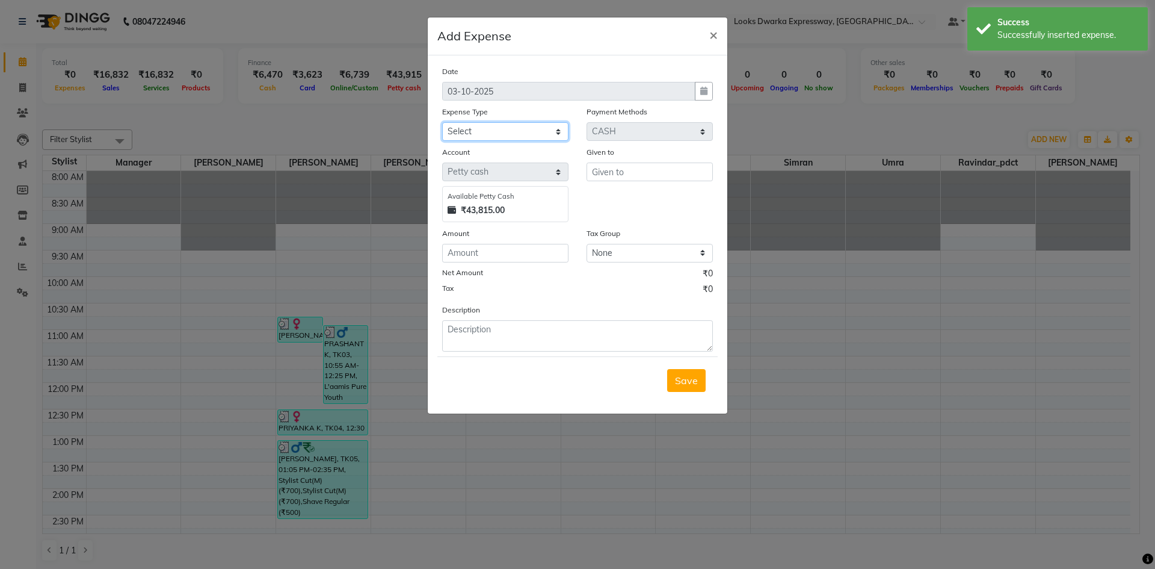
click at [521, 133] on select "Select Accommodation Aesthetics Bank Deposit BLINKIT Cash Handover Client Refun…" at bounding box center [505, 131] width 126 height 19
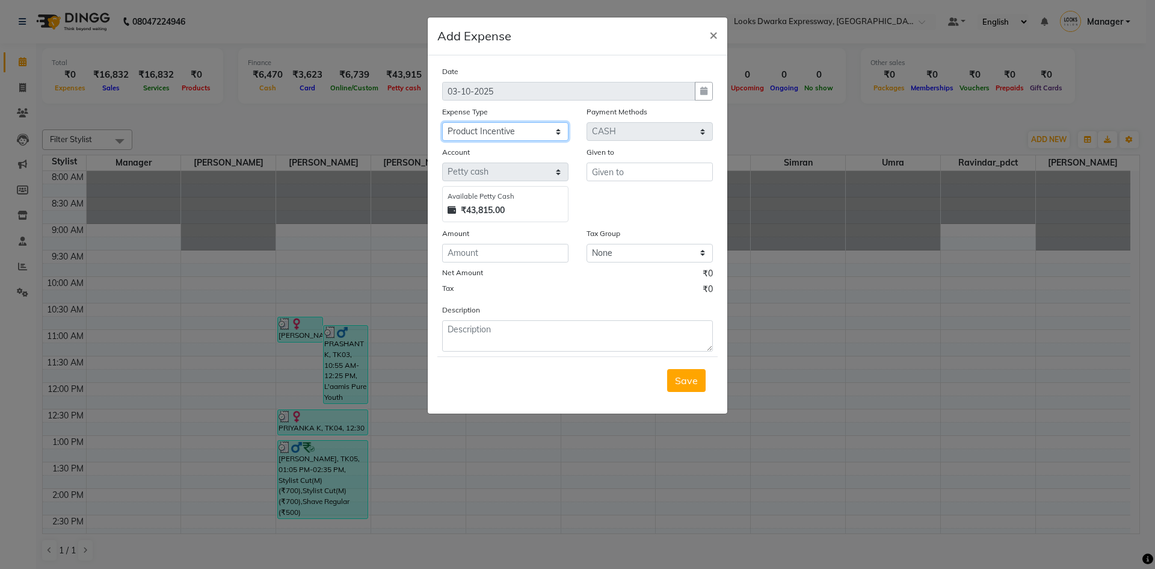
click at [442, 122] on select "Select Accommodation Aesthetics Bank Deposit BLINKIT Cash Handover Client Refun…" at bounding box center [505, 131] width 126 height 19
click at [631, 164] on input "text" at bounding box center [650, 171] width 126 height 19
click at [618, 196] on ngb-highlight "Mu rsaleen" at bounding box center [626, 197] width 48 height 12
click at [486, 253] on input "number" at bounding box center [505, 253] width 126 height 19
click at [502, 295] on div "Tax ₹0" at bounding box center [577, 291] width 271 height 16
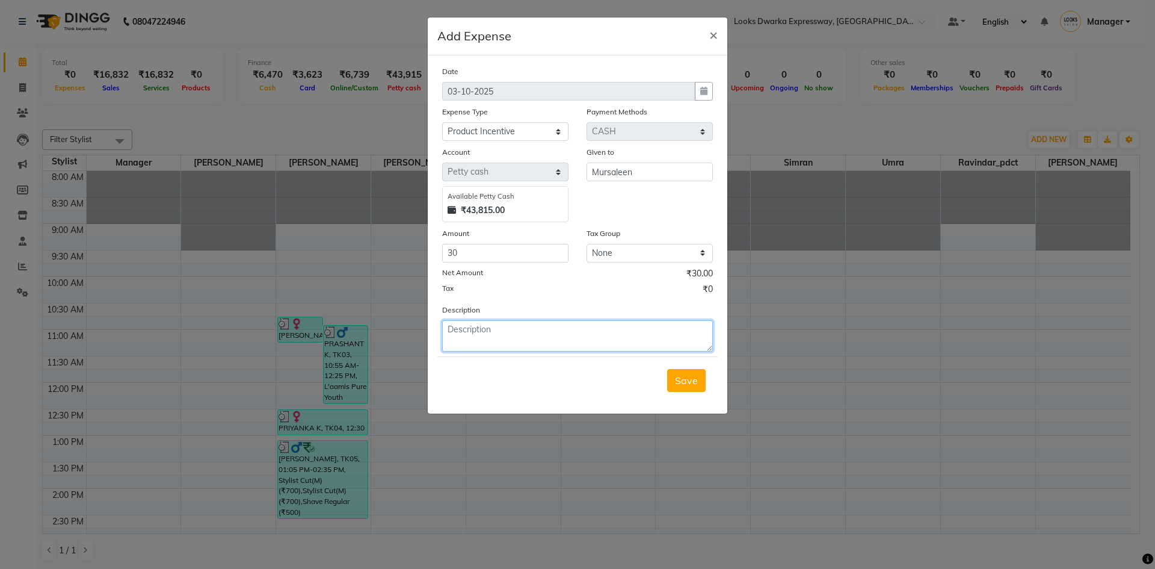
click at [549, 333] on textarea at bounding box center [577, 335] width 271 height 31
click at [699, 381] on button "Save" at bounding box center [686, 380] width 39 height 23
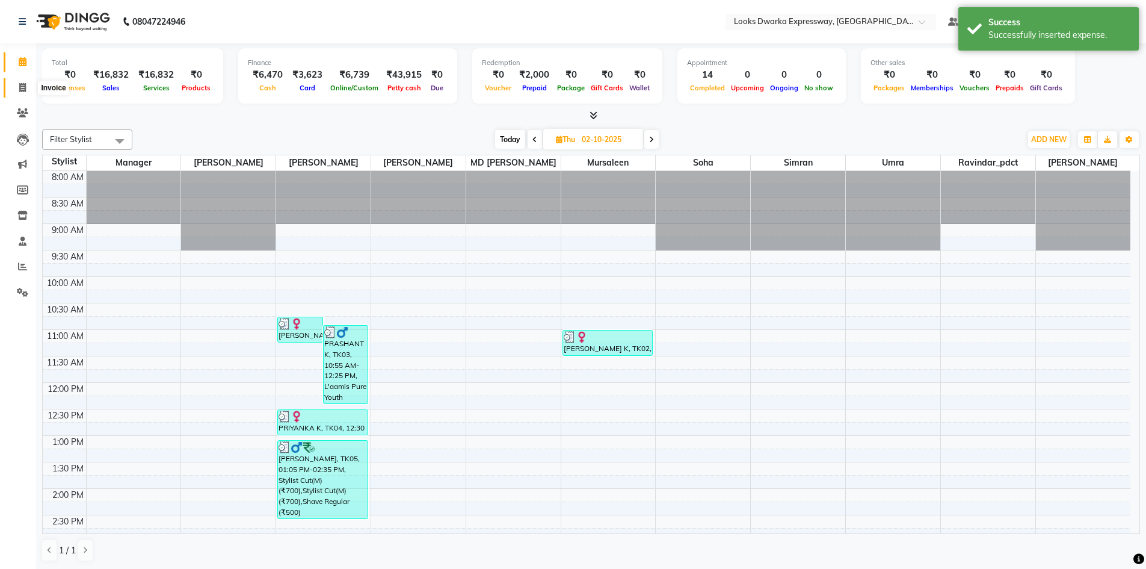
click at [17, 83] on span at bounding box center [22, 88] width 21 height 14
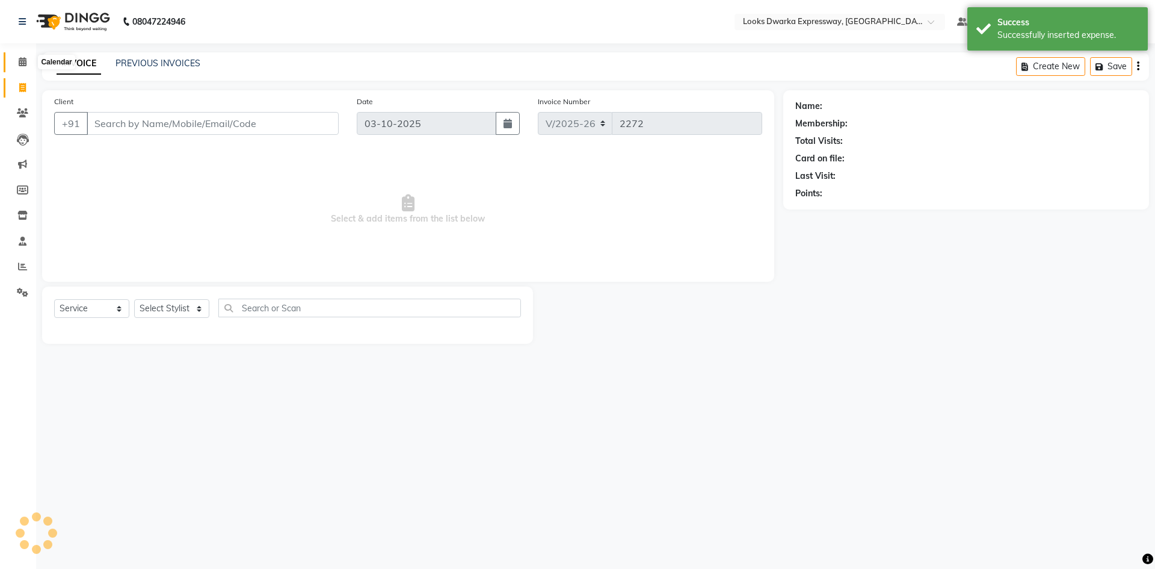
click at [26, 66] on icon at bounding box center [23, 61] width 8 height 9
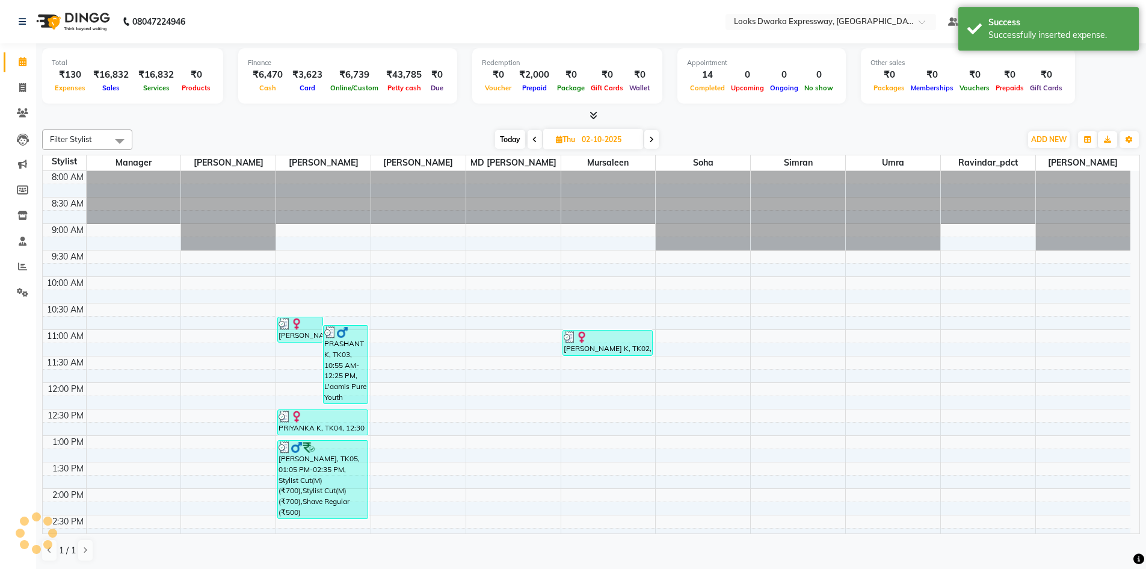
scroll to position [409, 0]
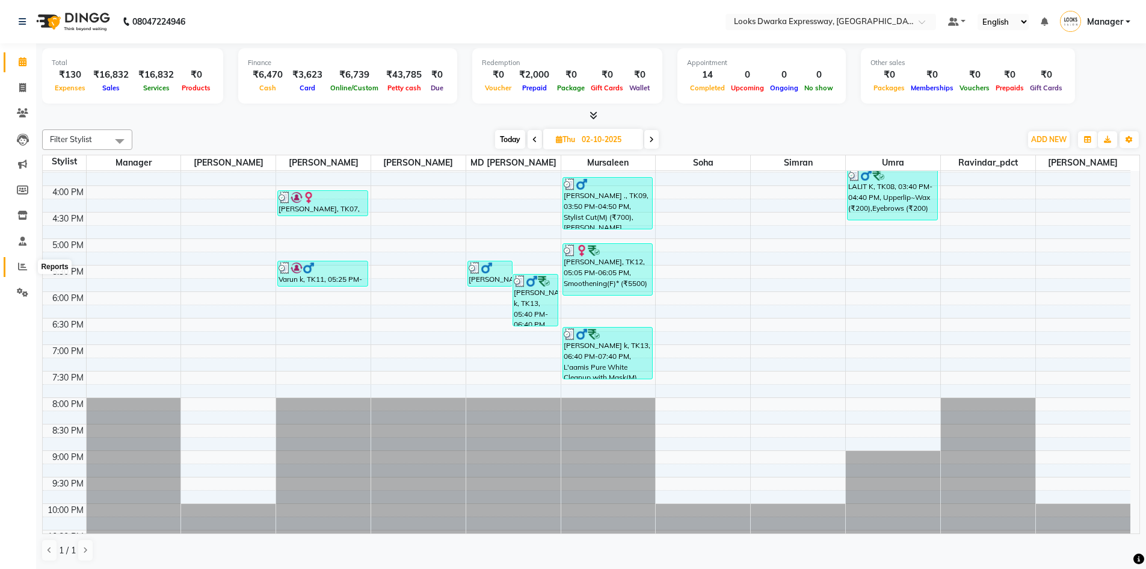
click at [16, 270] on span at bounding box center [22, 267] width 21 height 14
